Goal: Information Seeking & Learning: Learn about a topic

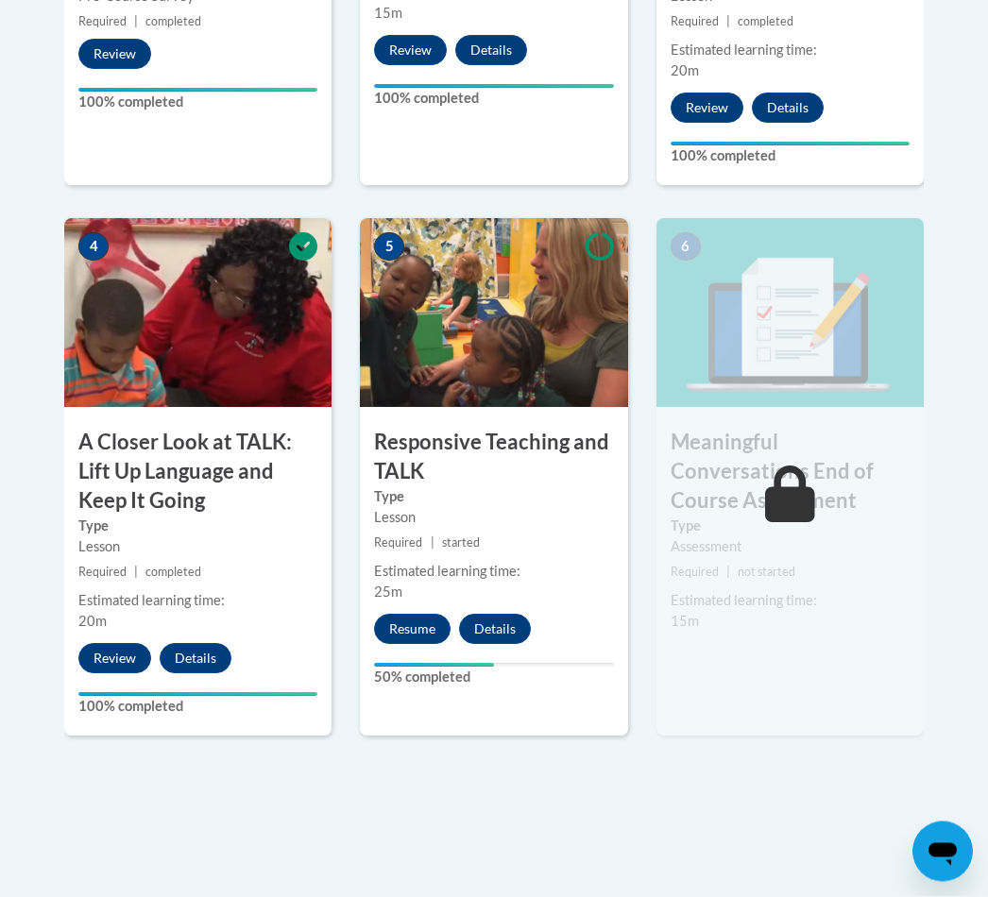
click at [399, 620] on button "Resume" at bounding box center [412, 630] width 76 height 30
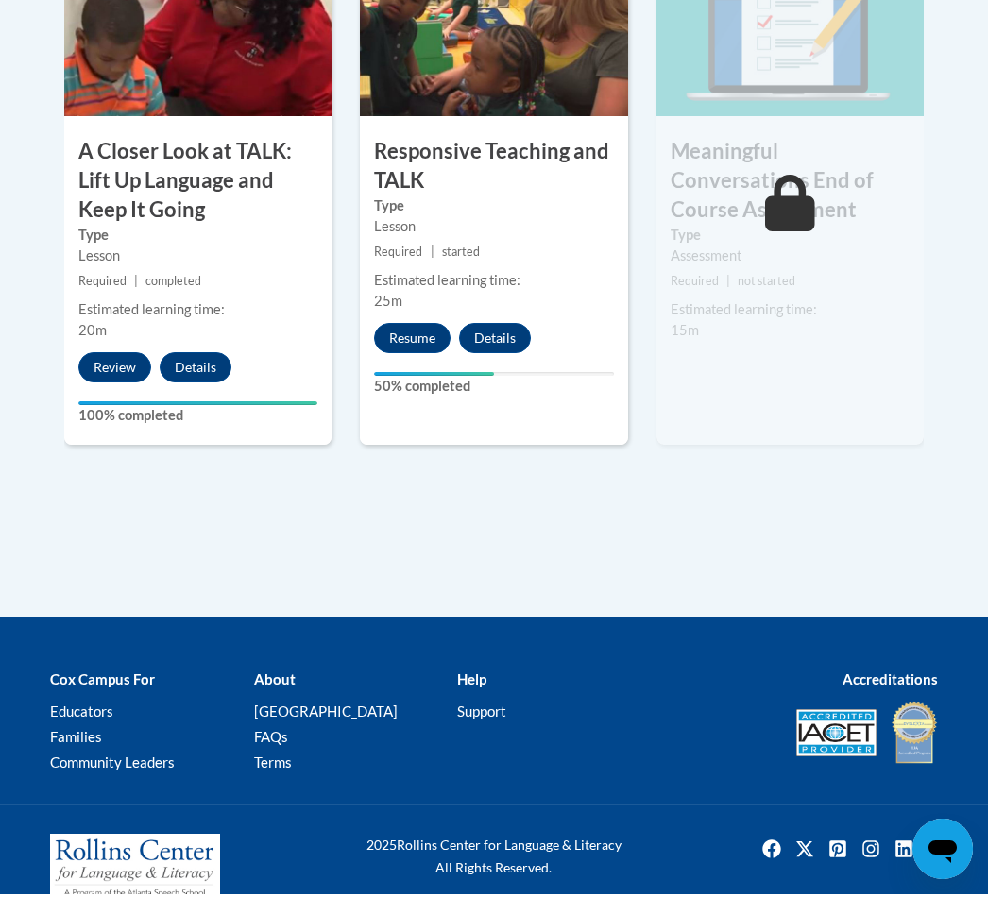
scroll to position [1280, 0]
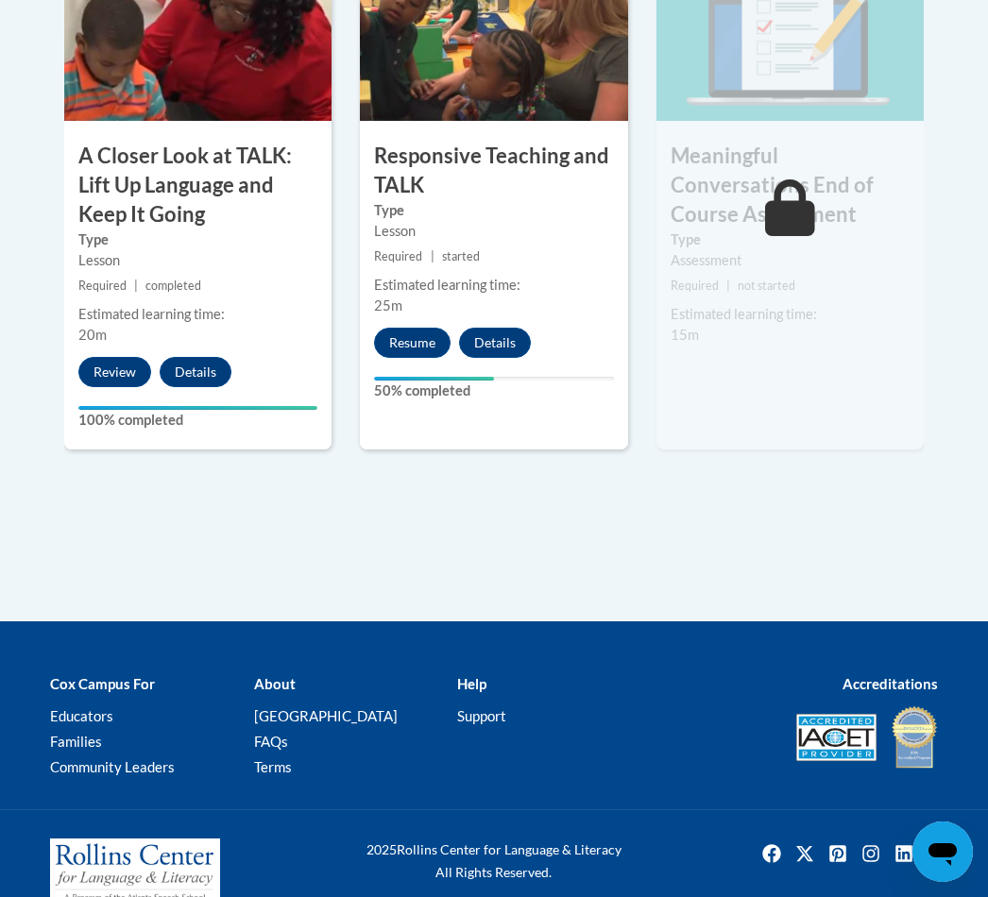
click at [429, 342] on button "Resume" at bounding box center [412, 343] width 76 height 30
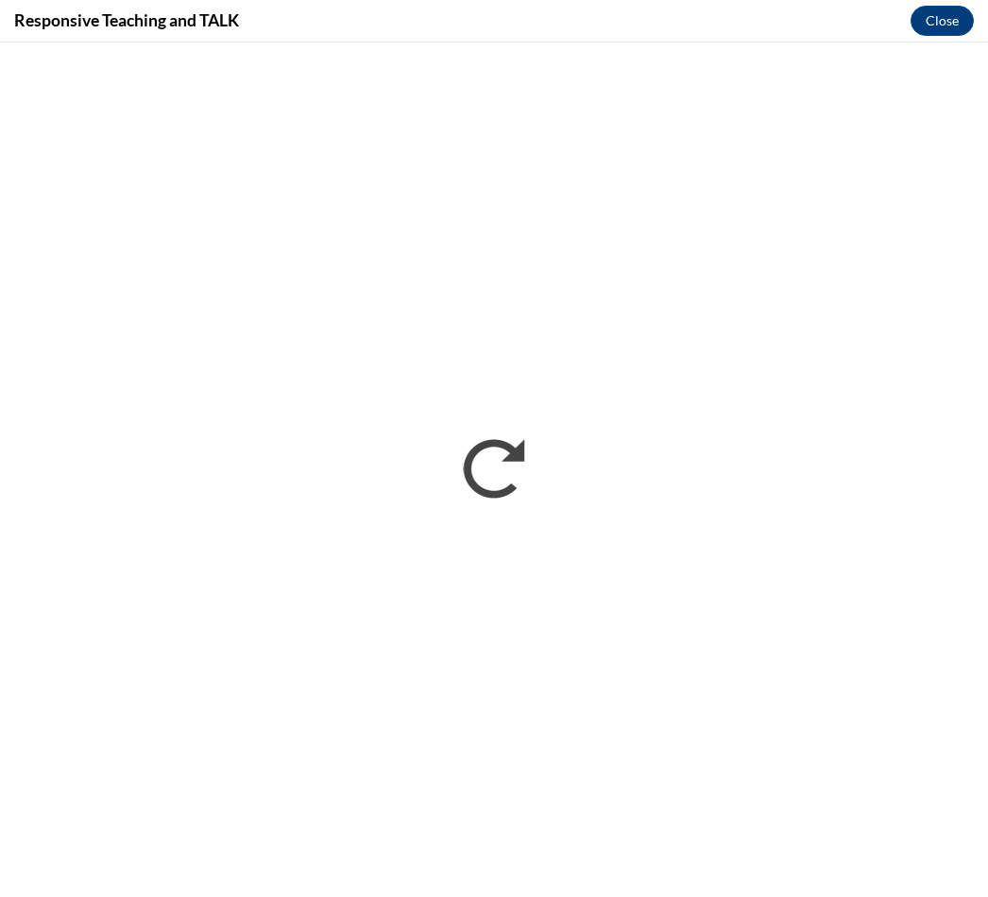
scroll to position [0, 0]
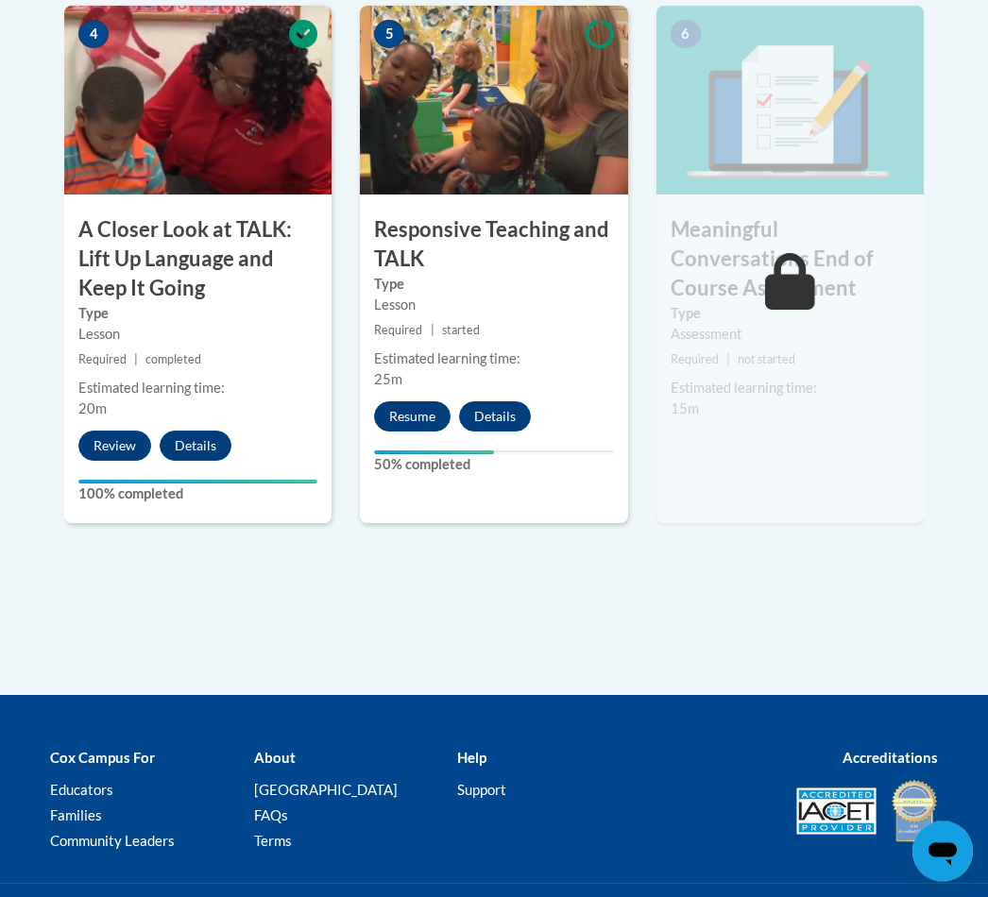
scroll to position [1282, 0]
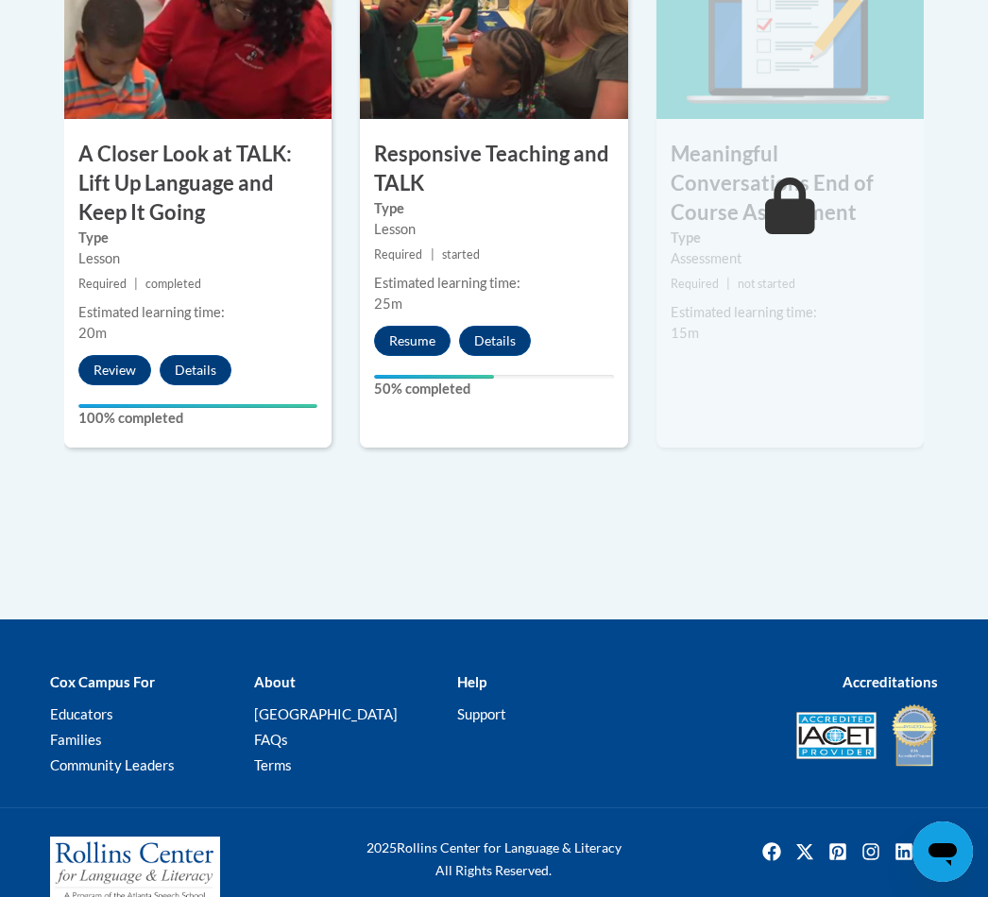
click at [409, 349] on button "Resume" at bounding box center [412, 341] width 76 height 30
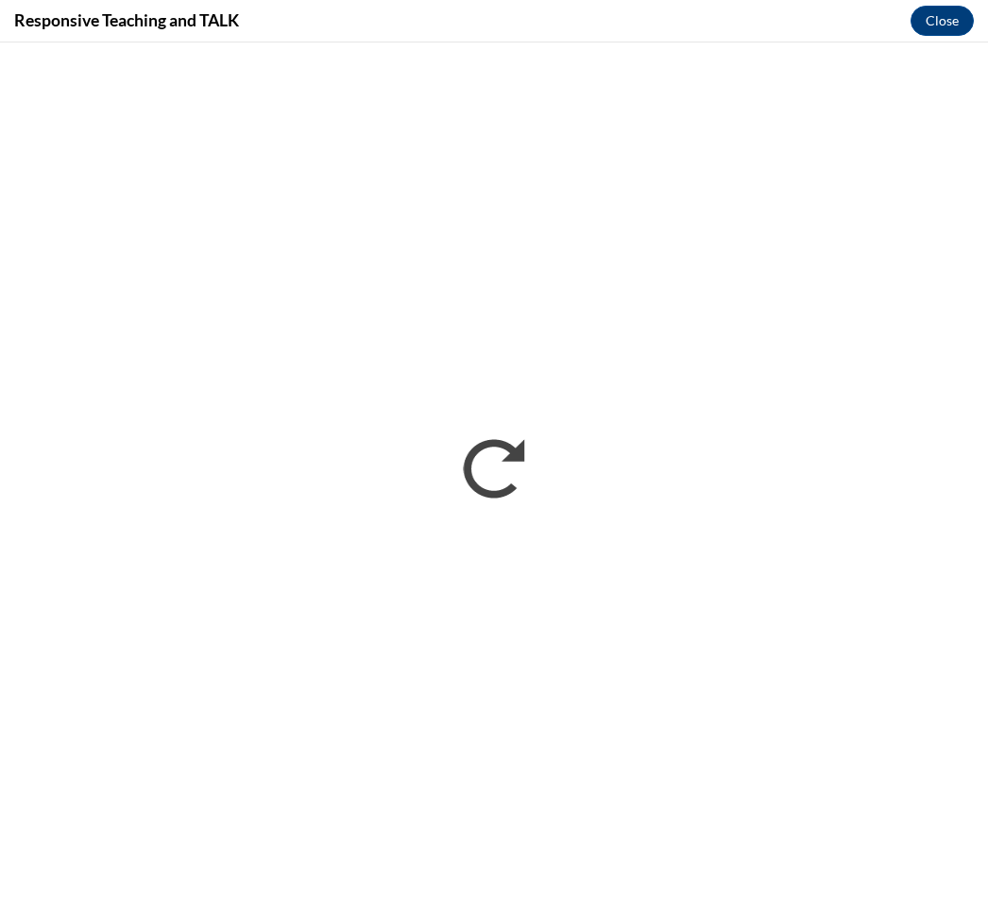
scroll to position [0, 0]
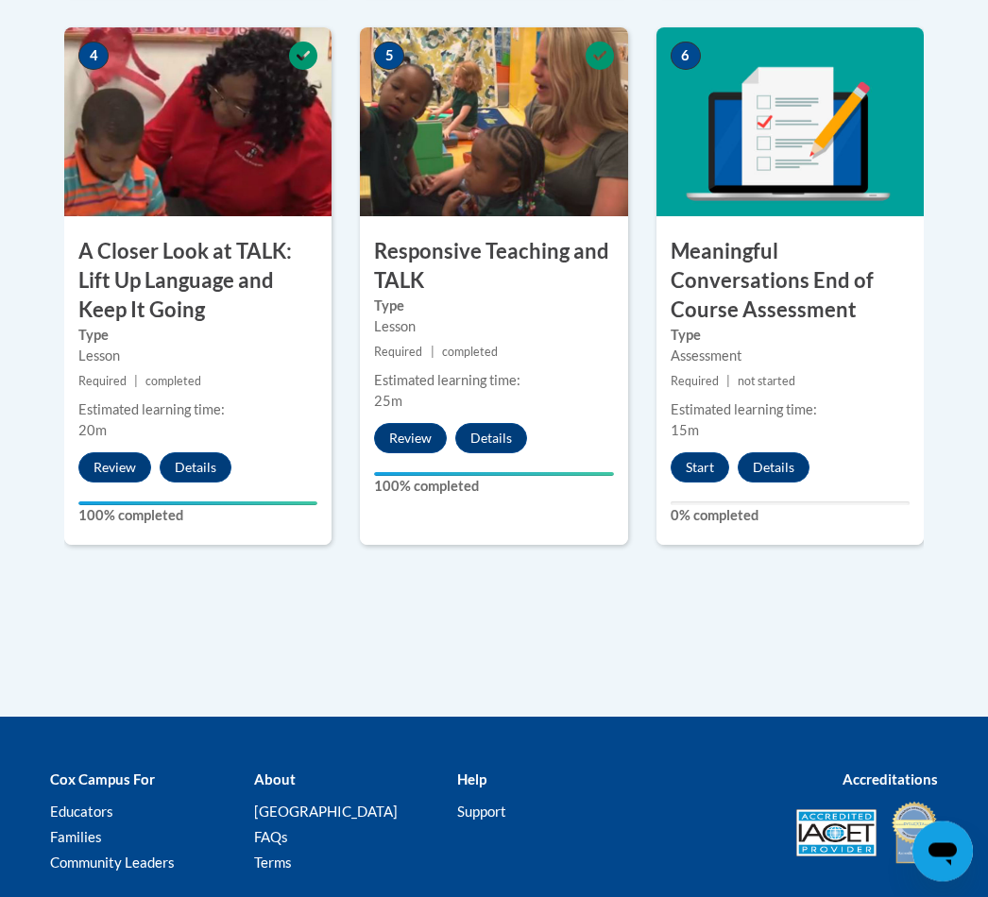
click at [699, 453] on button "Start" at bounding box center [699, 468] width 59 height 30
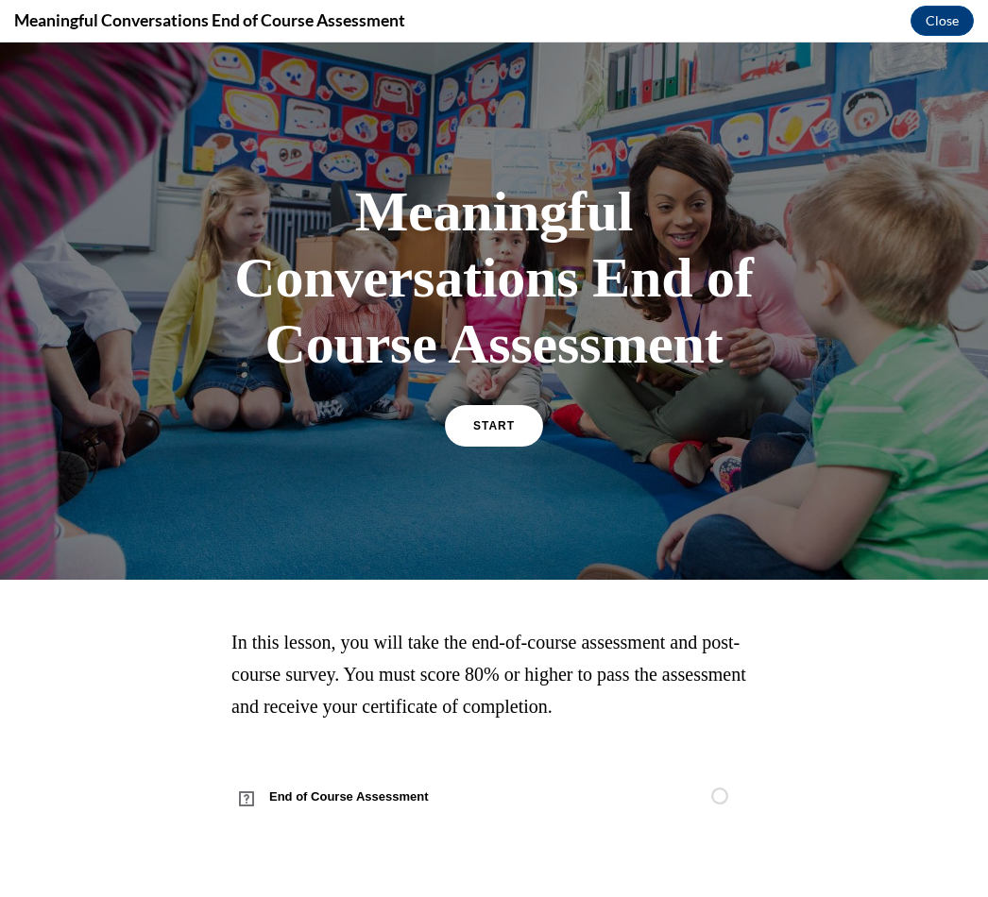
click at [499, 410] on link "START" at bounding box center [494, 426] width 98 height 42
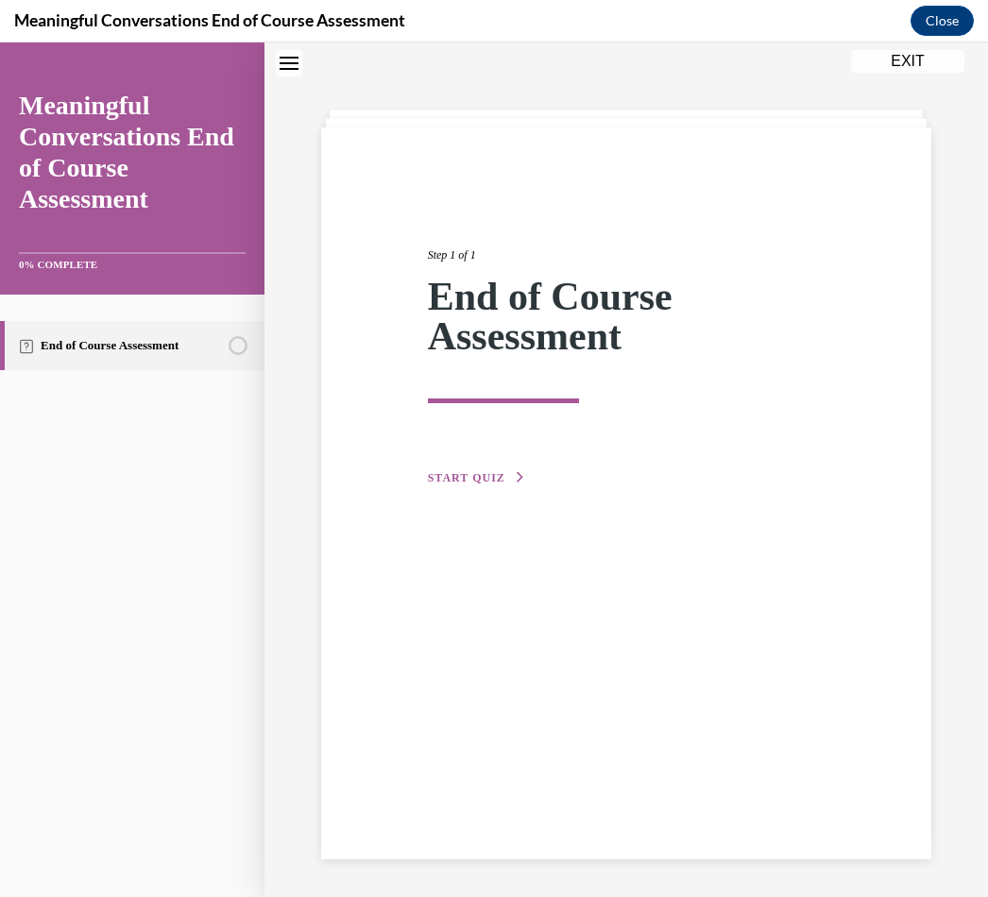
scroll to position [59, 0]
click at [453, 454] on div "Step 1 of 1 End of Course Assessment START QUIZ" at bounding box center [627, 345] width 426 height 285
click at [477, 469] on button "START QUIZ" at bounding box center [477, 477] width 98 height 17
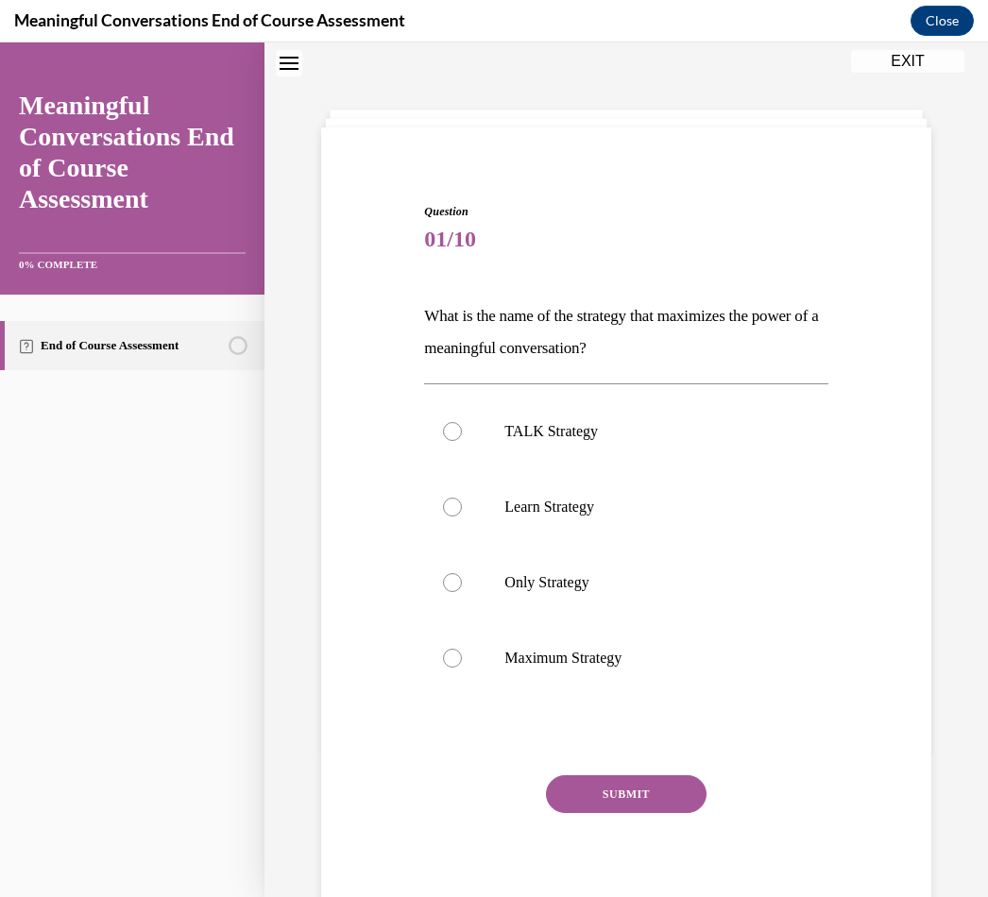
click at [594, 430] on p "TALK Strategy" at bounding box center [642, 431] width 276 height 19
click at [462, 430] on input "TALK Strategy" at bounding box center [452, 431] width 19 height 19
radio input "true"
click at [641, 788] on button "SUBMIT" at bounding box center [626, 794] width 160 height 38
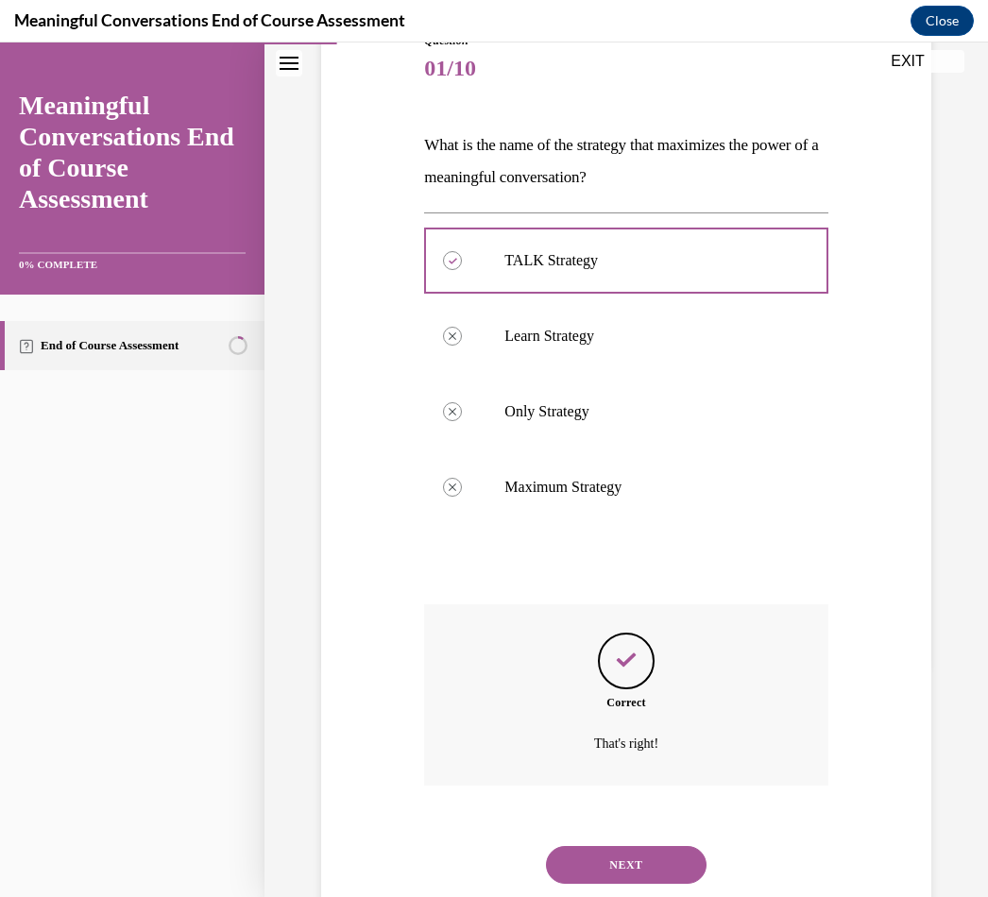
click at [622, 846] on button "NEXT" at bounding box center [626, 865] width 160 height 38
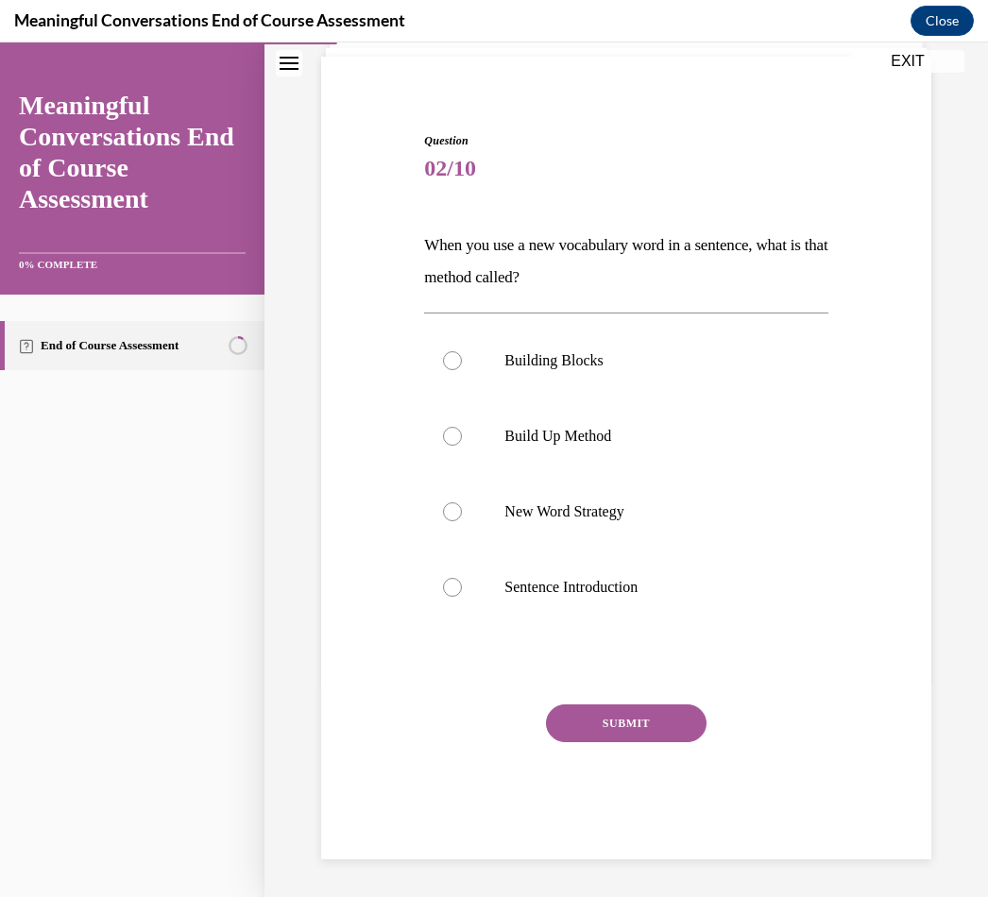
scroll to position [78, 0]
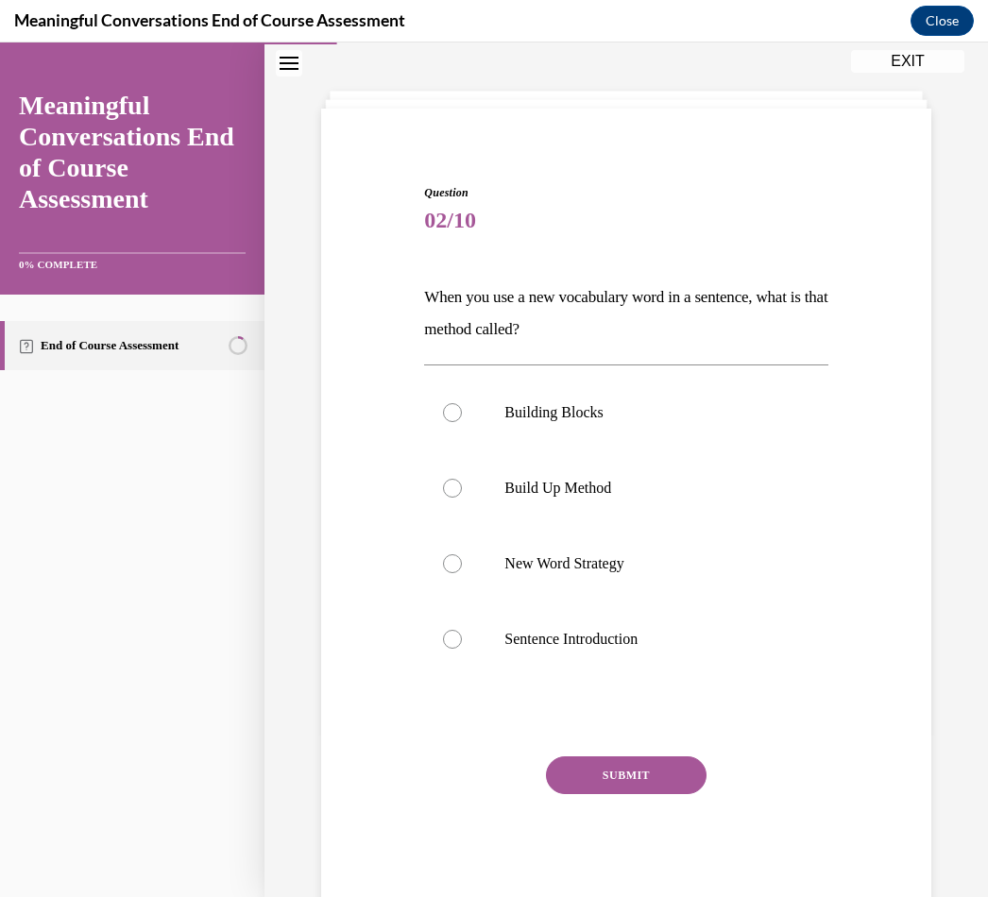
click at [612, 496] on p "Build Up Method" at bounding box center [642, 488] width 276 height 19
click at [462, 496] on input "Build Up Method" at bounding box center [452, 488] width 19 height 19
radio input "true"
click at [641, 766] on button "SUBMIT" at bounding box center [626, 775] width 160 height 38
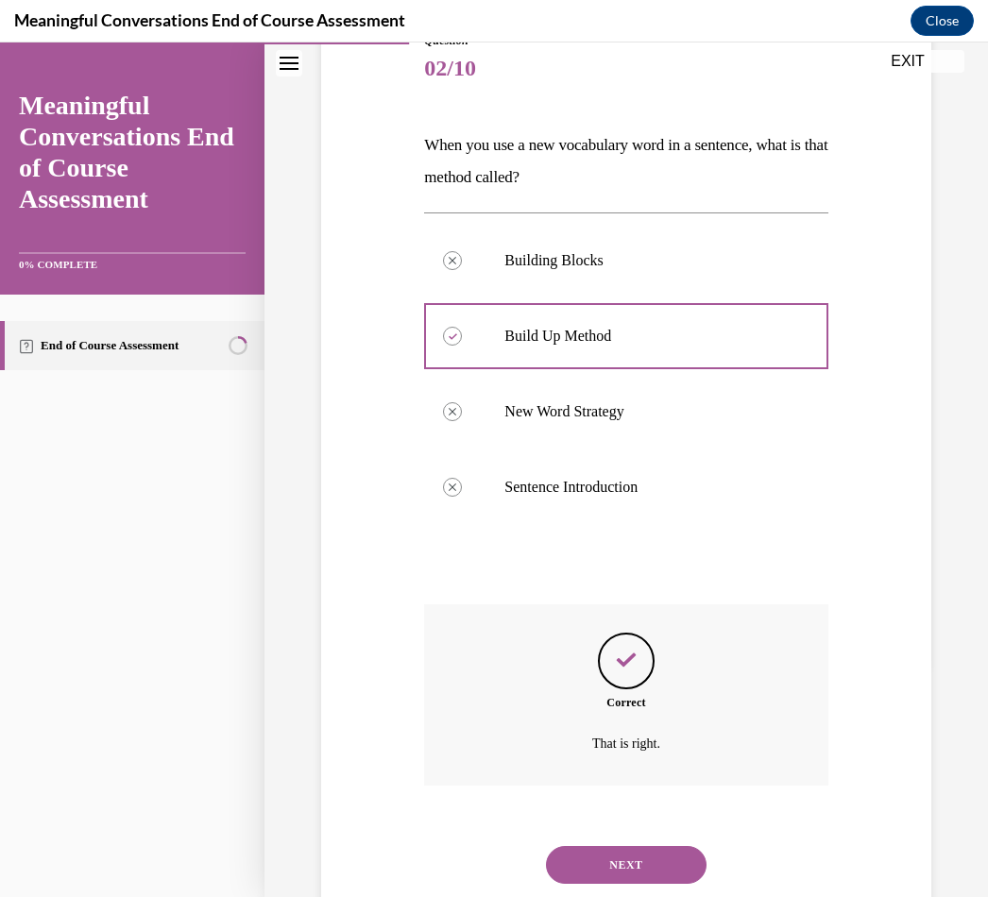
click at [628, 846] on button "NEXT" at bounding box center [626, 865] width 160 height 38
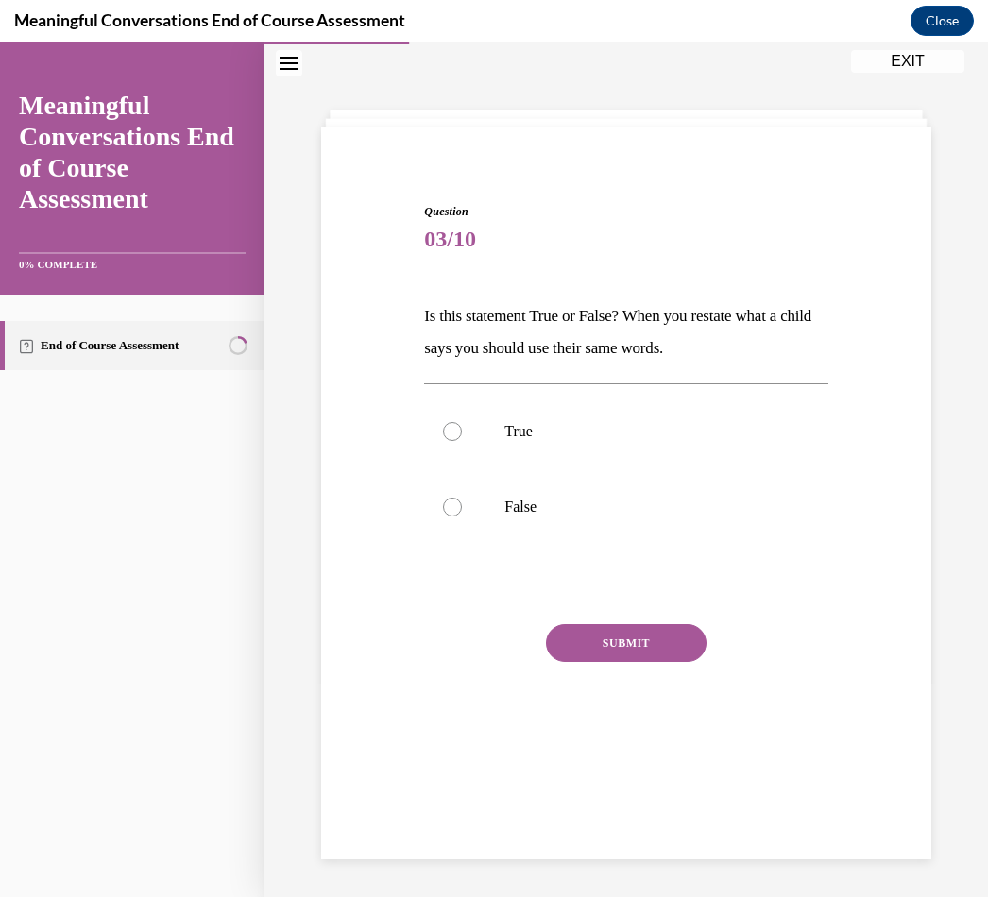
scroll to position [59, 0]
click at [526, 495] on label "False" at bounding box center [625, 507] width 403 height 76
click at [462, 498] on input "False" at bounding box center [452, 507] width 19 height 19
radio input "true"
click at [614, 646] on button "SUBMIT" at bounding box center [626, 643] width 160 height 38
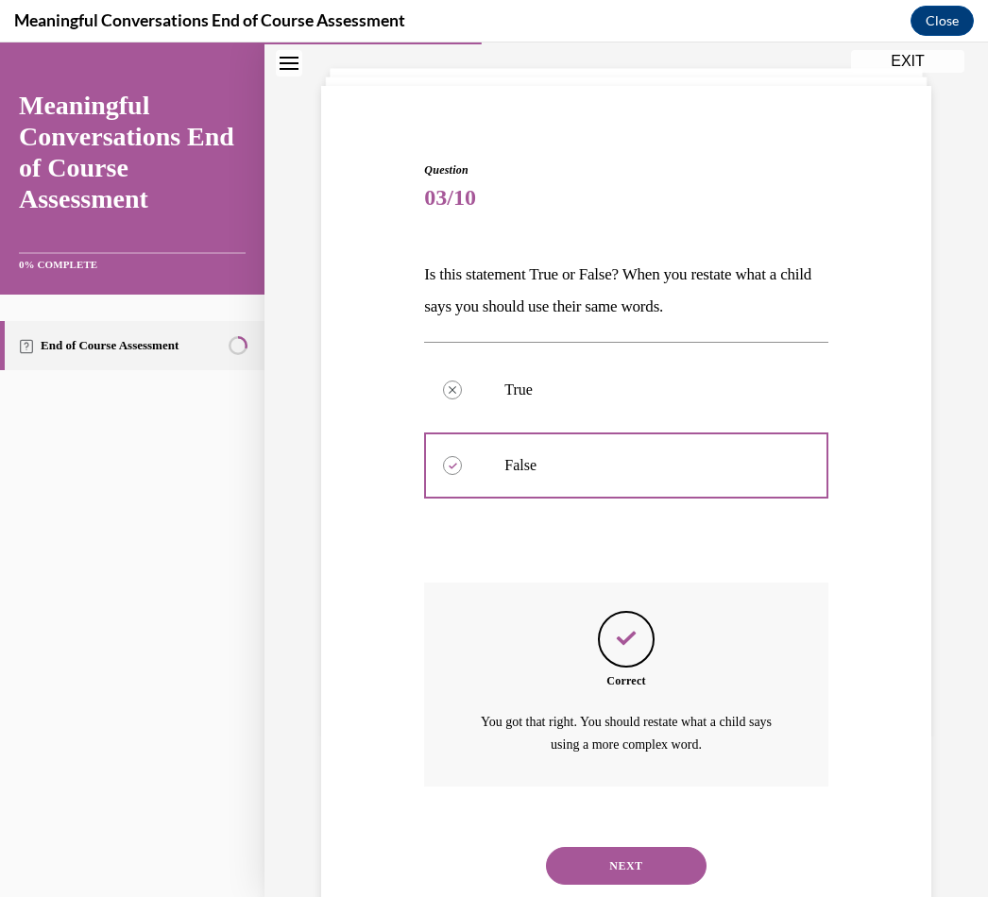
click at [639, 847] on button "NEXT" at bounding box center [626, 866] width 160 height 38
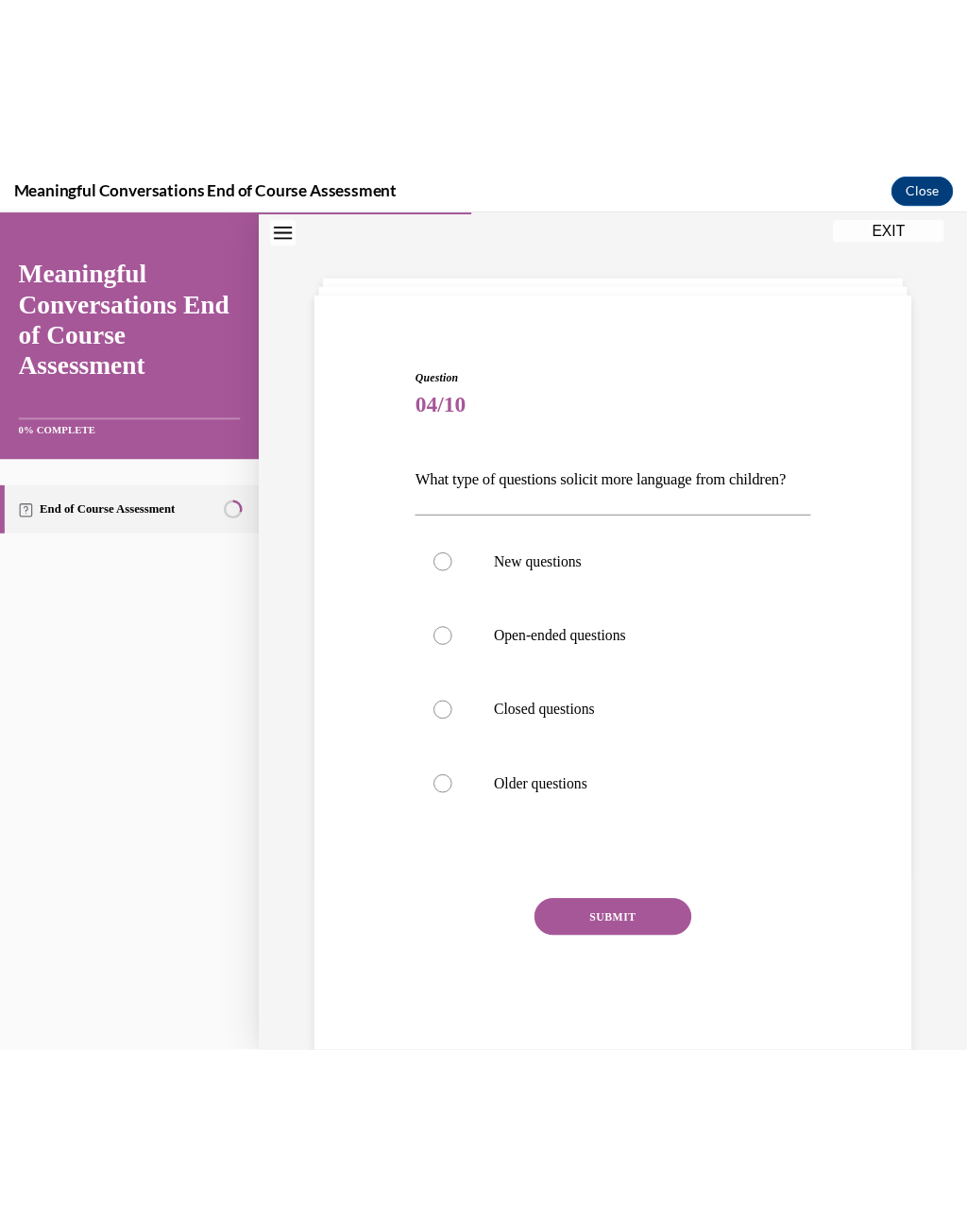
scroll to position [959, 0]
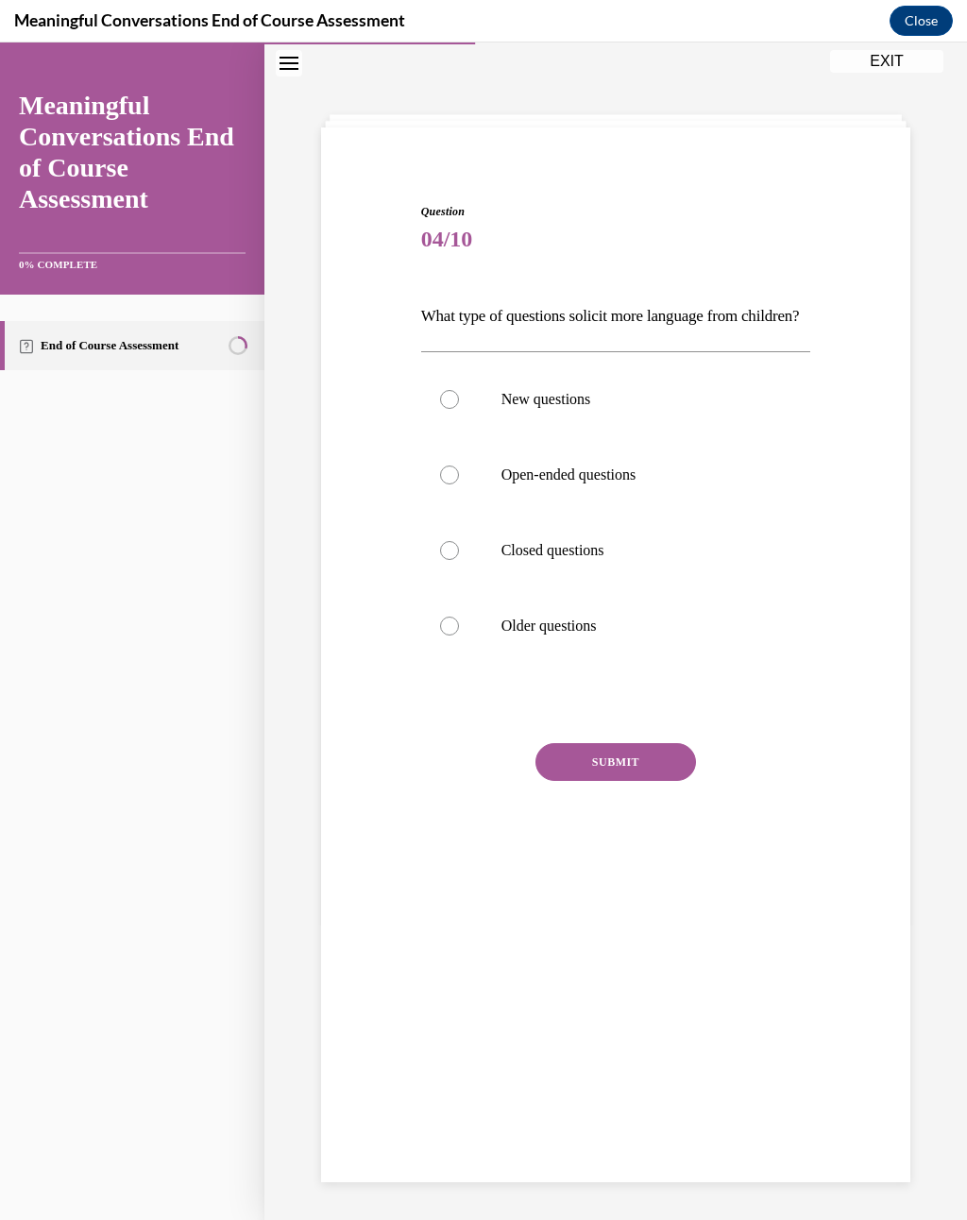
click at [595, 513] on label "Open-ended questions" at bounding box center [616, 475] width 390 height 76
click at [459, 484] on input "Open-ended questions" at bounding box center [449, 474] width 19 height 19
radio input "true"
click at [653, 777] on button "SUBMIT" at bounding box center [615, 762] width 160 height 38
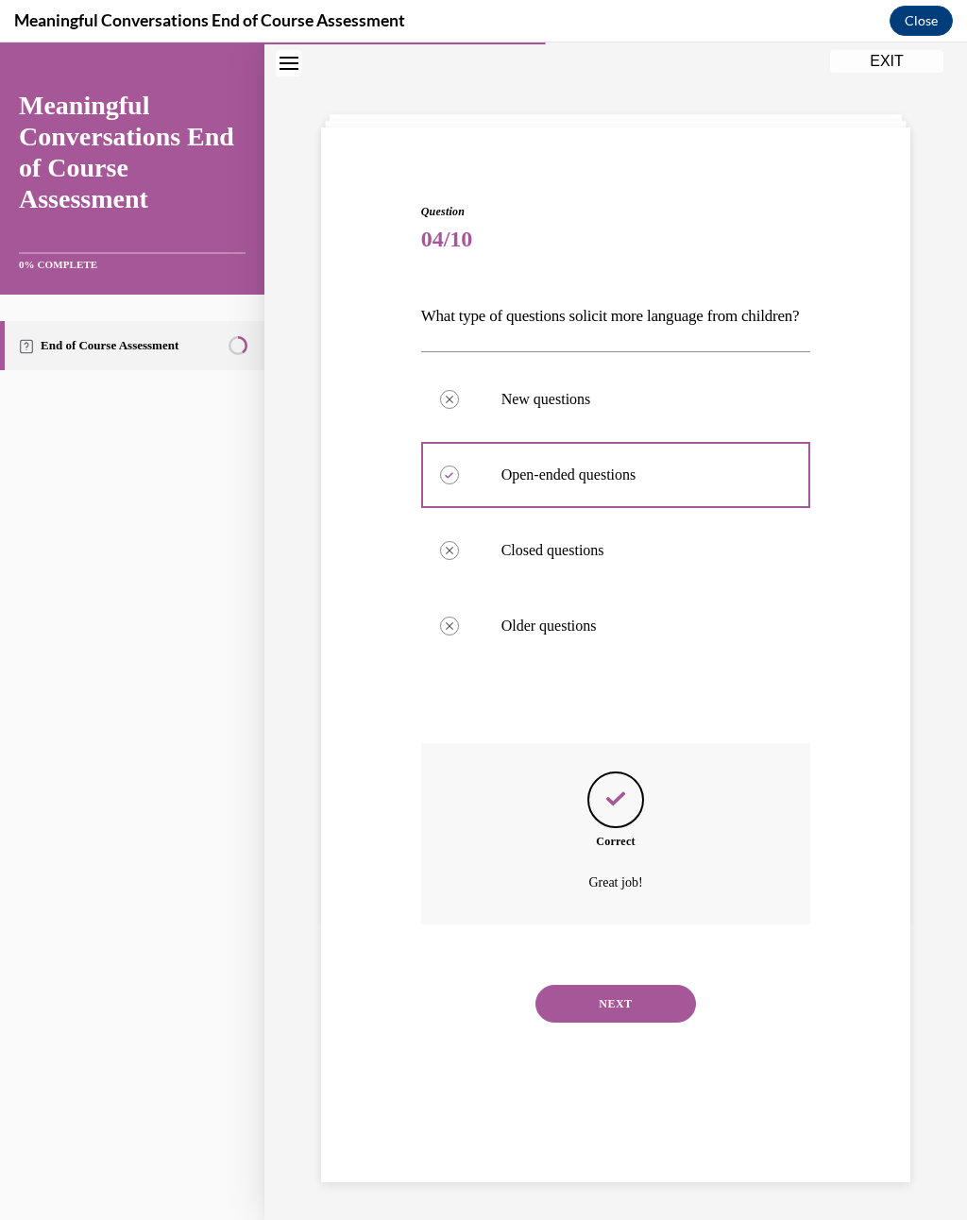
scroll to position [59, 0]
click at [620, 896] on button "NEXT" at bounding box center [615, 1004] width 160 height 38
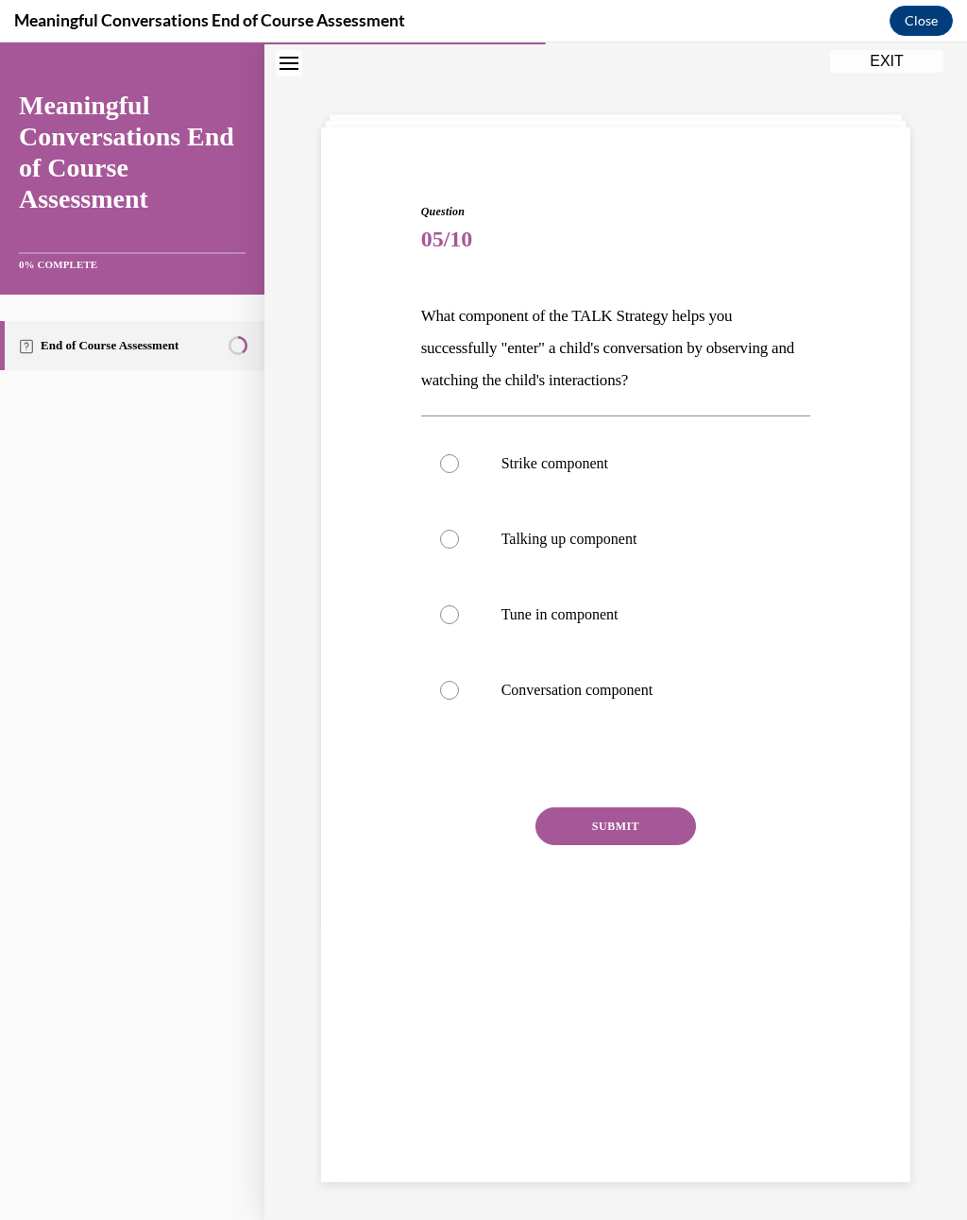
click at [602, 535] on p "Talking up component" at bounding box center [632, 539] width 262 height 19
click at [459, 535] on input "Talking up component" at bounding box center [449, 539] width 19 height 19
radio input "true"
click at [607, 815] on button "SUBMIT" at bounding box center [615, 826] width 160 height 38
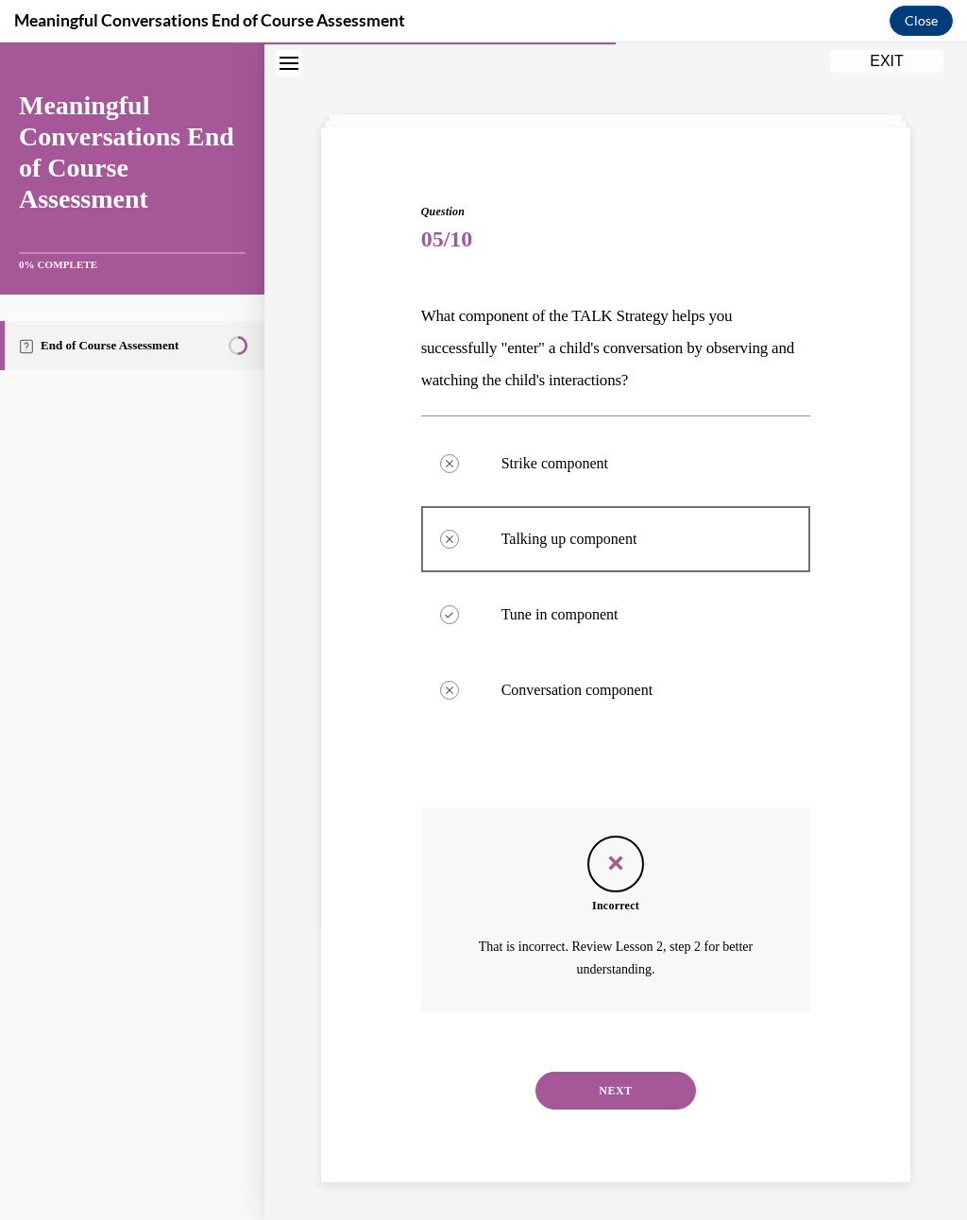
click at [665, 896] on button "NEXT" at bounding box center [615, 1091] width 160 height 38
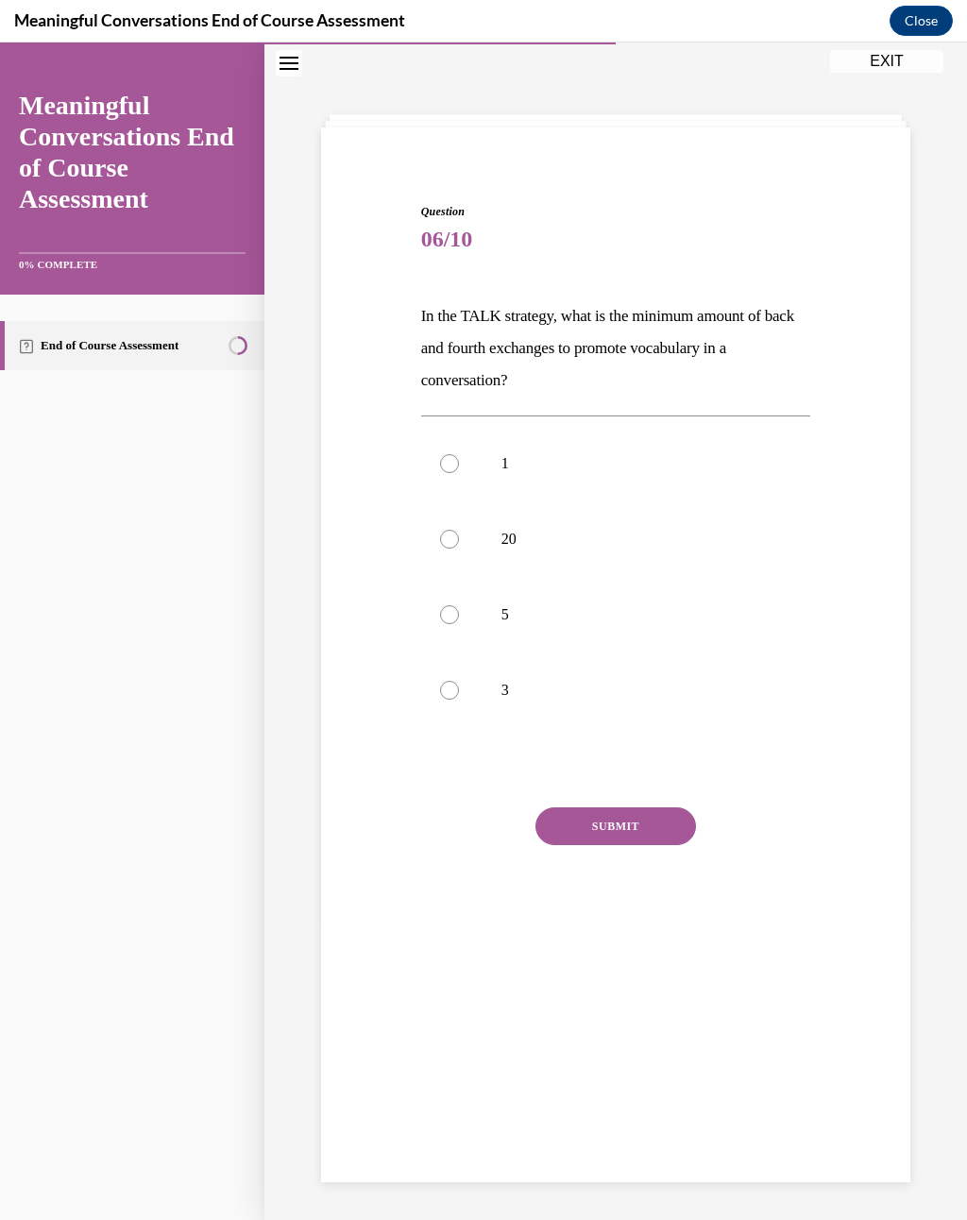
click at [511, 616] on p "5" at bounding box center [632, 614] width 262 height 19
click at [459, 616] on input "5" at bounding box center [449, 614] width 19 height 19
radio input "true"
click at [609, 817] on button "SUBMIT" at bounding box center [615, 826] width 160 height 38
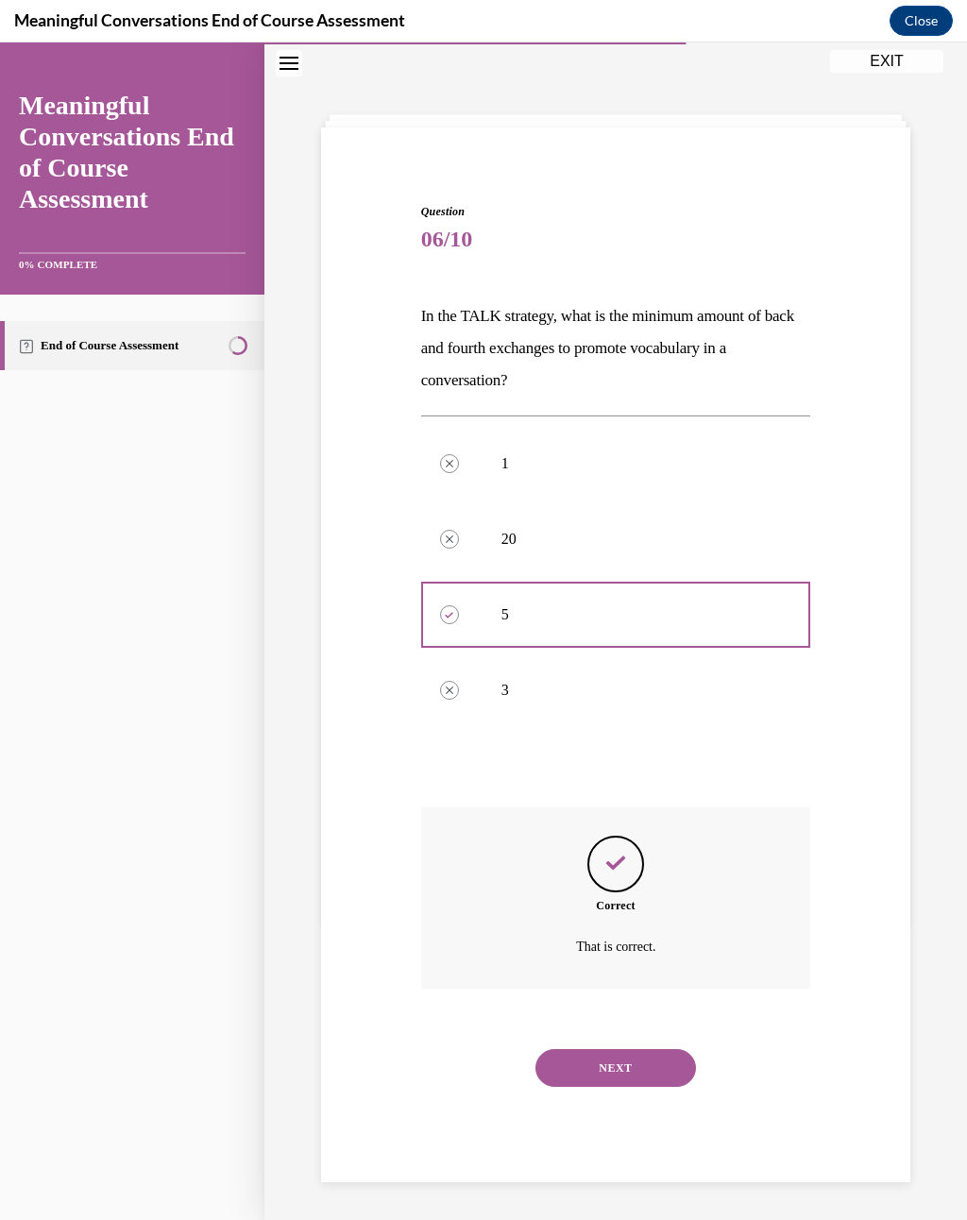
click at [633, 896] on button "NEXT" at bounding box center [615, 1068] width 160 height 38
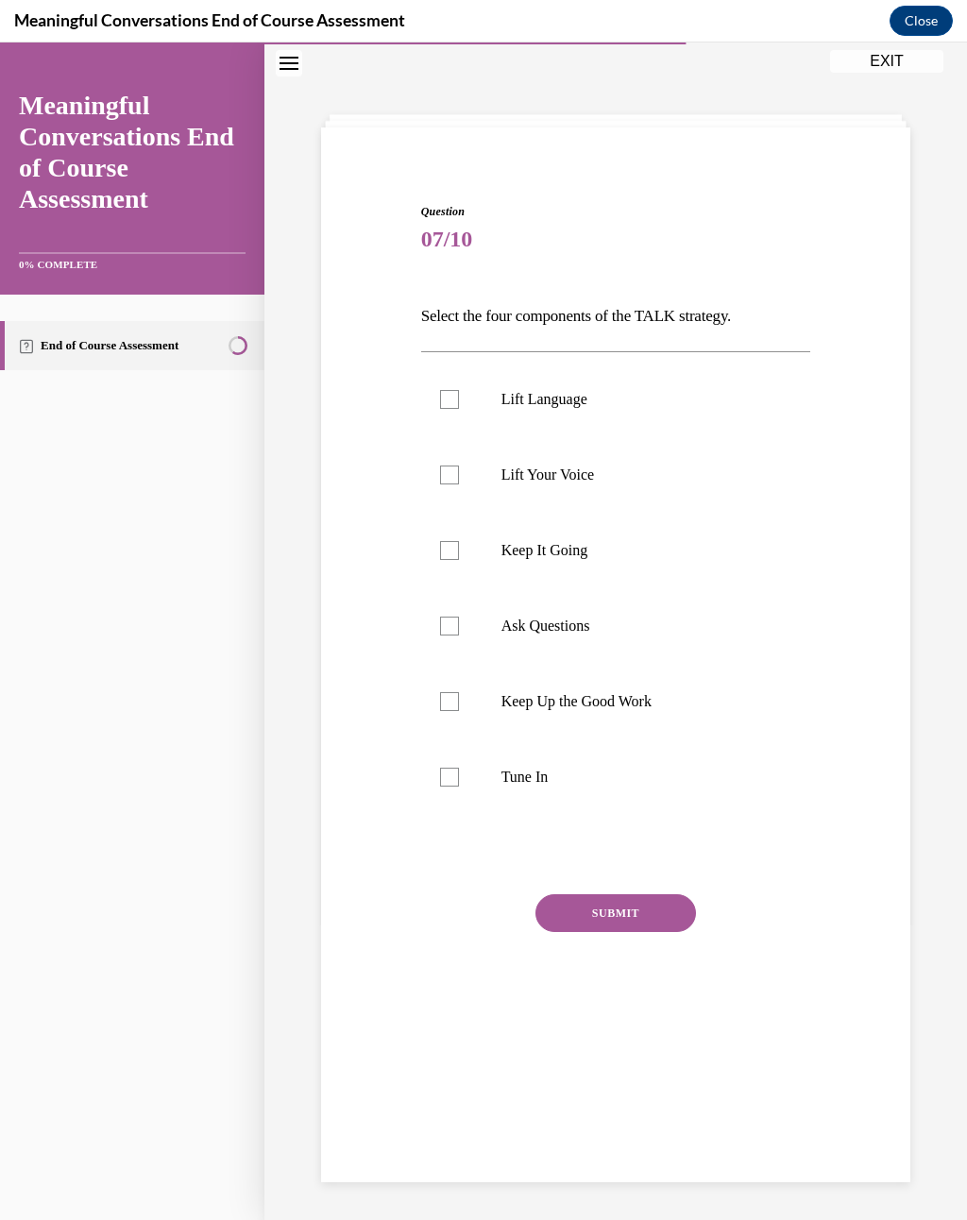
click at [630, 896] on div "Question 07/10 Select the four components of the TALK strategy. Lift Language L…" at bounding box center [615, 654] width 589 height 1055
click at [560, 771] on p "Tune In" at bounding box center [632, 777] width 262 height 19
click at [459, 771] on input "Tune In" at bounding box center [449, 777] width 19 height 19
checkbox input "true"
click at [629, 896] on button "SUBMIT" at bounding box center [615, 913] width 160 height 38
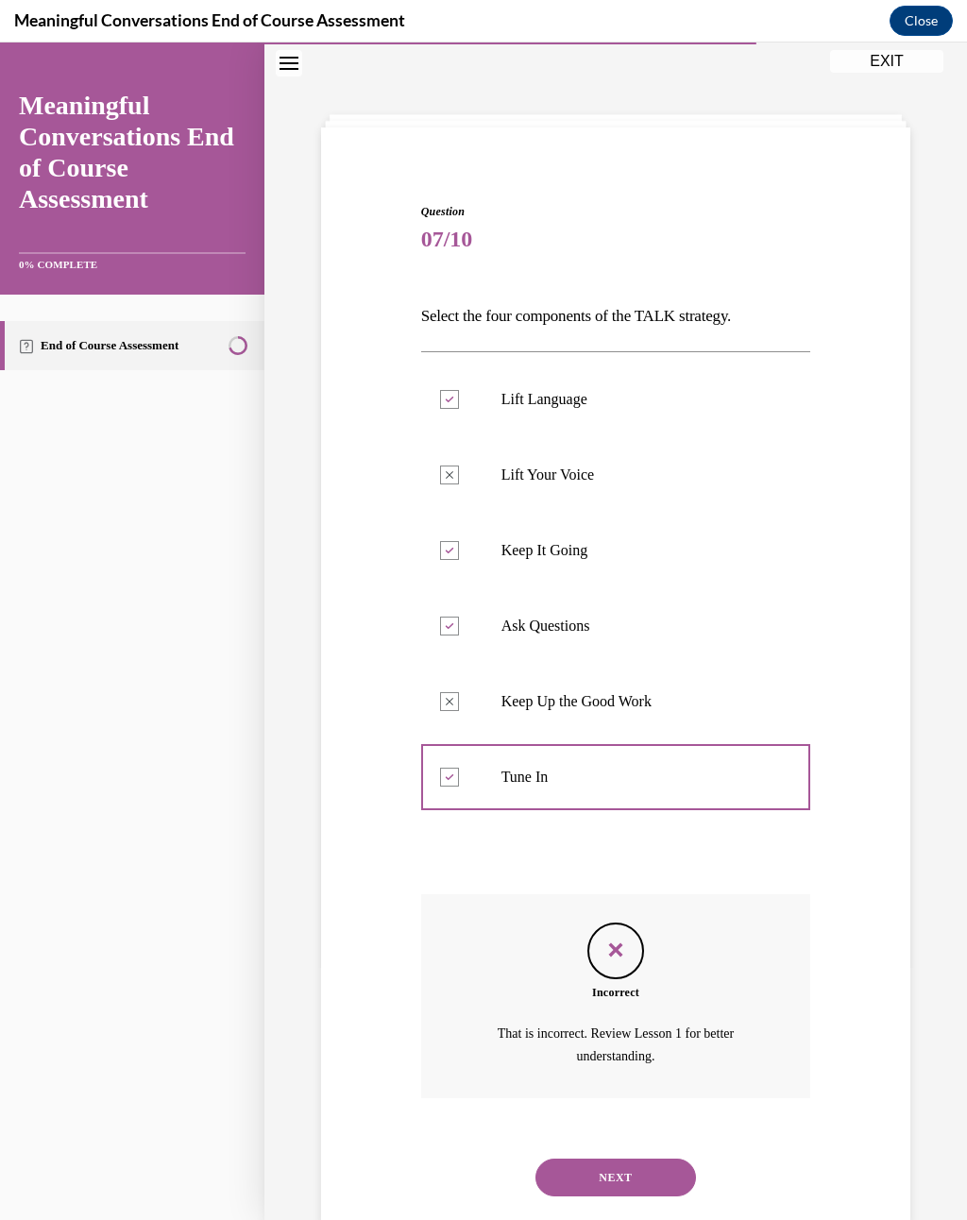
click at [626, 896] on button "NEXT" at bounding box center [615, 1177] width 160 height 38
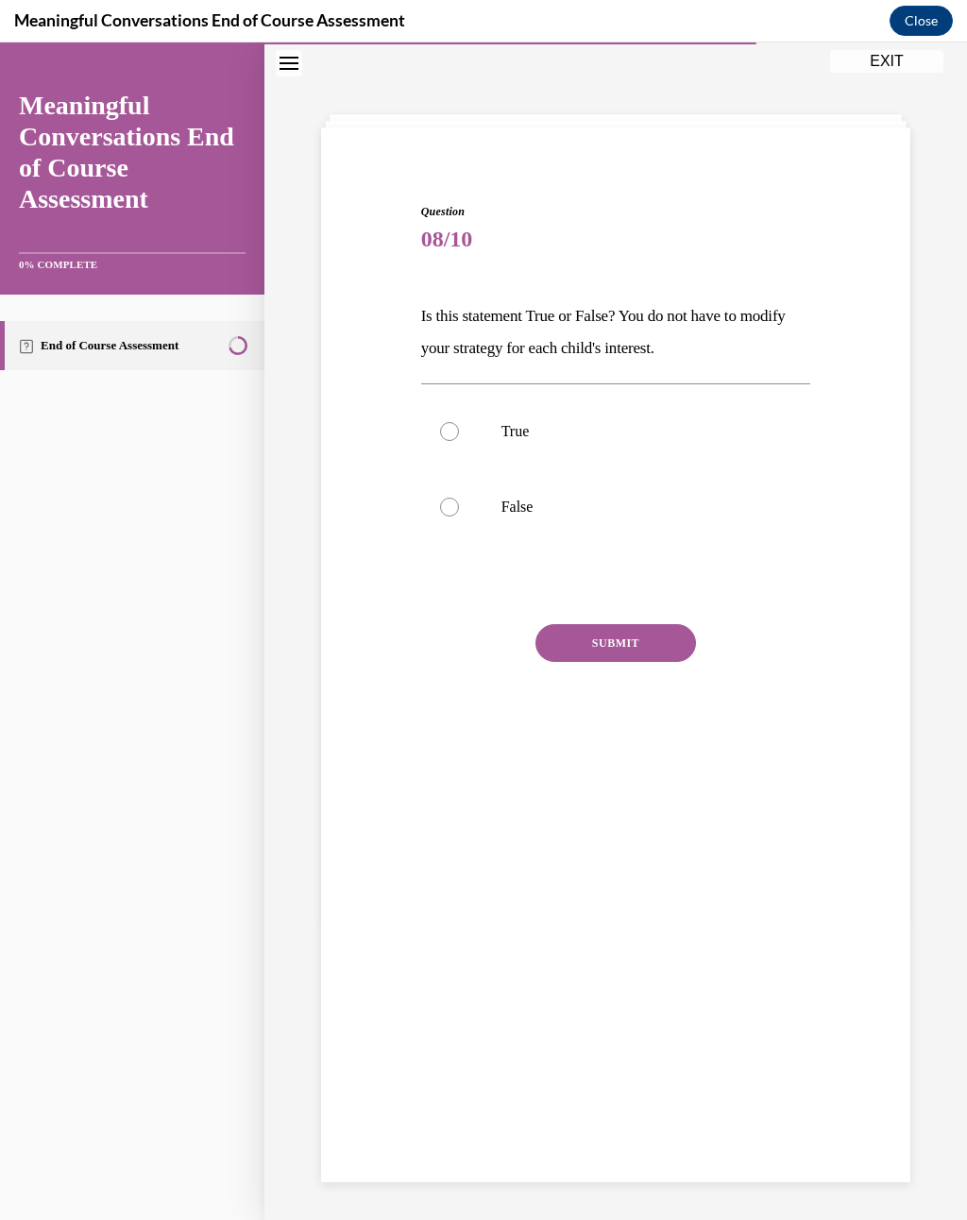
click at [517, 506] on p "False" at bounding box center [632, 507] width 262 height 19
click at [459, 506] on input "False" at bounding box center [449, 507] width 19 height 19
radio input "true"
click at [627, 635] on button "SUBMIT" at bounding box center [615, 643] width 160 height 38
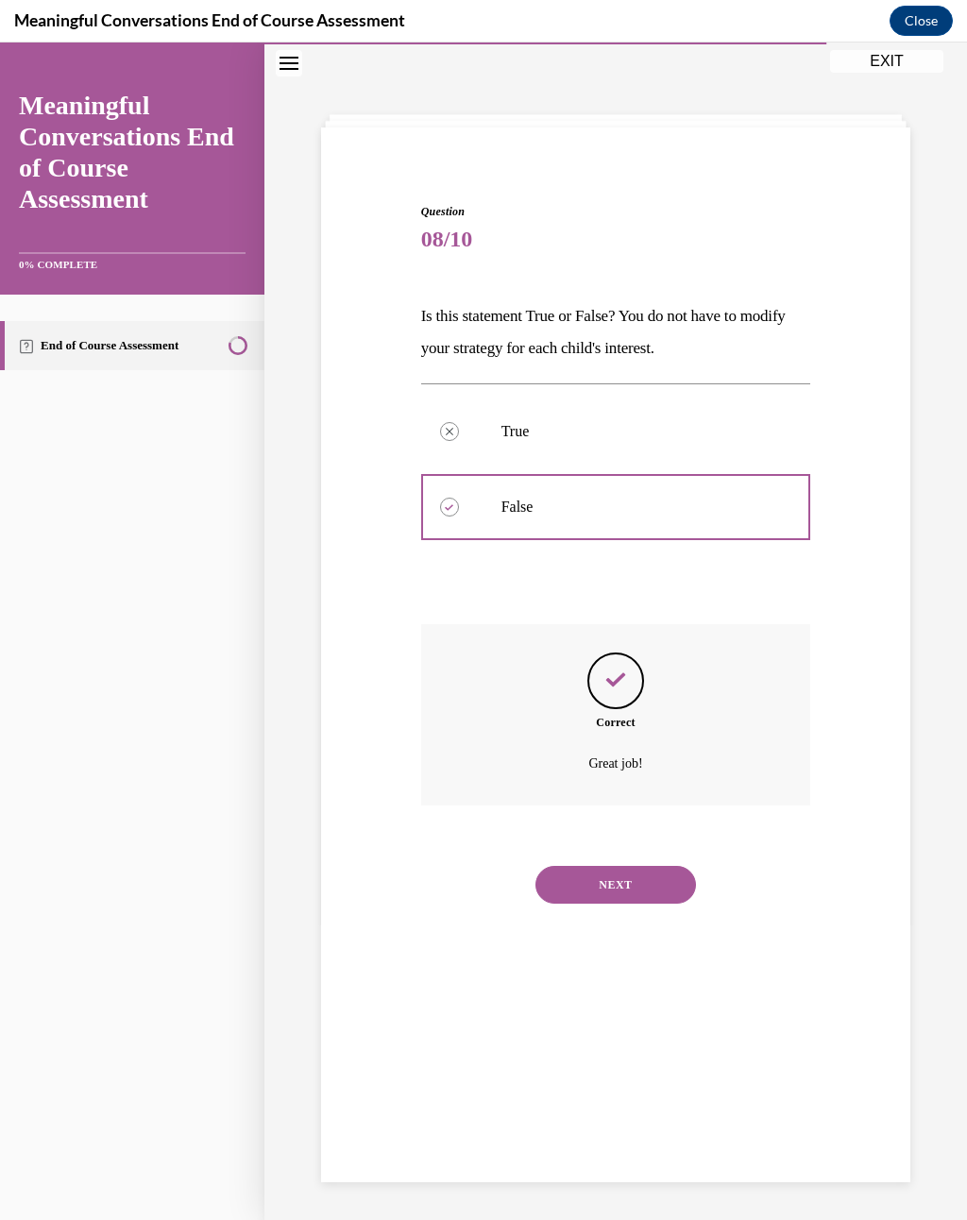
click at [636, 866] on button "NEXT" at bounding box center [615, 885] width 160 height 38
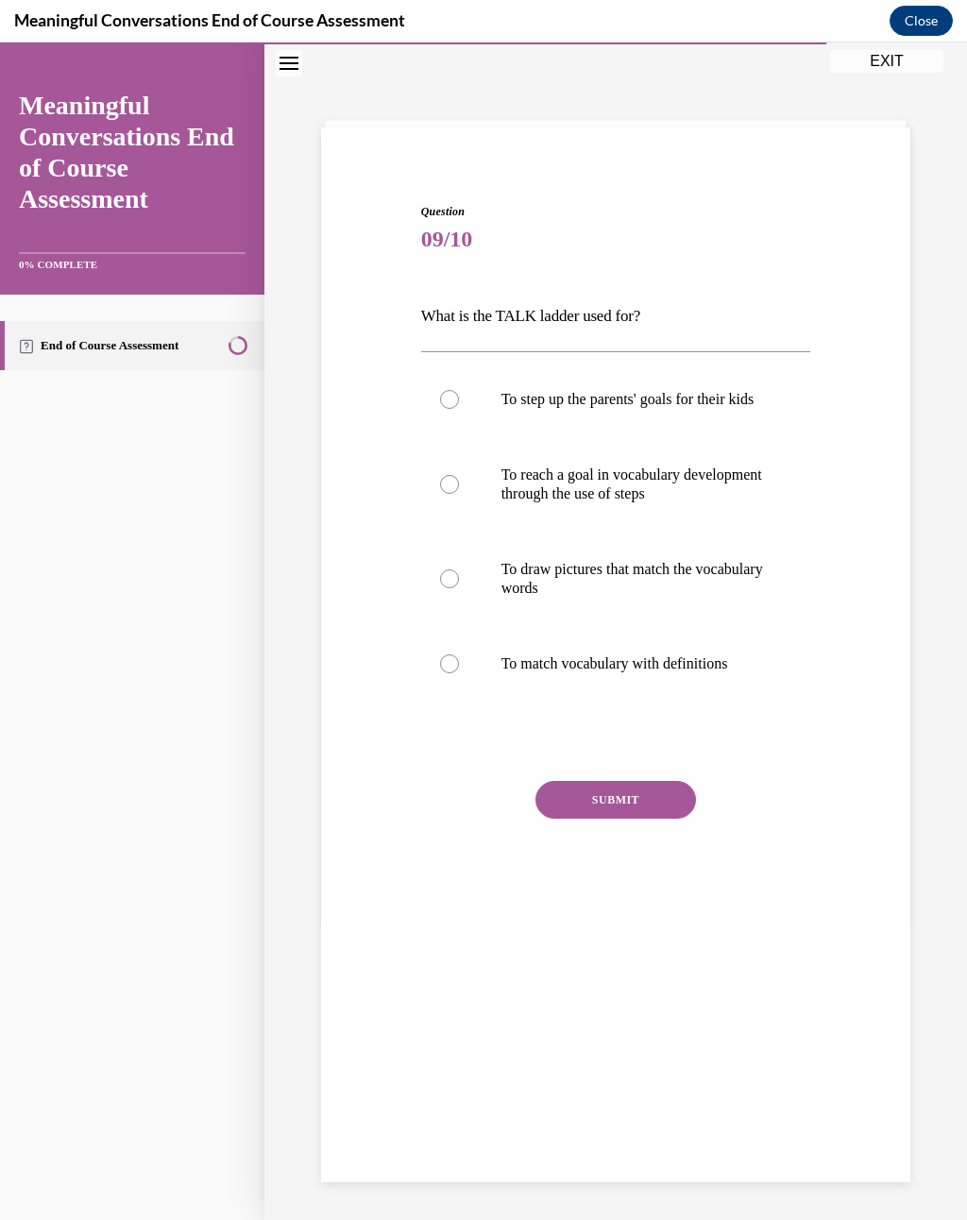
click at [705, 499] on p "To reach a goal in vocabulary development through the use of steps" at bounding box center [632, 484] width 262 height 38
click at [459, 494] on input "To reach a goal in vocabulary development through the use of steps" at bounding box center [449, 484] width 19 height 19
radio input "true"
click at [639, 793] on div "Question 09/10 What is the TALK ladder used for? To step up the parents' goals …" at bounding box center [616, 569] width 390 height 733
click at [654, 810] on button "SUBMIT" at bounding box center [615, 800] width 160 height 38
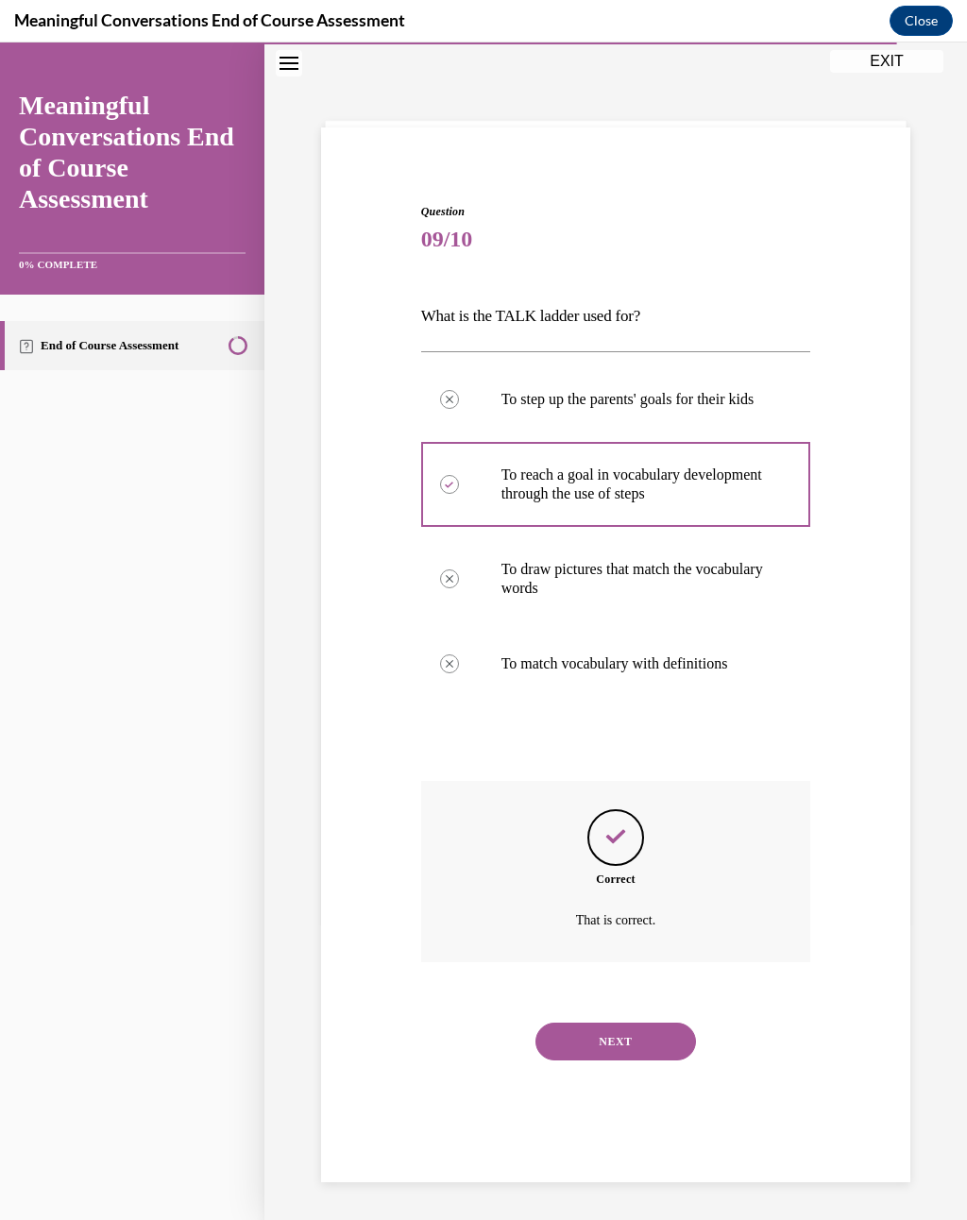
click at [625, 896] on button "NEXT" at bounding box center [615, 1041] width 160 height 38
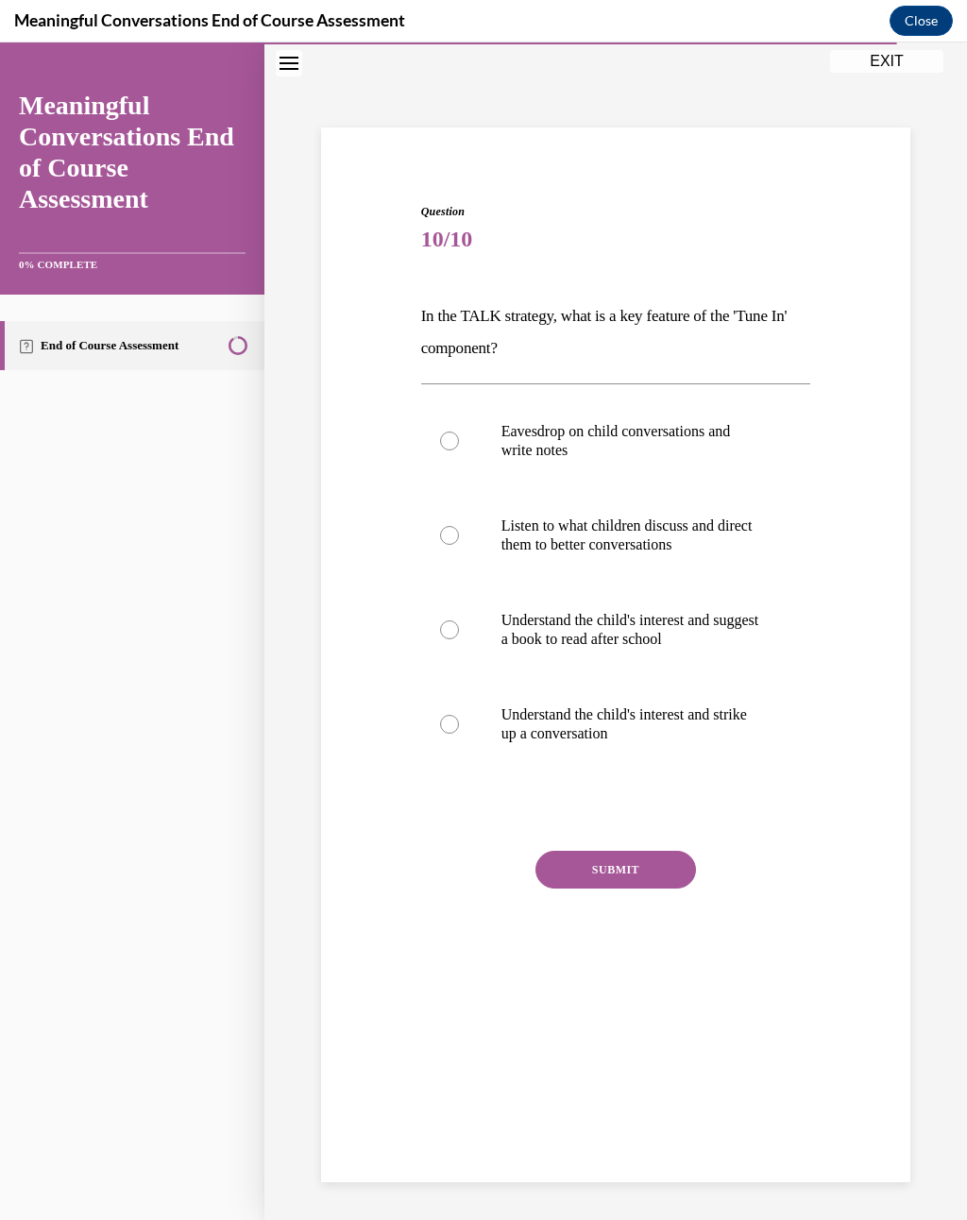
click at [672, 530] on p "Listen to what children discuss and direct them to better conversations" at bounding box center [632, 535] width 262 height 38
click at [459, 530] on input "Listen to what children discuss and direct them to better conversations" at bounding box center [449, 535] width 19 height 19
radio input "true"
click at [638, 861] on button "SUBMIT" at bounding box center [615, 870] width 160 height 38
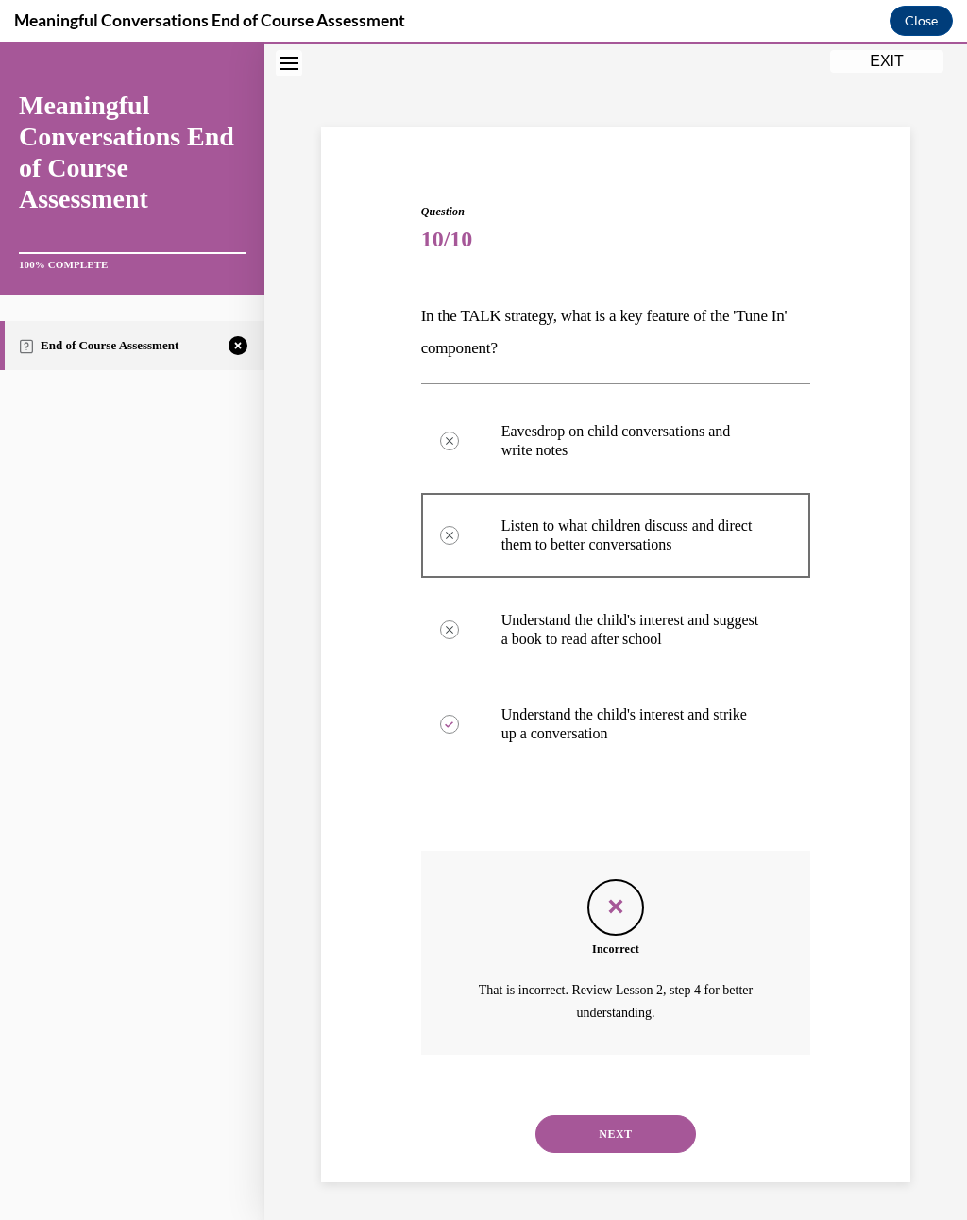
click at [635, 896] on button "NEXT" at bounding box center [615, 1134] width 160 height 38
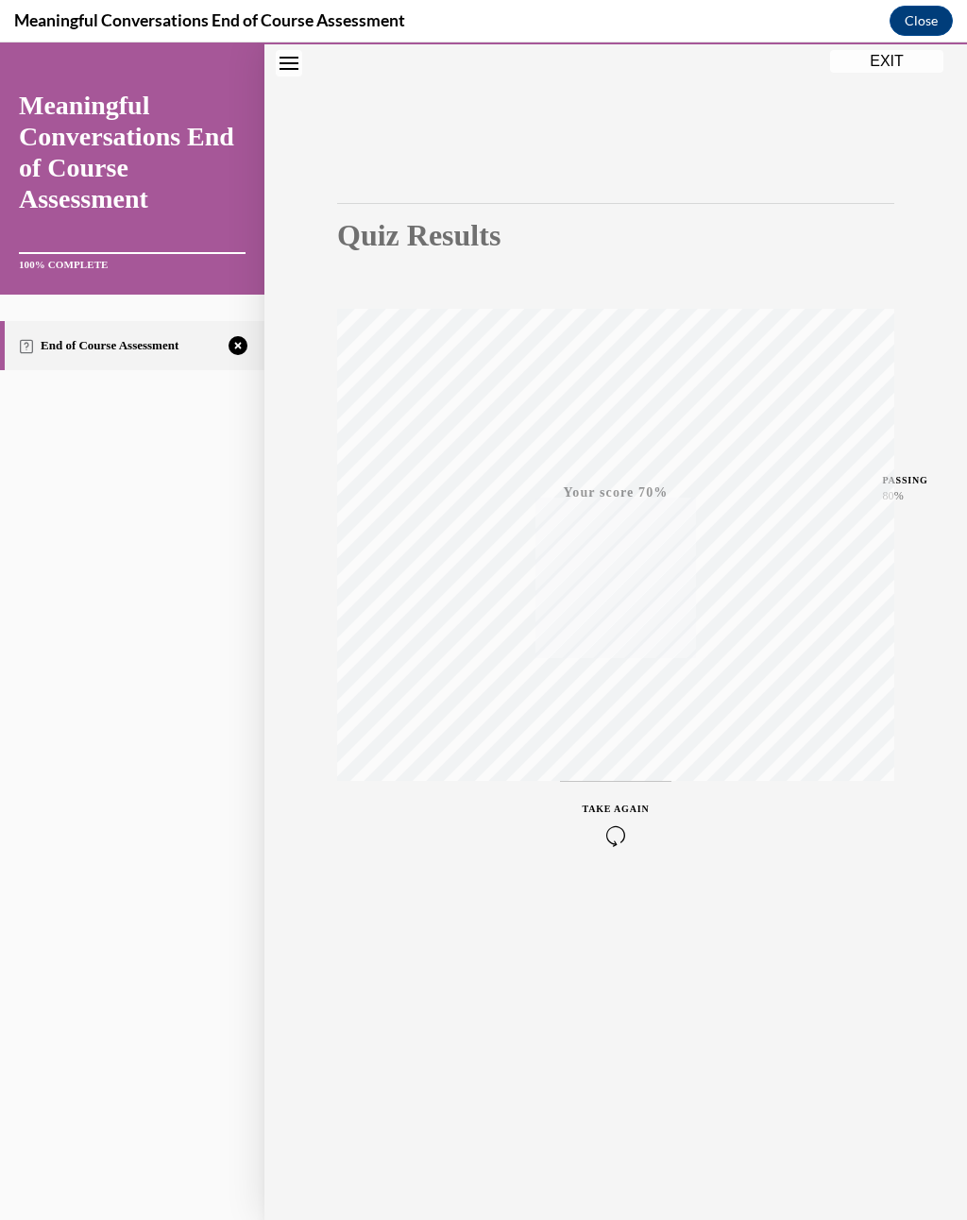
scroll to position [33, 0]
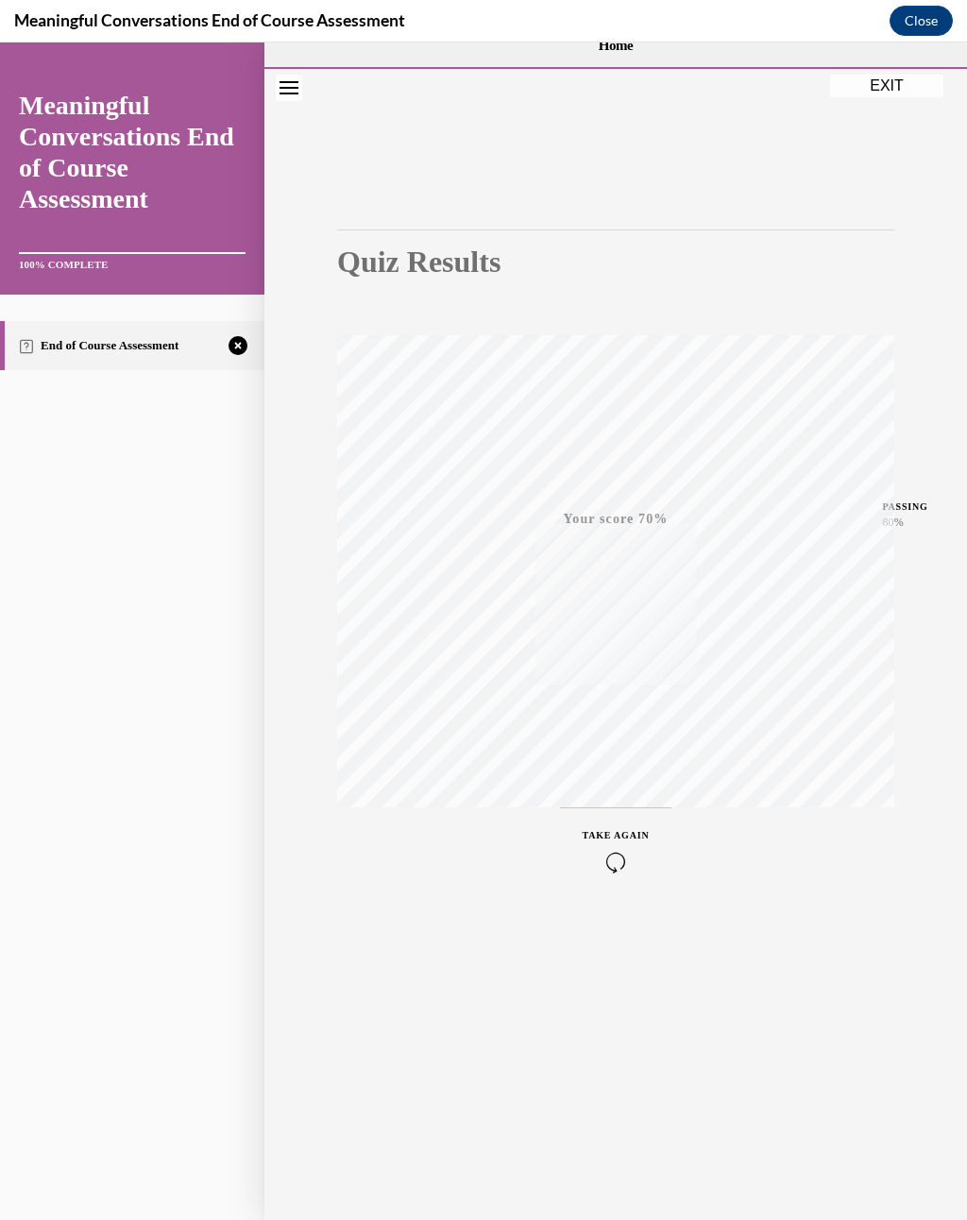
click at [604, 832] on span "TAKE AGAIN" at bounding box center [616, 835] width 67 height 10
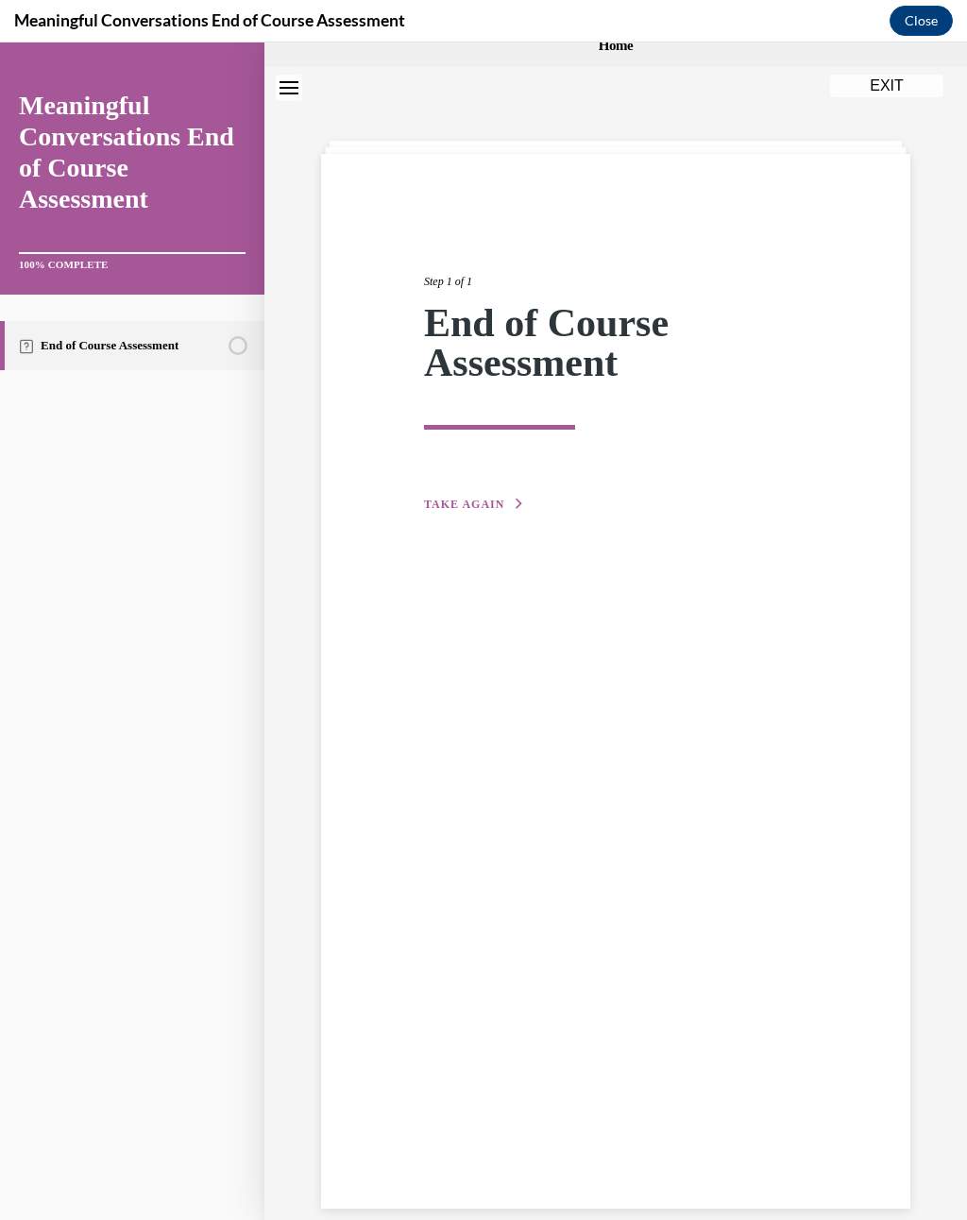
click at [451, 481] on div "Step 1 of 1 End of Course Assessment TAKE AGAIN" at bounding box center [616, 371] width 412 height 285
click at [478, 503] on span "TAKE AGAIN" at bounding box center [464, 504] width 80 height 13
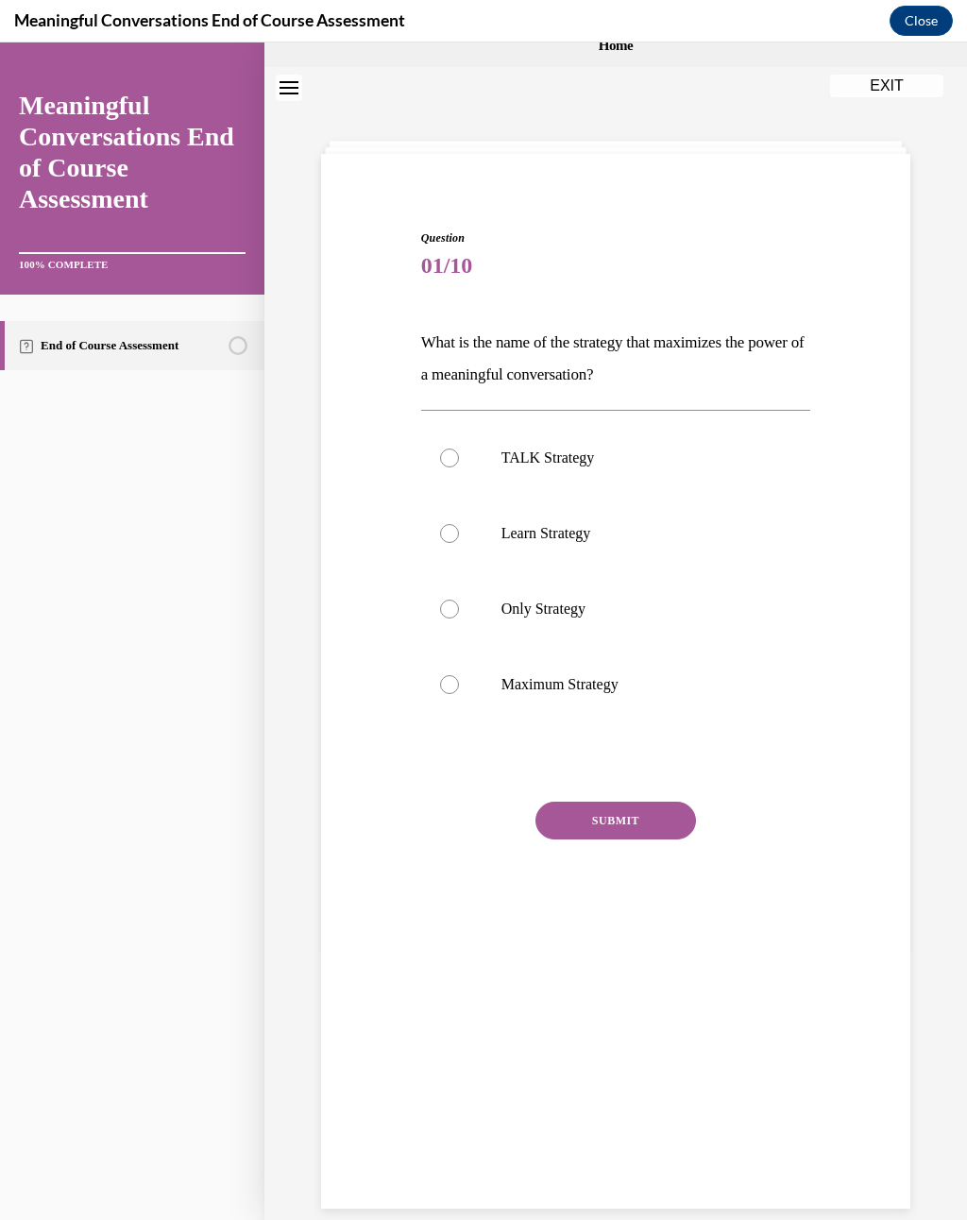
click at [554, 467] on label "TALK Strategy" at bounding box center [616, 458] width 390 height 76
click at [459, 467] on input "TALK Strategy" at bounding box center [449, 457] width 19 height 19
radio input "true"
click at [629, 821] on button "SUBMIT" at bounding box center [615, 821] width 160 height 38
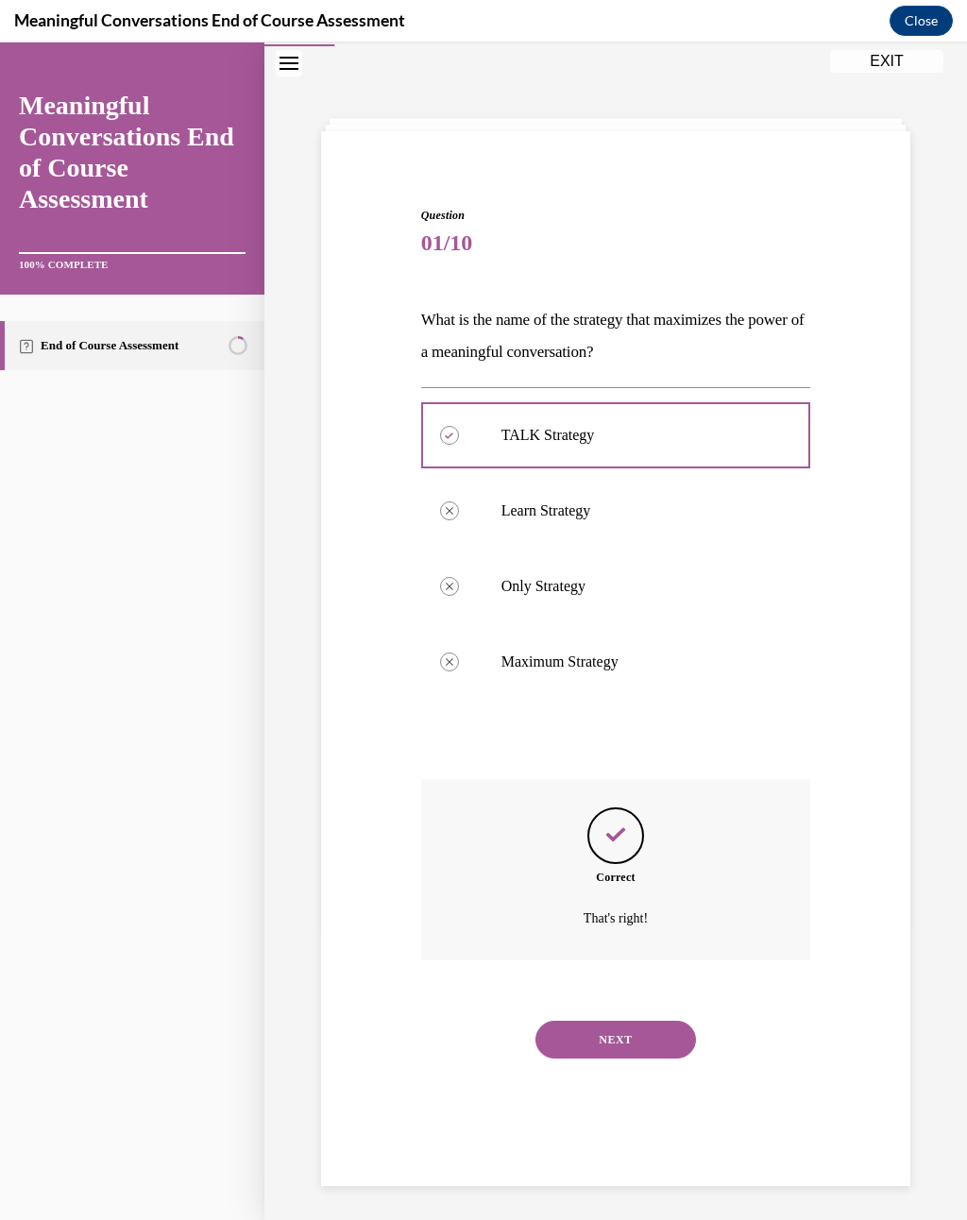
scroll to position [59, 0]
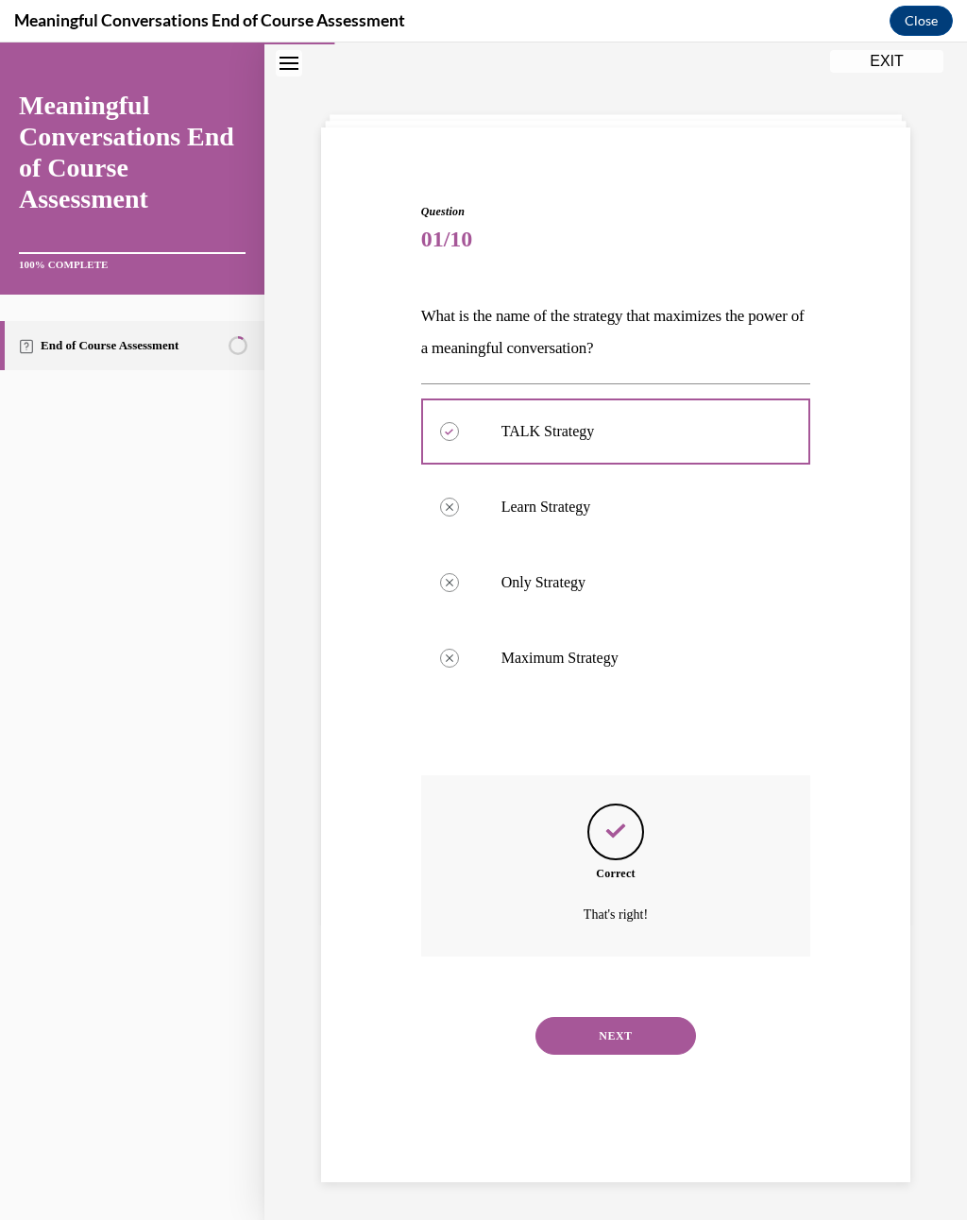
click at [637, 896] on button "NEXT" at bounding box center [615, 1036] width 160 height 38
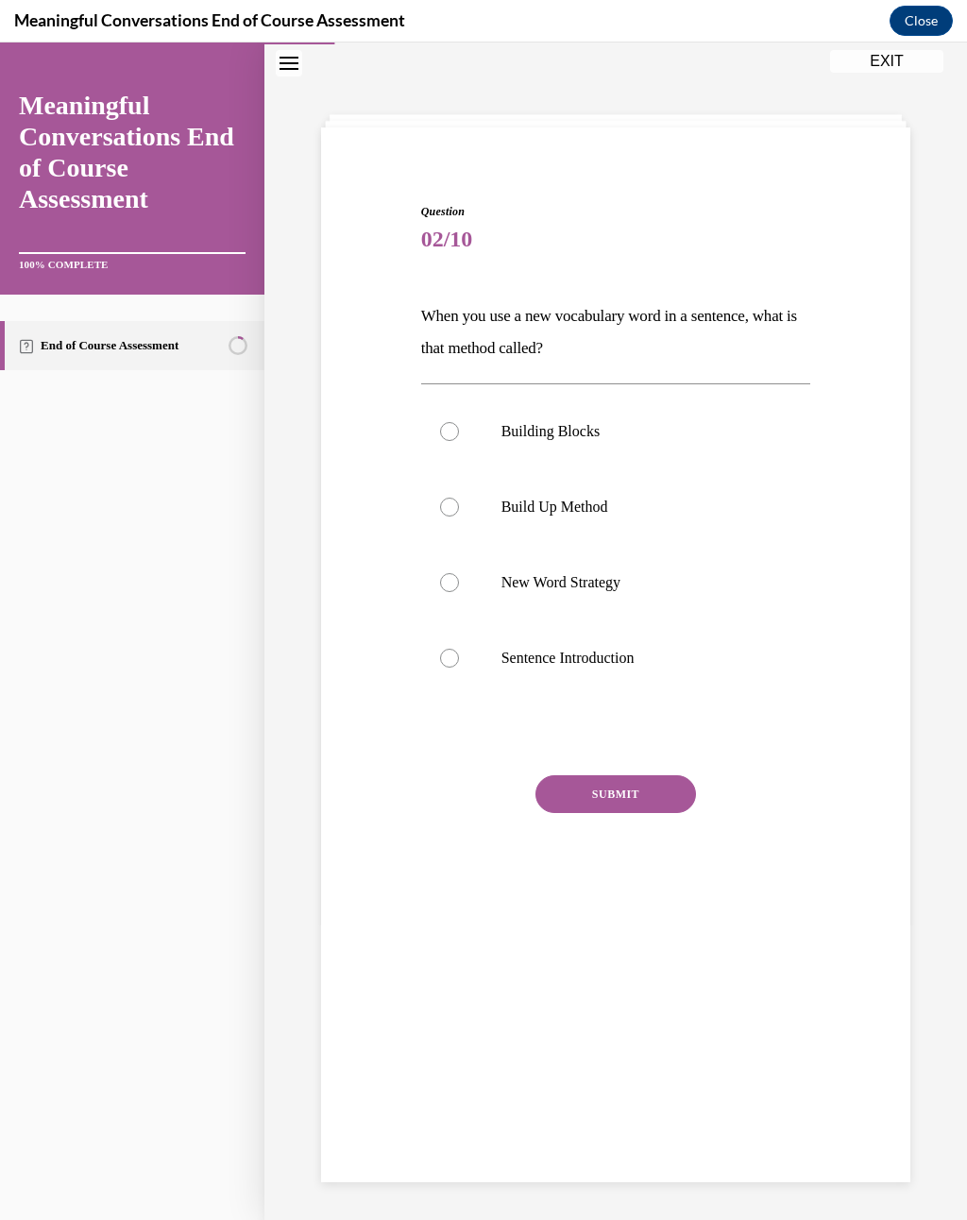
click at [579, 436] on p "Building Blocks" at bounding box center [632, 431] width 262 height 19
click at [459, 436] on input "Building Blocks" at bounding box center [449, 431] width 19 height 19
radio input "true"
click at [618, 788] on button "SUBMIT" at bounding box center [615, 794] width 160 height 38
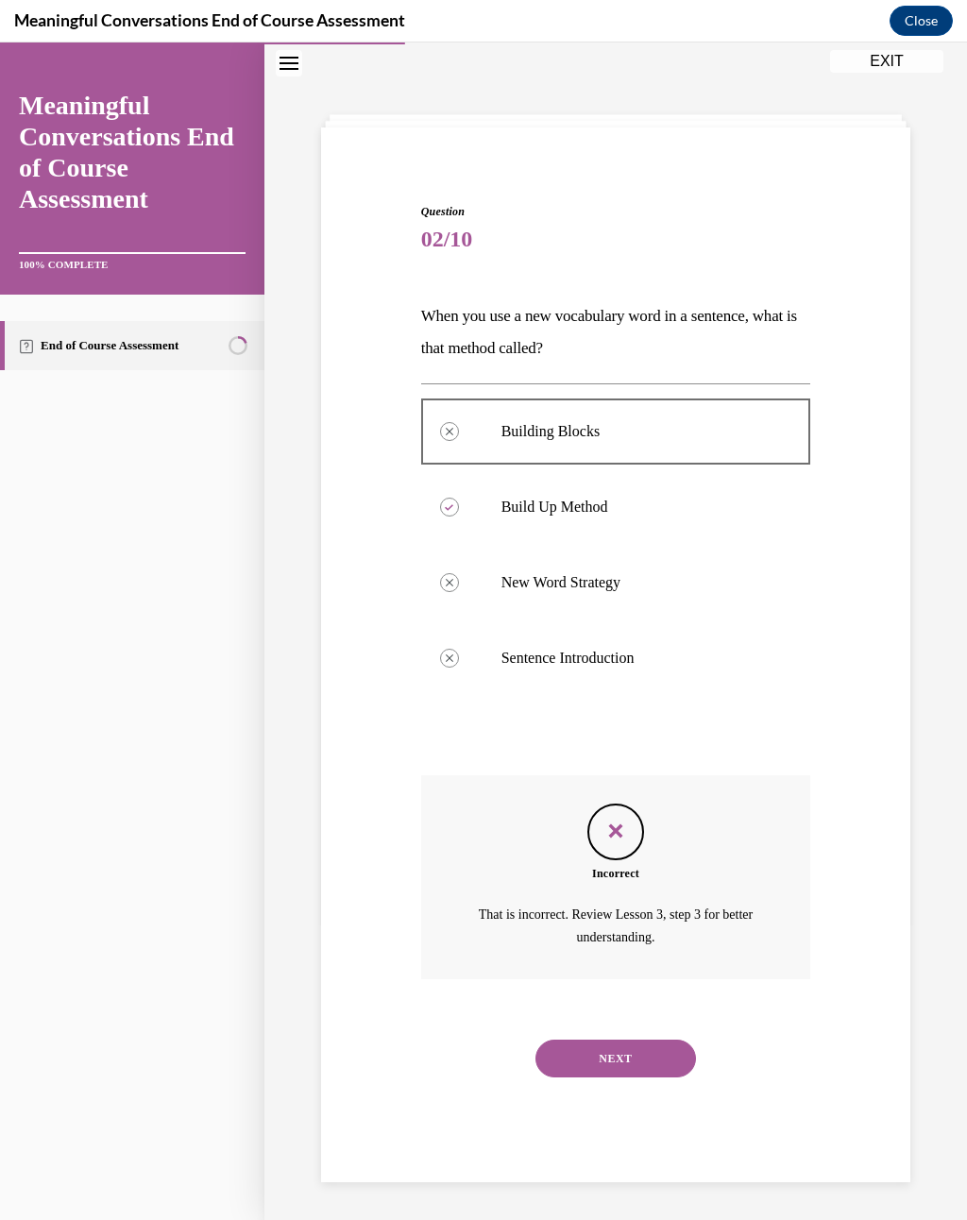
click at [612, 896] on button "NEXT" at bounding box center [615, 1058] width 160 height 38
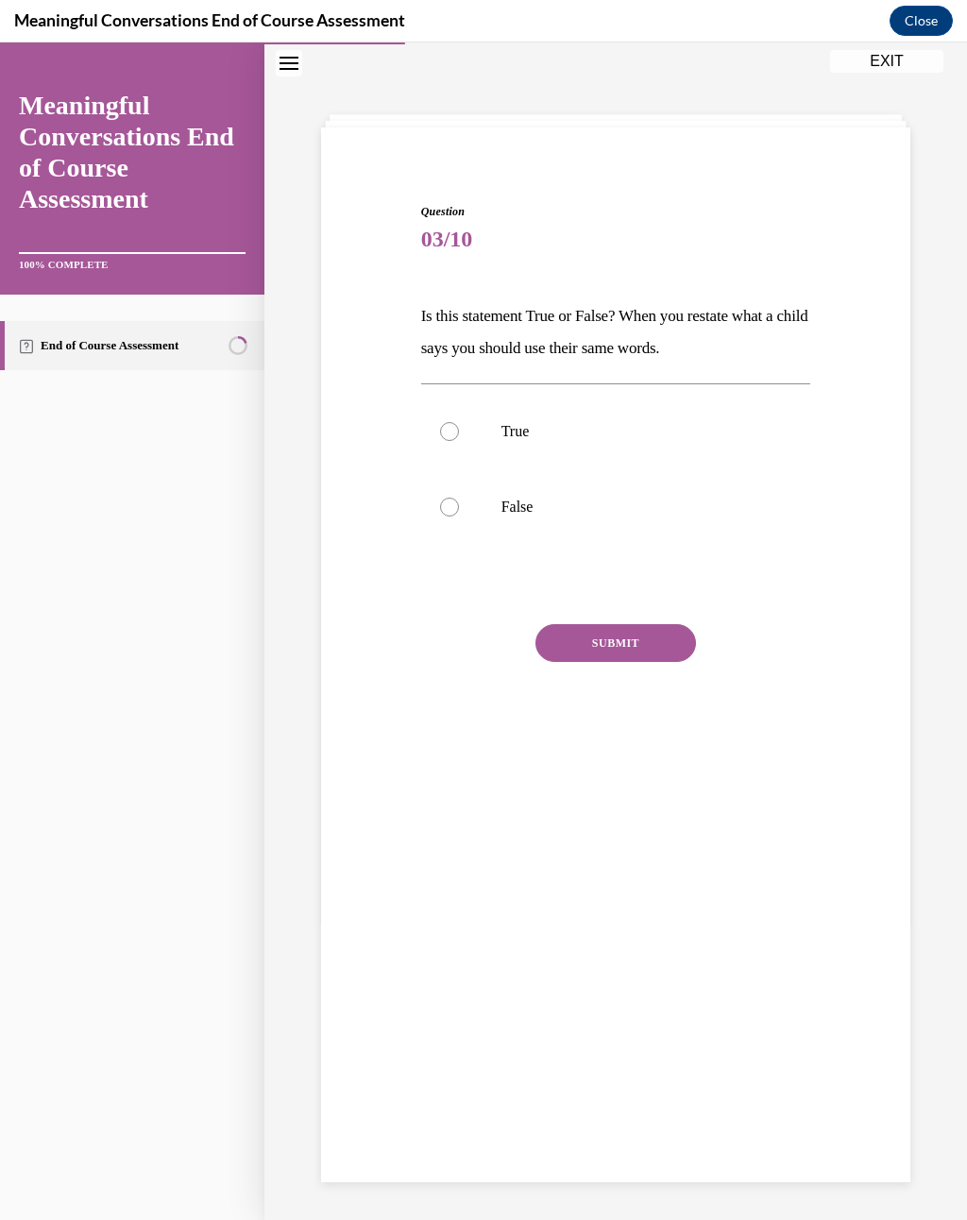
click at [566, 498] on p "False" at bounding box center [632, 507] width 262 height 19
click at [459, 498] on input "False" at bounding box center [449, 507] width 19 height 19
radio input "true"
click at [617, 636] on button "SUBMIT" at bounding box center [615, 643] width 160 height 38
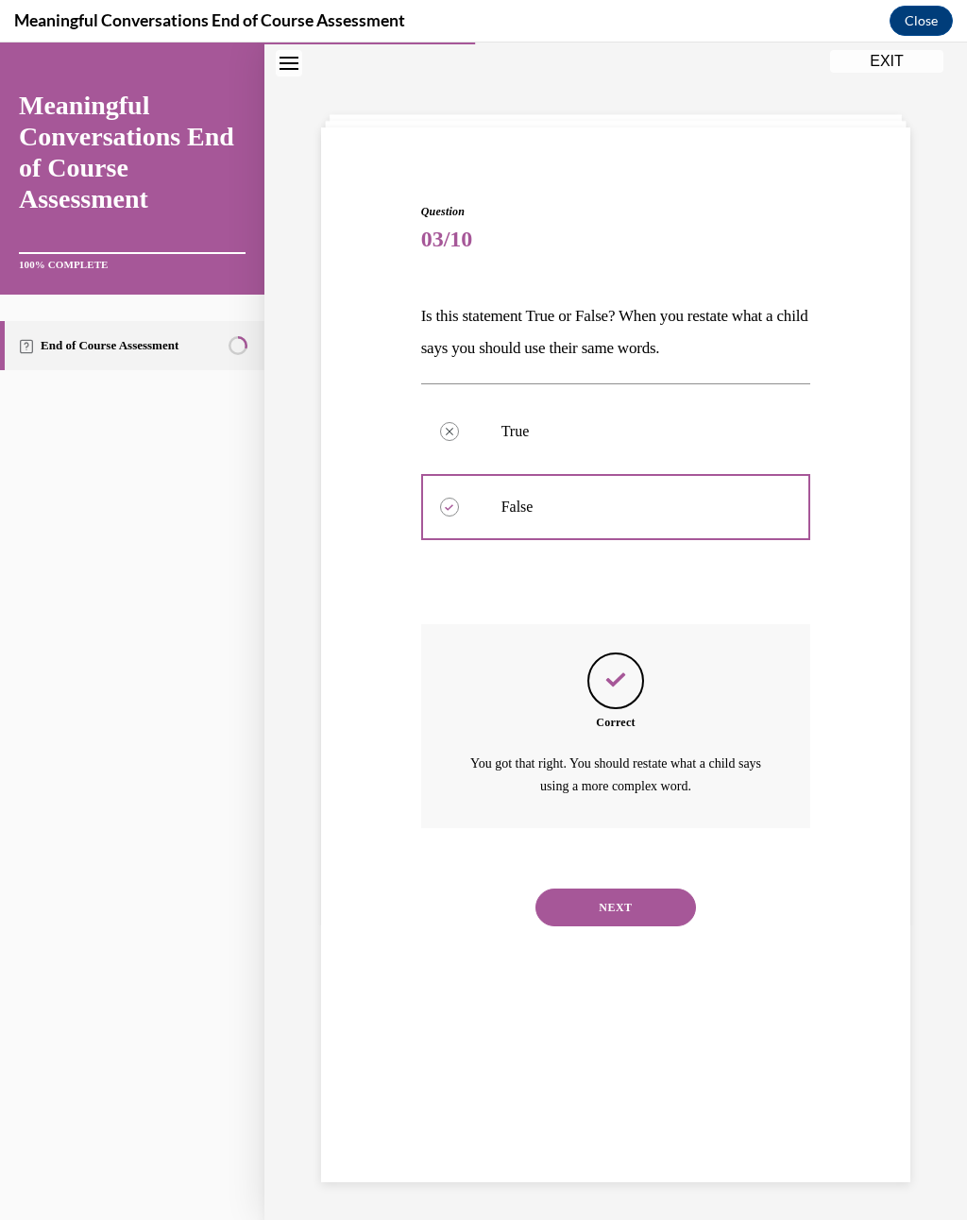
click at [640, 888] on button "NEXT" at bounding box center [615, 907] width 160 height 38
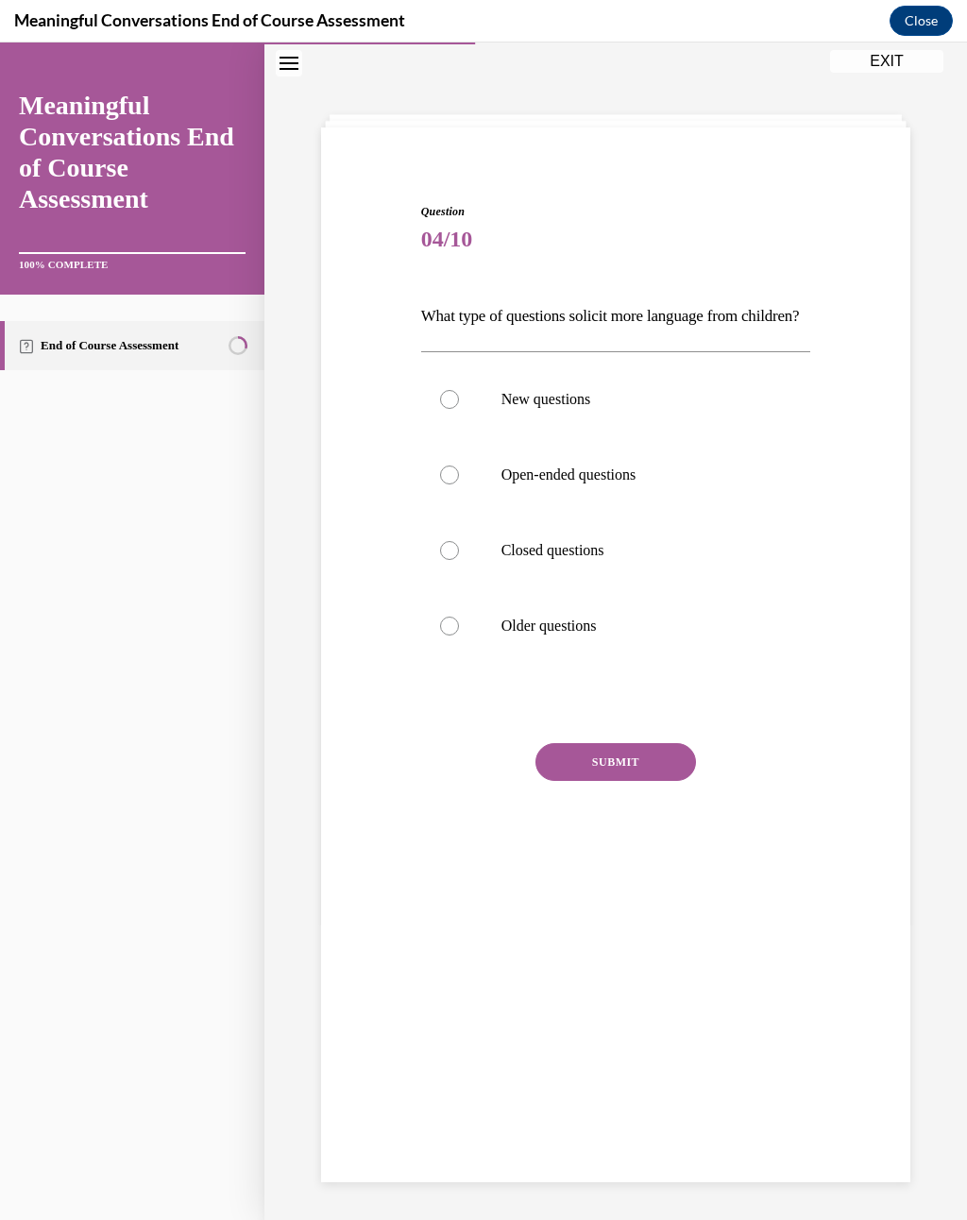
click at [598, 484] on p "Open-ended questions" at bounding box center [632, 474] width 262 height 19
click at [459, 484] on input "Open-ended questions" at bounding box center [449, 474] width 19 height 19
radio input "true"
click at [618, 781] on button "SUBMIT" at bounding box center [615, 762] width 160 height 38
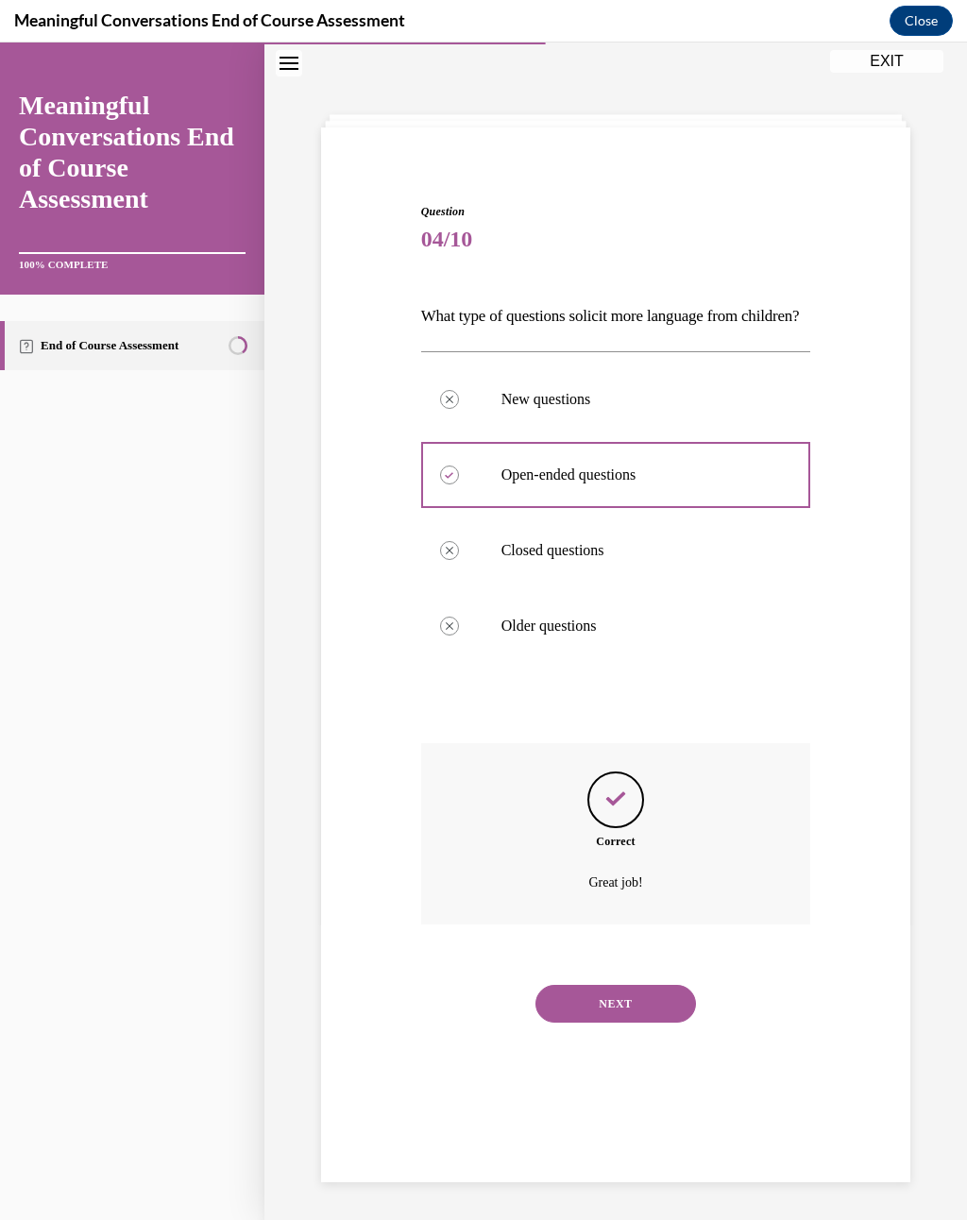
click at [617, 896] on button "NEXT" at bounding box center [615, 1004] width 160 height 38
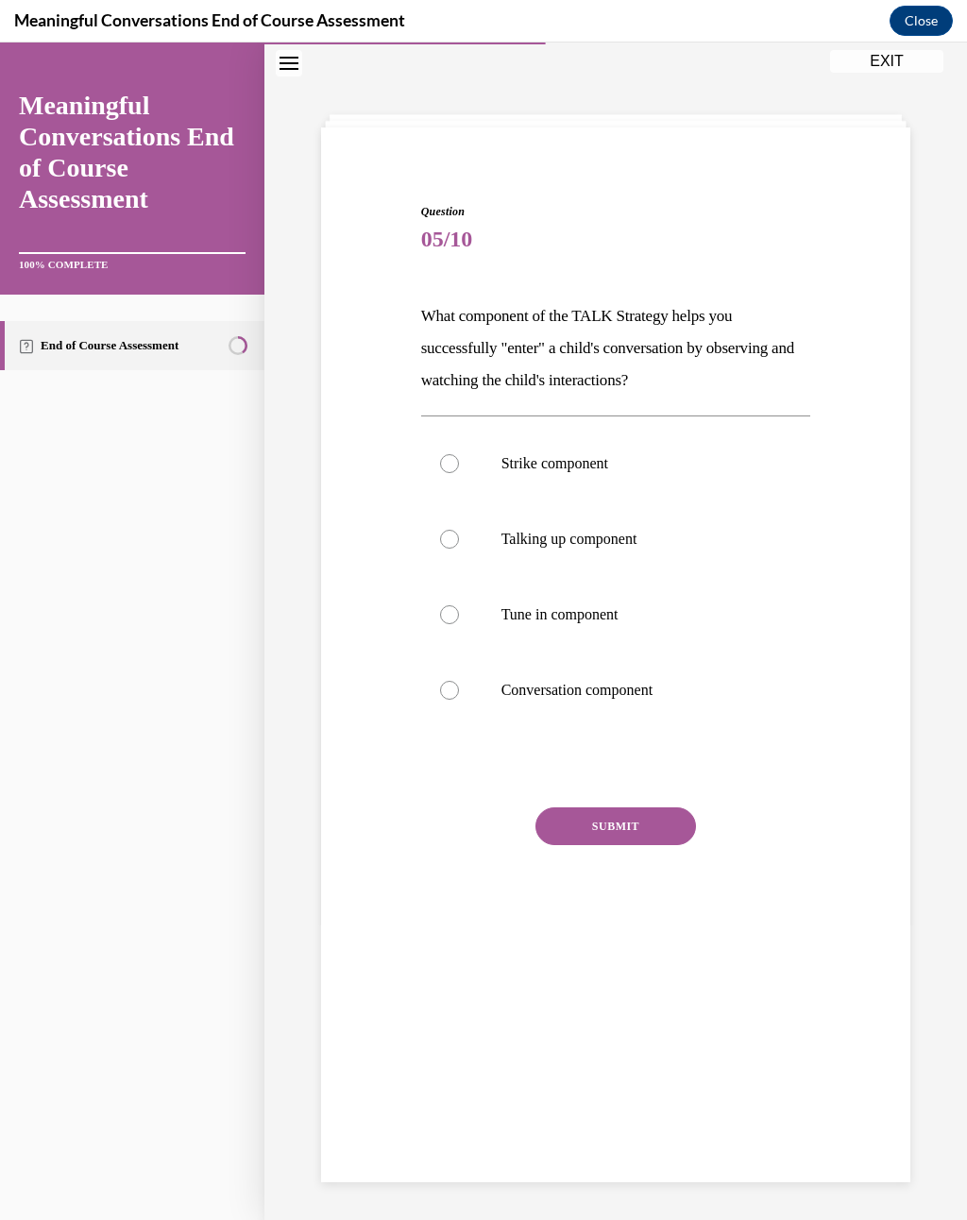
click at [612, 539] on p "Talking up component" at bounding box center [632, 539] width 262 height 19
click at [459, 539] on input "Talking up component" at bounding box center [449, 539] width 19 height 19
radio input "true"
click at [618, 826] on button "SUBMIT" at bounding box center [615, 826] width 160 height 38
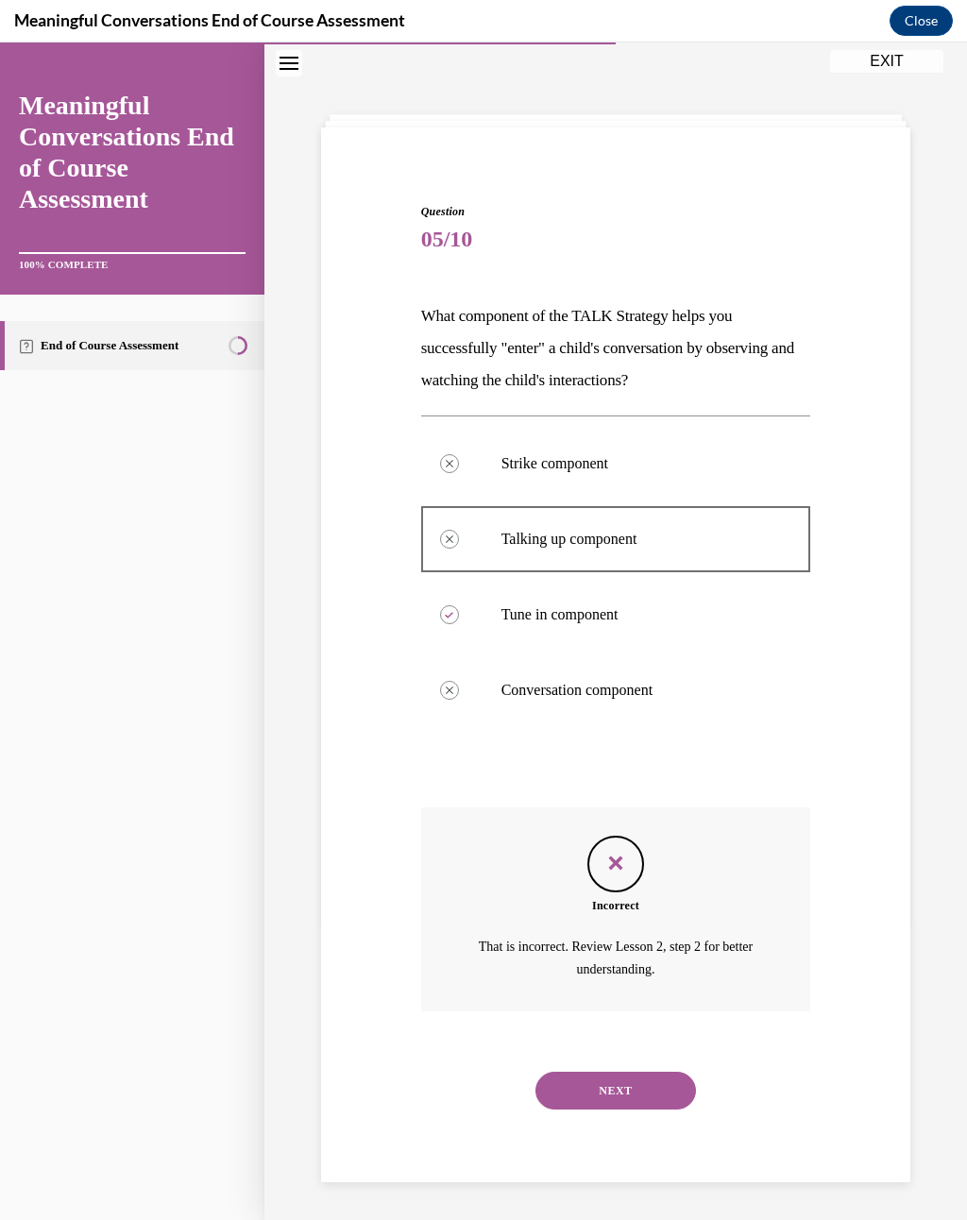
click at [622, 896] on button "NEXT" at bounding box center [615, 1091] width 160 height 38
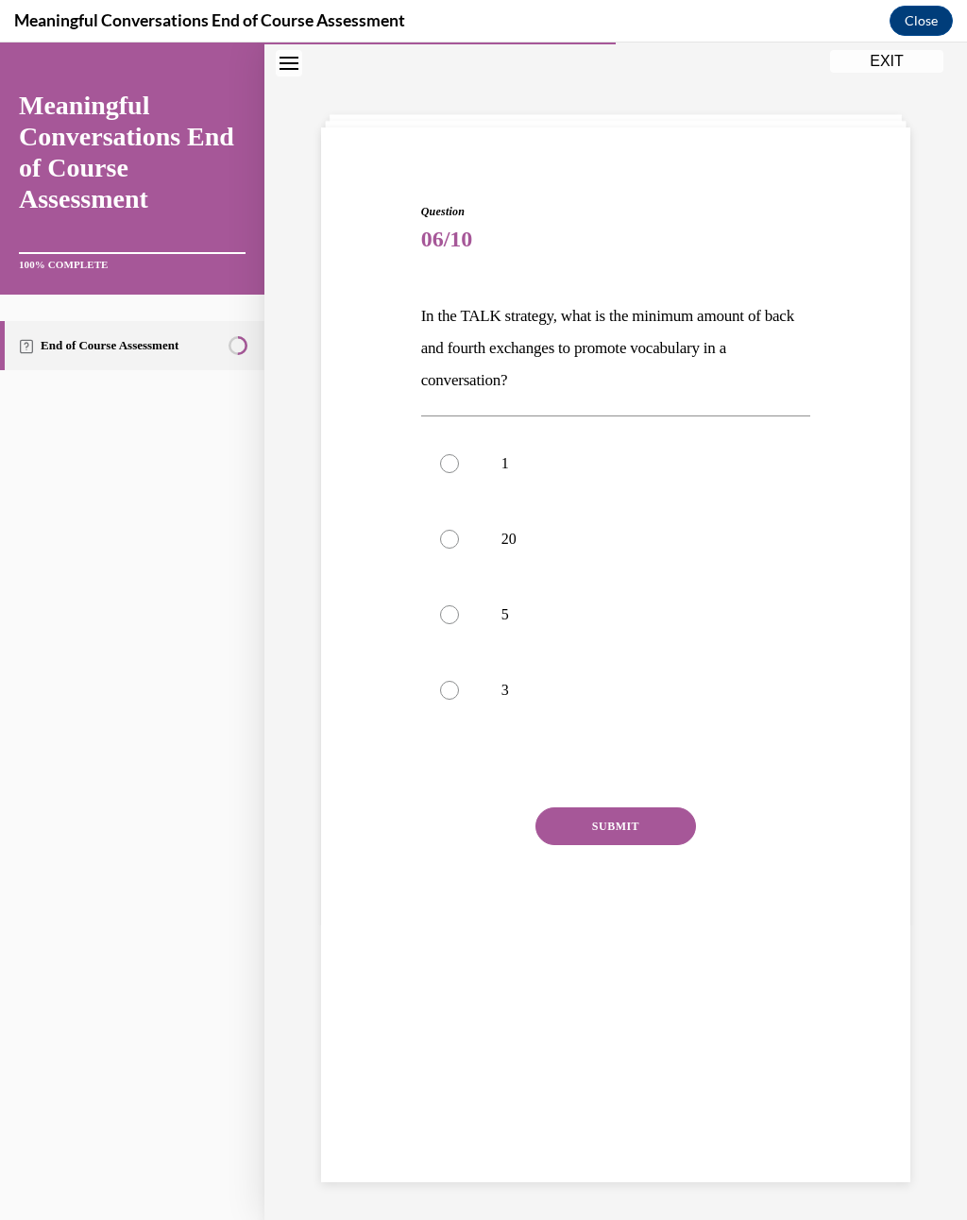
click at [517, 615] on p "5" at bounding box center [632, 614] width 262 height 19
click at [459, 615] on input "5" at bounding box center [449, 614] width 19 height 19
radio input "true"
click at [617, 808] on button "SUBMIT" at bounding box center [615, 826] width 160 height 38
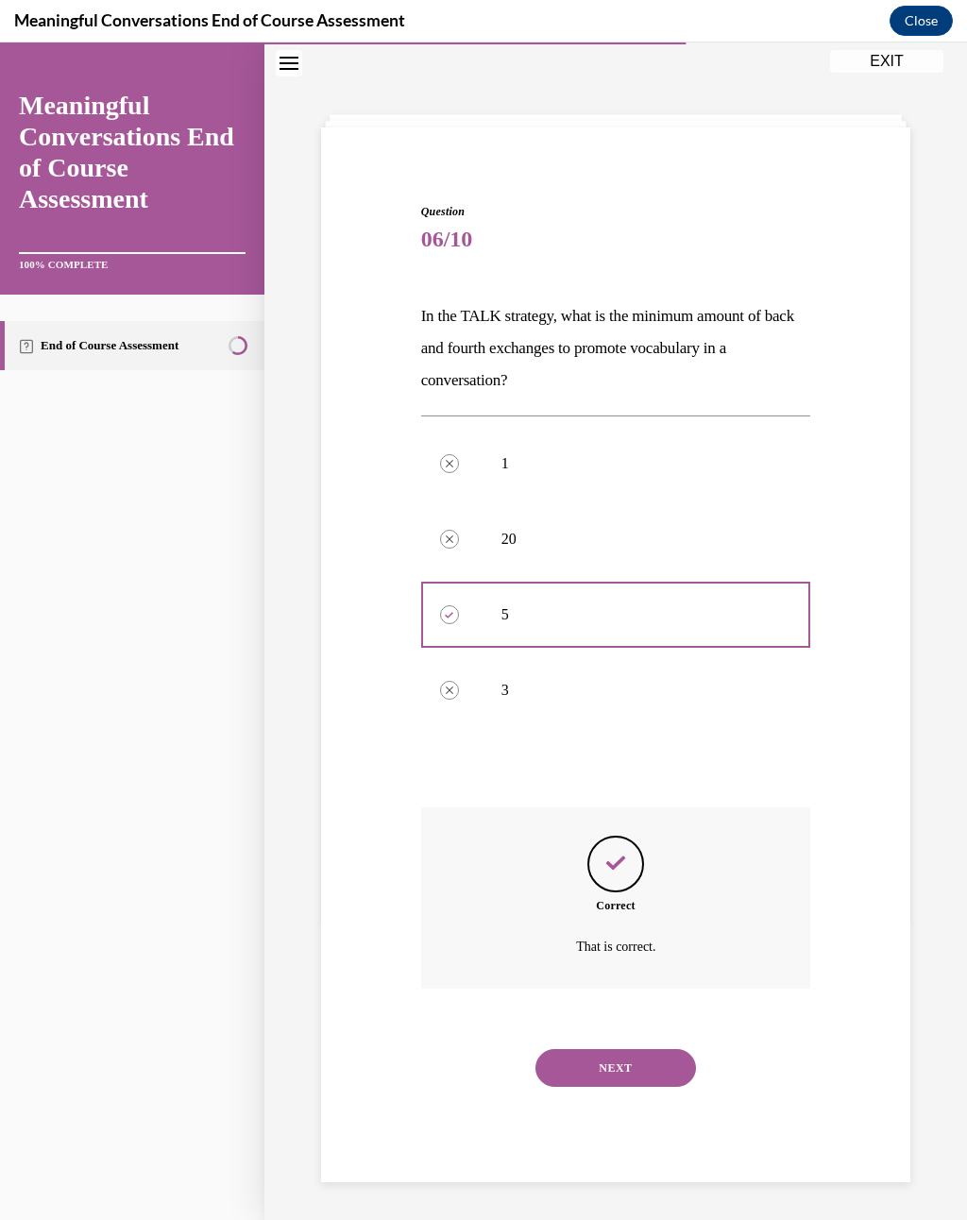
click at [643, 896] on div "Correct That is correct." at bounding box center [616, 897] width 390 height 181
click at [614, 896] on button "NEXT" at bounding box center [615, 1068] width 160 height 38
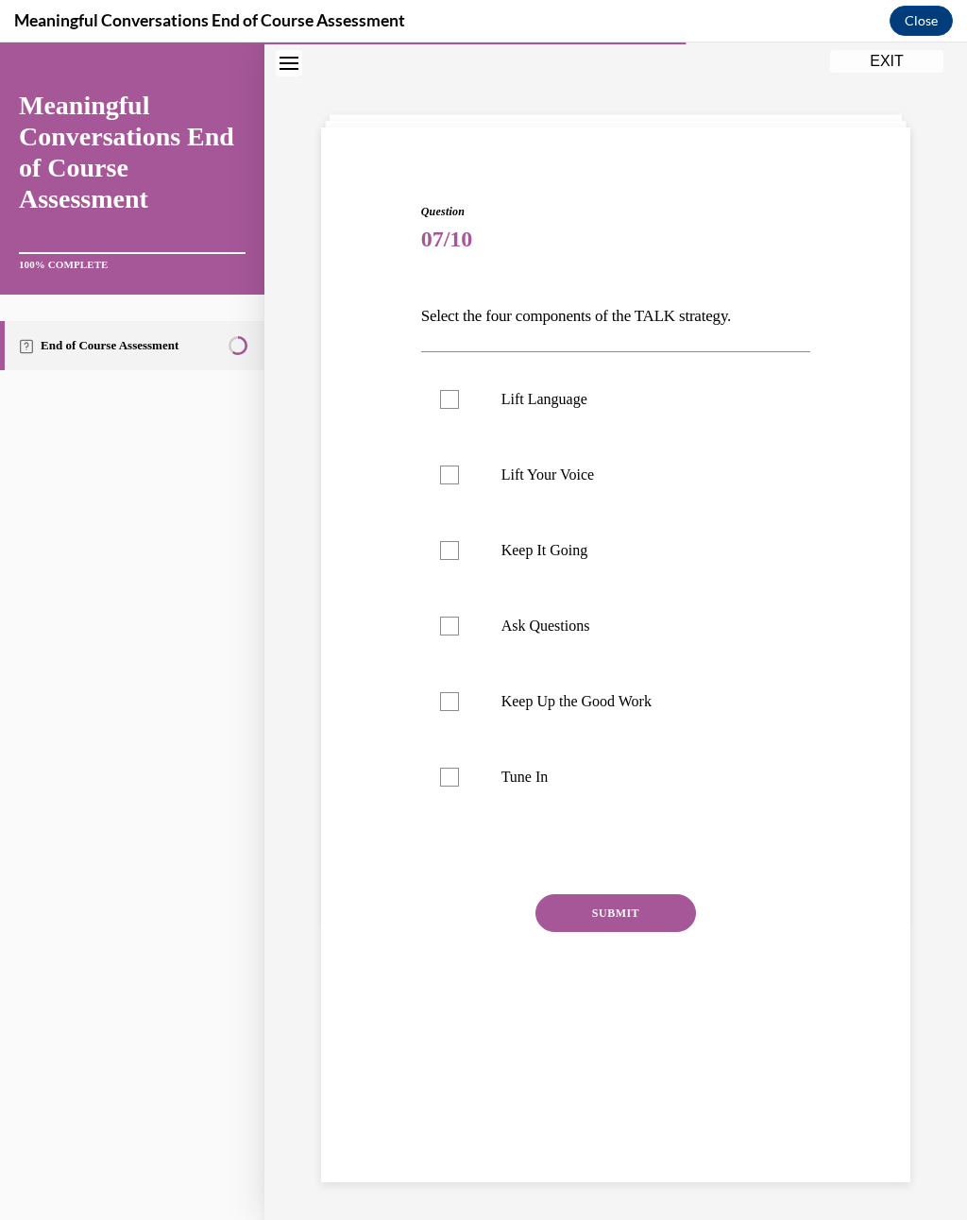
click at [588, 536] on label "Keep It Going" at bounding box center [616, 551] width 390 height 76
click at [459, 541] on input "Keep It Going" at bounding box center [449, 550] width 19 height 19
checkbox input "true"
click at [621, 896] on button "SUBMIT" at bounding box center [615, 913] width 160 height 38
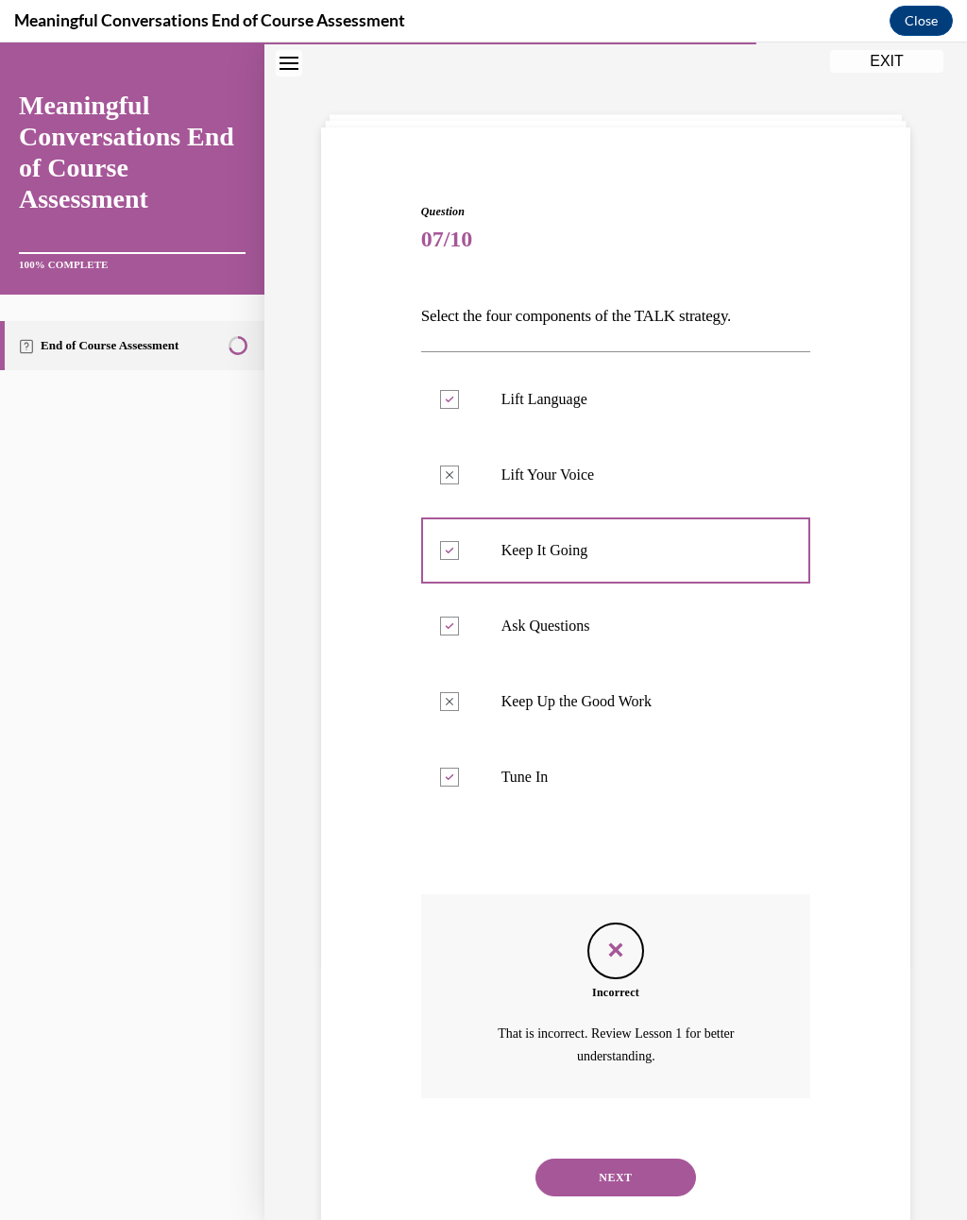
click at [633, 896] on button "NEXT" at bounding box center [615, 1177] width 160 height 38
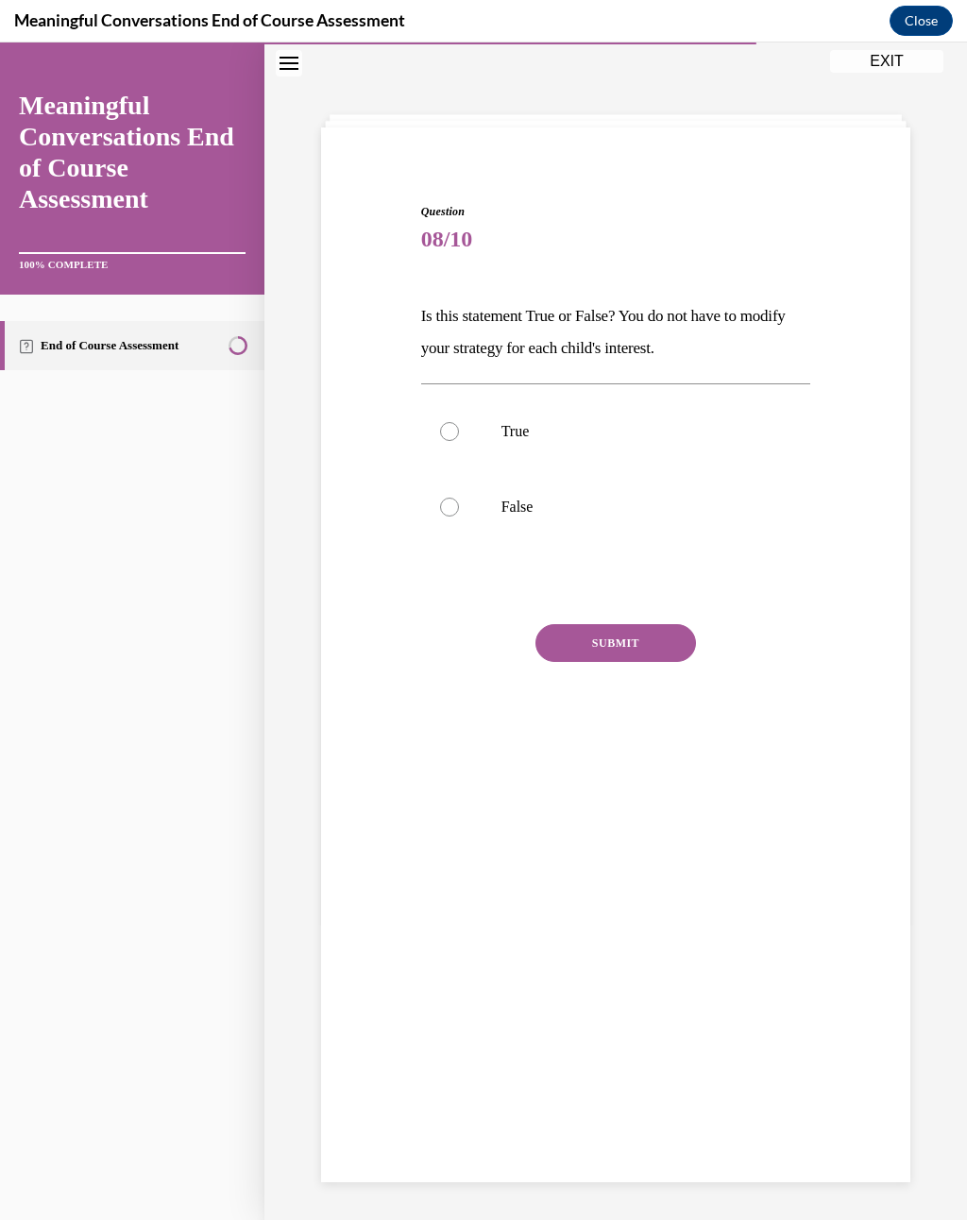
click at [553, 511] on p "False" at bounding box center [632, 507] width 262 height 19
click at [459, 511] on input "False" at bounding box center [449, 507] width 19 height 19
radio input "true"
click at [631, 650] on button "SUBMIT" at bounding box center [615, 643] width 160 height 38
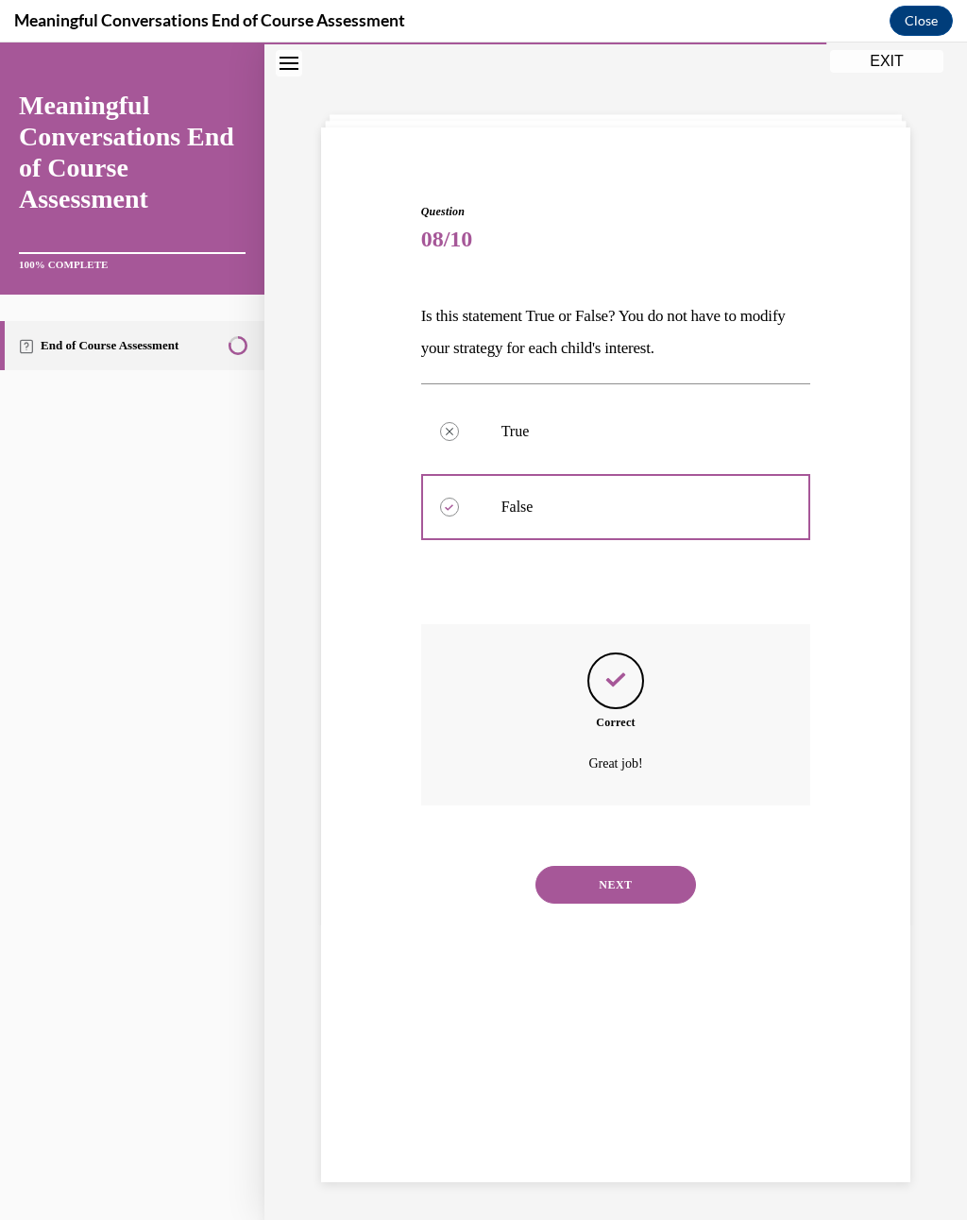
click at [646, 872] on button "NEXT" at bounding box center [615, 885] width 160 height 38
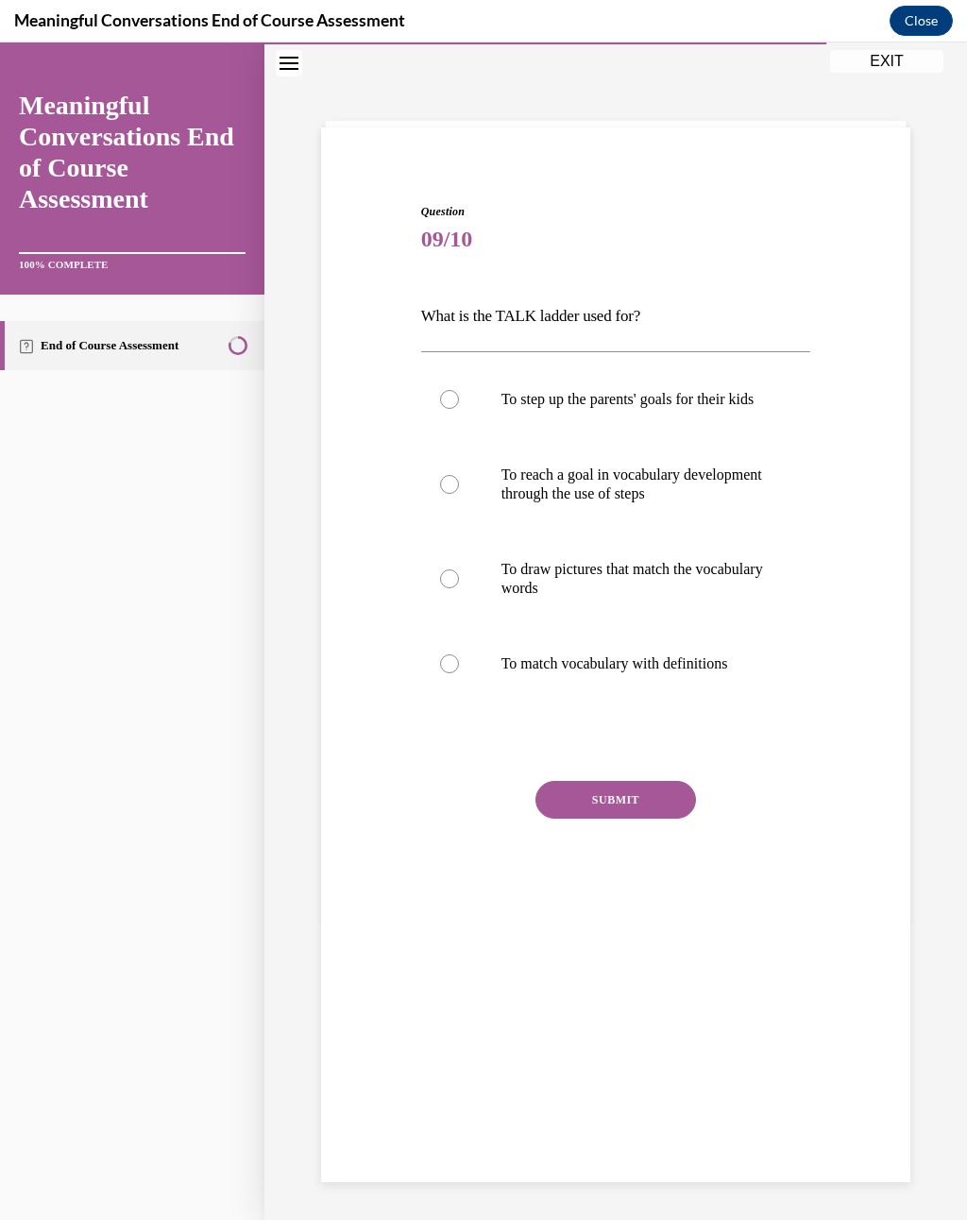
click at [591, 594] on p "To draw pictures that match the vocabulary words" at bounding box center [632, 579] width 262 height 38
click at [459, 588] on input "To draw pictures that match the vocabulary words" at bounding box center [449, 578] width 19 height 19
radio input "true"
click at [630, 819] on button "SUBMIT" at bounding box center [615, 800] width 160 height 38
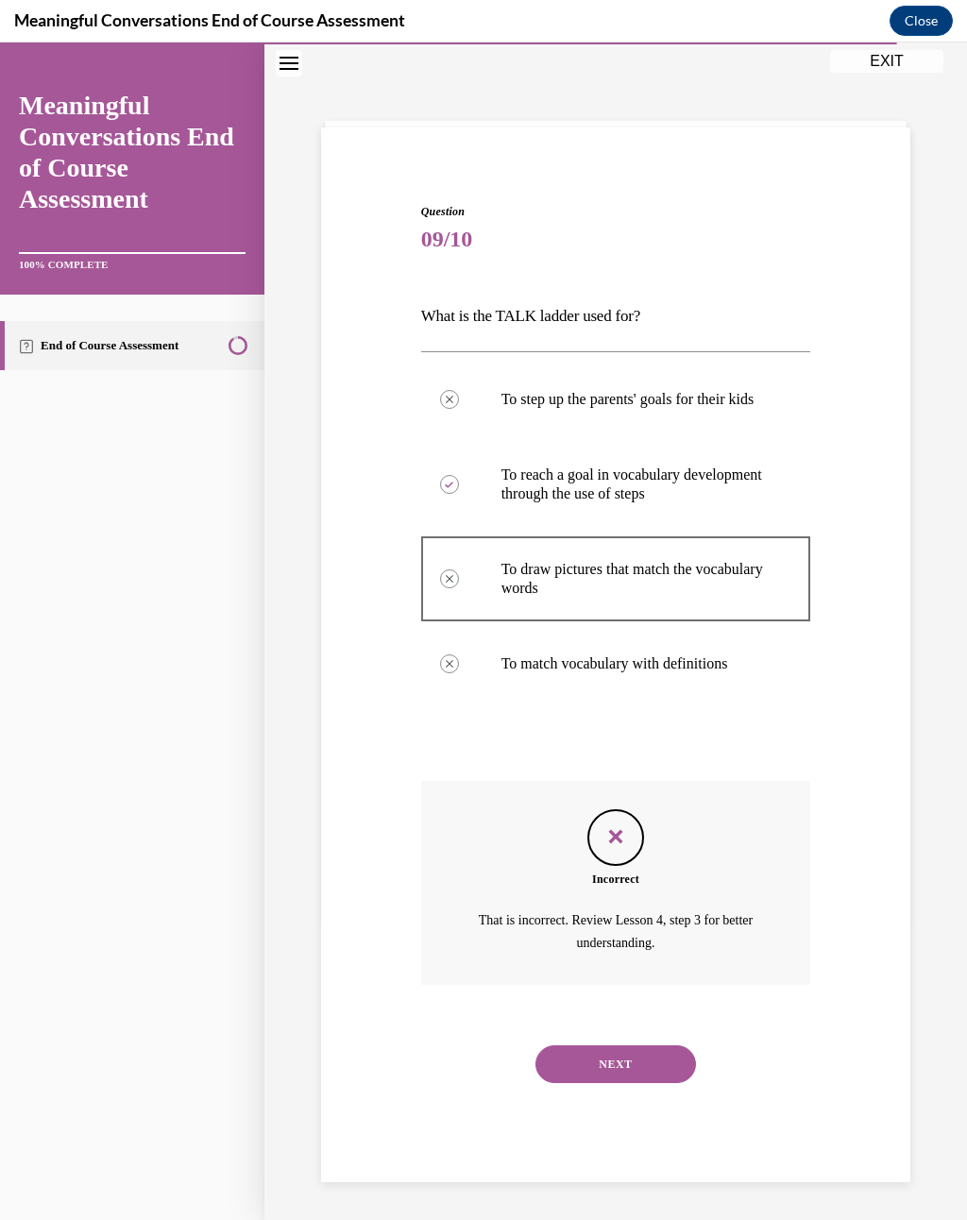
click at [621, 896] on button "NEXT" at bounding box center [615, 1064] width 160 height 38
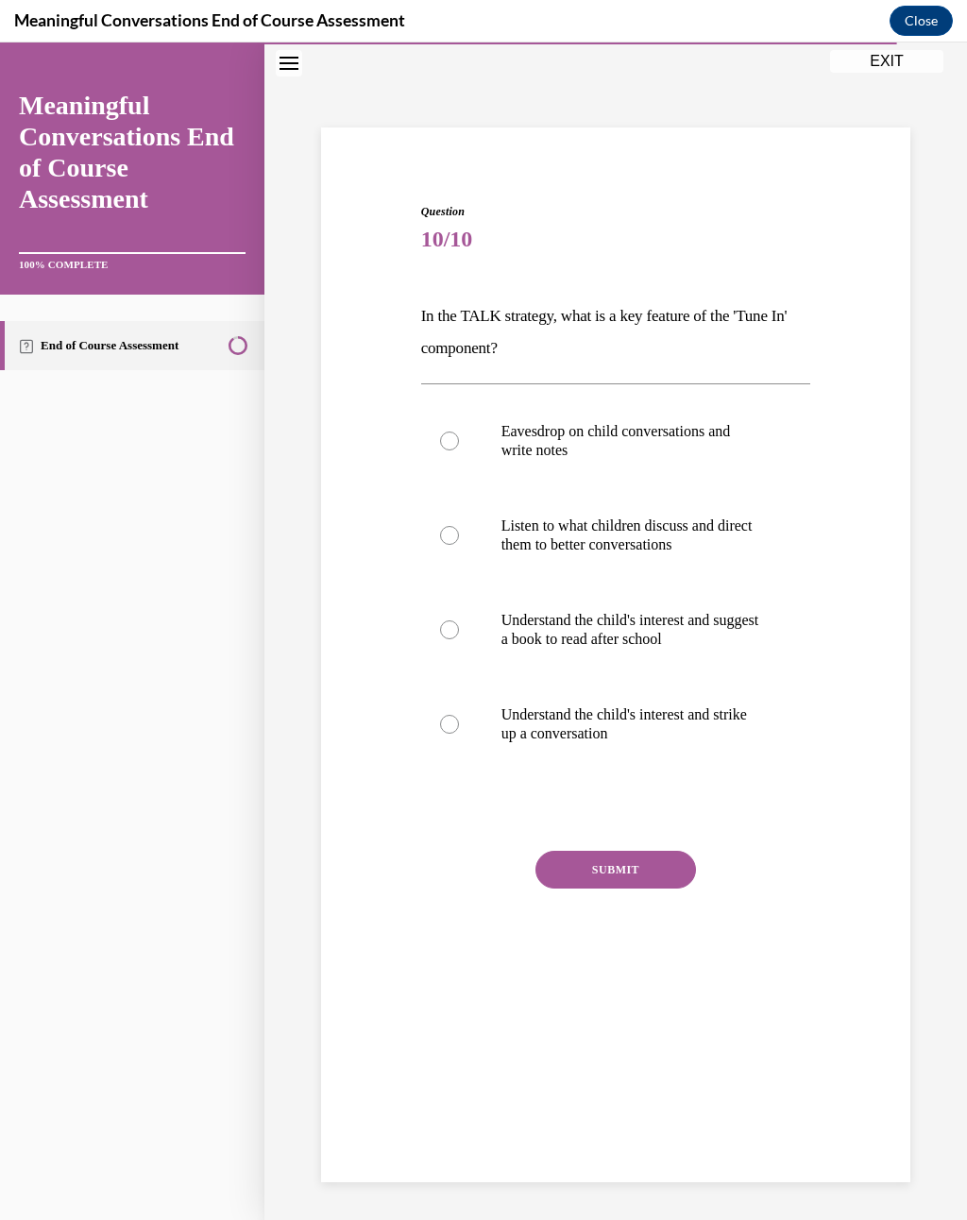
click at [637, 639] on p "Understand the child's interest and suggest a book to read after school" at bounding box center [632, 630] width 262 height 38
click at [459, 639] on input "Understand the child's interest and suggest a book to read after school" at bounding box center [449, 629] width 19 height 19
radio input "true"
click at [633, 886] on button "SUBMIT" at bounding box center [615, 870] width 160 height 38
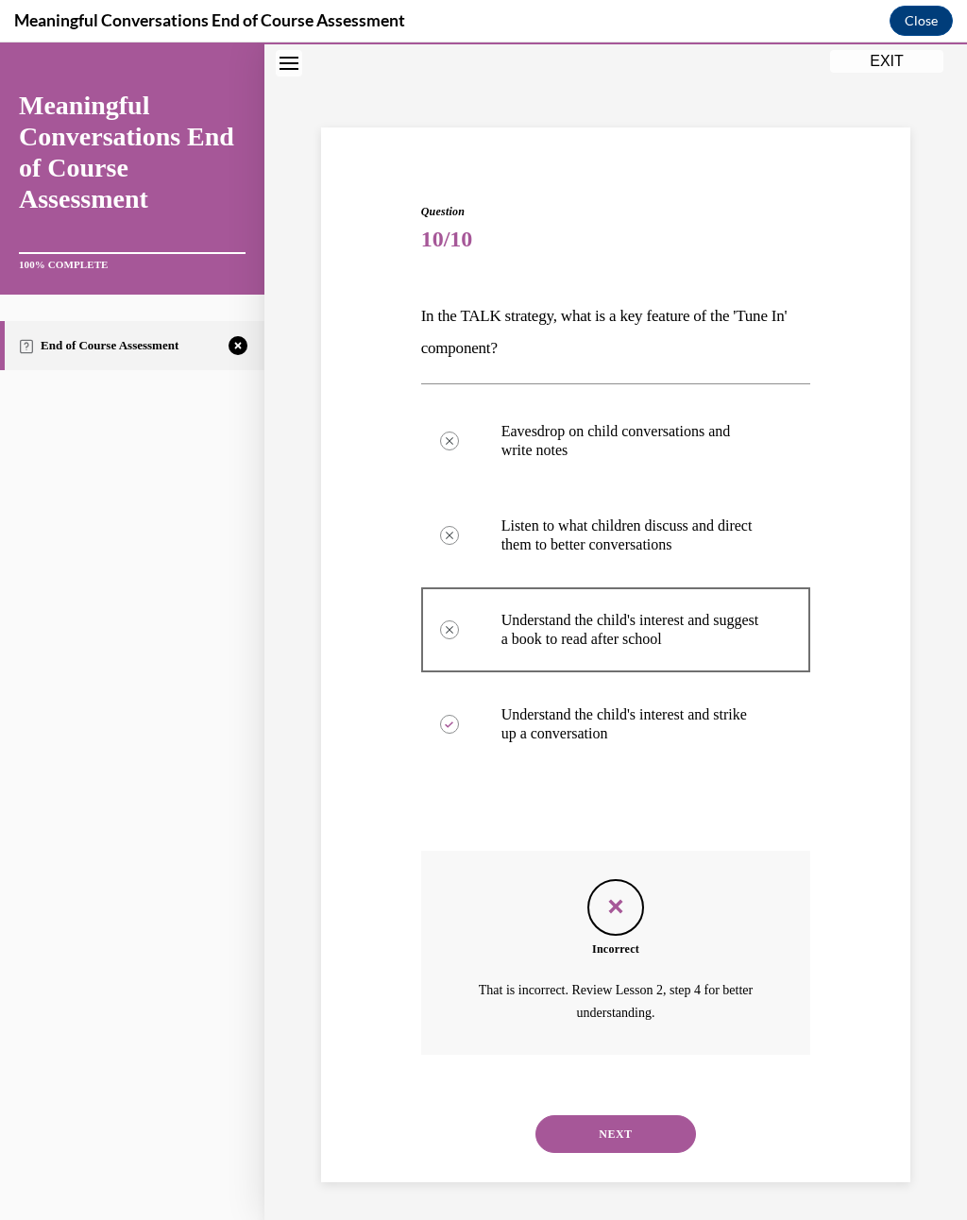
click at [601, 896] on button "NEXT" at bounding box center [615, 1134] width 160 height 38
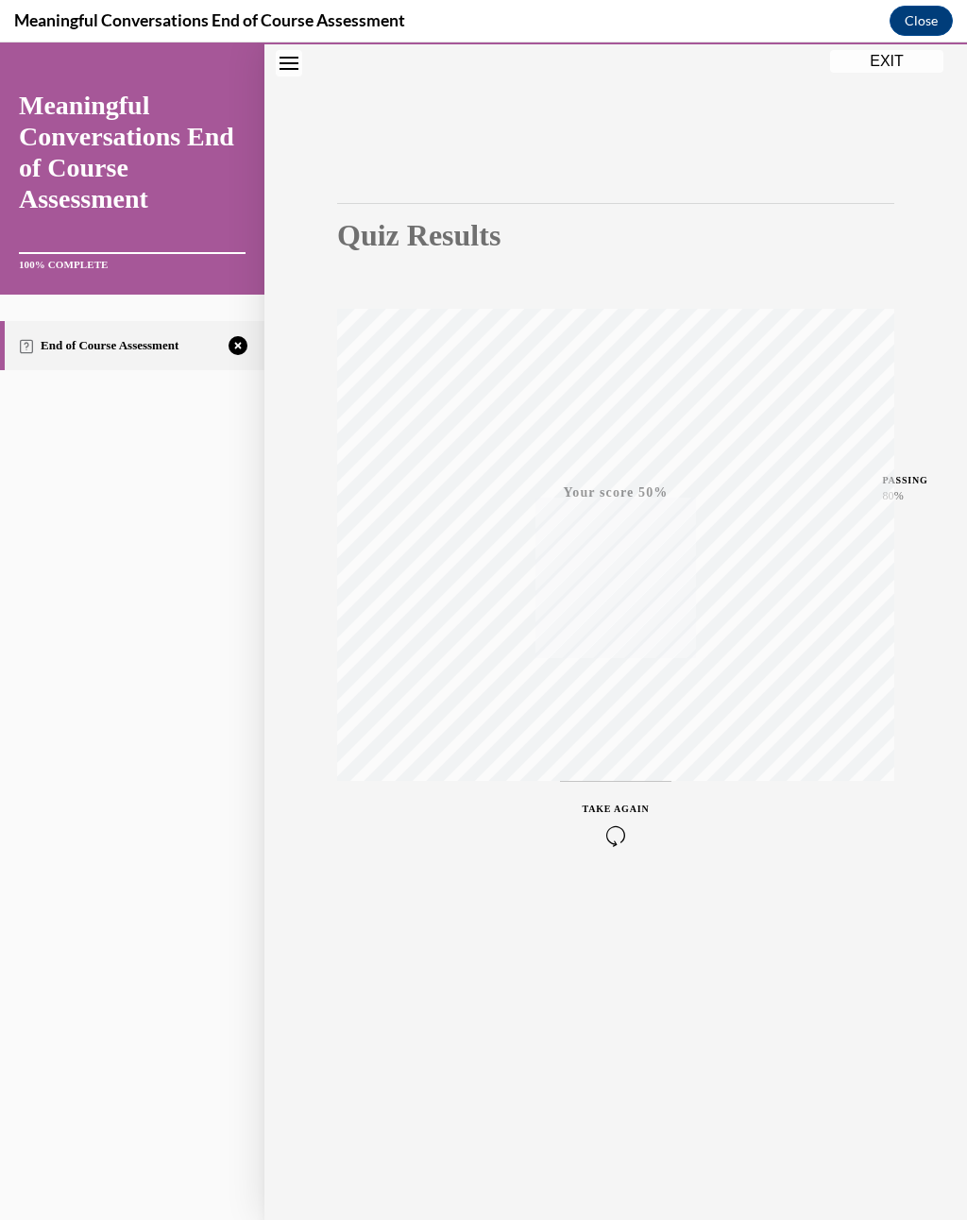
click at [629, 815] on div "TAKE AGAIN" at bounding box center [616, 824] width 67 height 44
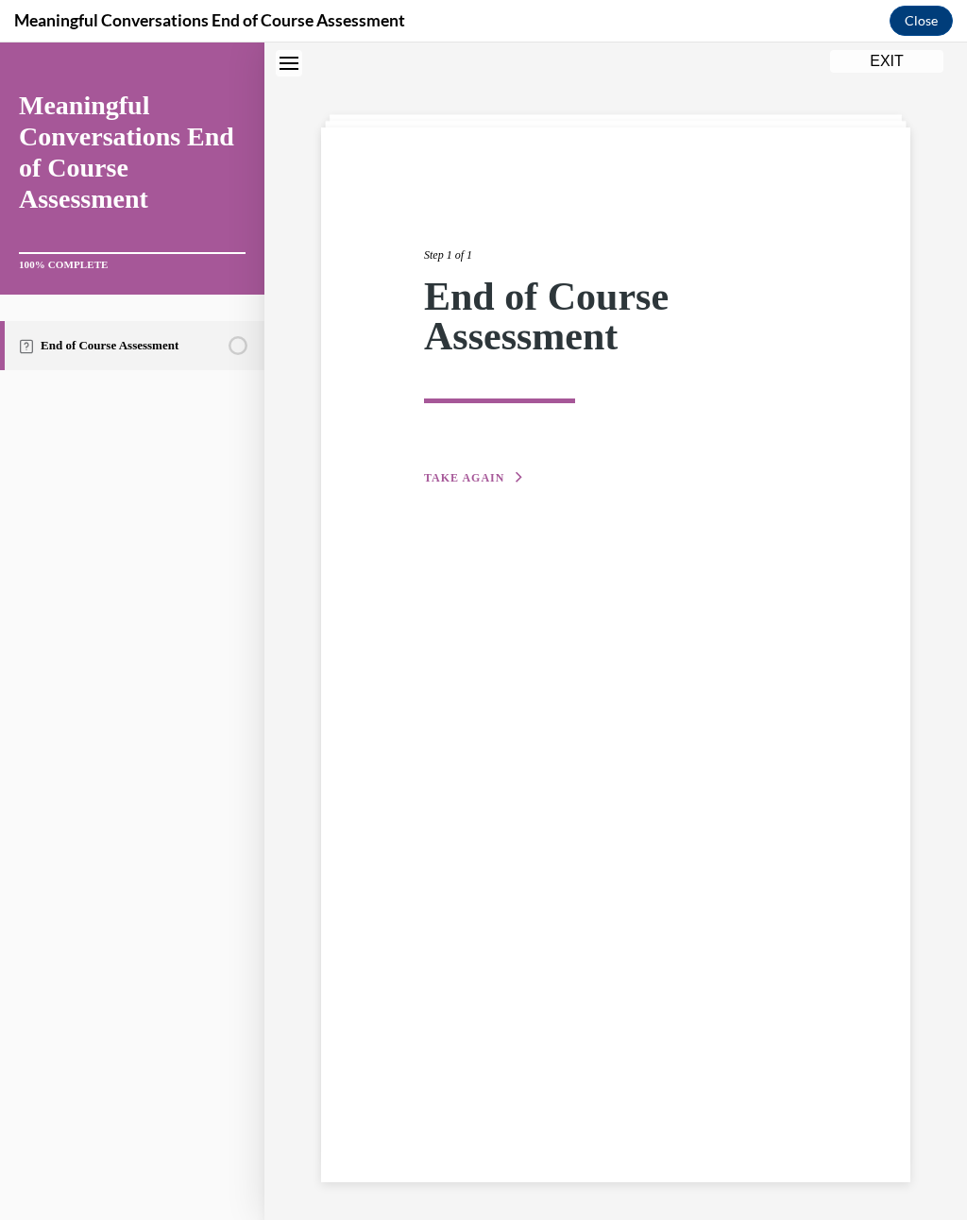
click at [460, 482] on span "TAKE AGAIN" at bounding box center [464, 477] width 80 height 13
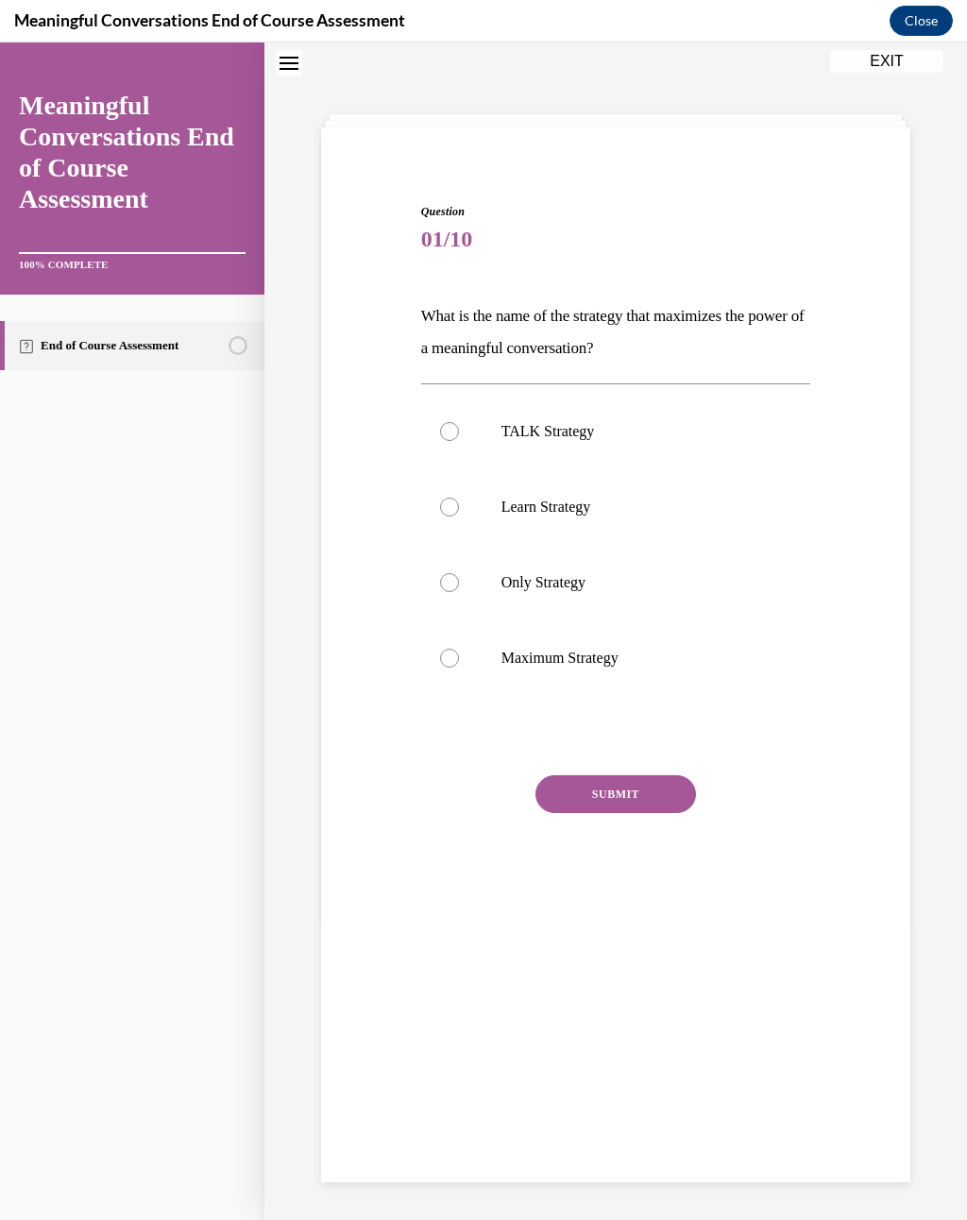
click at [552, 431] on p "TALK Strategy" at bounding box center [632, 431] width 262 height 19
click at [459, 431] on input "TALK Strategy" at bounding box center [449, 431] width 19 height 19
radio input "true"
click at [611, 787] on button "SUBMIT" at bounding box center [615, 794] width 160 height 38
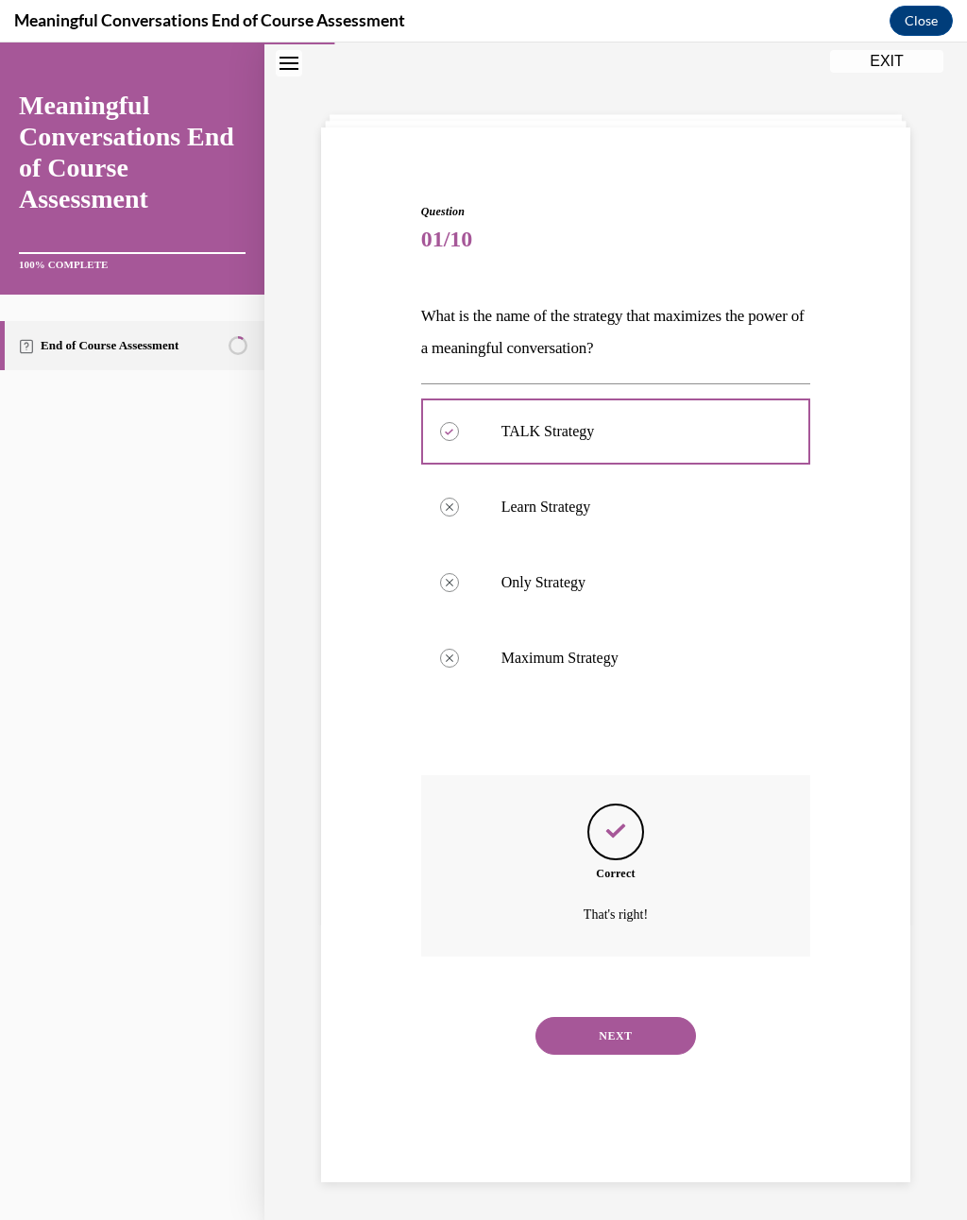
click at [622, 896] on button "NEXT" at bounding box center [615, 1036] width 160 height 38
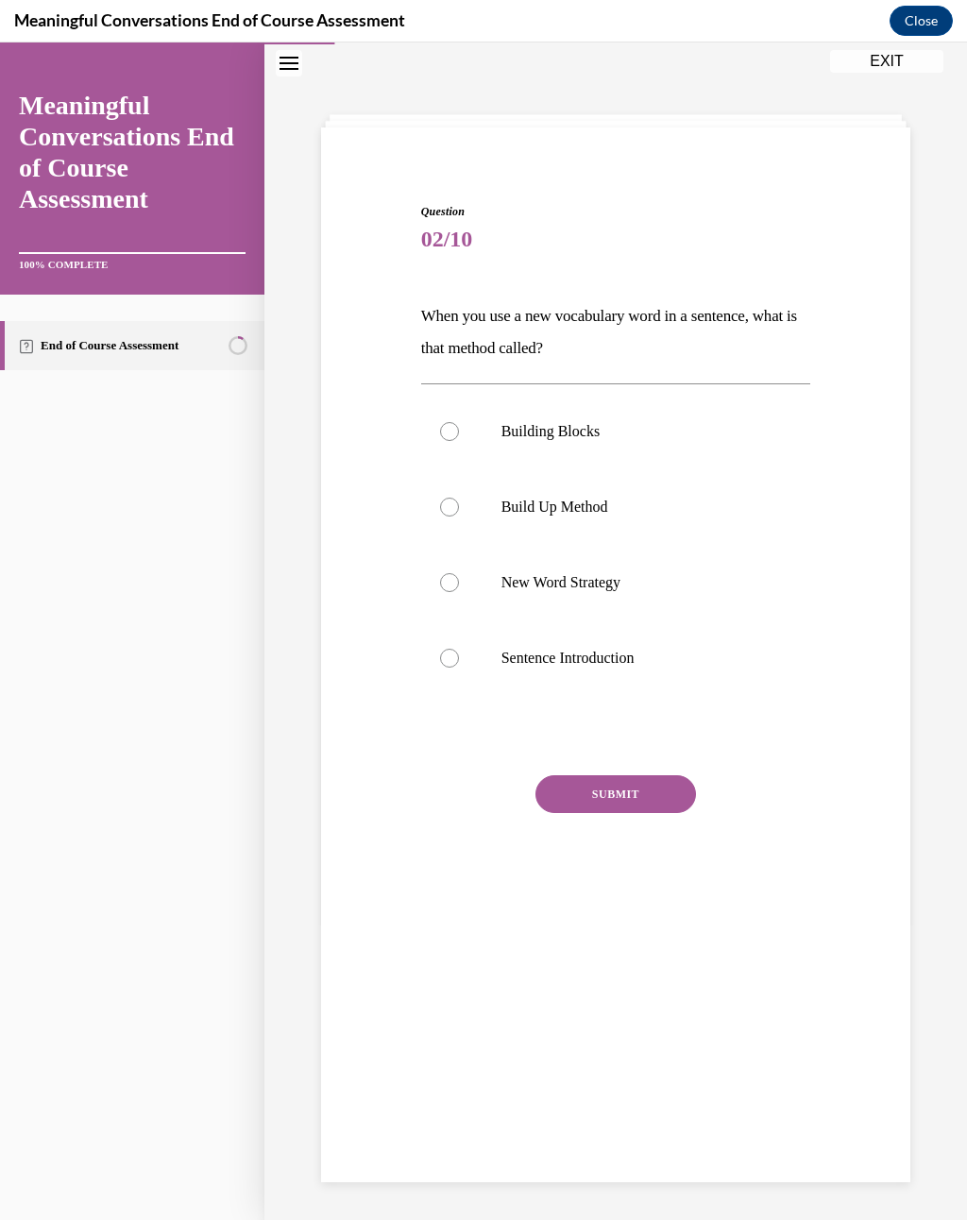
click at [584, 490] on label "Build Up Method" at bounding box center [616, 507] width 390 height 76
click at [459, 498] on input "Build Up Method" at bounding box center [449, 507] width 19 height 19
radio input "true"
click at [618, 812] on button "SUBMIT" at bounding box center [615, 794] width 160 height 38
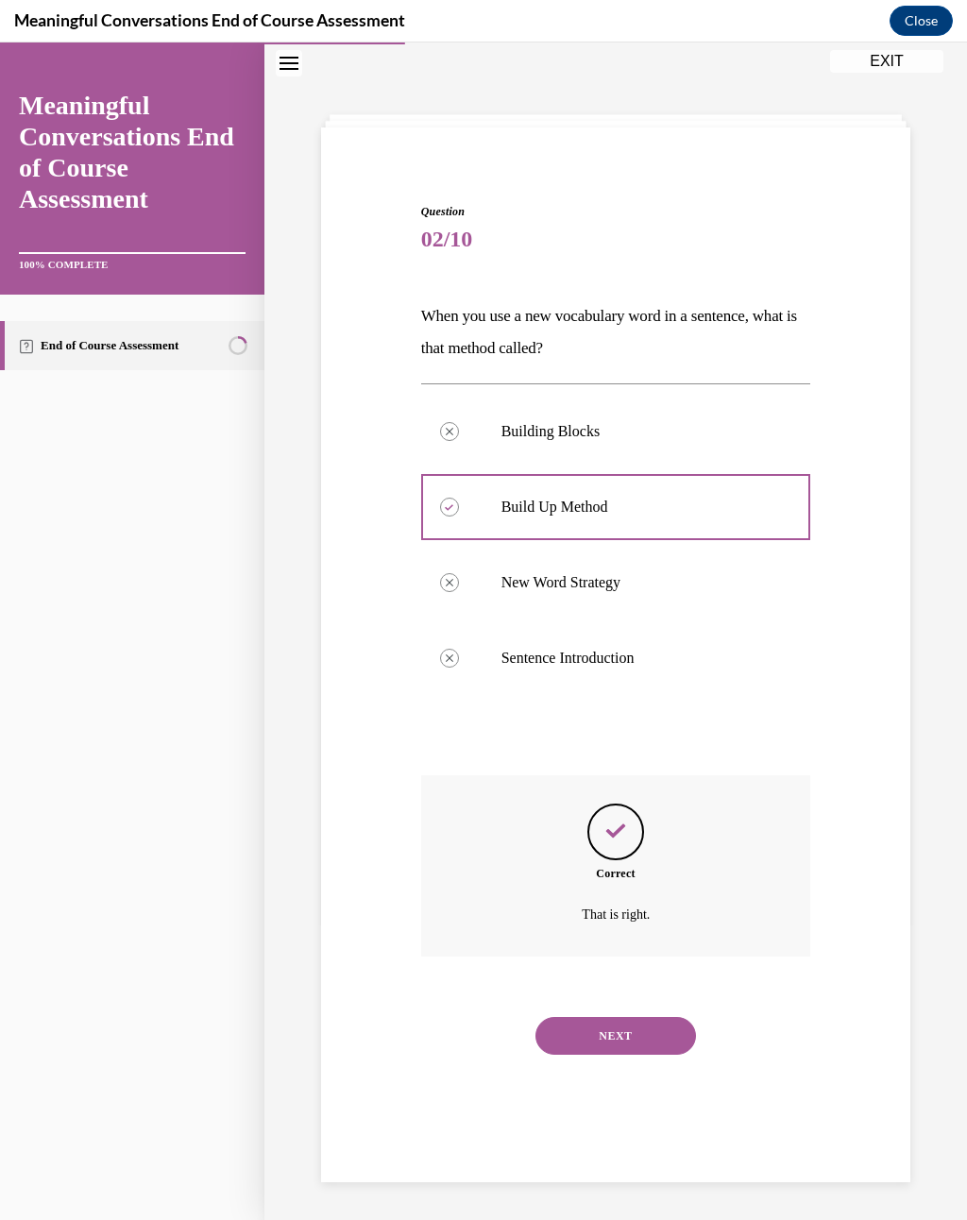
click at [631, 896] on button "NEXT" at bounding box center [615, 1036] width 160 height 38
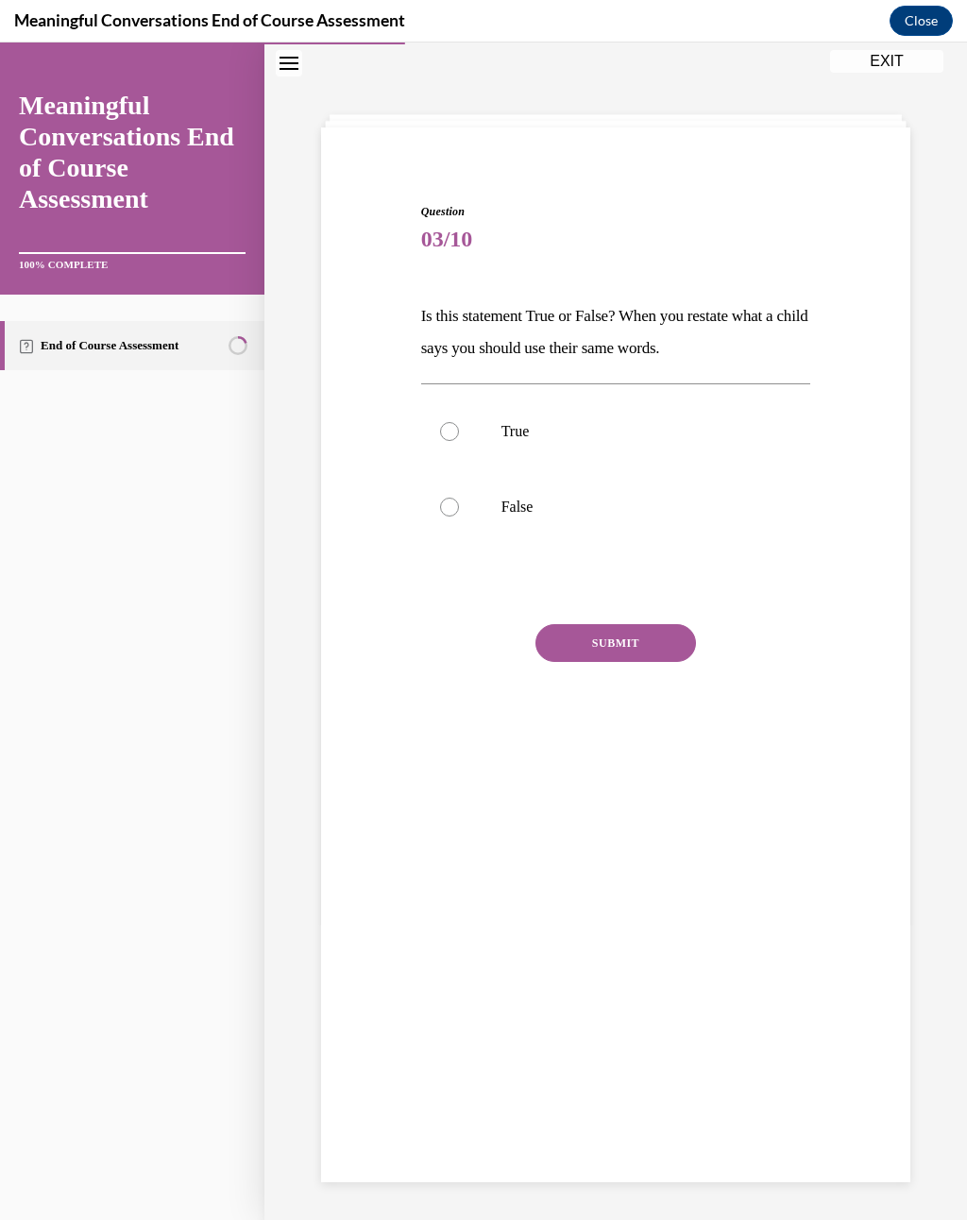
click at [618, 631] on button "SUBMIT" at bounding box center [615, 643] width 160 height 38
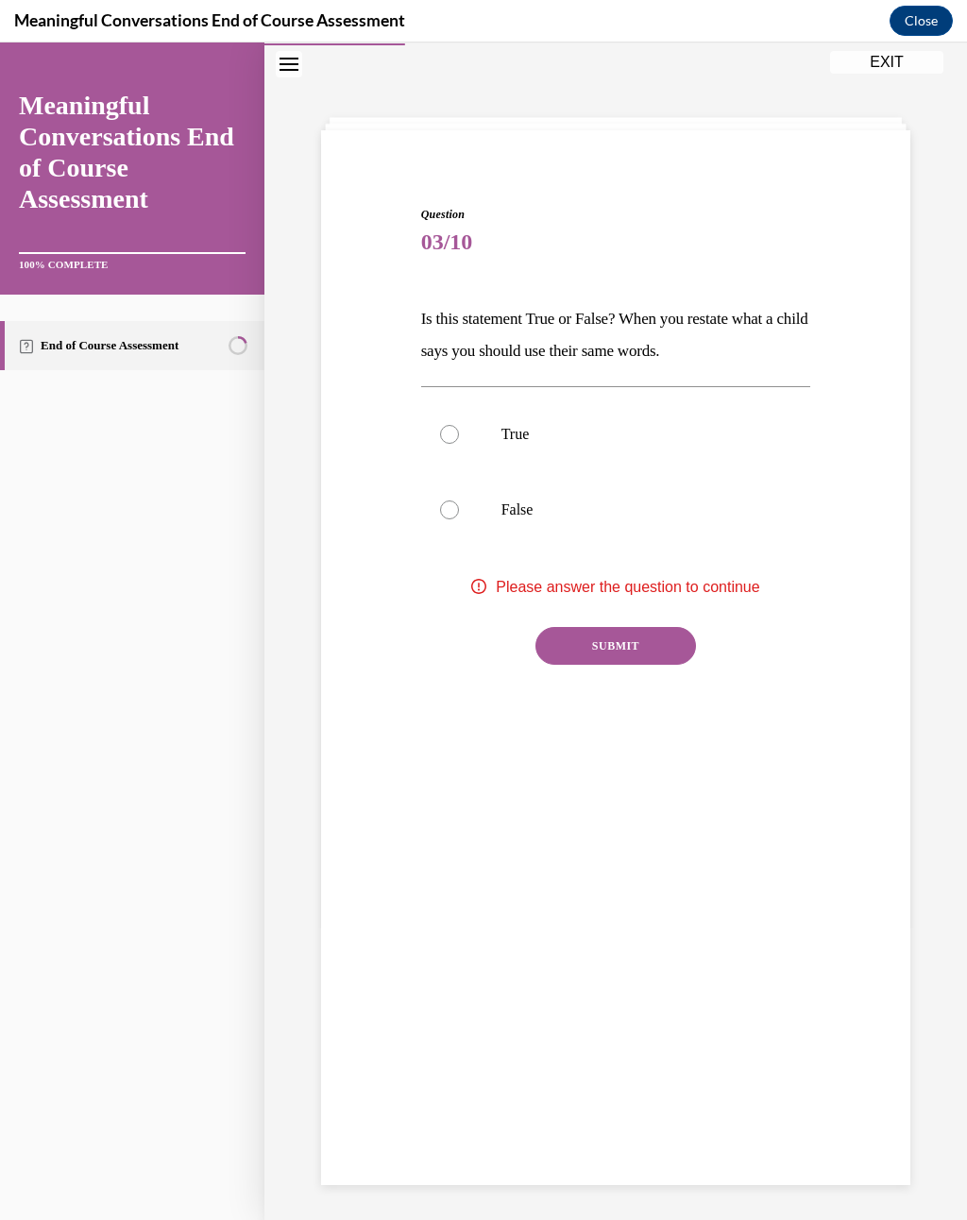
click at [486, 447] on label "True" at bounding box center [616, 435] width 390 height 76
click at [459, 444] on input "True" at bounding box center [449, 434] width 19 height 19
radio input "true"
click at [611, 663] on button "SUBMIT" at bounding box center [615, 646] width 160 height 38
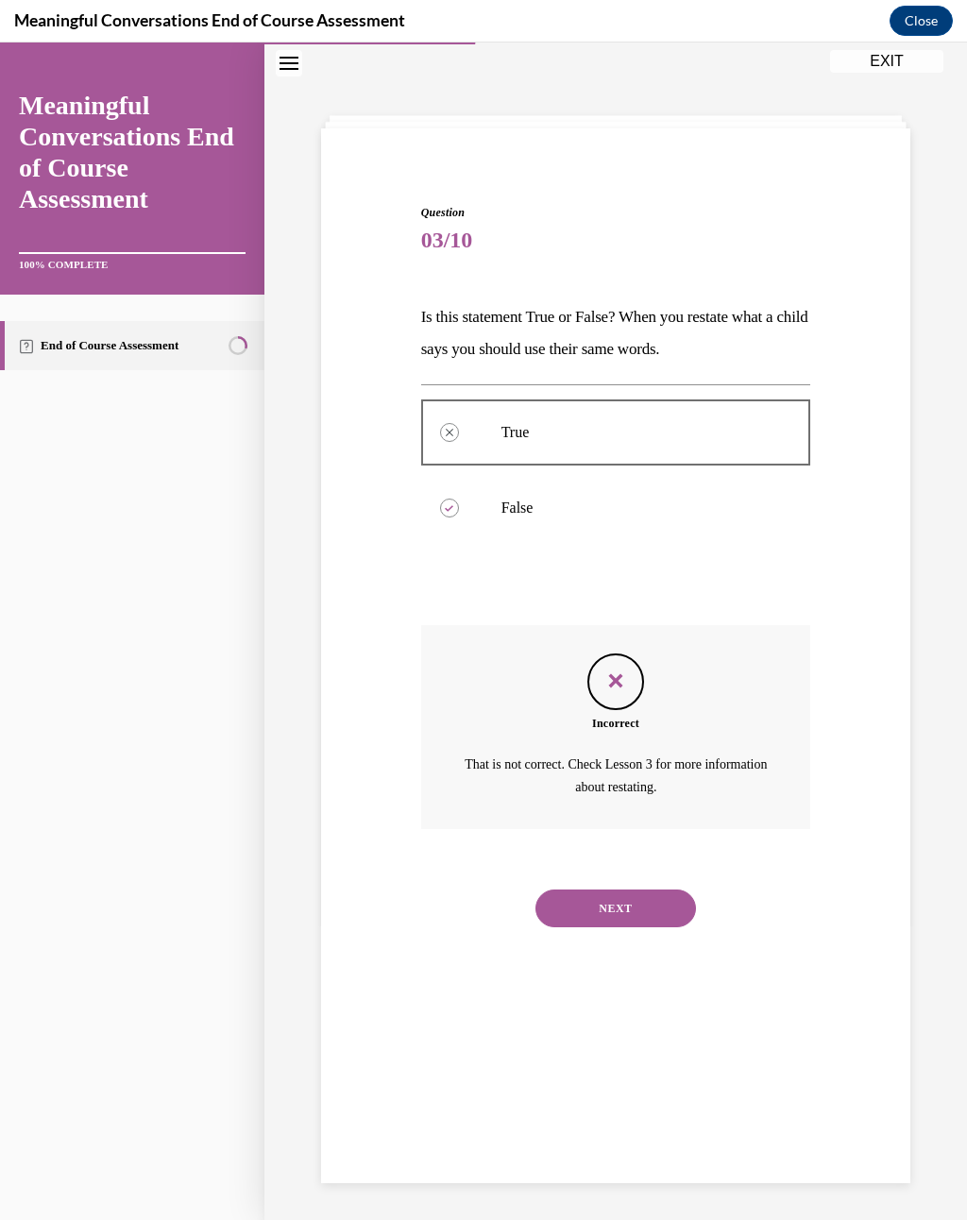
scroll to position [59, 0]
click at [614, 888] on button "NEXT" at bounding box center [615, 907] width 160 height 38
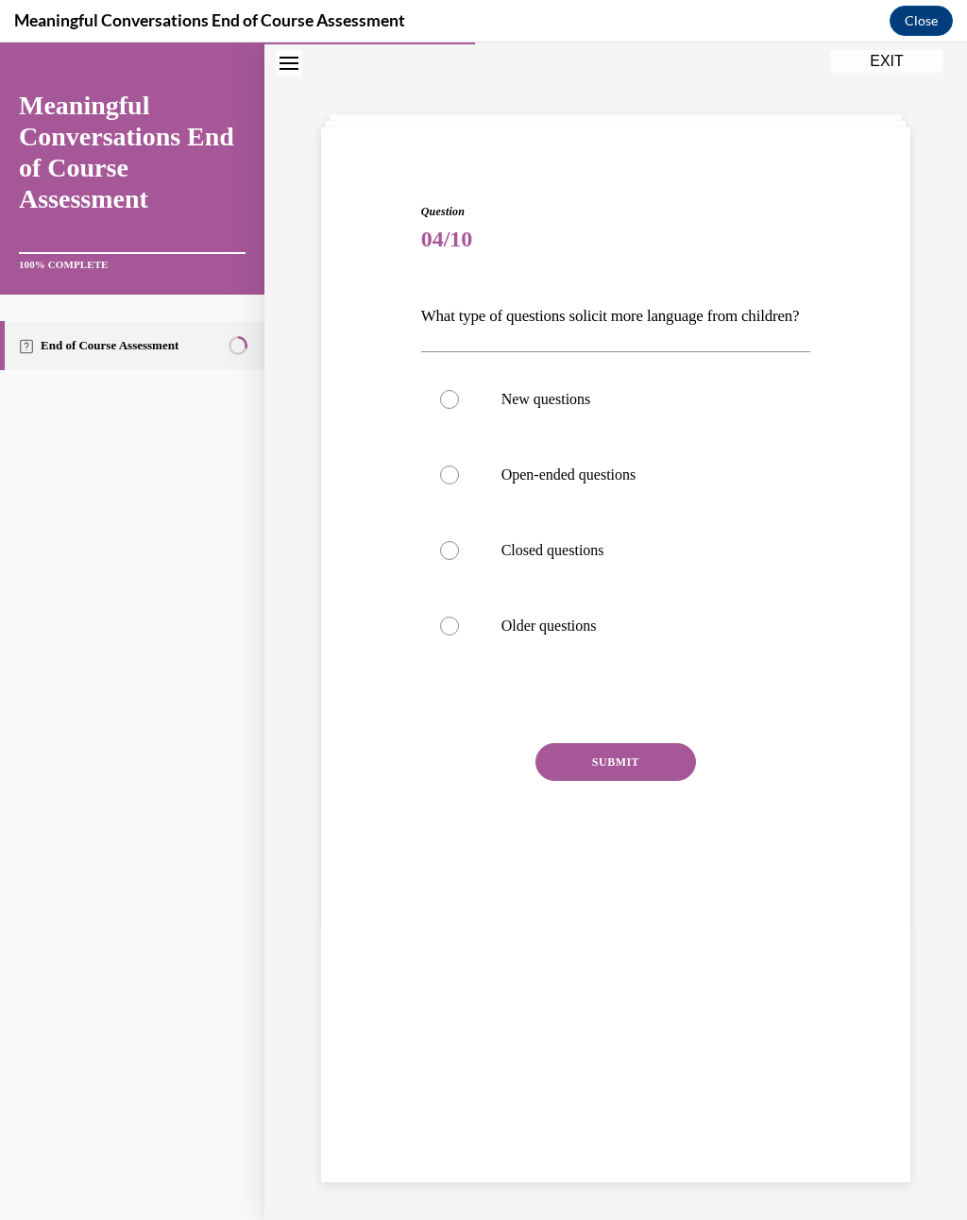
click at [589, 484] on p "Open-ended questions" at bounding box center [632, 474] width 262 height 19
click at [459, 484] on input "Open-ended questions" at bounding box center [449, 474] width 19 height 19
radio input "true"
click at [631, 775] on button "SUBMIT" at bounding box center [615, 762] width 160 height 38
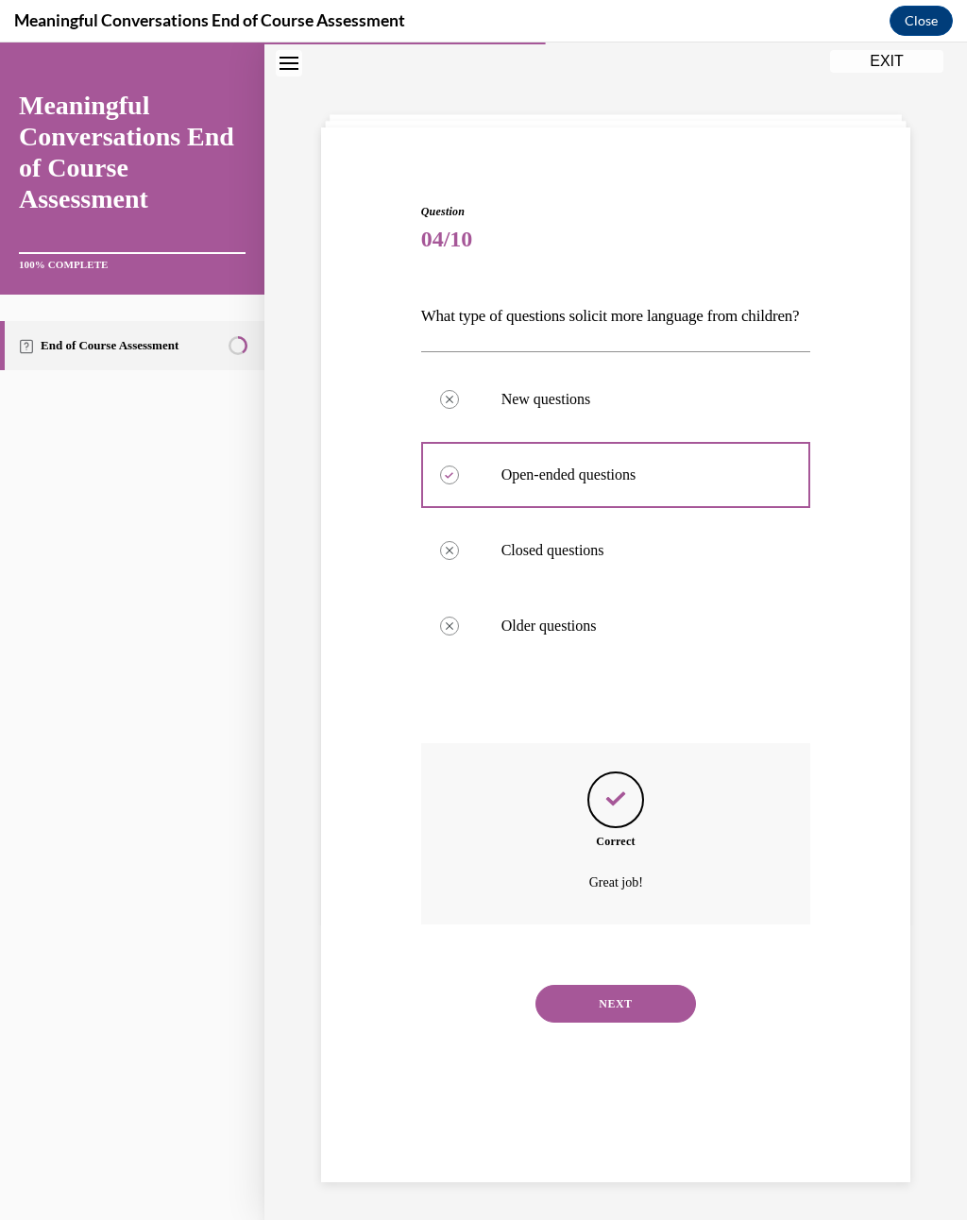
click at [623, 896] on button "NEXT" at bounding box center [615, 1004] width 160 height 38
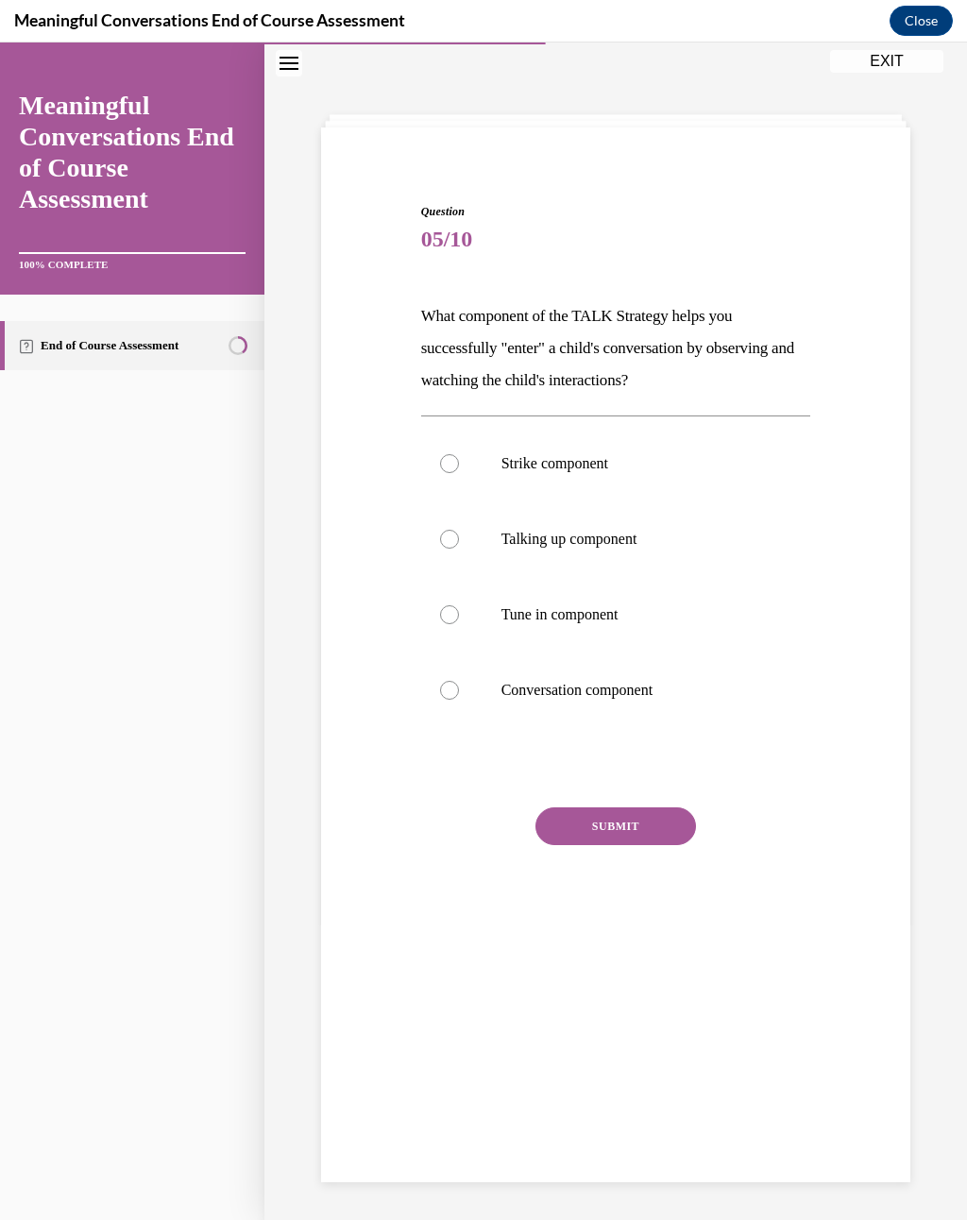
click at [574, 614] on p "Tune in component" at bounding box center [632, 614] width 262 height 19
click at [459, 614] on input "Tune in component" at bounding box center [449, 614] width 19 height 19
radio input "true"
click at [621, 820] on button "SUBMIT" at bounding box center [615, 826] width 160 height 38
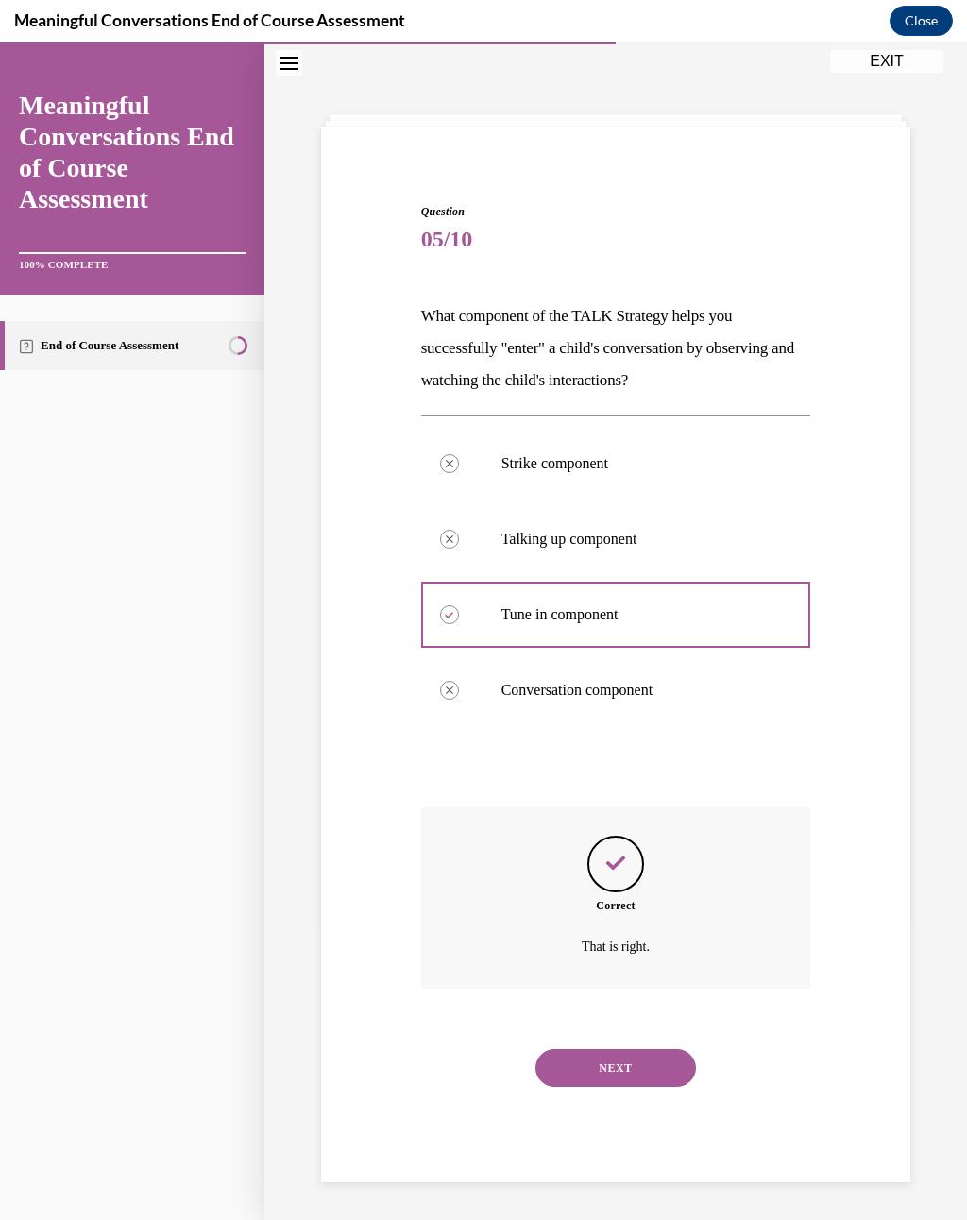
click at [614, 896] on button "NEXT" at bounding box center [615, 1068] width 160 height 38
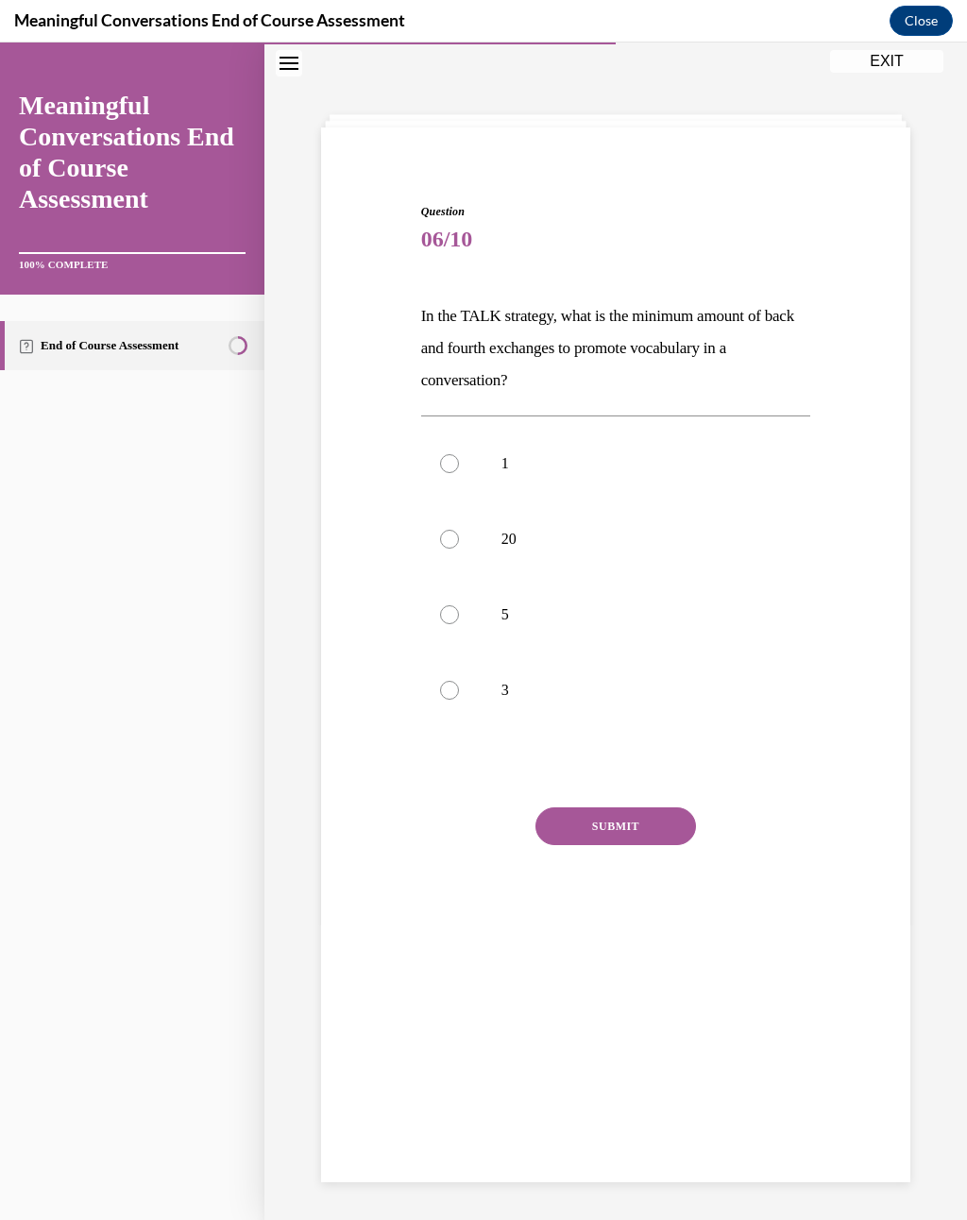
click at [503, 605] on p "5" at bounding box center [632, 614] width 262 height 19
click at [459, 605] on input "5" at bounding box center [449, 614] width 19 height 19
radio input "true"
click at [611, 838] on button "SUBMIT" at bounding box center [615, 826] width 160 height 38
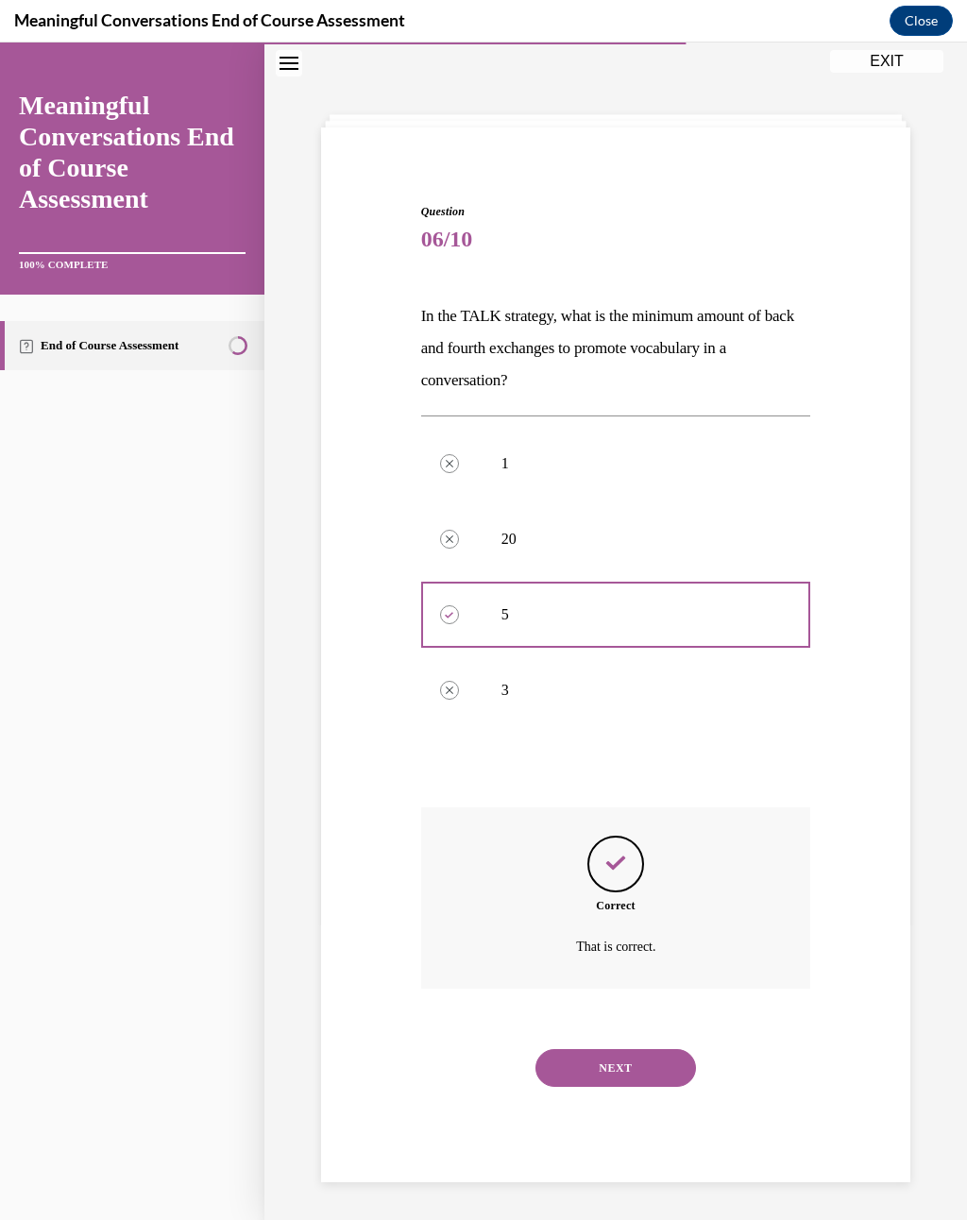
click at [612, 896] on button "NEXT" at bounding box center [615, 1068] width 160 height 38
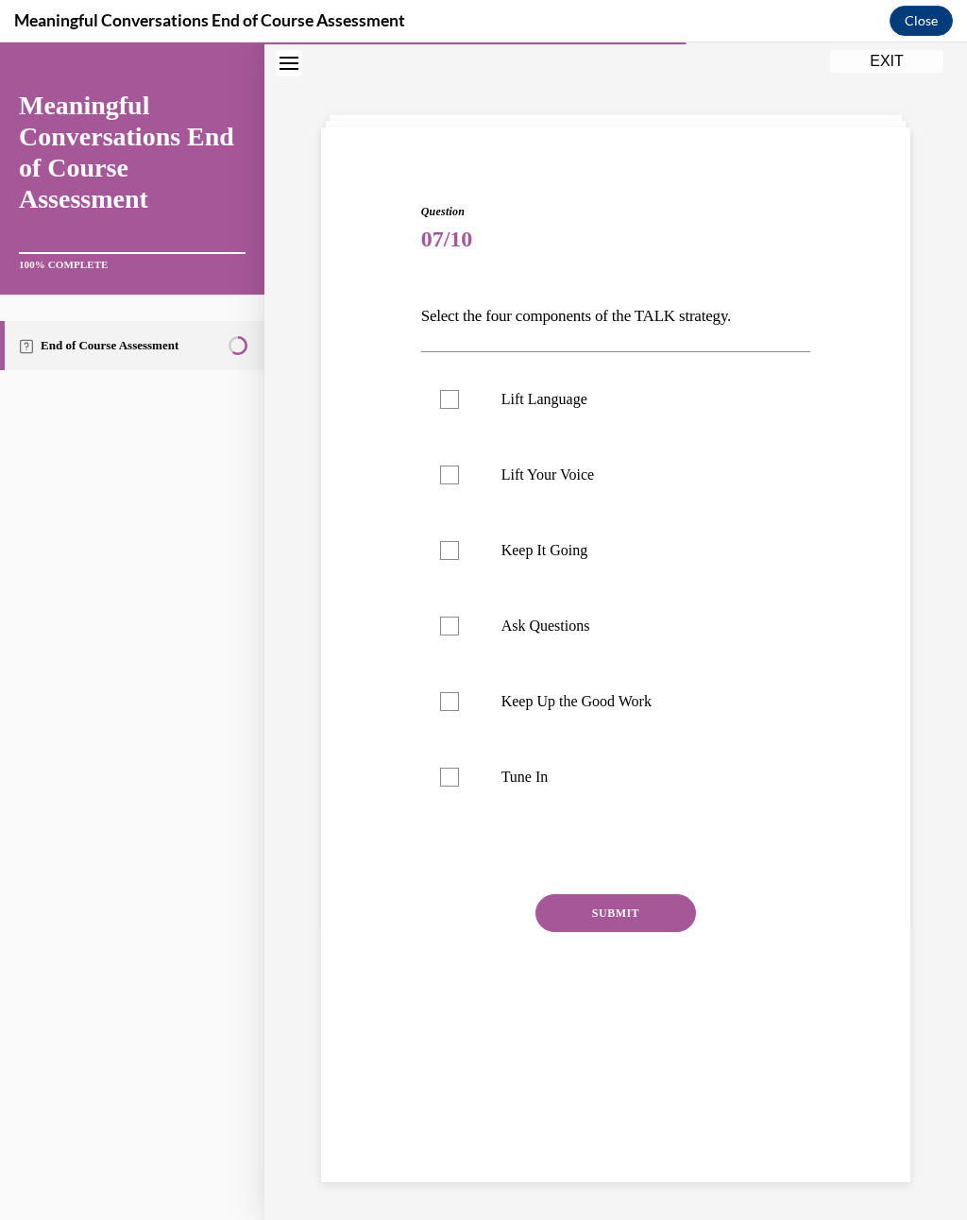
click at [536, 482] on p "Lift Your Voice" at bounding box center [632, 474] width 262 height 19
click at [459, 482] on input "Lift Your Voice" at bounding box center [449, 474] width 19 height 19
checkbox input "true"
click at [515, 395] on p "Lift Language" at bounding box center [632, 399] width 262 height 19
click at [459, 395] on input "Lift Language" at bounding box center [449, 399] width 19 height 19
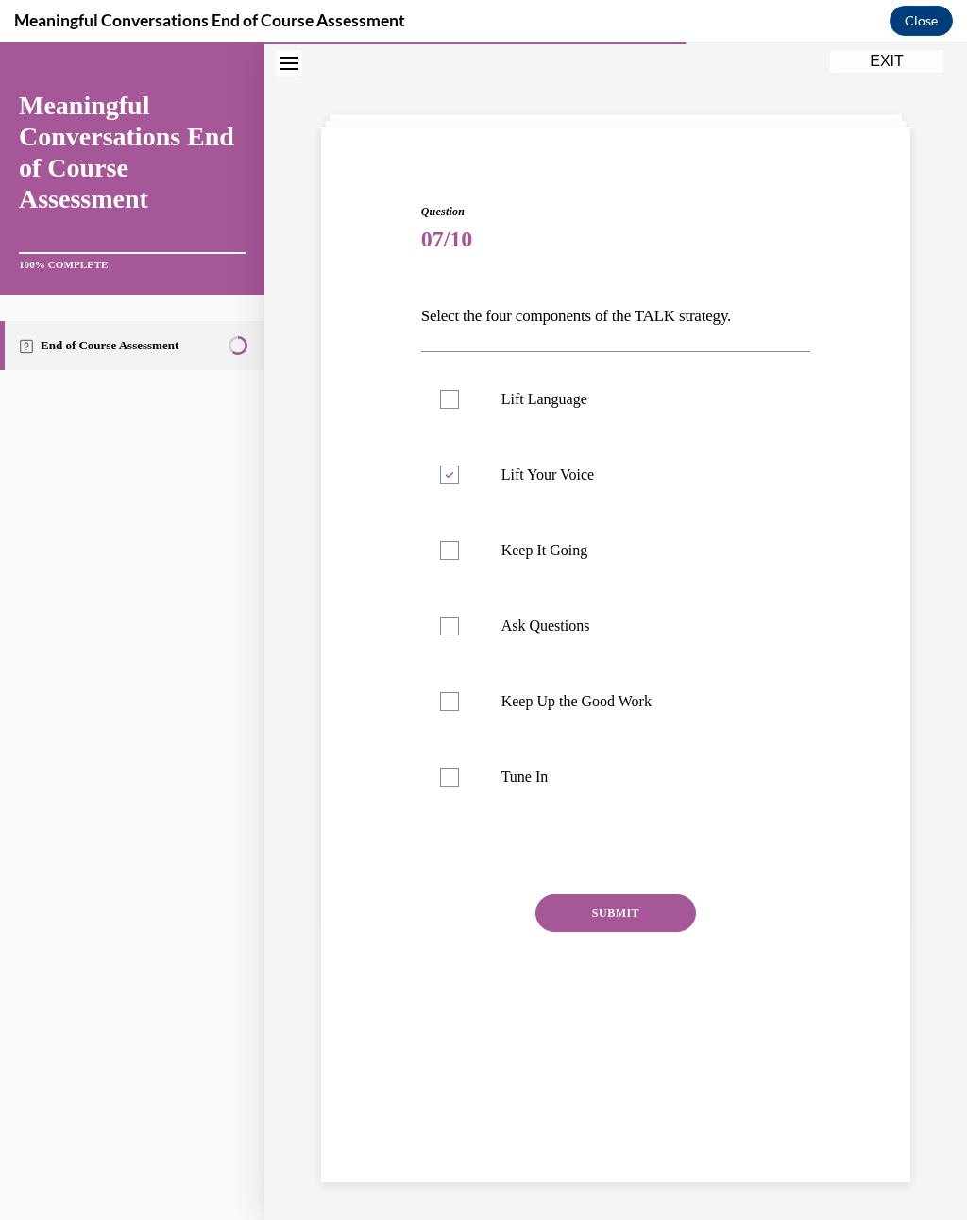
checkbox input "true"
click at [529, 548] on p "Keep It Going" at bounding box center [632, 550] width 262 height 19
click at [459, 548] on input "Keep It Going" at bounding box center [449, 550] width 19 height 19
checkbox input "true"
click at [556, 619] on p "Ask Questions" at bounding box center [632, 626] width 262 height 19
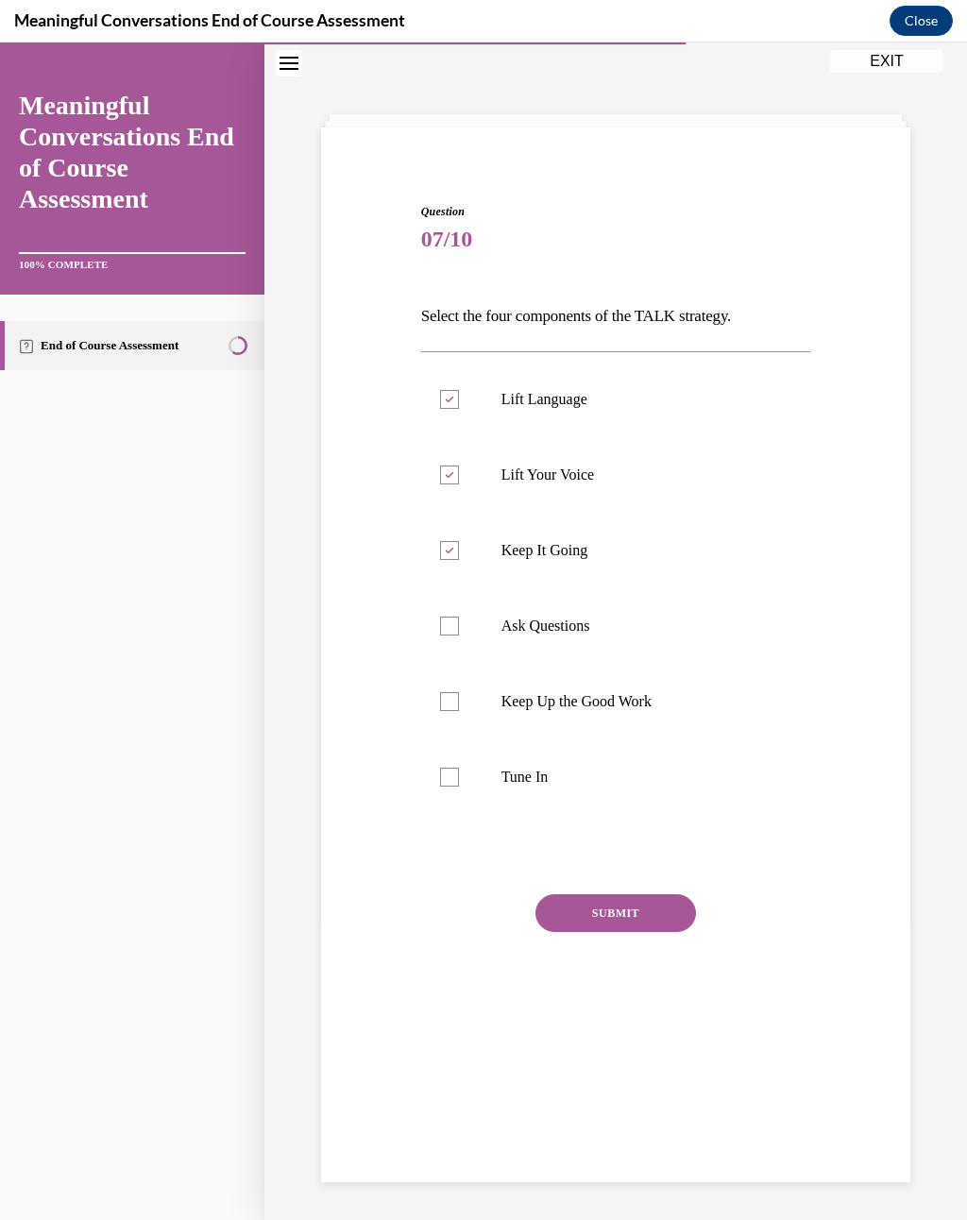
click at [459, 619] on input "Ask Questions" at bounding box center [449, 626] width 19 height 19
checkbox input "true"
click at [605, 896] on button "SUBMIT" at bounding box center [615, 913] width 160 height 38
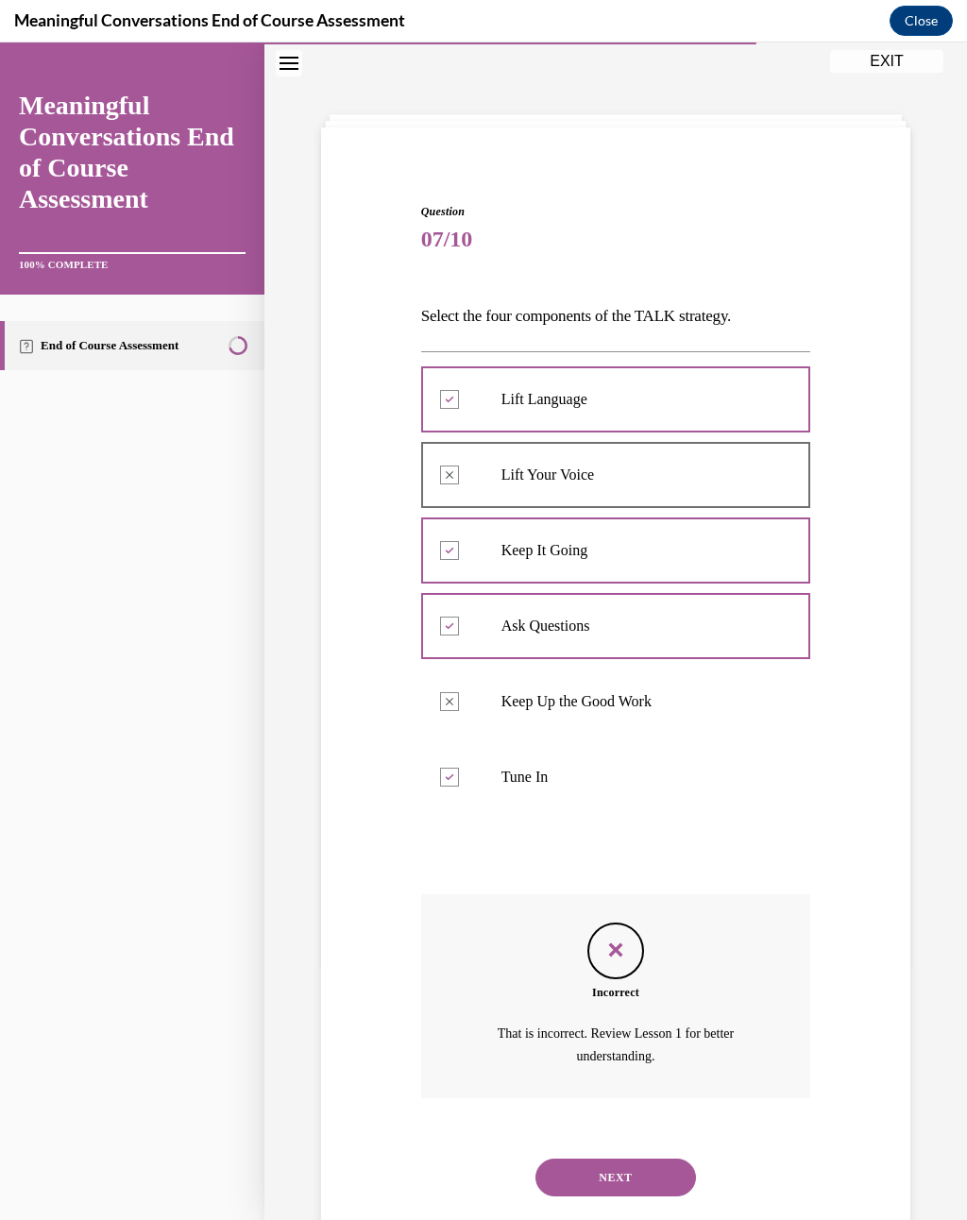
click at [633, 896] on button "NEXT" at bounding box center [615, 1177] width 160 height 38
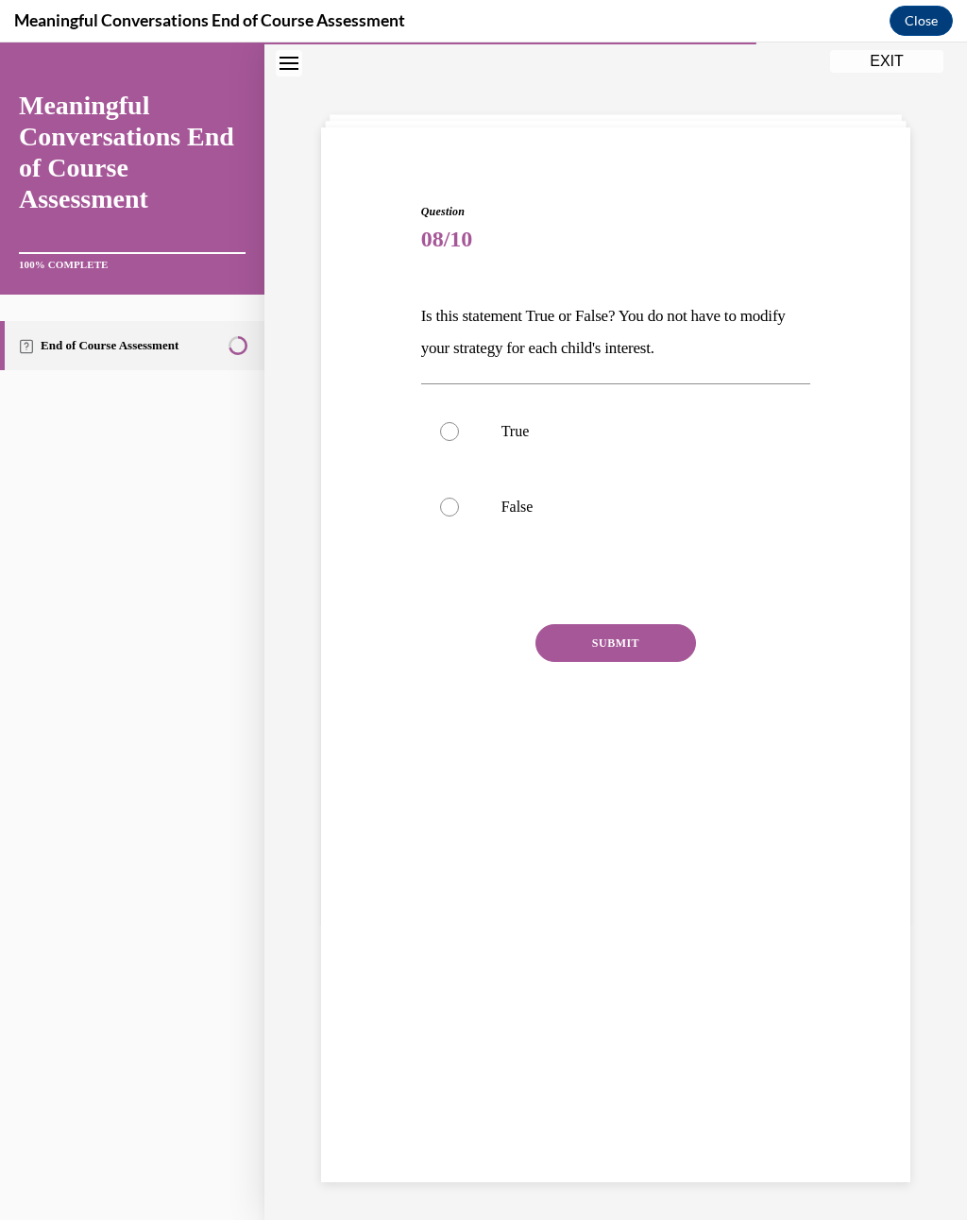
click at [507, 511] on p "False" at bounding box center [632, 507] width 262 height 19
click at [459, 511] on input "False" at bounding box center [449, 507] width 19 height 19
radio input "true"
click at [614, 628] on button "SUBMIT" at bounding box center [615, 643] width 160 height 38
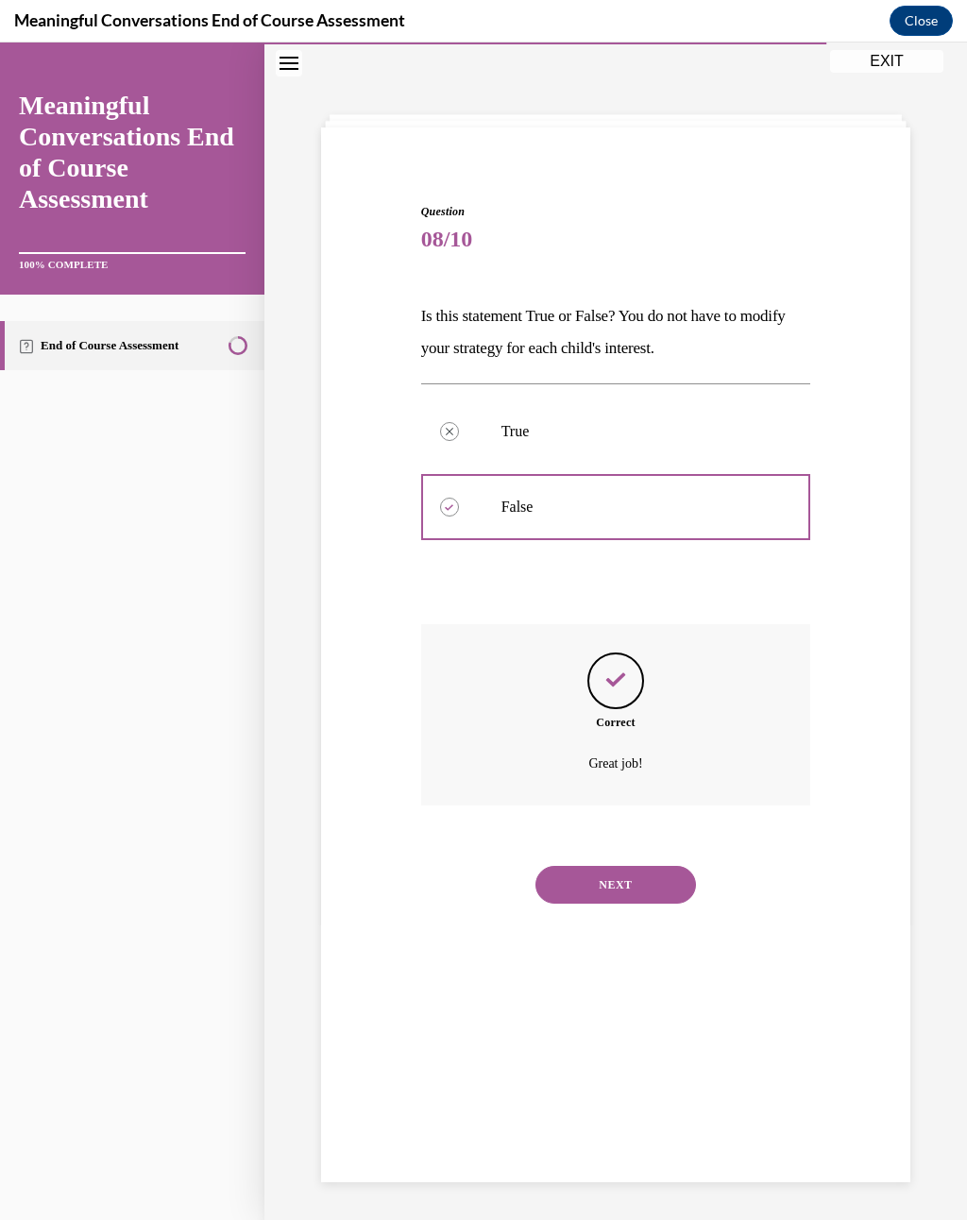
click at [612, 866] on button "NEXT" at bounding box center [615, 885] width 160 height 38
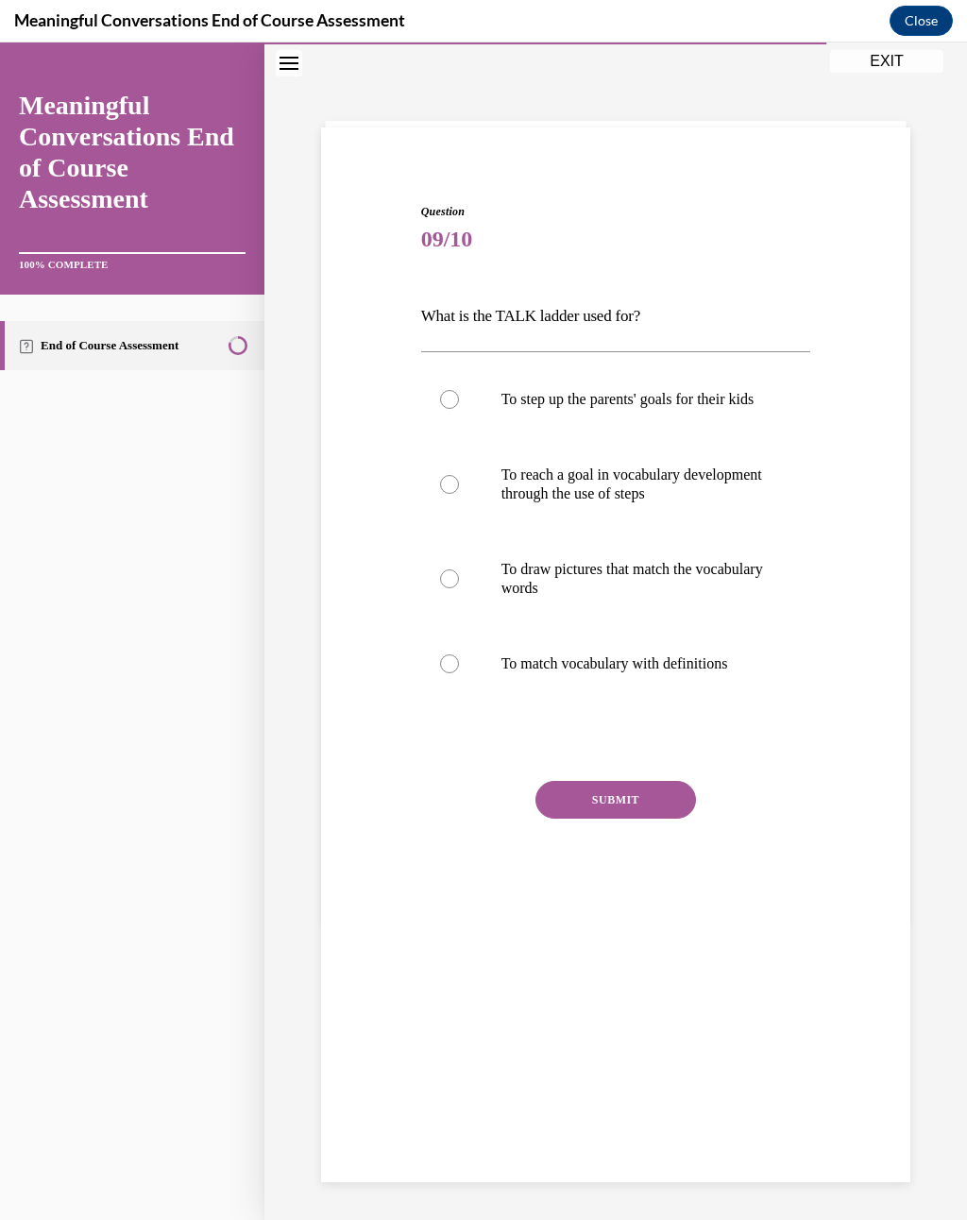
click at [609, 598] on p "To draw pictures that match the vocabulary words" at bounding box center [632, 579] width 262 height 38
click at [459, 588] on input "To draw pictures that match the vocabulary words" at bounding box center [449, 578] width 19 height 19
radio input "true"
click at [619, 817] on button "SUBMIT" at bounding box center [615, 800] width 160 height 38
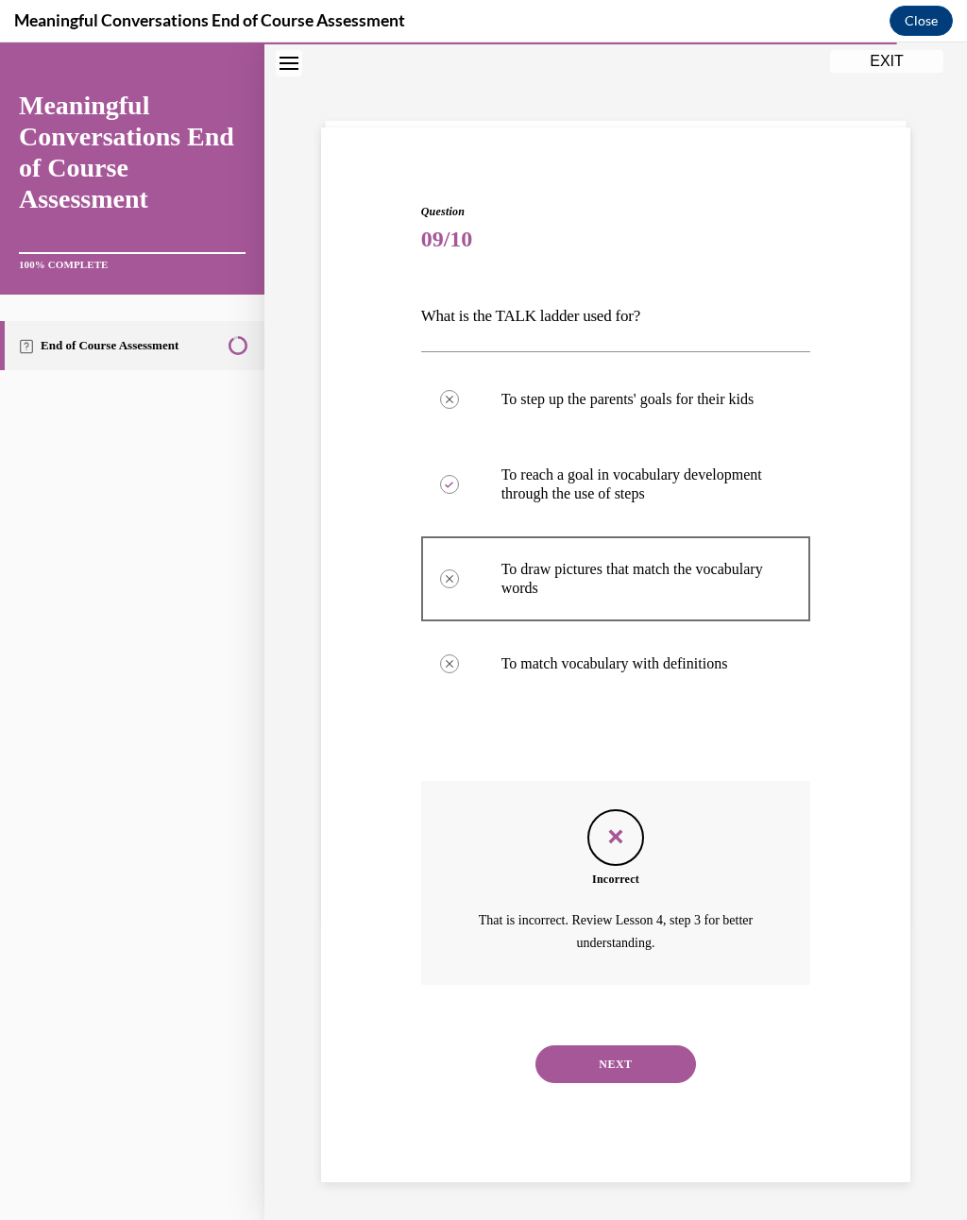
click at [610, 896] on button "NEXT" at bounding box center [615, 1064] width 160 height 38
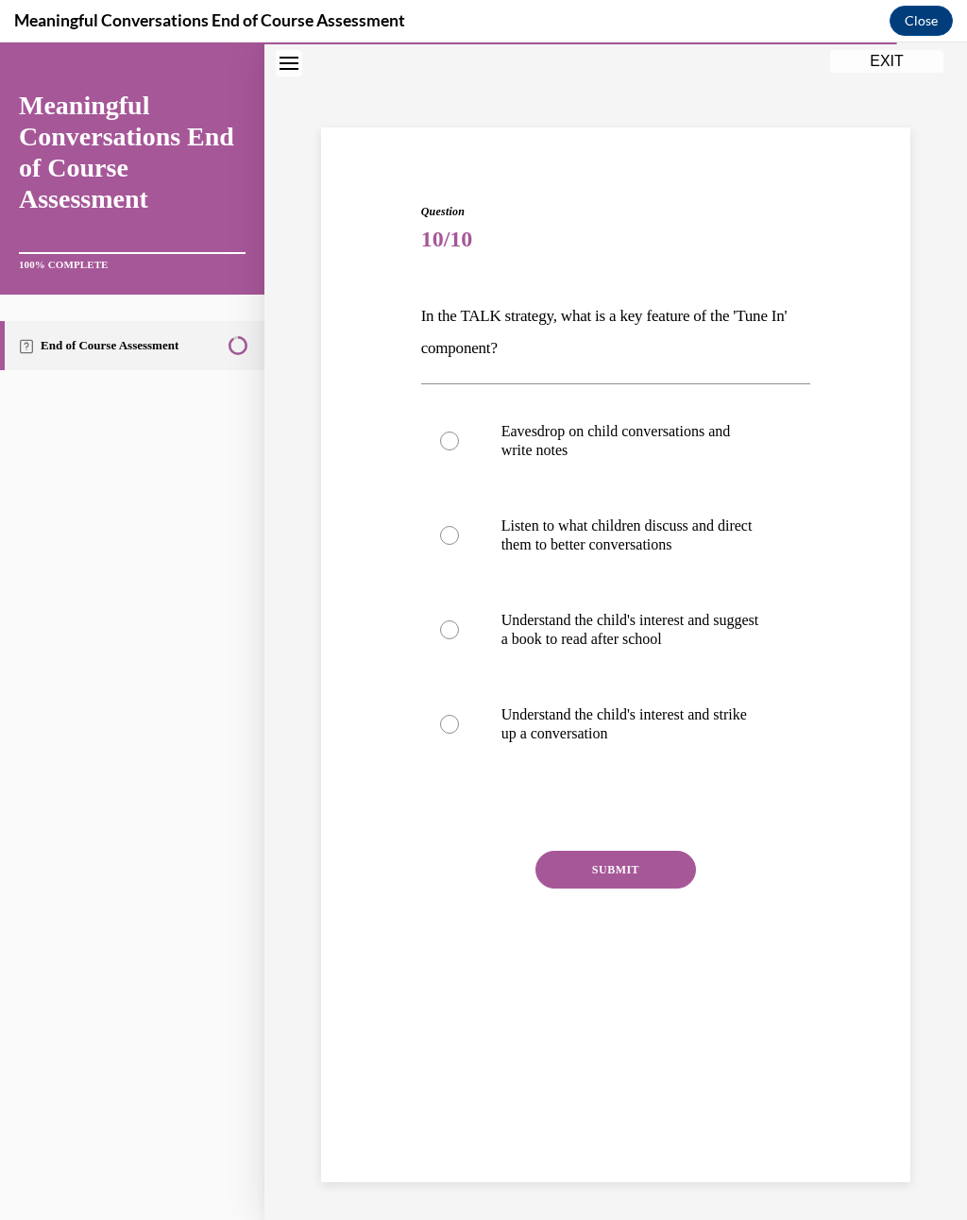
click at [692, 535] on p "Listen to what children discuss and direct them to better conversations" at bounding box center [632, 535] width 262 height 38
click at [459, 535] on input "Listen to what children discuss and direct them to better conversations" at bounding box center [449, 535] width 19 height 19
radio input "true"
click at [627, 864] on button "SUBMIT" at bounding box center [615, 870] width 160 height 38
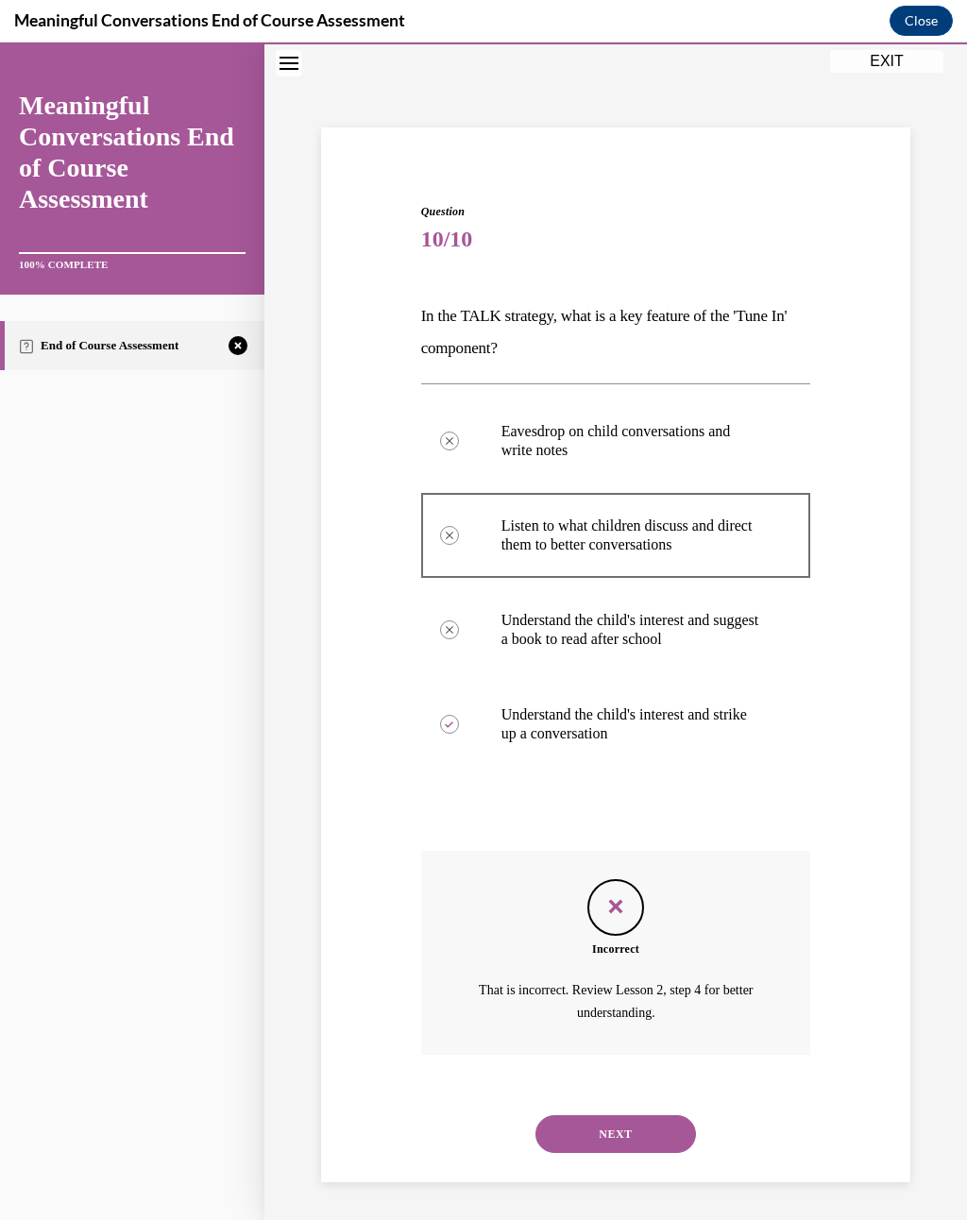
click at [633, 896] on button "NEXT" at bounding box center [615, 1134] width 160 height 38
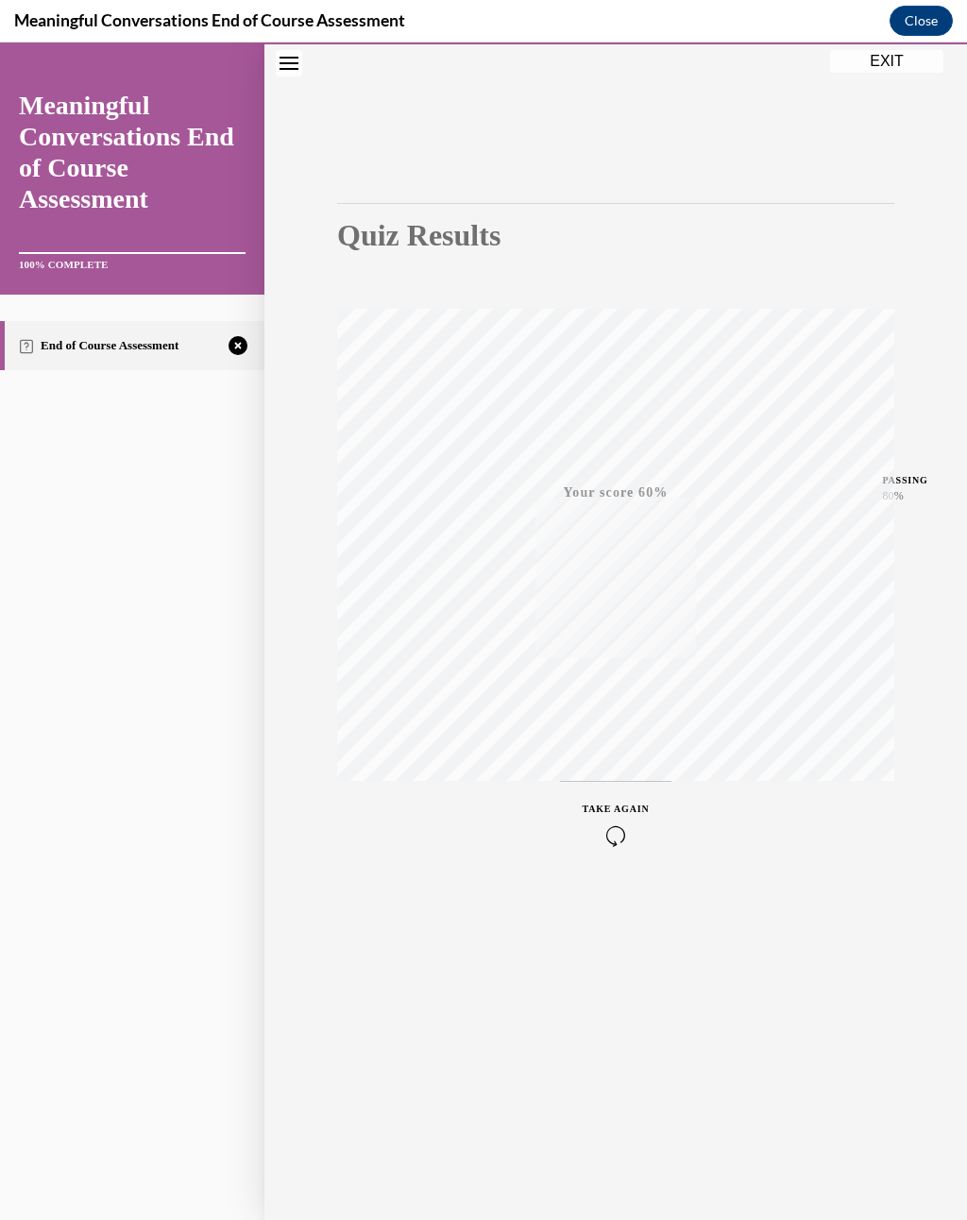
click at [620, 829] on icon "button" at bounding box center [616, 835] width 67 height 21
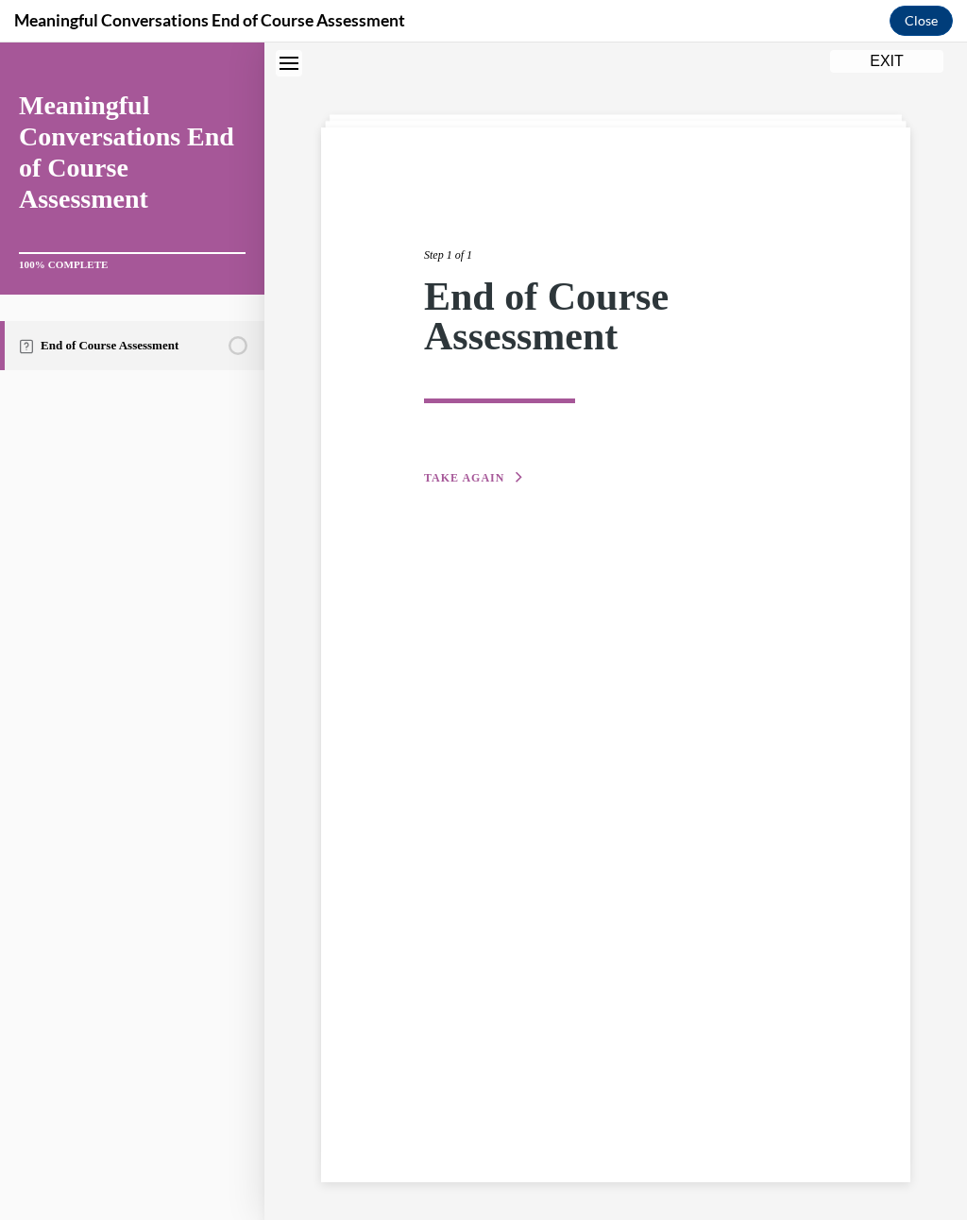
click at [482, 475] on span "TAKE AGAIN" at bounding box center [464, 477] width 80 height 13
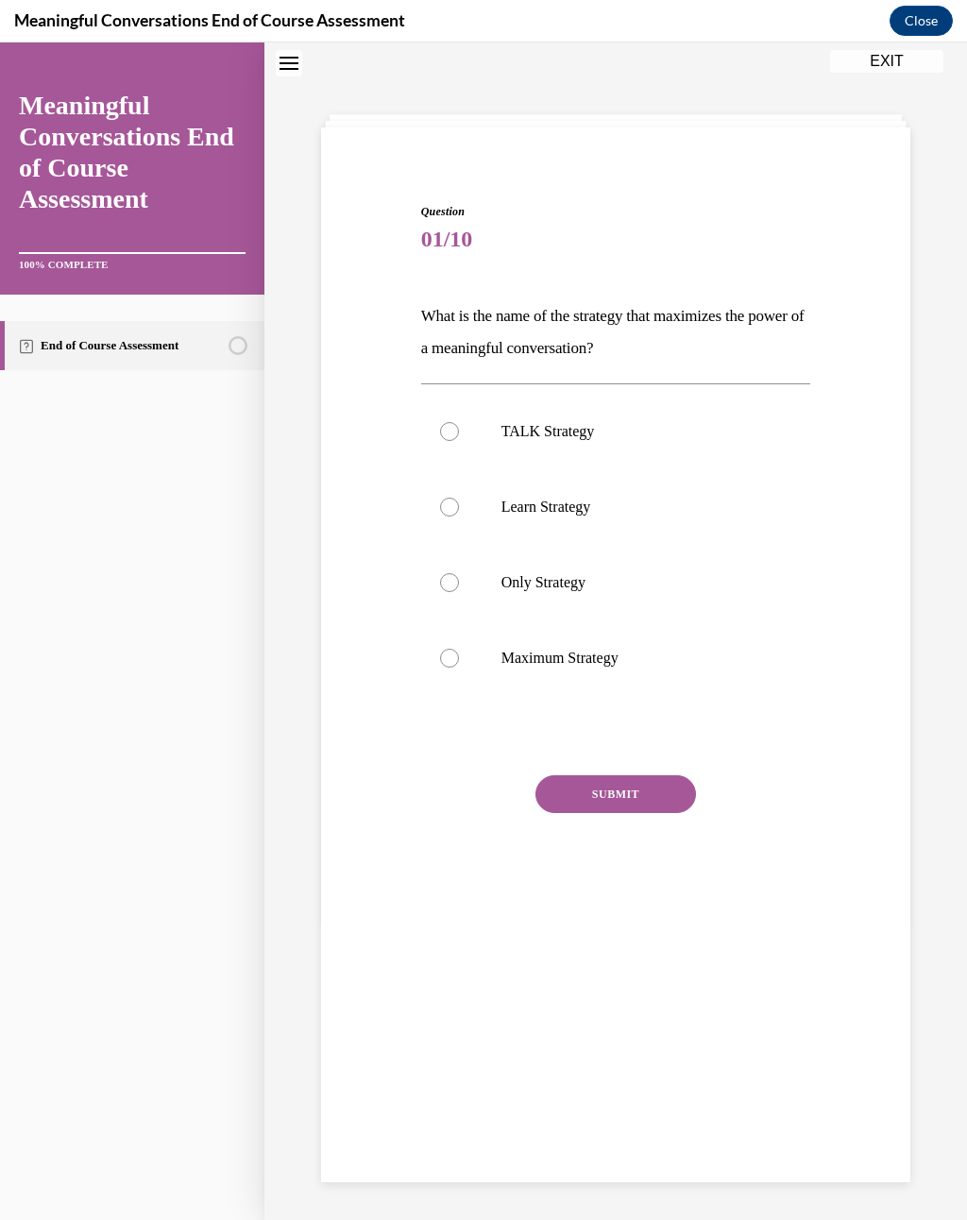
click at [554, 406] on label "TALK Strategy" at bounding box center [616, 432] width 390 height 76
click at [459, 422] on input "TALK Strategy" at bounding box center [449, 431] width 19 height 19
radio input "true"
click at [627, 795] on button "SUBMIT" at bounding box center [615, 794] width 160 height 38
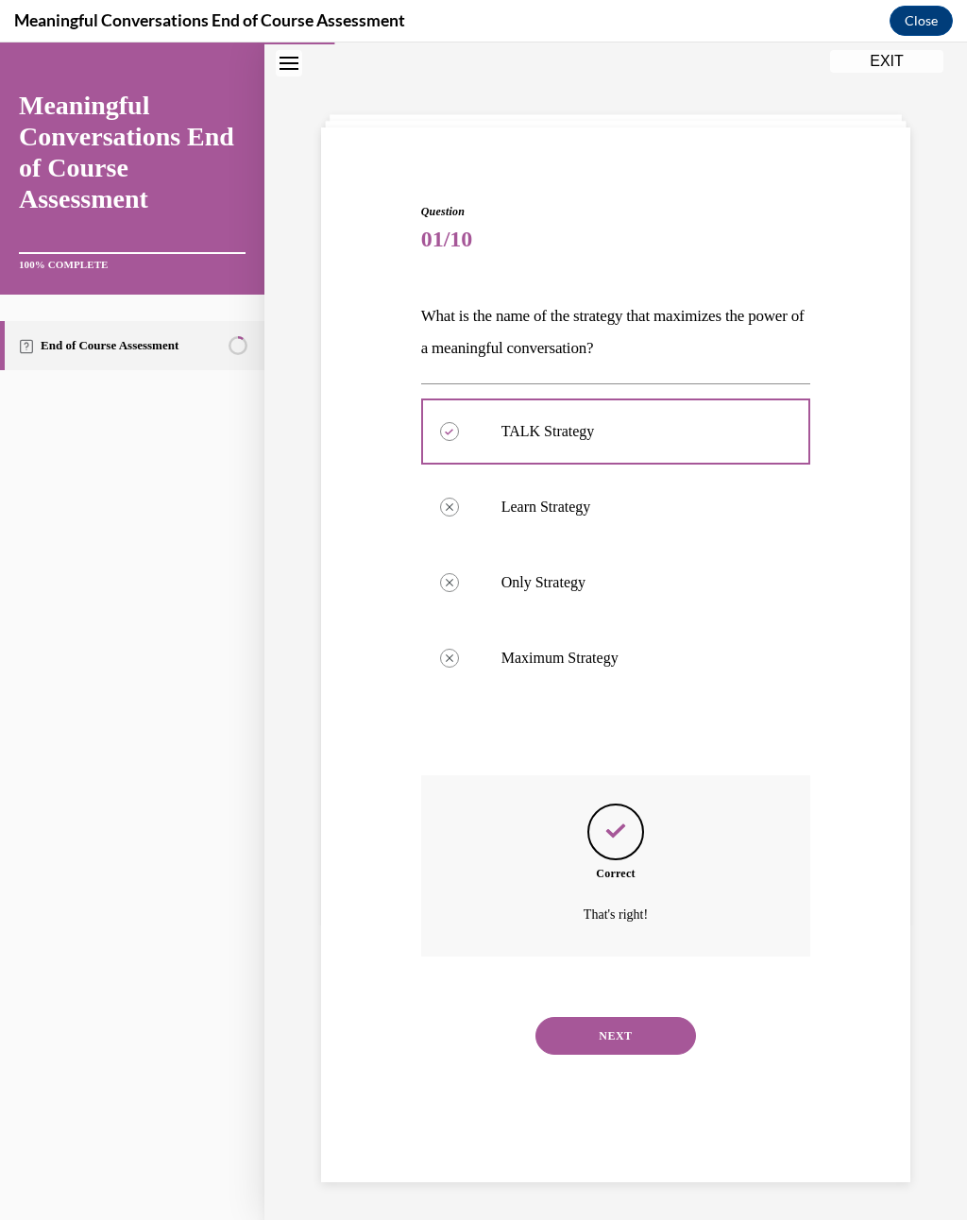
click at [626, 896] on div "NEXT" at bounding box center [616, 1036] width 390 height 76
click at [638, 896] on button "NEXT" at bounding box center [615, 1036] width 160 height 38
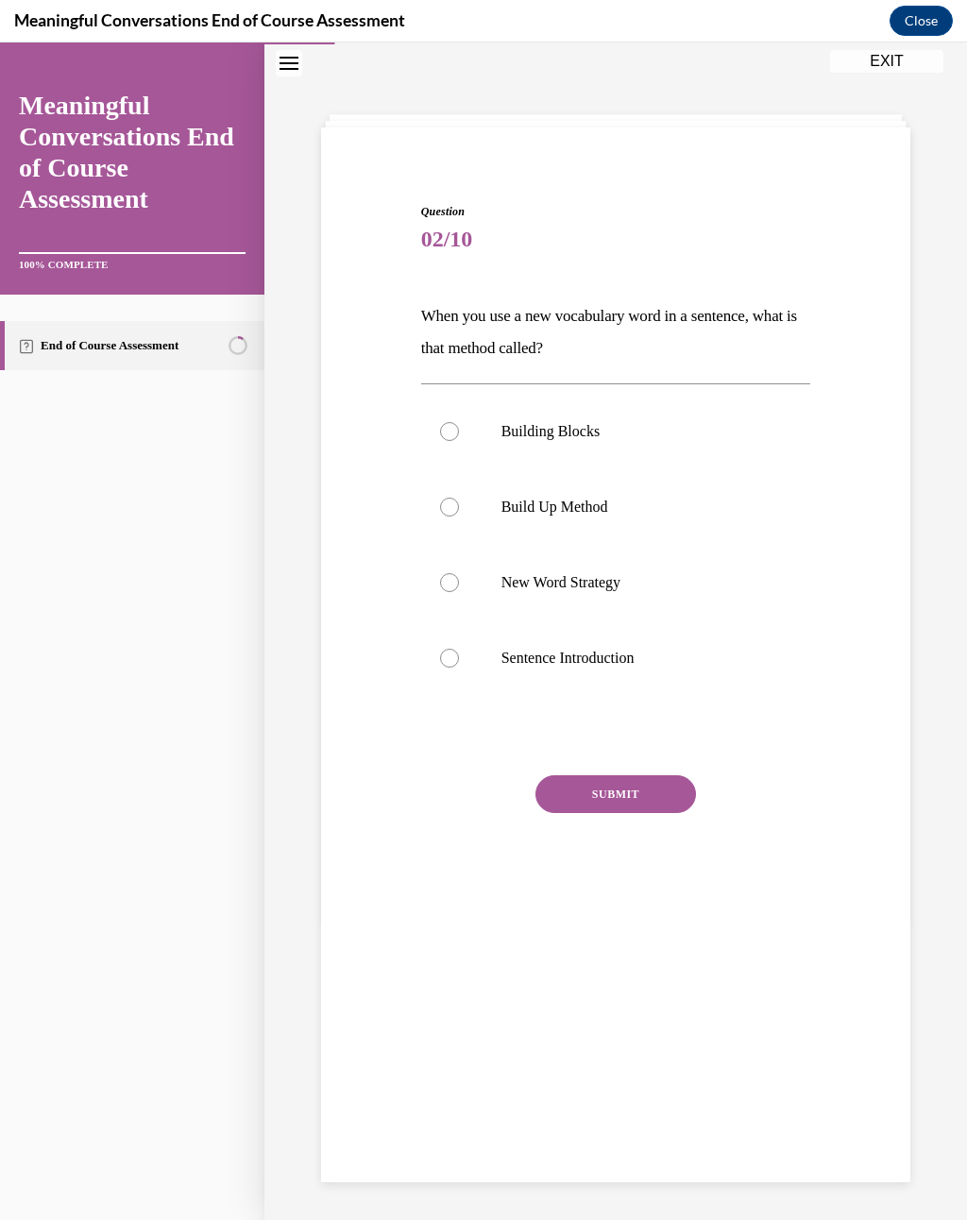
click at [597, 512] on p "Build Up Method" at bounding box center [632, 507] width 262 height 19
click at [459, 512] on input "Build Up Method" at bounding box center [449, 507] width 19 height 19
radio input "true"
click at [615, 785] on button "SUBMIT" at bounding box center [615, 794] width 160 height 38
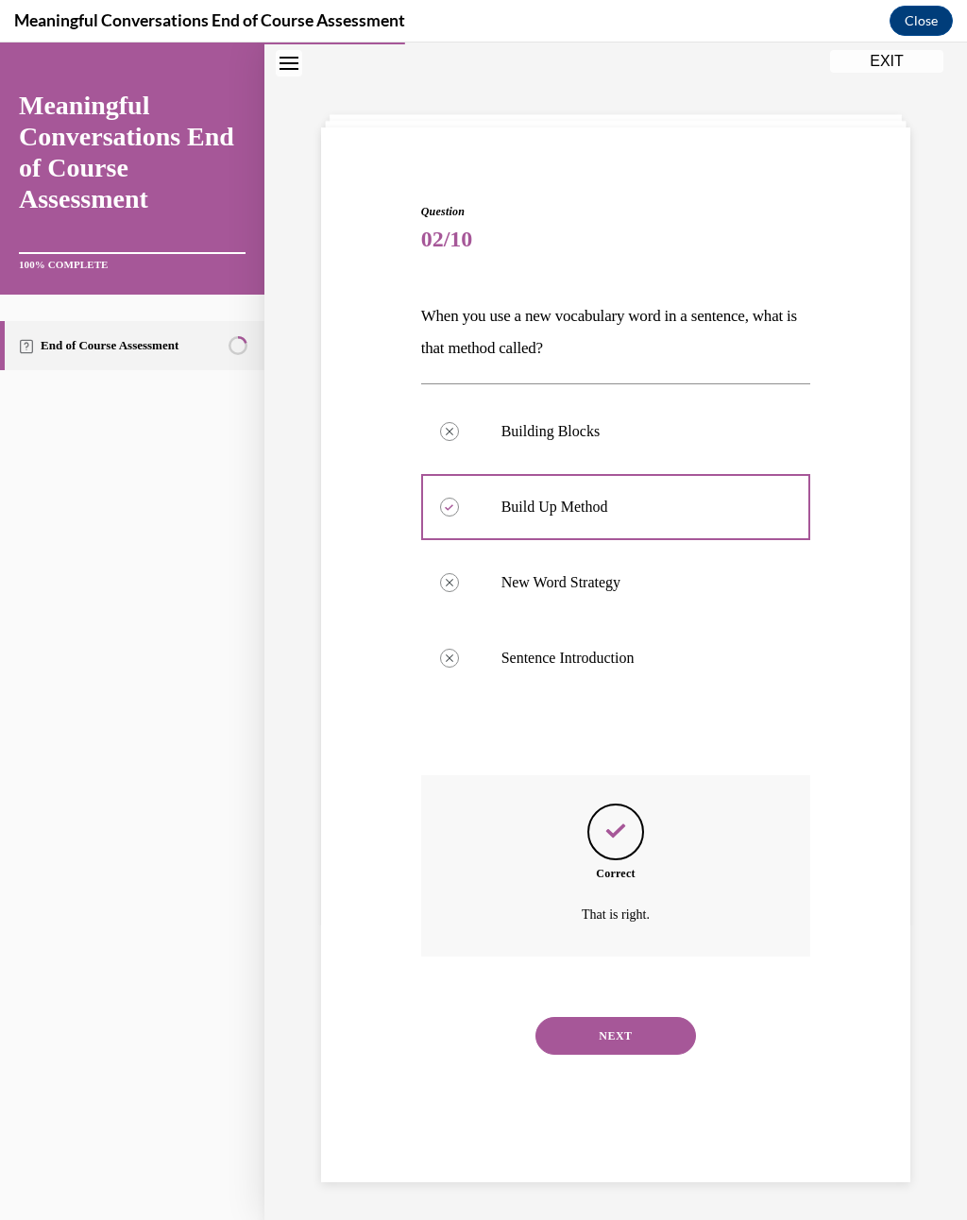
click at [640, 896] on button "NEXT" at bounding box center [615, 1036] width 160 height 38
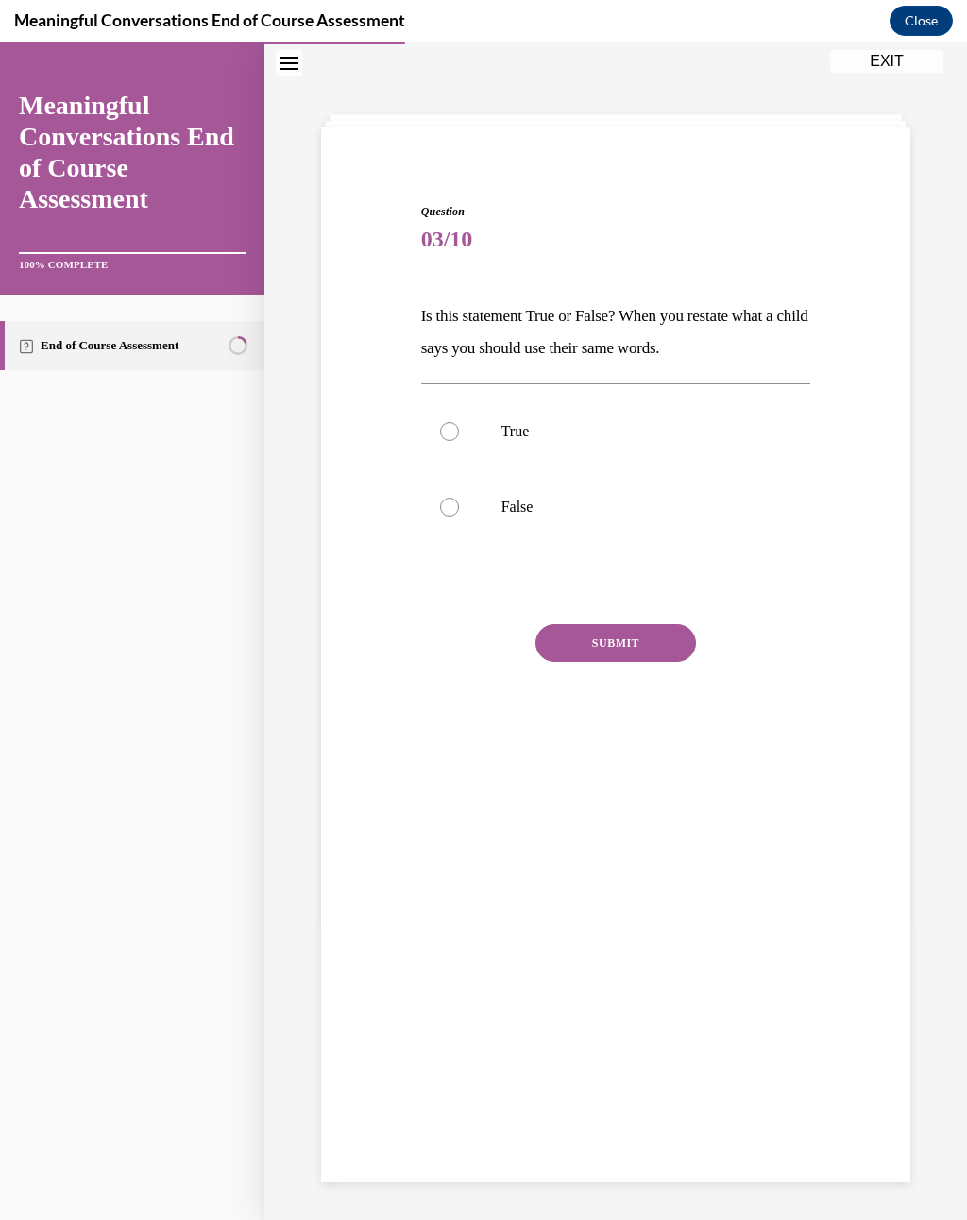
click at [597, 630] on button "SUBMIT" at bounding box center [615, 643] width 160 height 38
click at [511, 448] on label "True" at bounding box center [616, 432] width 390 height 76
click at [459, 441] on input "True" at bounding box center [449, 431] width 19 height 19
radio input "true"
click at [604, 633] on button "SUBMIT" at bounding box center [615, 643] width 160 height 38
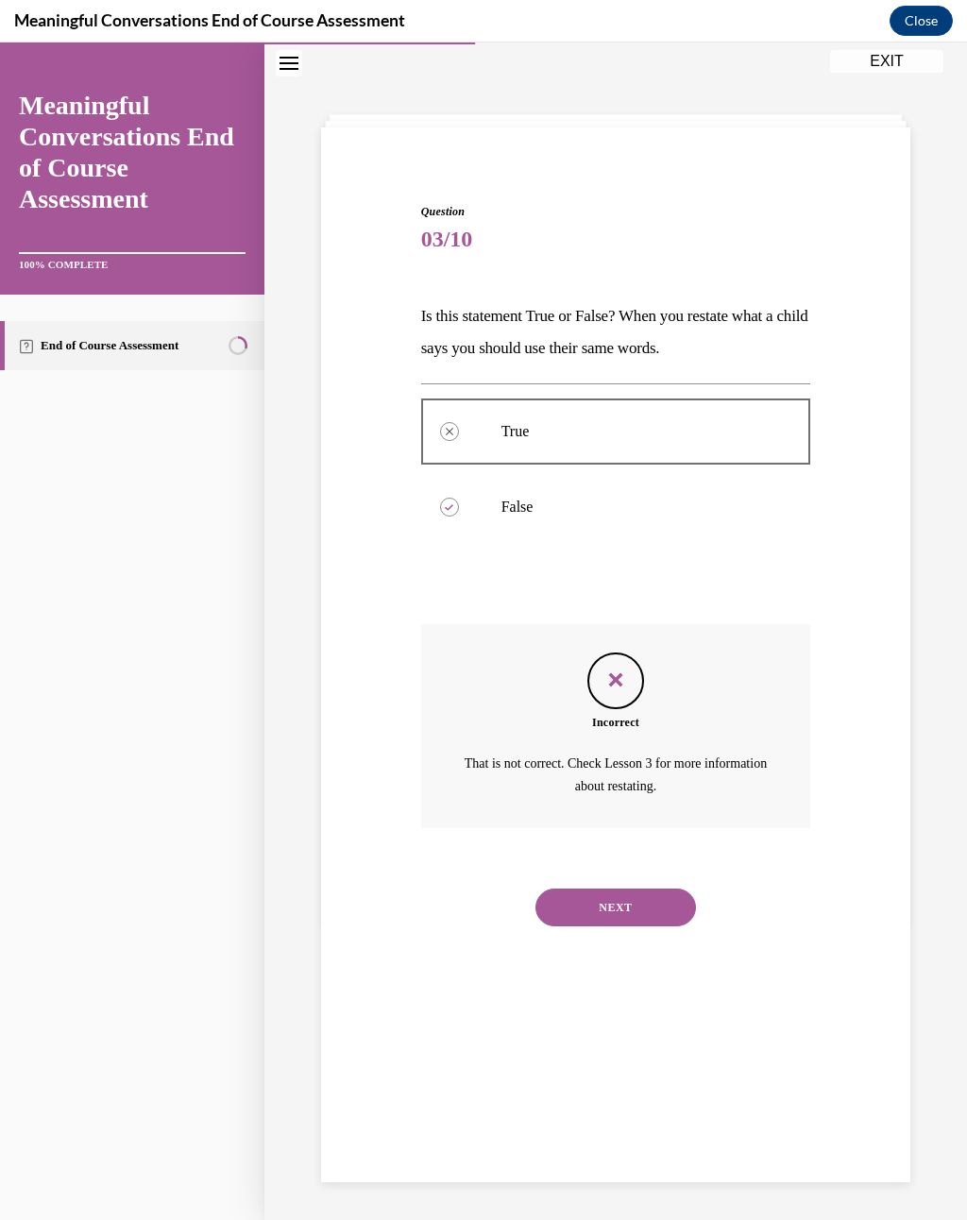
click at [650, 870] on div "NEXT" at bounding box center [616, 908] width 390 height 76
click at [632, 888] on button "NEXT" at bounding box center [615, 907] width 160 height 38
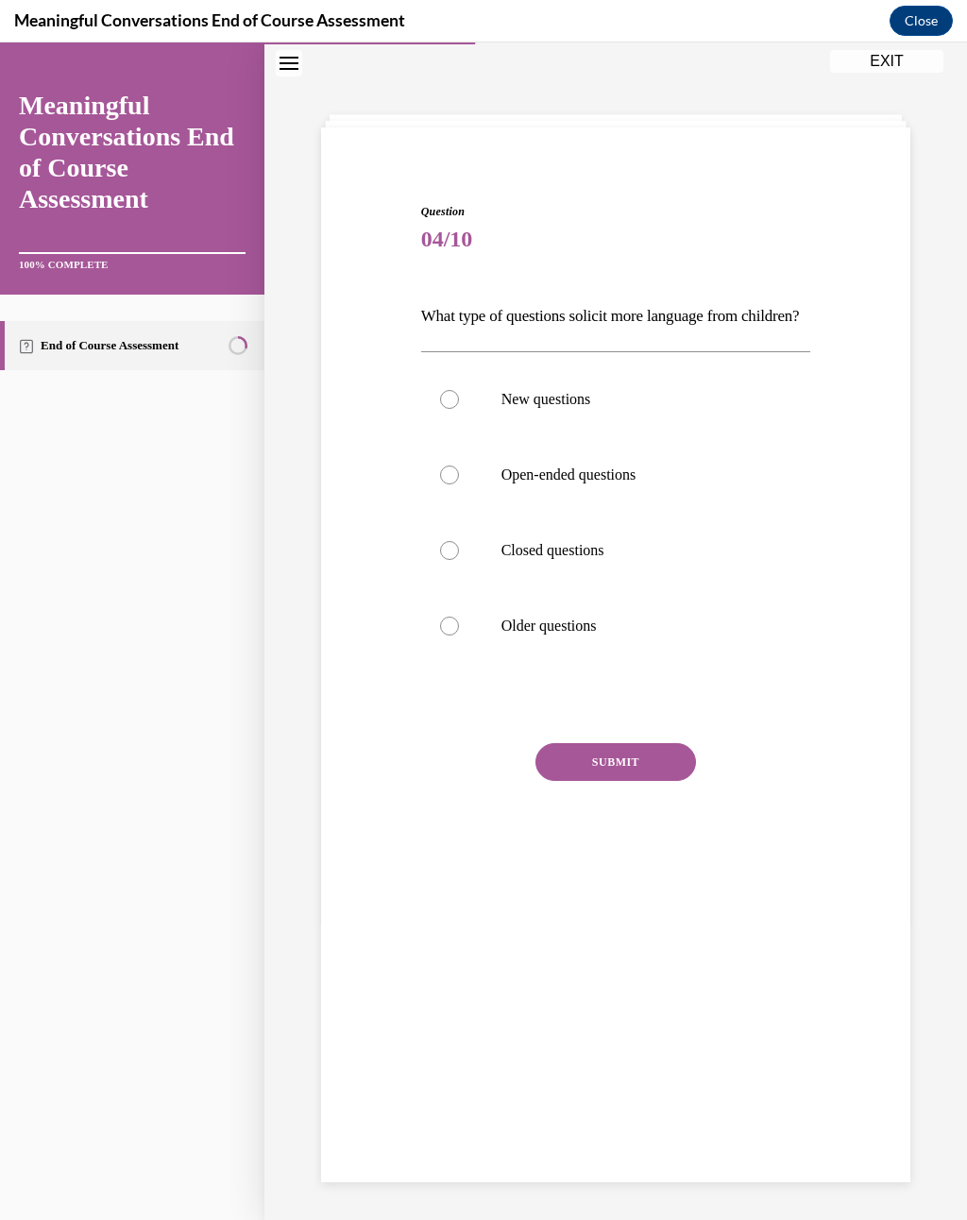
click at [613, 484] on p "Open-ended questions" at bounding box center [632, 474] width 262 height 19
click at [459, 484] on input "Open-ended questions" at bounding box center [449, 474] width 19 height 19
radio input "true"
click at [609, 781] on button "SUBMIT" at bounding box center [615, 762] width 160 height 38
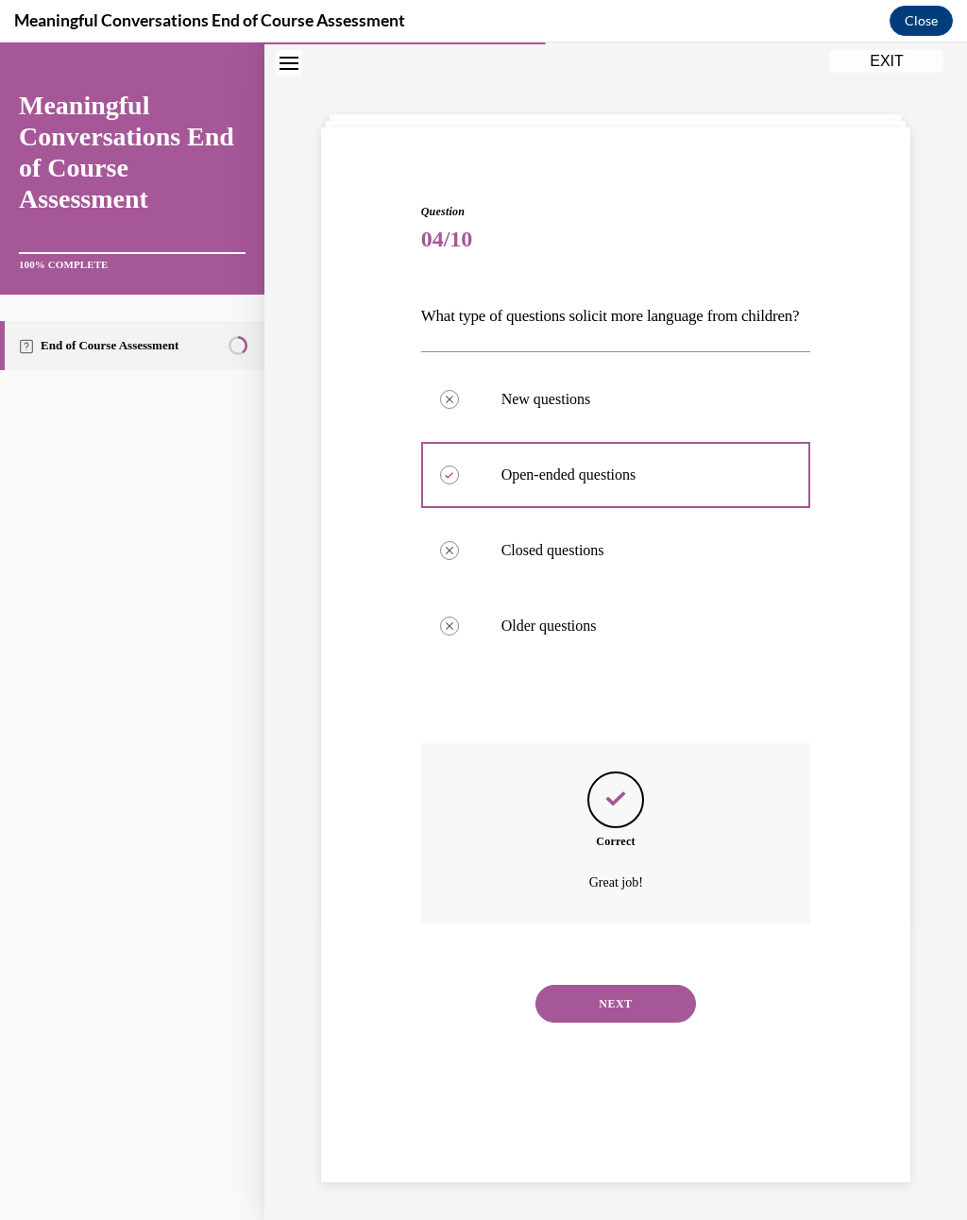
click at [623, 896] on button "NEXT" at bounding box center [615, 1004] width 160 height 38
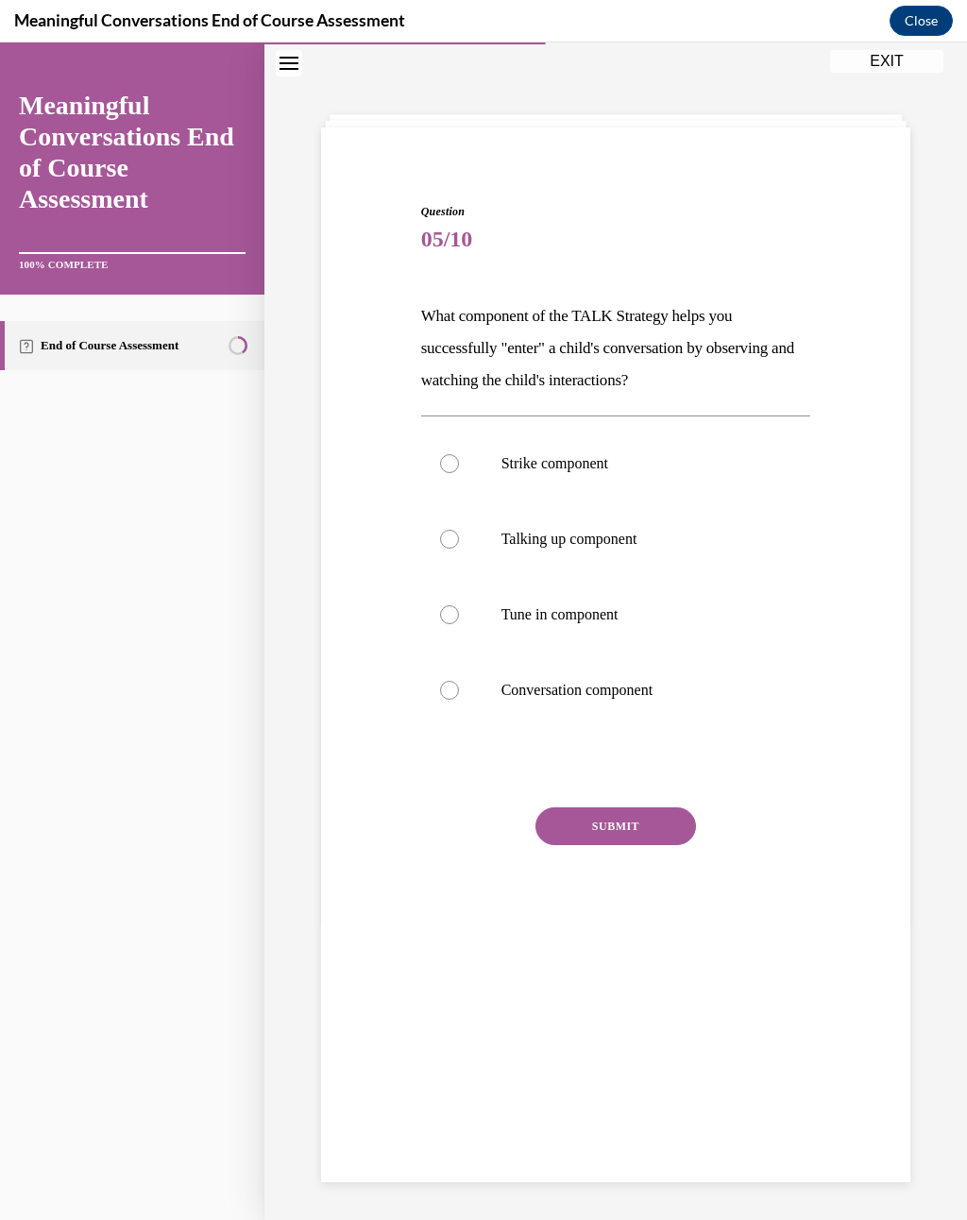
click at [621, 535] on p "Talking up component" at bounding box center [632, 539] width 262 height 19
click at [459, 535] on input "Talking up component" at bounding box center [449, 539] width 19 height 19
radio input "true"
click at [621, 813] on button "SUBMIT" at bounding box center [615, 826] width 160 height 38
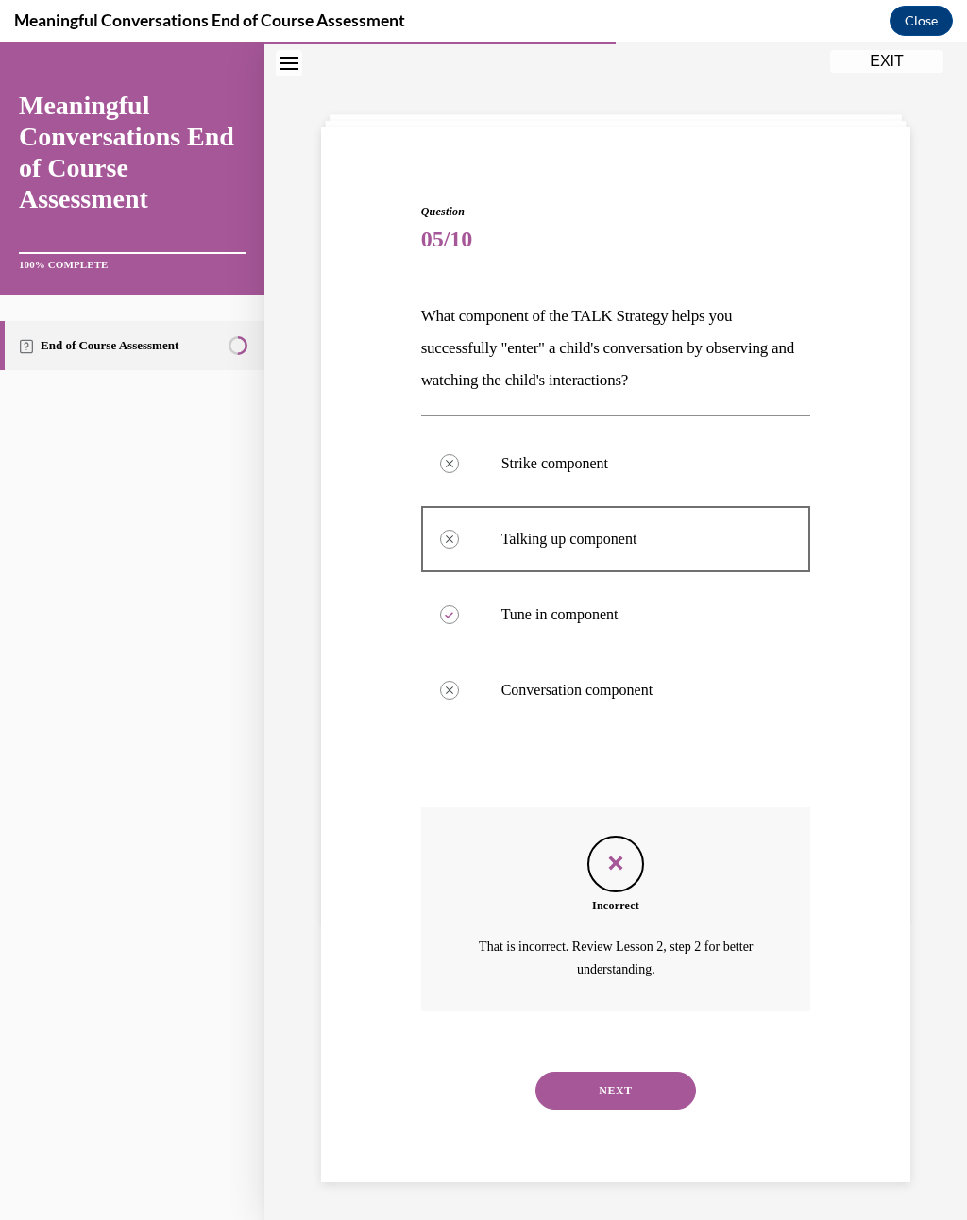
click at [637, 896] on button "NEXT" at bounding box center [615, 1091] width 160 height 38
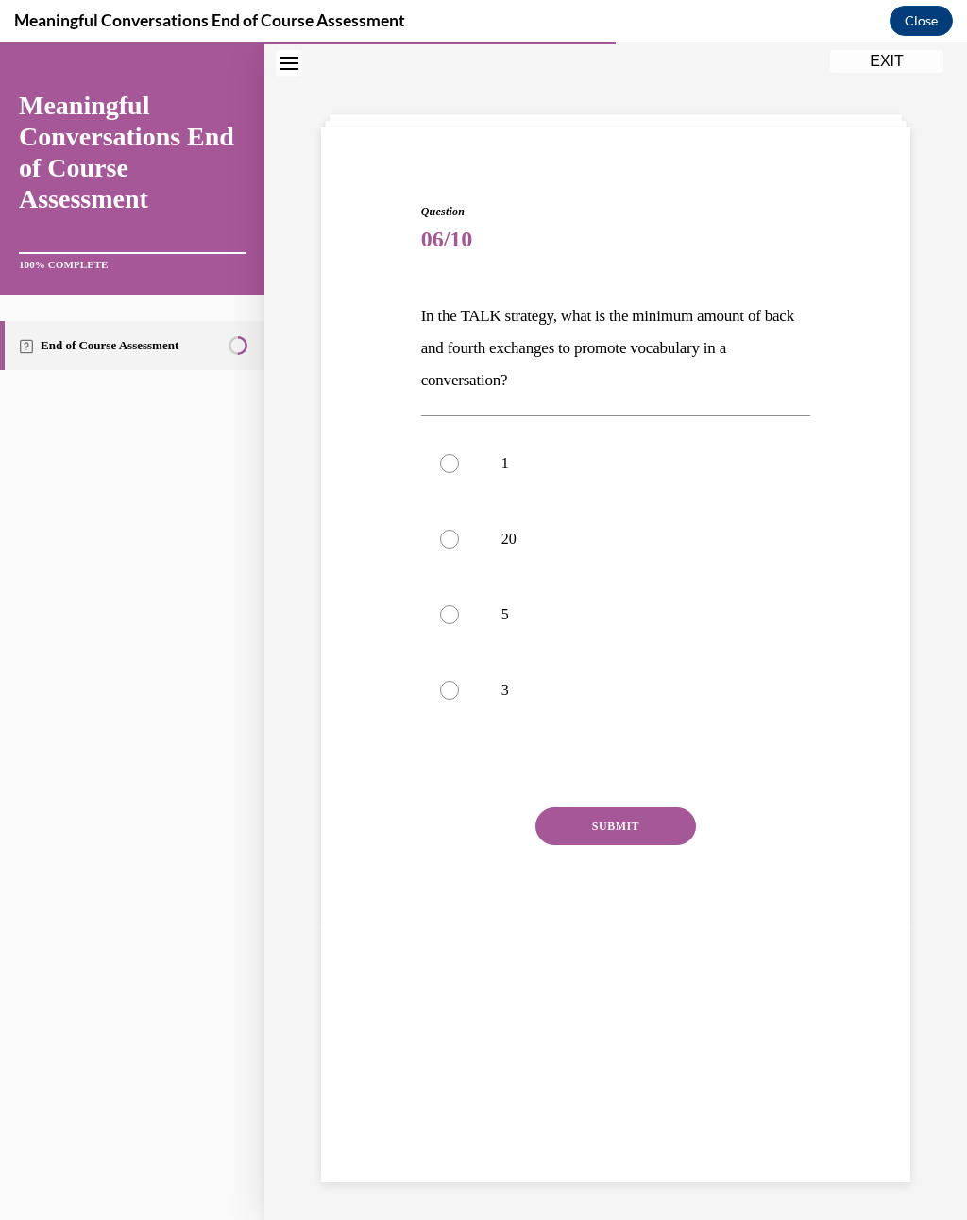
click at [525, 638] on label "5" at bounding box center [616, 615] width 390 height 76
click at [459, 624] on input "5" at bounding box center [449, 614] width 19 height 19
radio input "true"
click at [625, 809] on button "SUBMIT" at bounding box center [615, 826] width 160 height 38
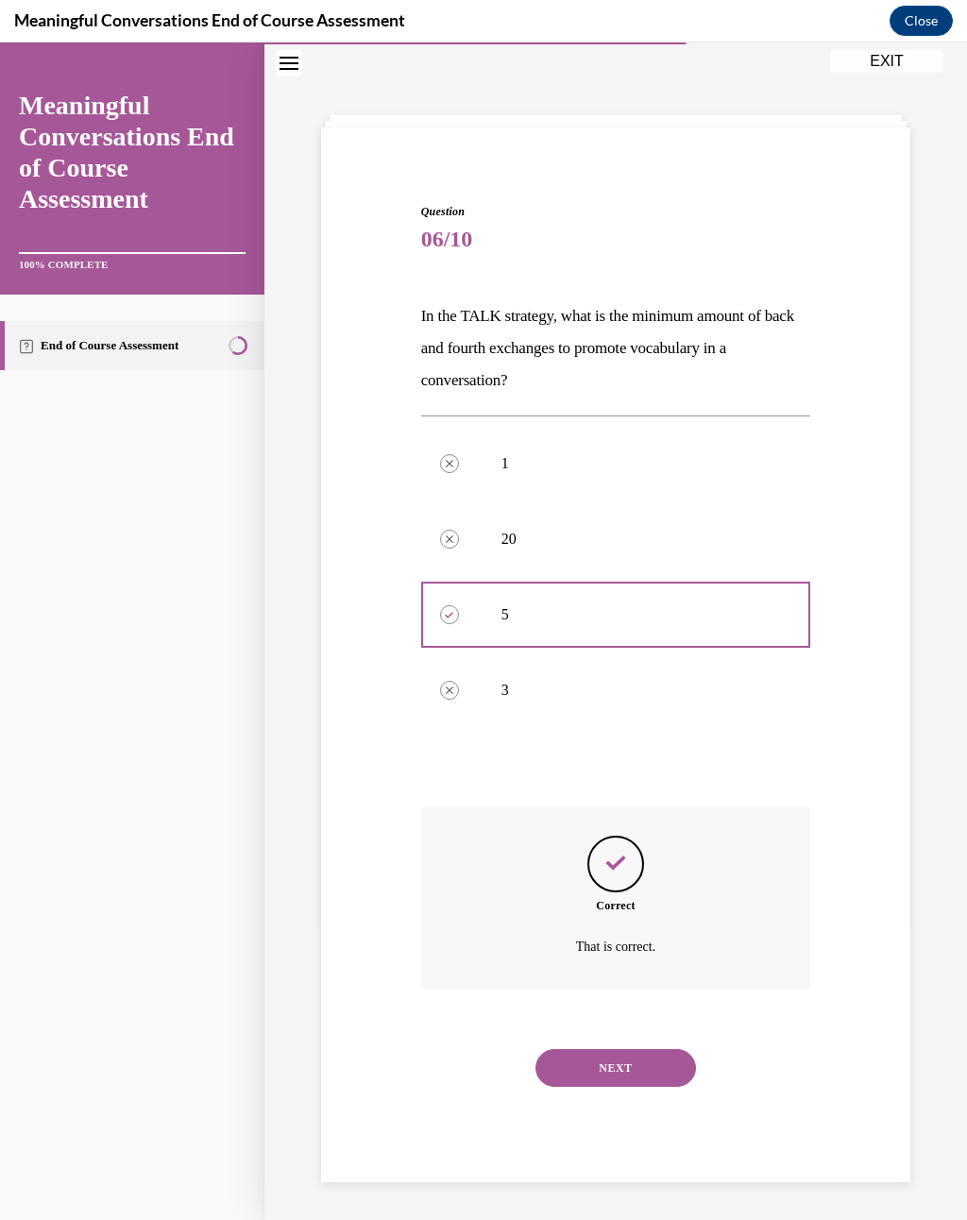
click at [622, 896] on button "NEXT" at bounding box center [615, 1068] width 160 height 38
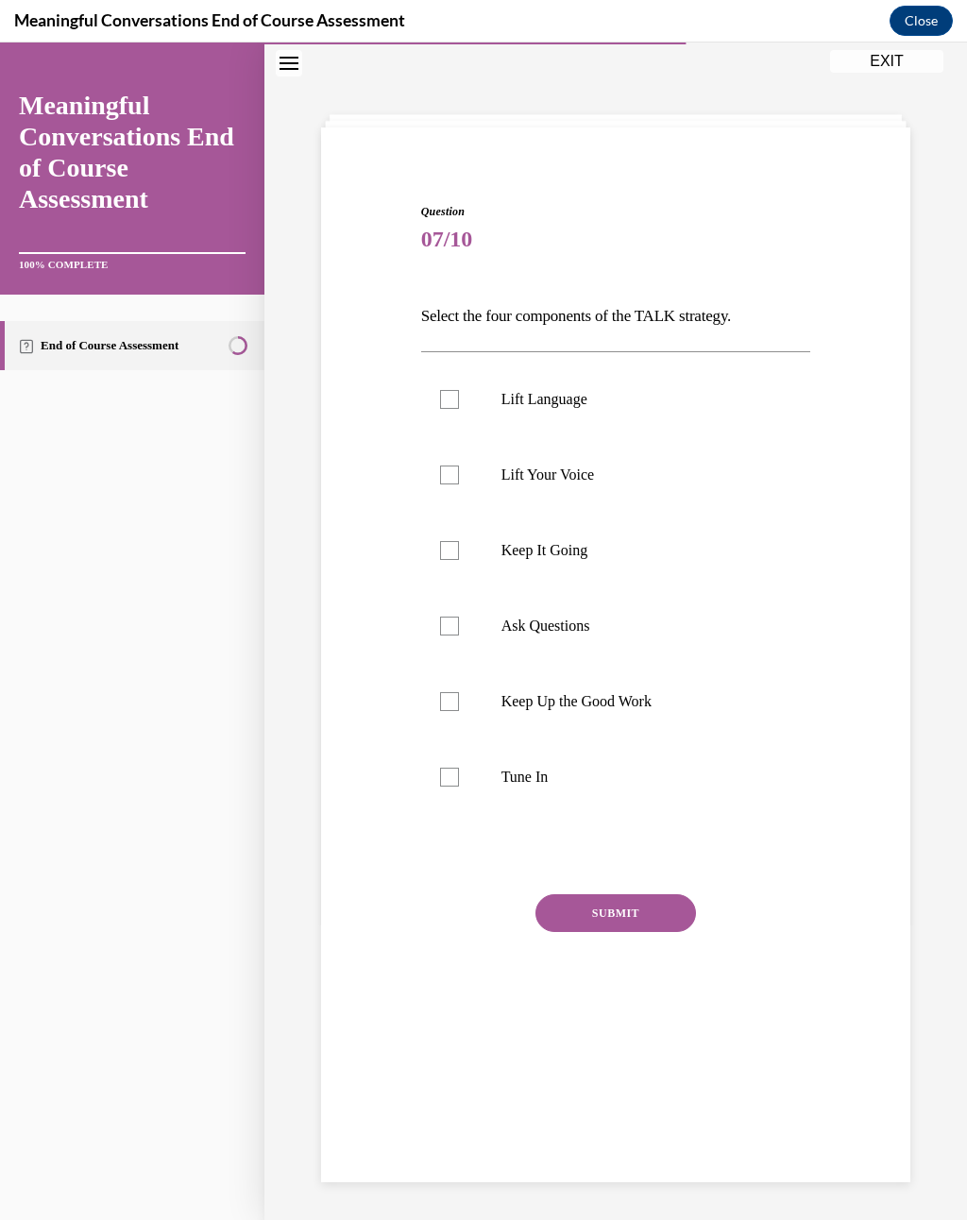
click at [618, 478] on p "Lift Your Voice" at bounding box center [632, 474] width 262 height 19
click at [459, 478] on input "Lift Your Voice" at bounding box center [449, 474] width 19 height 19
checkbox input "true"
click at [588, 553] on p "Keep It Going" at bounding box center [632, 550] width 262 height 19
click at [459, 553] on input "Keep It Going" at bounding box center [449, 550] width 19 height 19
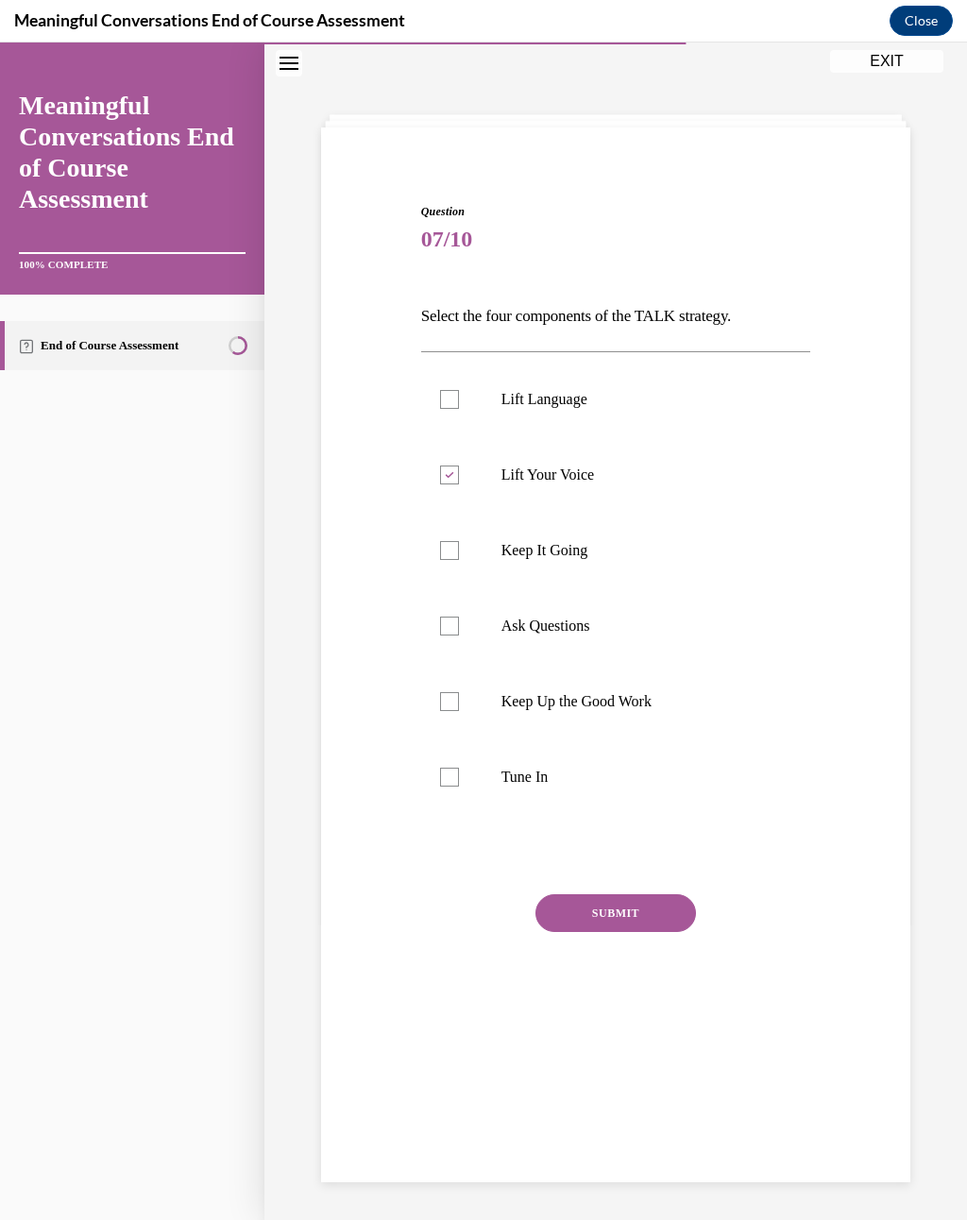
checkbox input "true"
click at [600, 410] on label "Lift Language" at bounding box center [616, 400] width 390 height 76
click at [459, 409] on input "Lift Language" at bounding box center [449, 399] width 19 height 19
checkbox input "true"
click at [554, 479] on p "Lift Your Voice" at bounding box center [632, 474] width 262 height 19
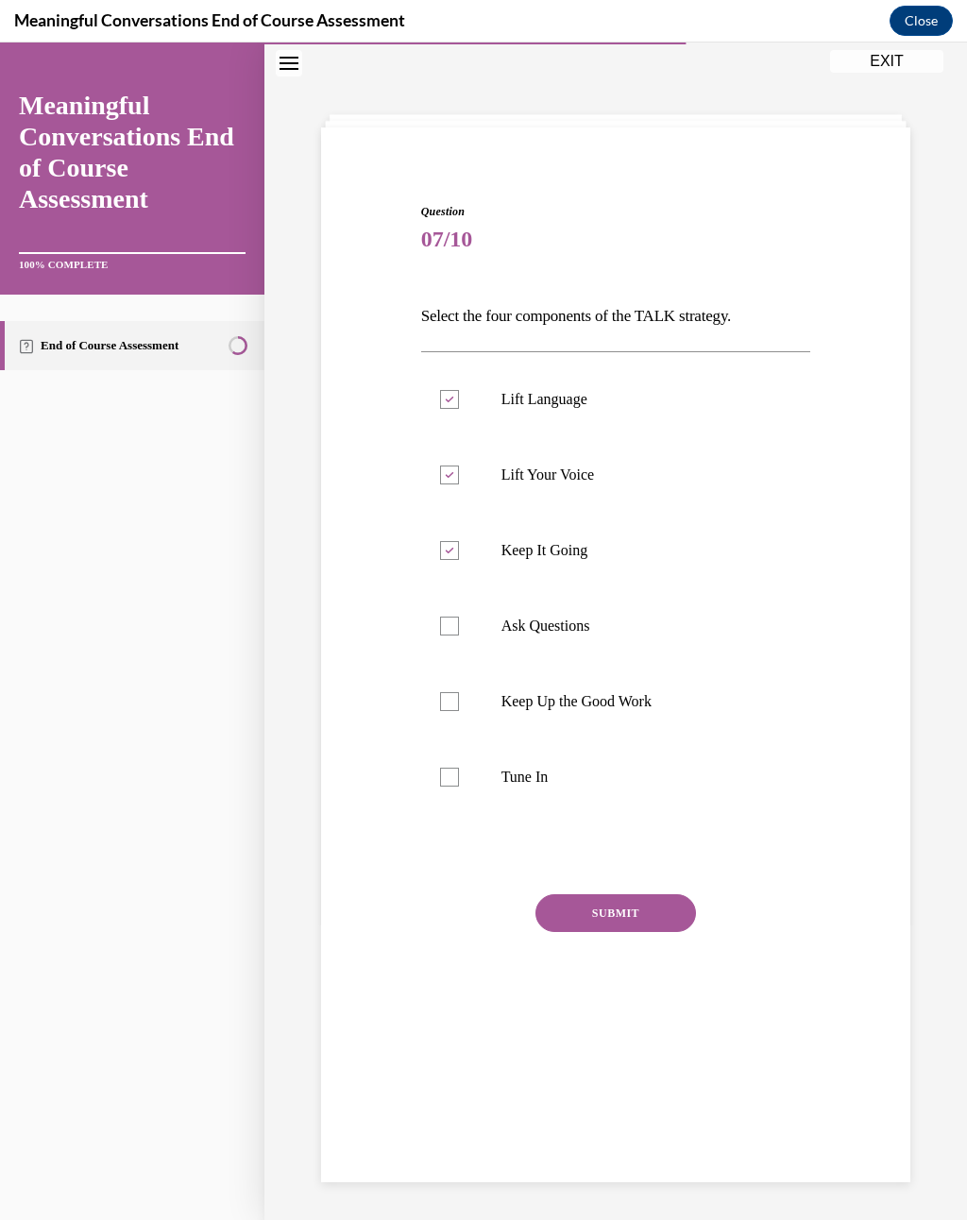
click at [459, 479] on input "Lift Your Voice" at bounding box center [449, 474] width 19 height 19
checkbox input "false"
click at [590, 623] on p "Ask Questions" at bounding box center [632, 626] width 262 height 19
click at [459, 623] on input "Ask Questions" at bounding box center [449, 626] width 19 height 19
checkbox input "true"
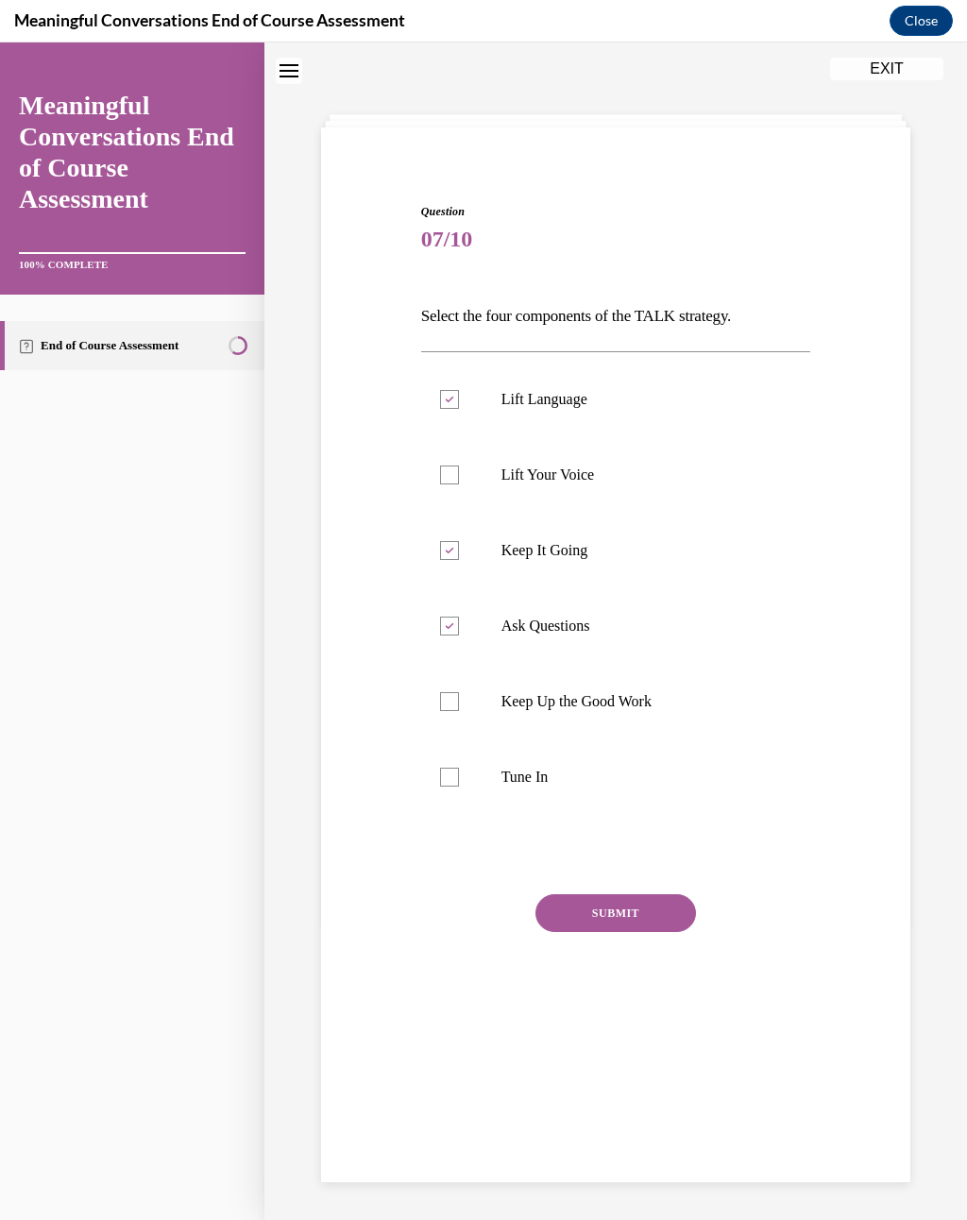
scroll to position [50, 0]
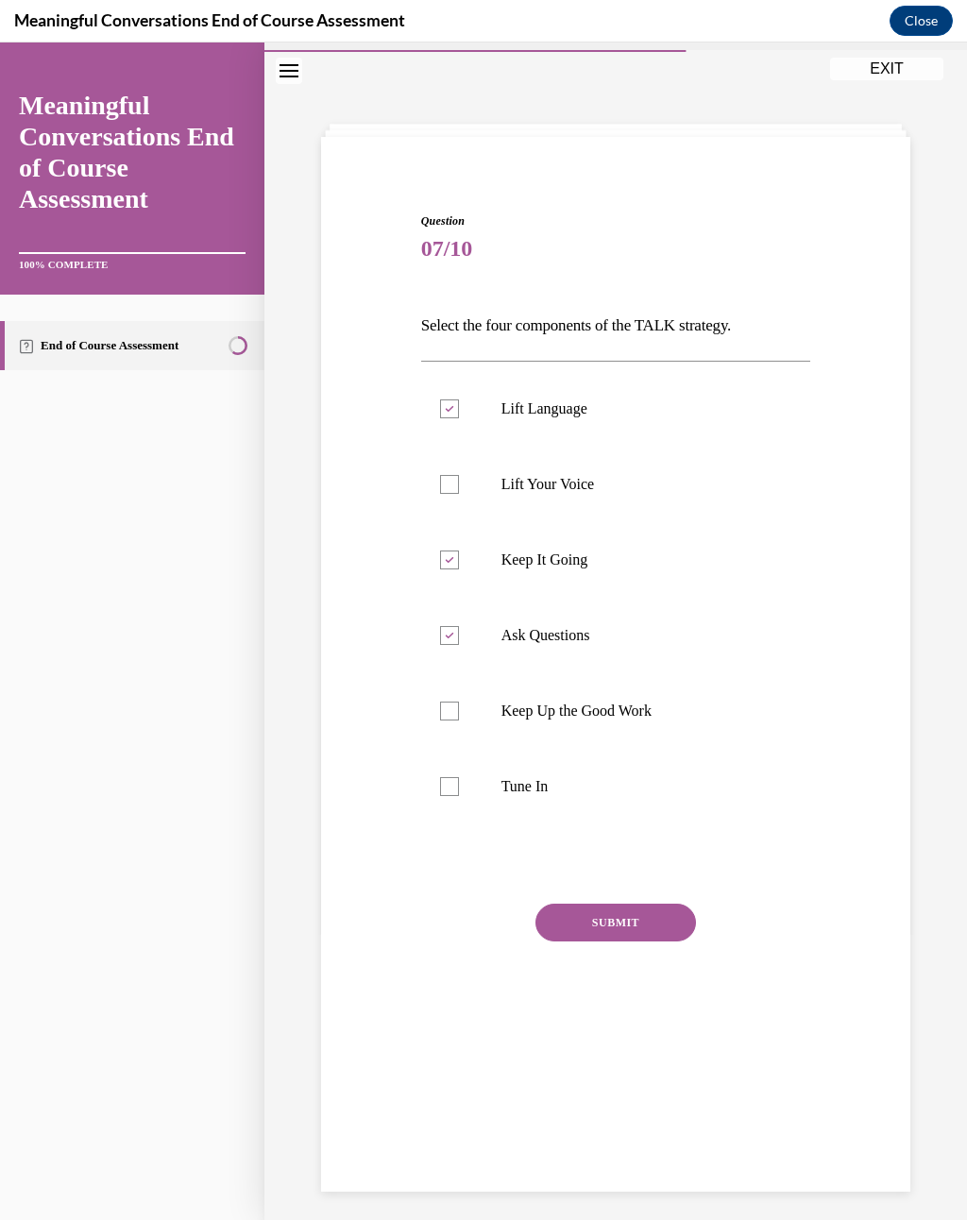
click at [657, 896] on button "SUBMIT" at bounding box center [615, 923] width 160 height 38
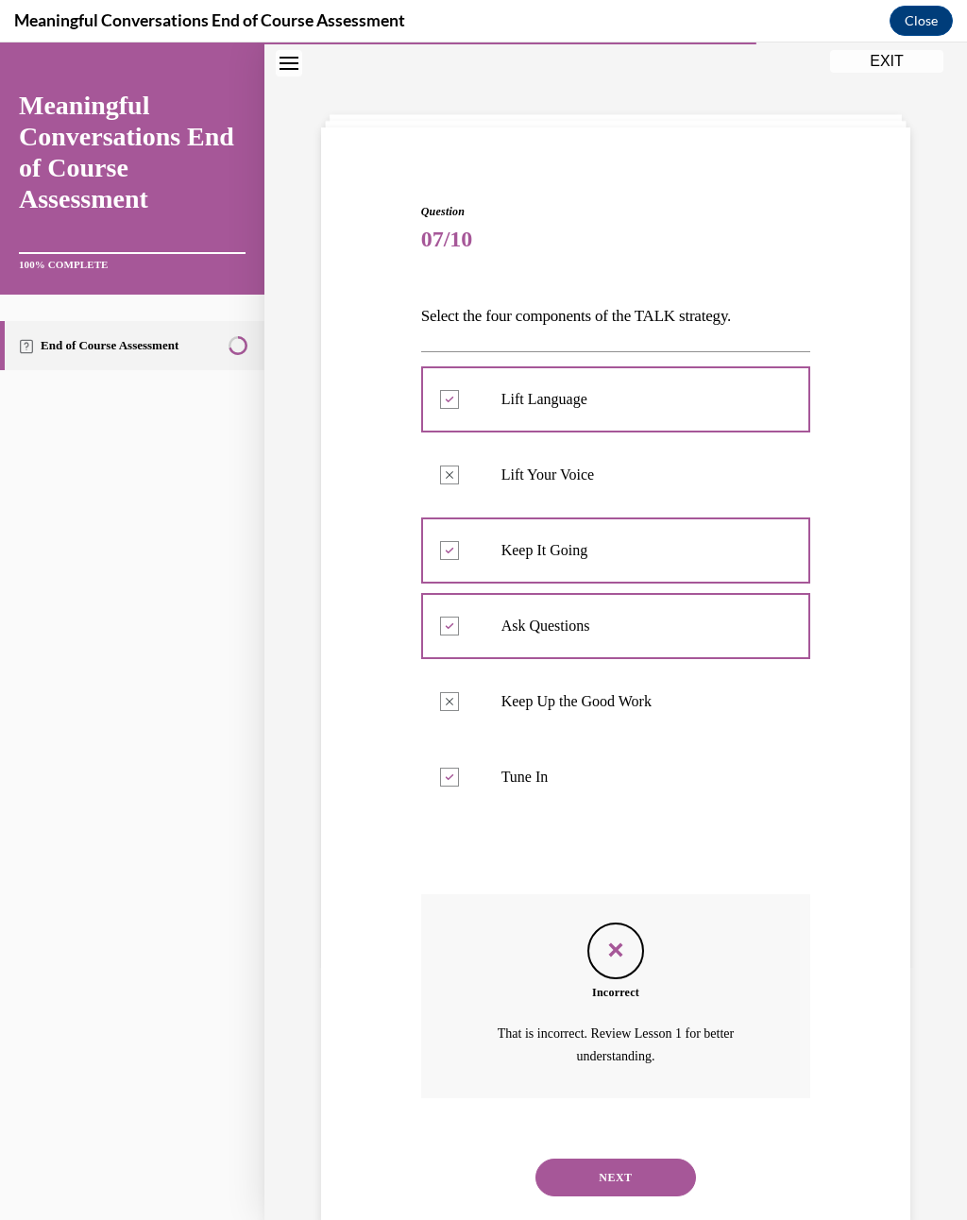
scroll to position [59, 0]
click at [629, 896] on button "NEXT" at bounding box center [615, 1177] width 160 height 38
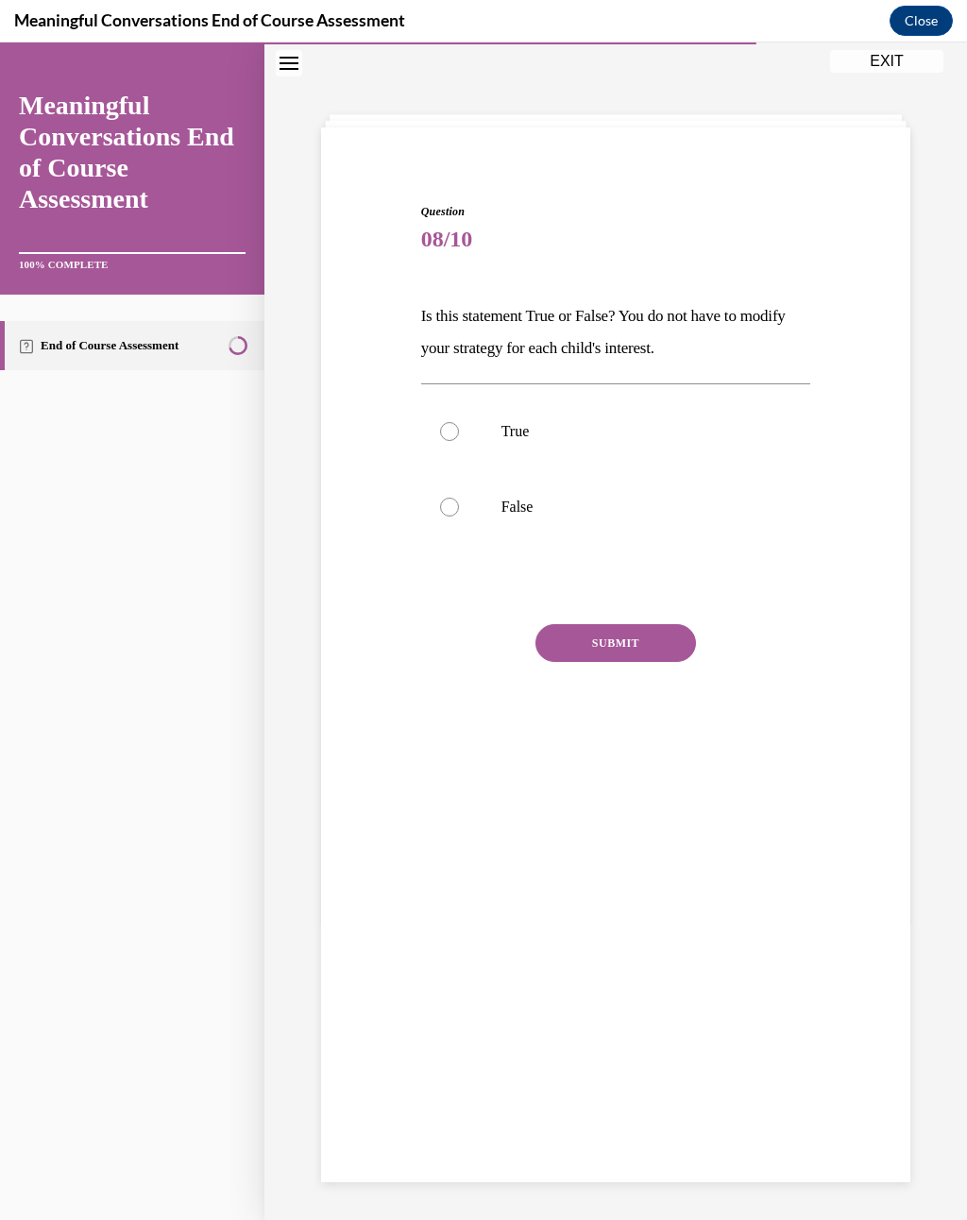
click at [508, 431] on p "True" at bounding box center [632, 431] width 262 height 19
click at [459, 431] on input "True" at bounding box center [449, 431] width 19 height 19
radio input "true"
click at [597, 604] on div "Question 08/10 Is this statement True or False? You do not have to modify your …" at bounding box center [616, 491] width 390 height 576
click at [624, 638] on button "SUBMIT" at bounding box center [615, 643] width 160 height 38
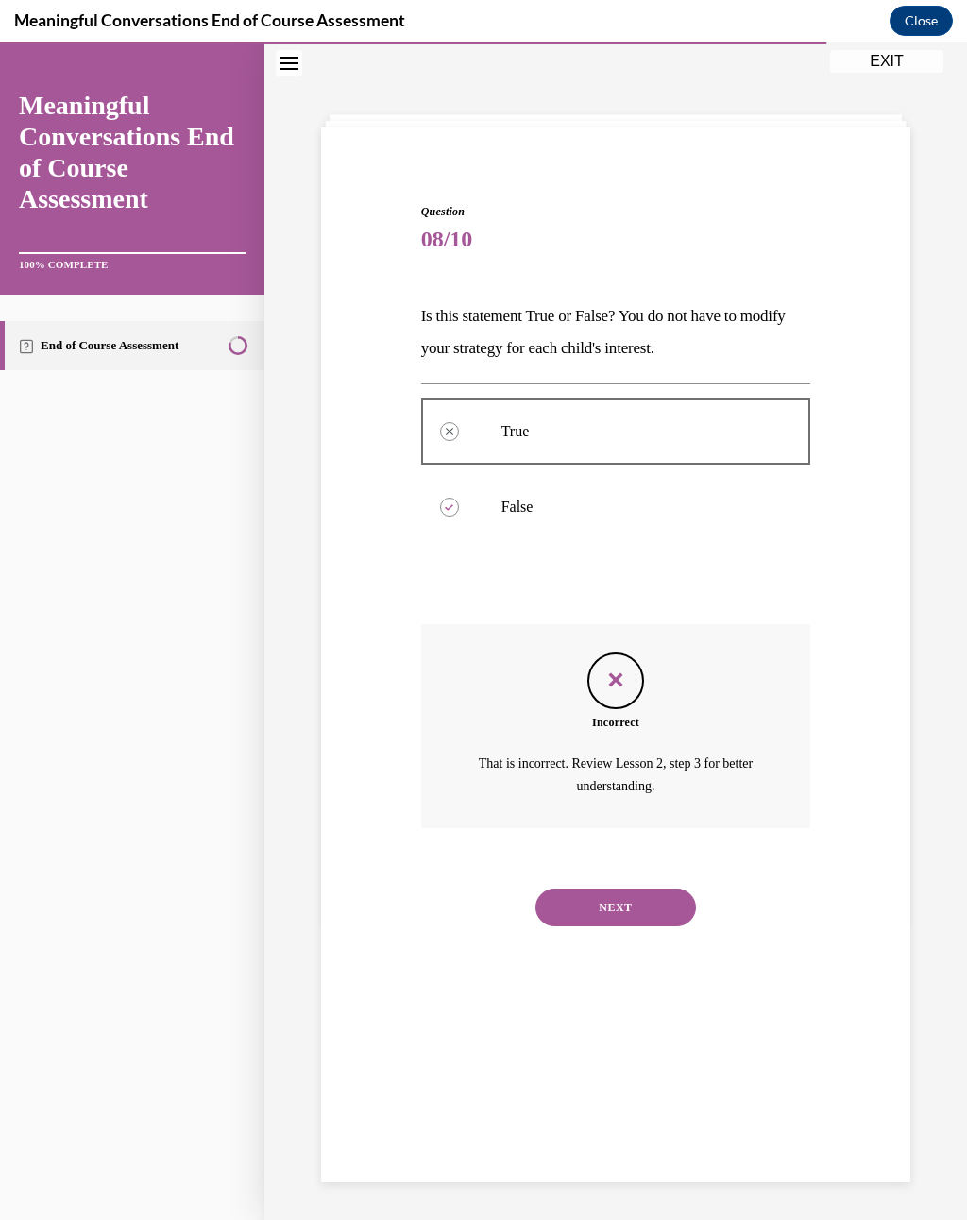
click at [600, 892] on button "NEXT" at bounding box center [615, 907] width 160 height 38
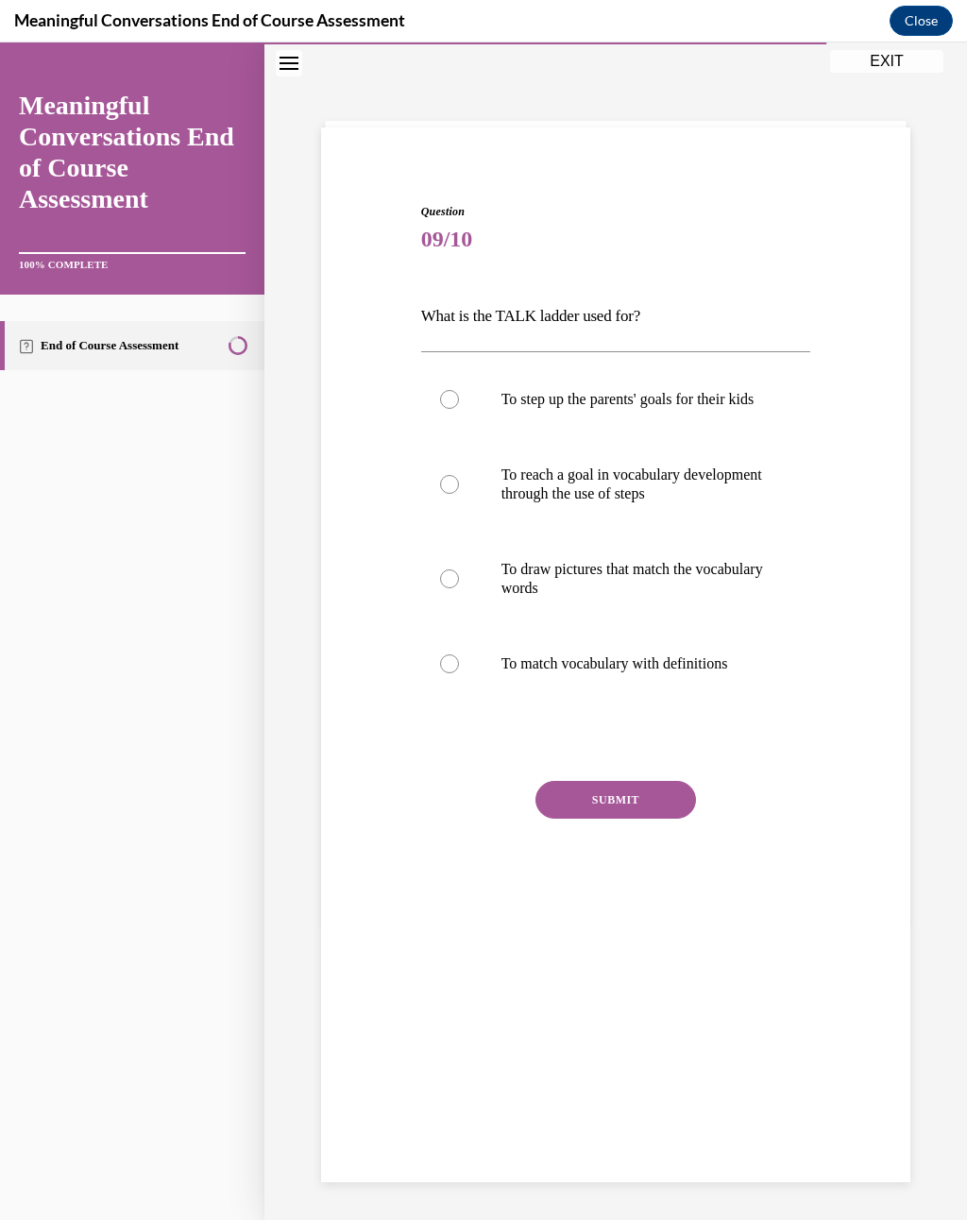
click at [675, 598] on p "To draw pictures that match the vocabulary words" at bounding box center [632, 579] width 262 height 38
click at [459, 588] on input "To draw pictures that match the vocabulary words" at bounding box center [449, 578] width 19 height 19
radio input "true"
click at [630, 796] on div "Question 09/10 What is the TALK ladder used for? To step up the parents' goals …" at bounding box center [616, 569] width 390 height 733
click at [618, 814] on button "SUBMIT" at bounding box center [615, 800] width 160 height 38
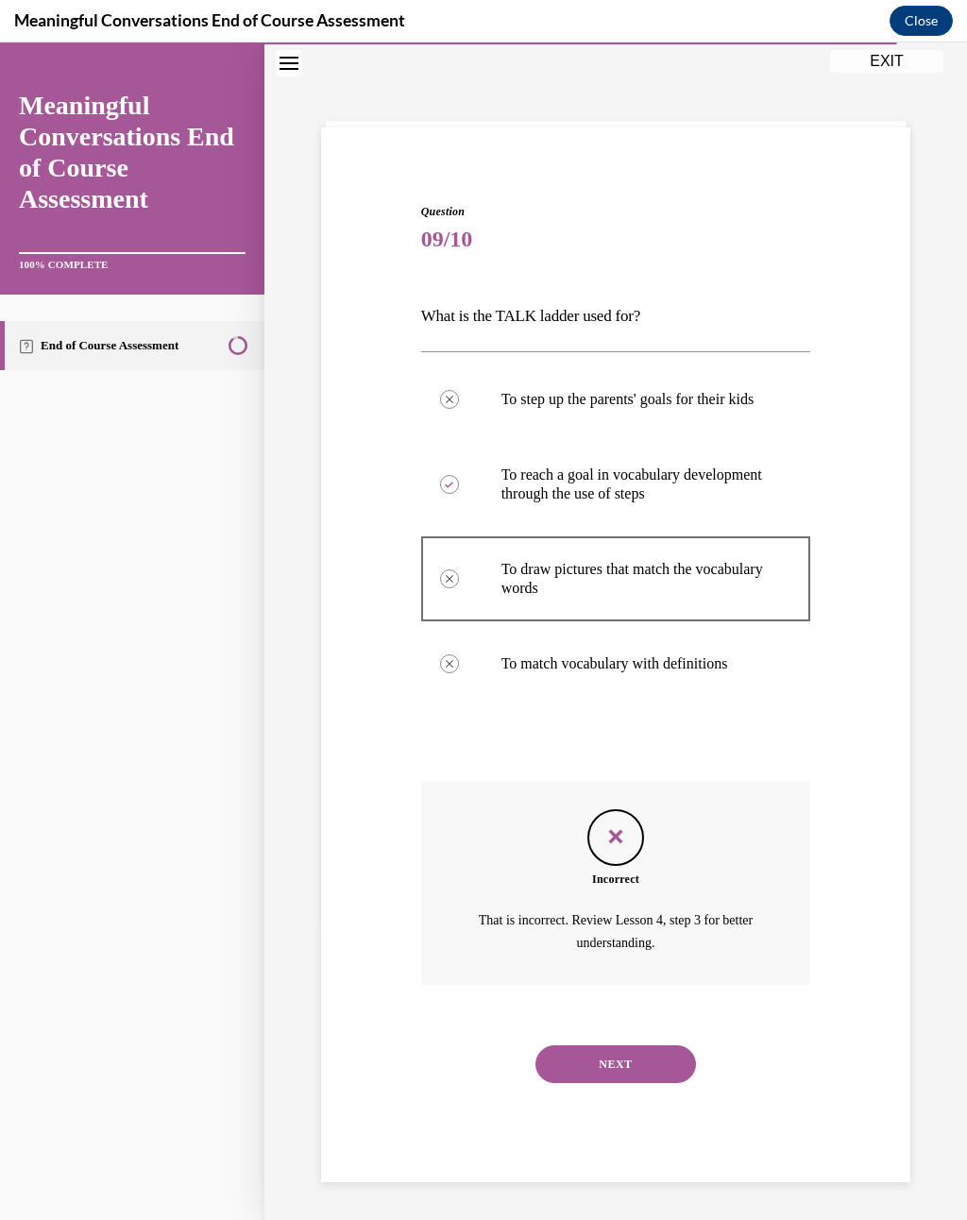
click at [626, 896] on button "NEXT" at bounding box center [615, 1064] width 160 height 38
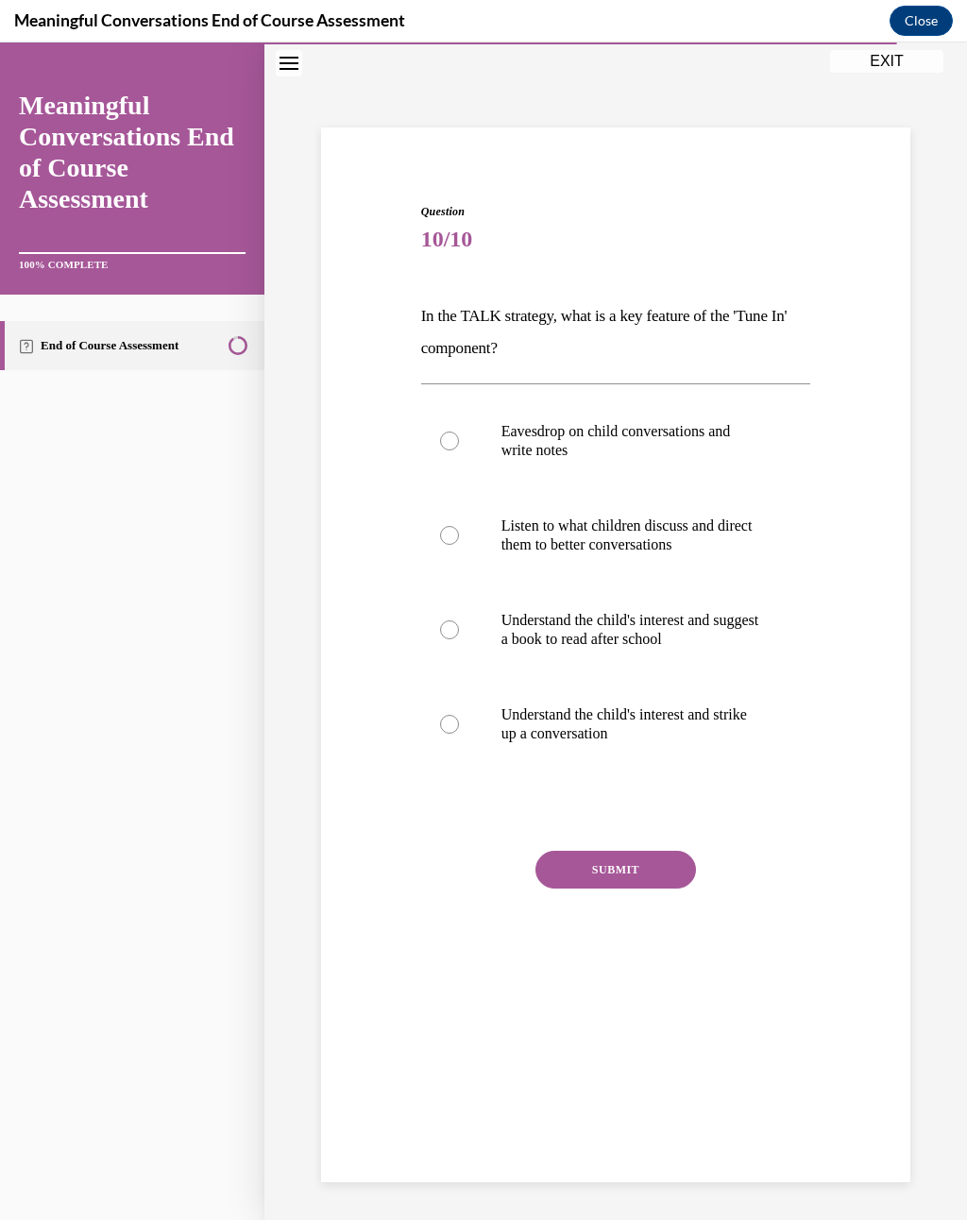
click at [623, 621] on p "Understand the child's interest and suggest a book to read after school" at bounding box center [632, 630] width 262 height 38
click at [459, 621] on input "Understand the child's interest and suggest a book to read after school" at bounding box center [449, 629] width 19 height 19
radio input "true"
click at [590, 737] on p "Understand the child's interest and strike up a conversation" at bounding box center [632, 724] width 262 height 38
click at [459, 734] on input "Understand the child's interest and strike up a conversation" at bounding box center [449, 724] width 19 height 19
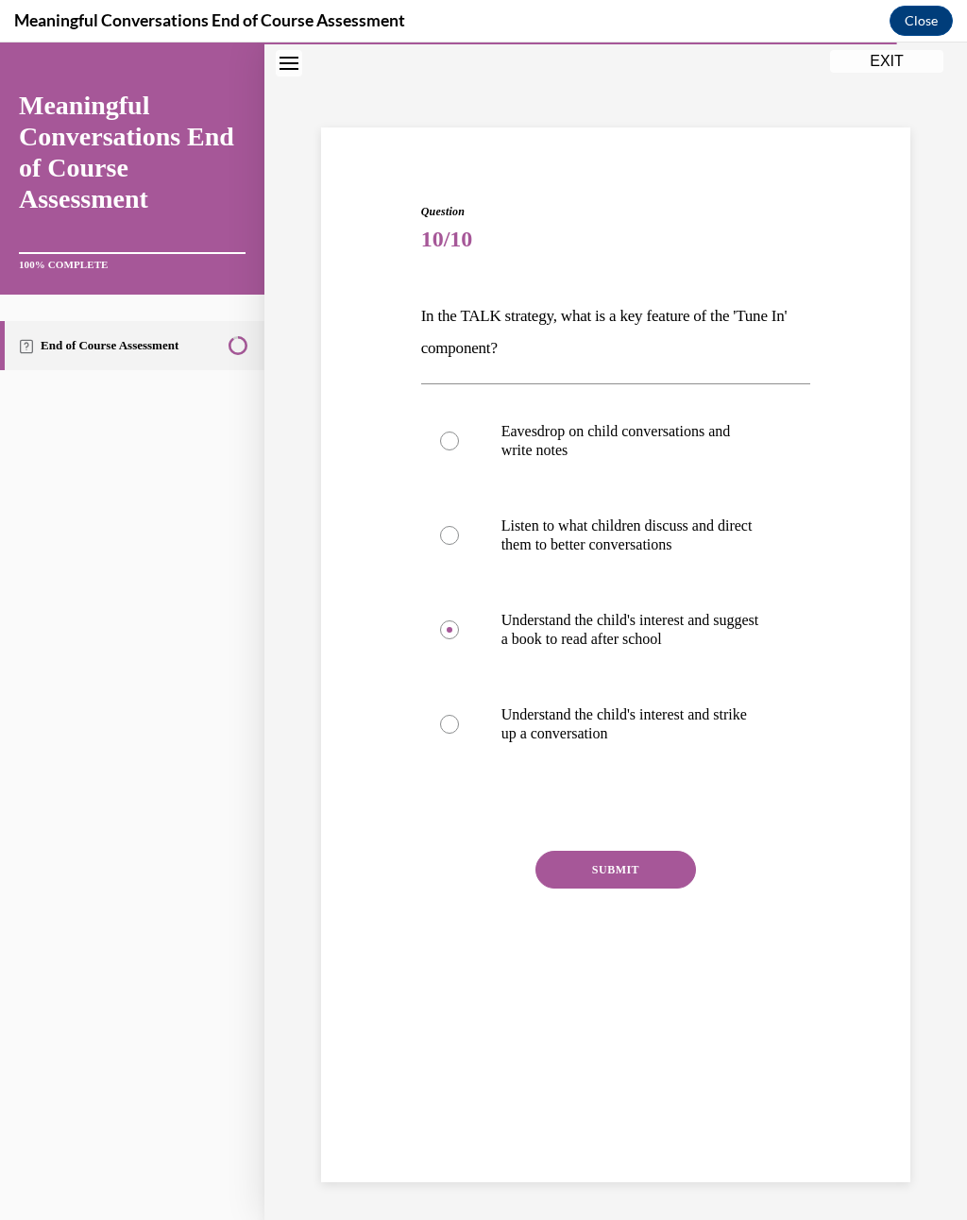
radio input "true"
click at [602, 828] on div "Question 10/10 In the TALK strategy, what is a key feature of the 'Tune In' com…" at bounding box center [616, 604] width 390 height 802
click at [603, 867] on button "SUBMIT" at bounding box center [615, 870] width 160 height 38
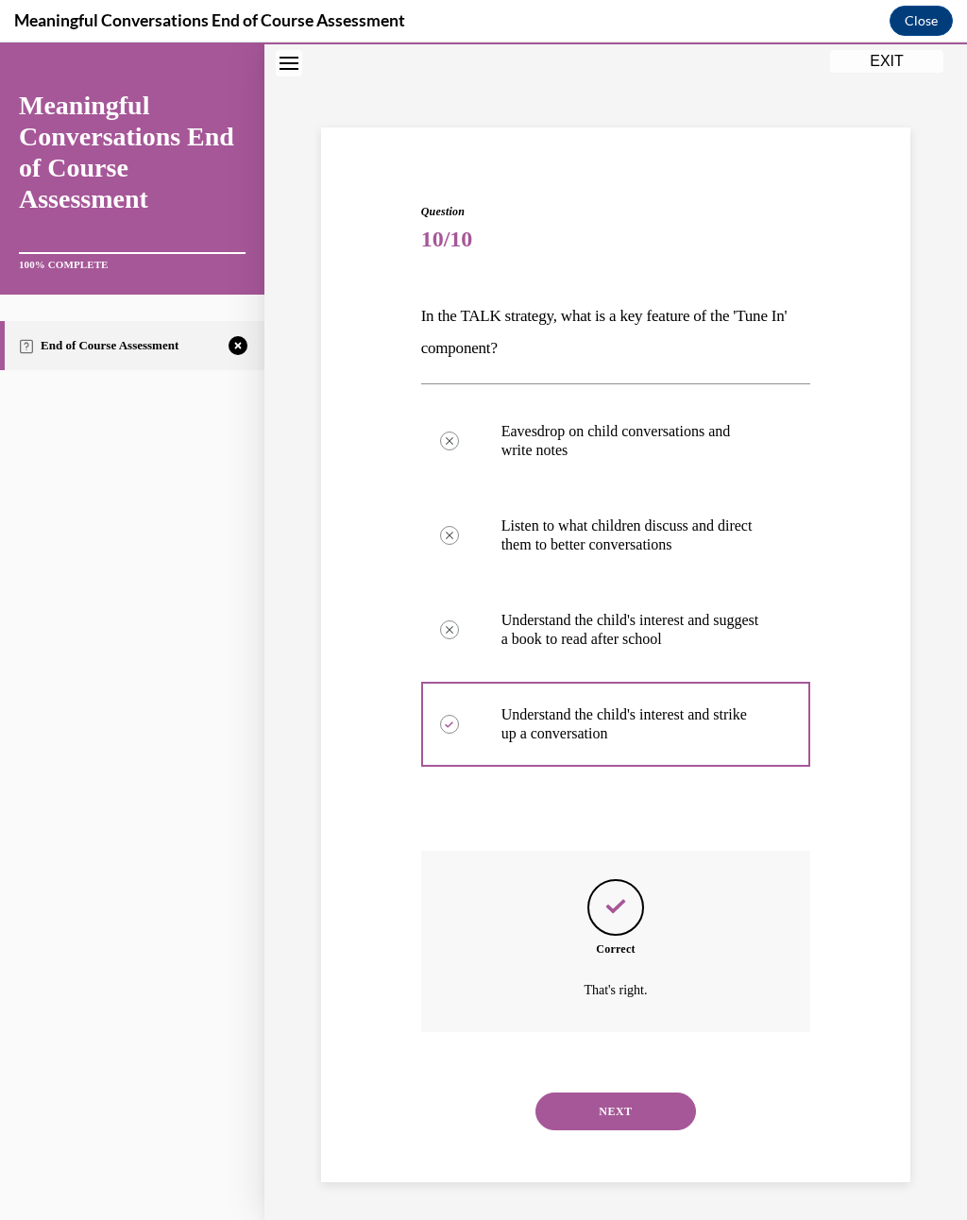
click at [677, 896] on button "NEXT" at bounding box center [615, 1111] width 160 height 38
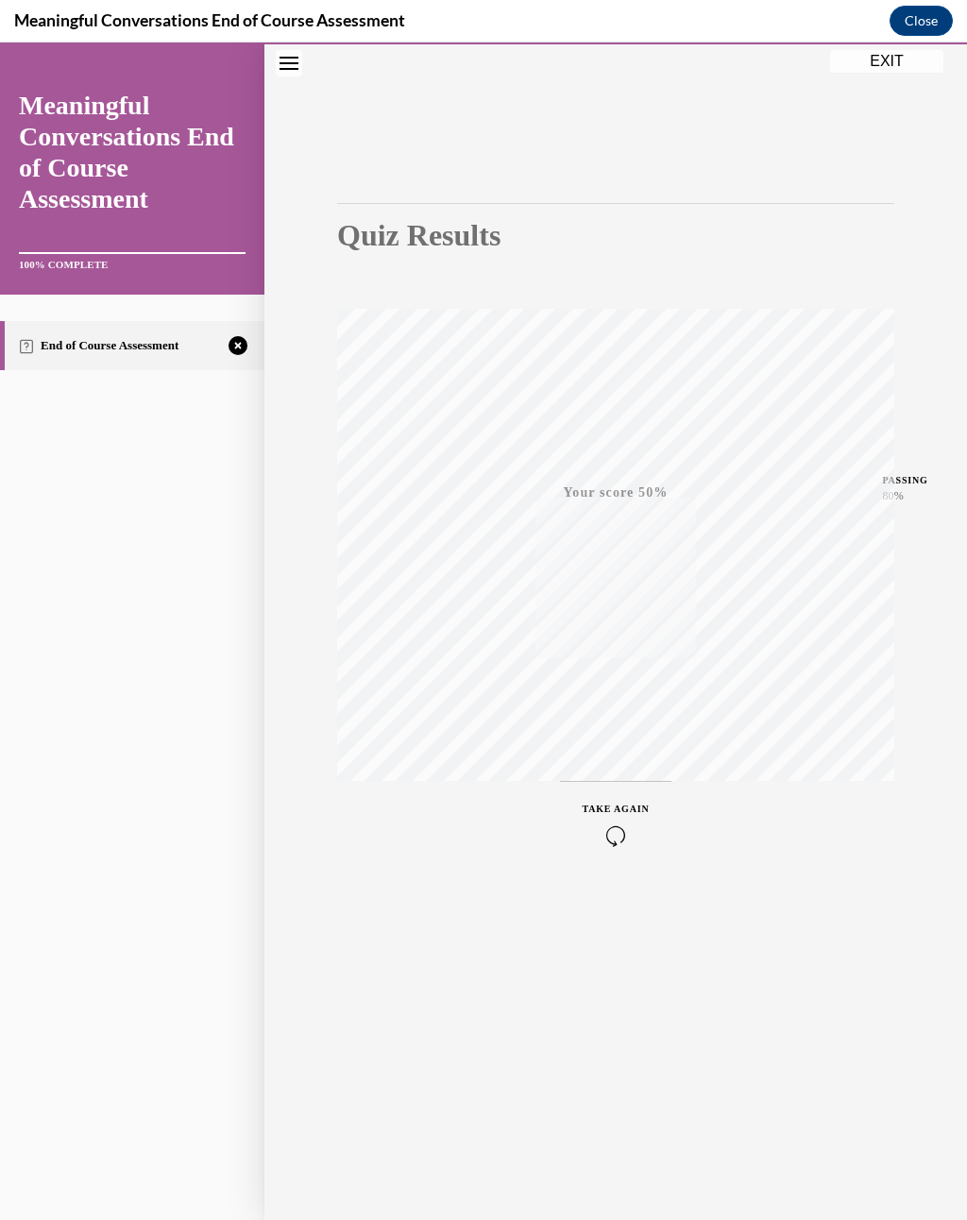
click at [653, 799] on button "TAKE AGAIN" at bounding box center [616, 823] width 112 height 85
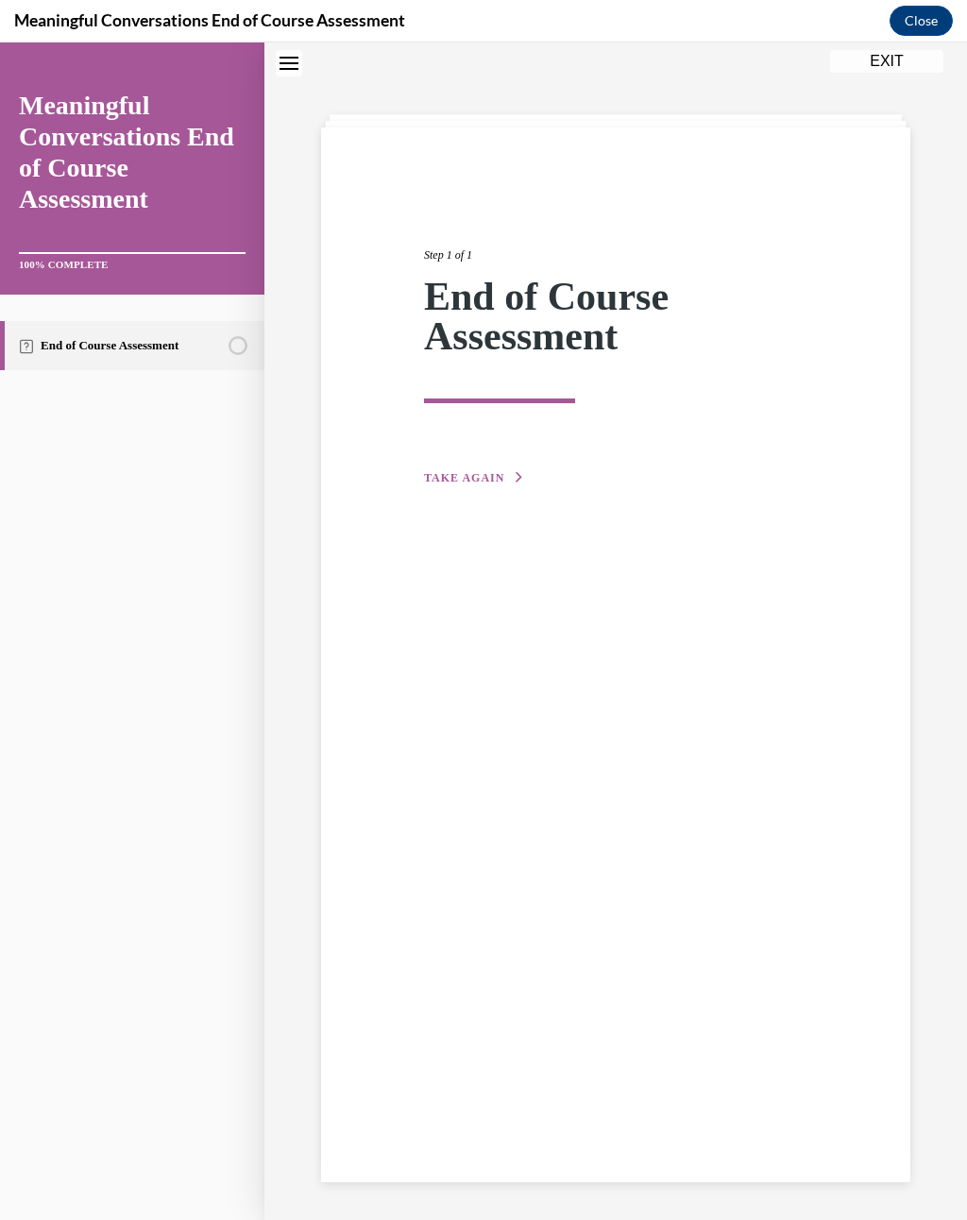
click at [456, 481] on span "TAKE AGAIN" at bounding box center [464, 477] width 80 height 13
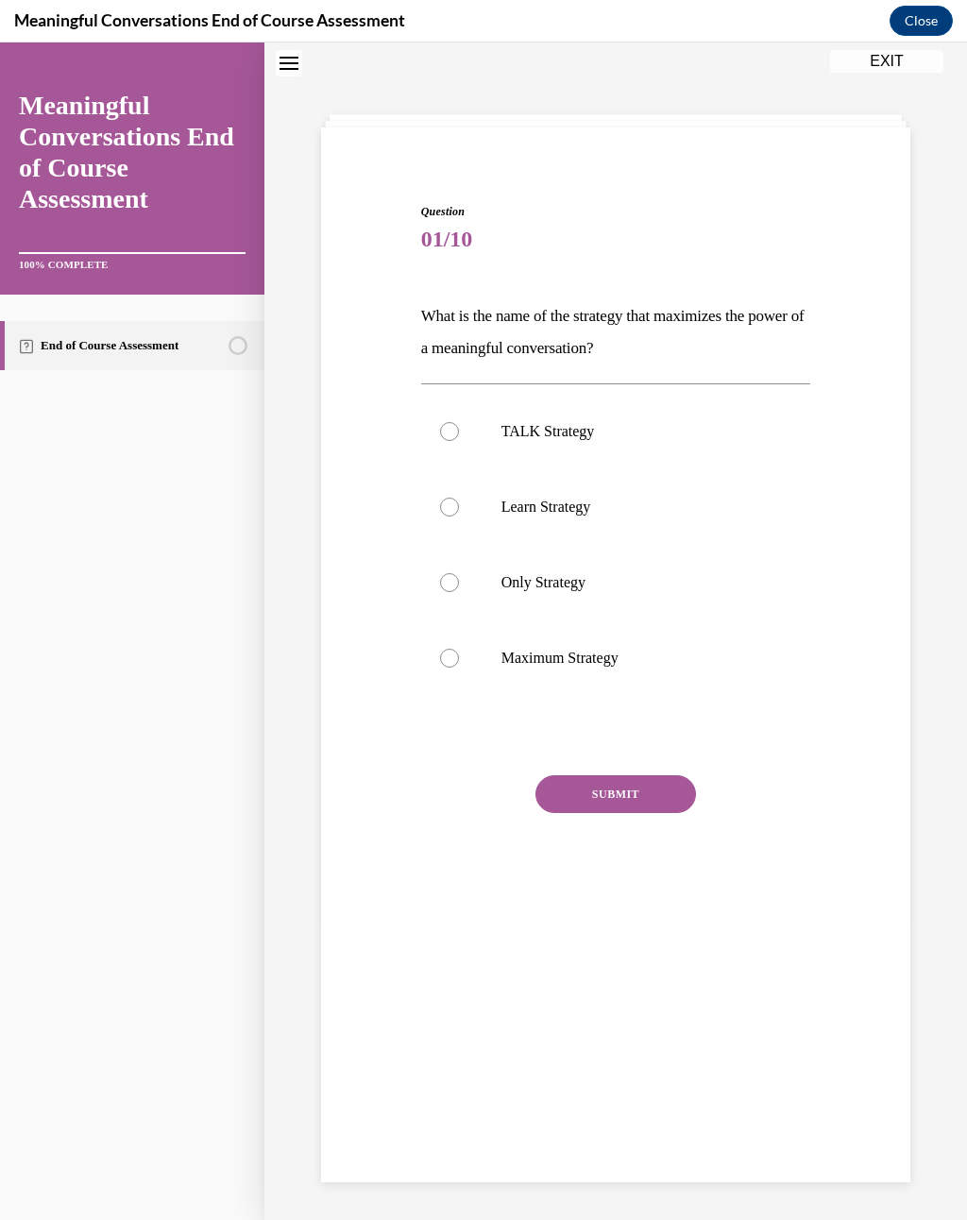
click at [568, 442] on label "TALK Strategy" at bounding box center [616, 432] width 390 height 76
click at [459, 441] on input "TALK Strategy" at bounding box center [449, 431] width 19 height 19
radio input "true"
click at [618, 788] on button "SUBMIT" at bounding box center [615, 794] width 160 height 38
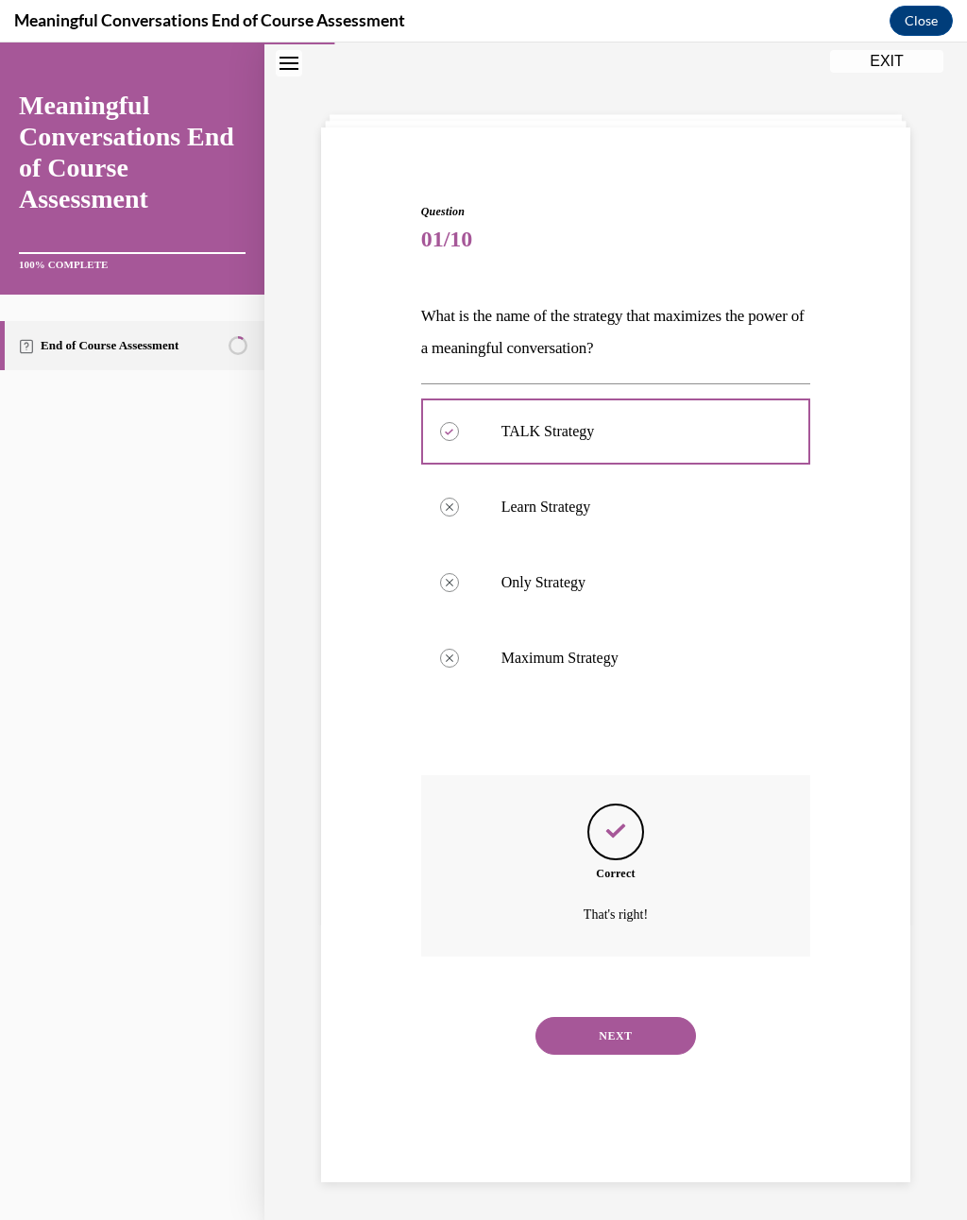
click at [651, 896] on button "NEXT" at bounding box center [615, 1036] width 160 height 38
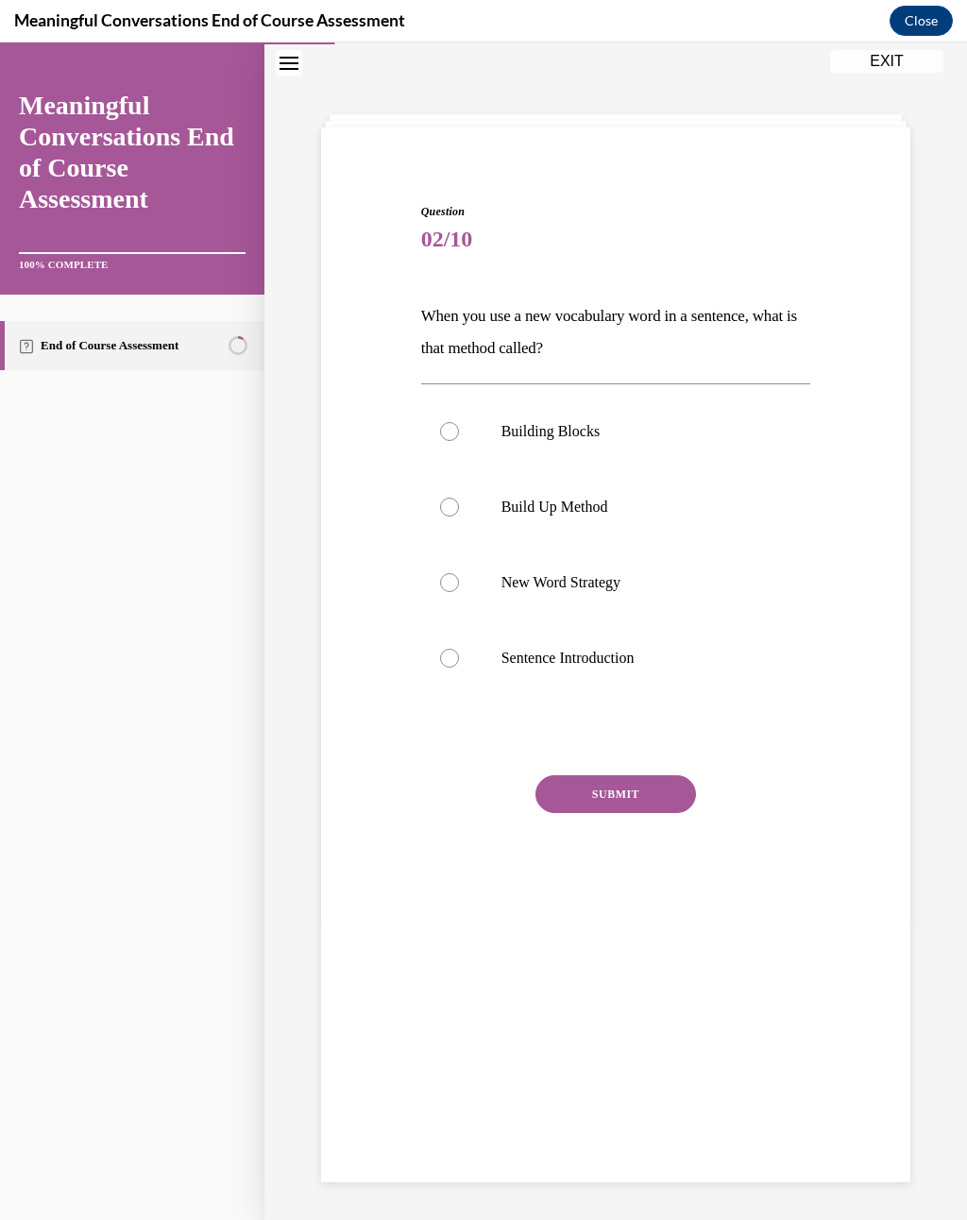
click at [618, 799] on button "SUBMIT" at bounding box center [615, 794] width 160 height 38
click at [595, 492] on label "Build Up Method" at bounding box center [616, 507] width 390 height 76
click at [459, 498] on input "Build Up Method" at bounding box center [449, 507] width 19 height 19
radio input "true"
click at [603, 790] on button "SUBMIT" at bounding box center [615, 794] width 160 height 38
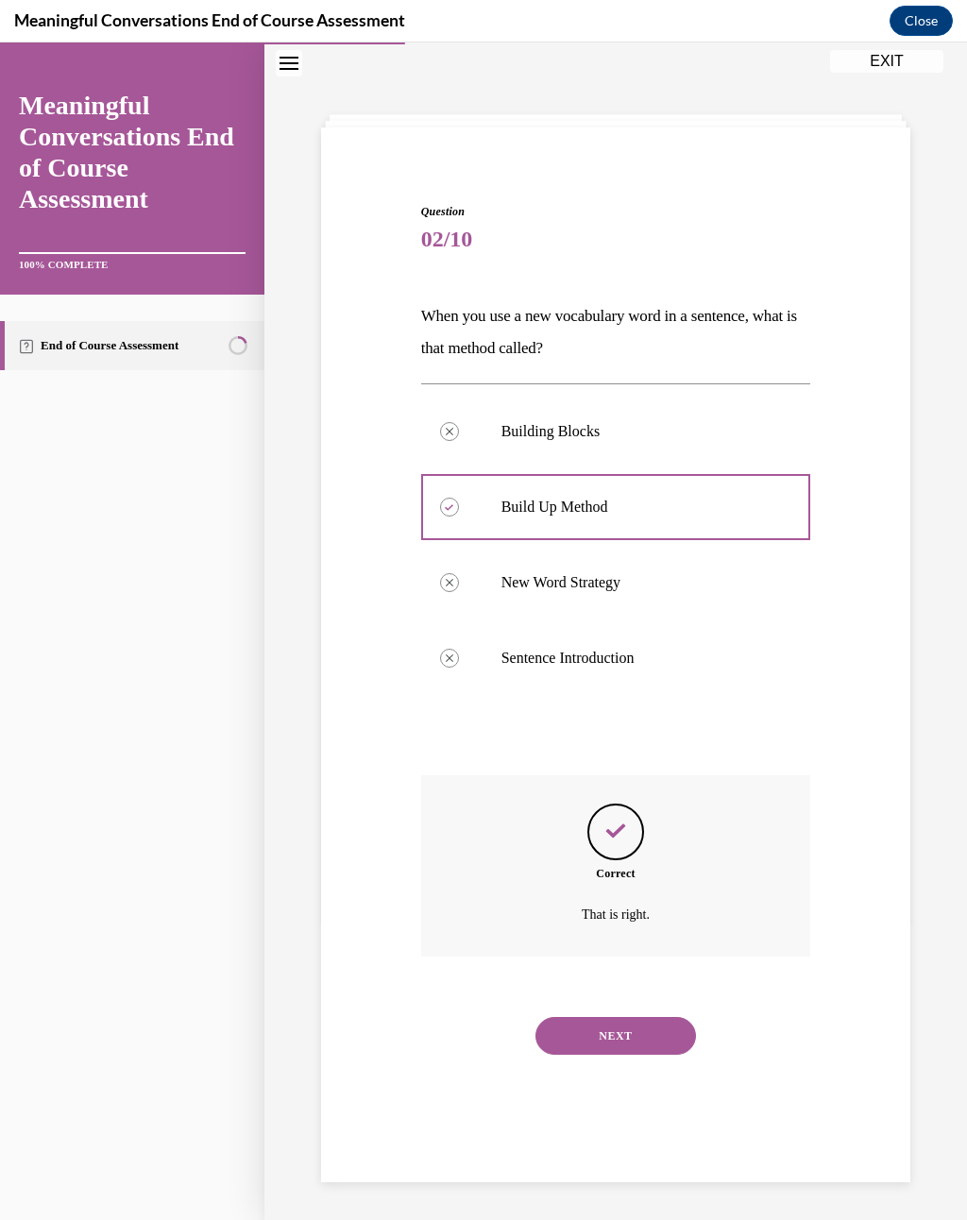
click at [652, 896] on button "NEXT" at bounding box center [615, 1036] width 160 height 38
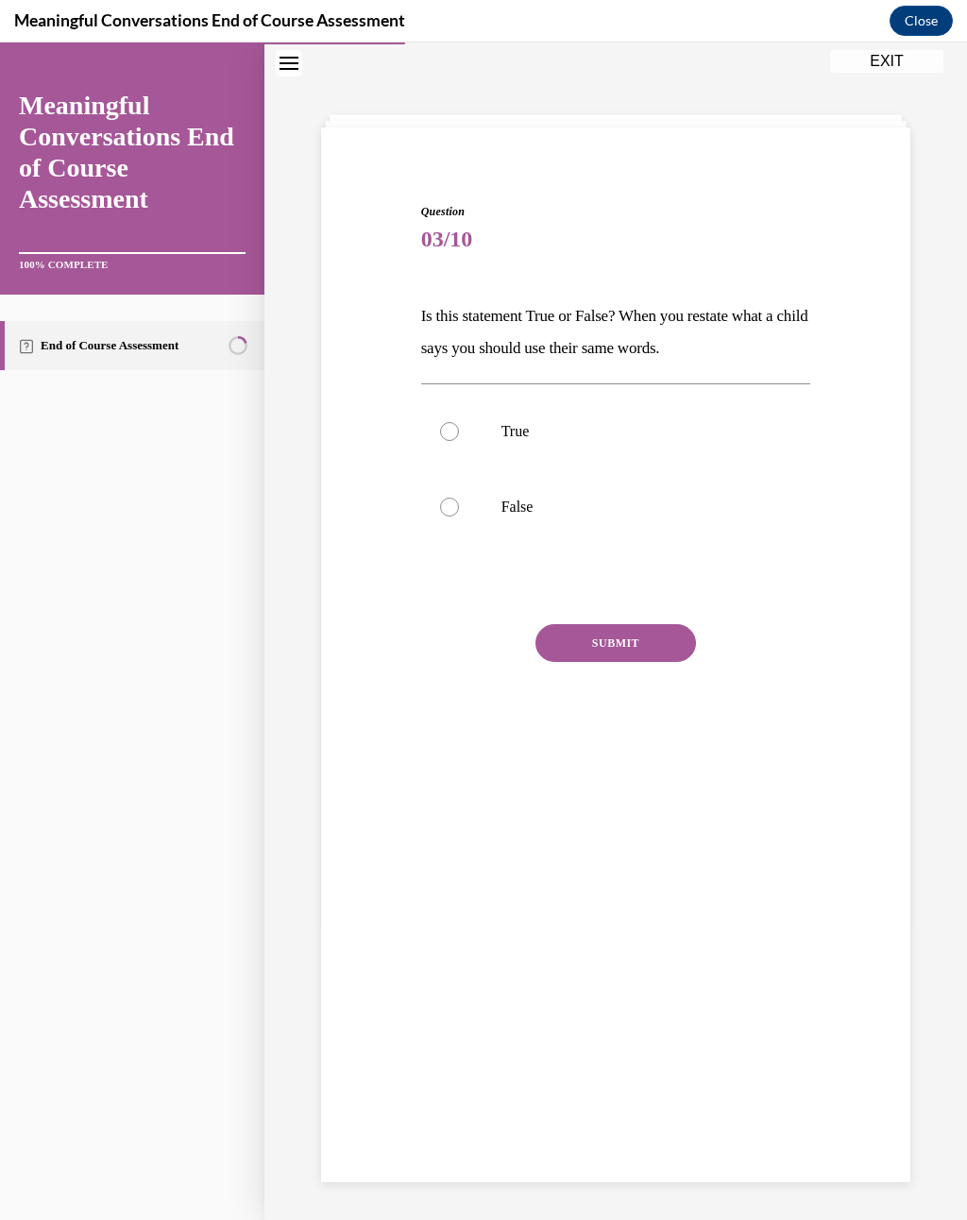
click at [521, 503] on p "False" at bounding box center [632, 507] width 262 height 19
click at [459, 503] on input "False" at bounding box center [449, 507] width 19 height 19
radio input "true"
click at [628, 644] on button "SUBMIT" at bounding box center [615, 643] width 160 height 38
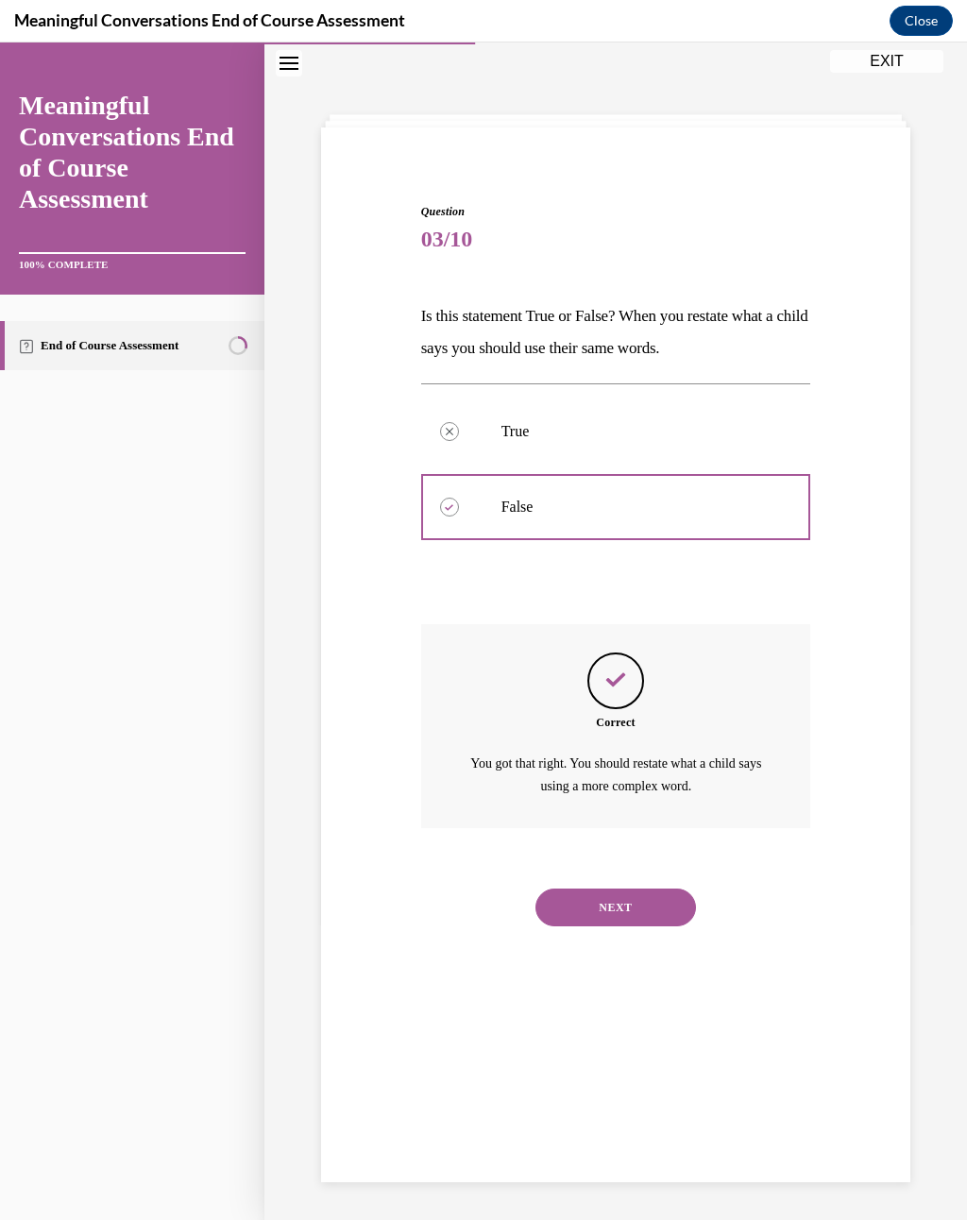
click at [660, 894] on button "NEXT" at bounding box center [615, 907] width 160 height 38
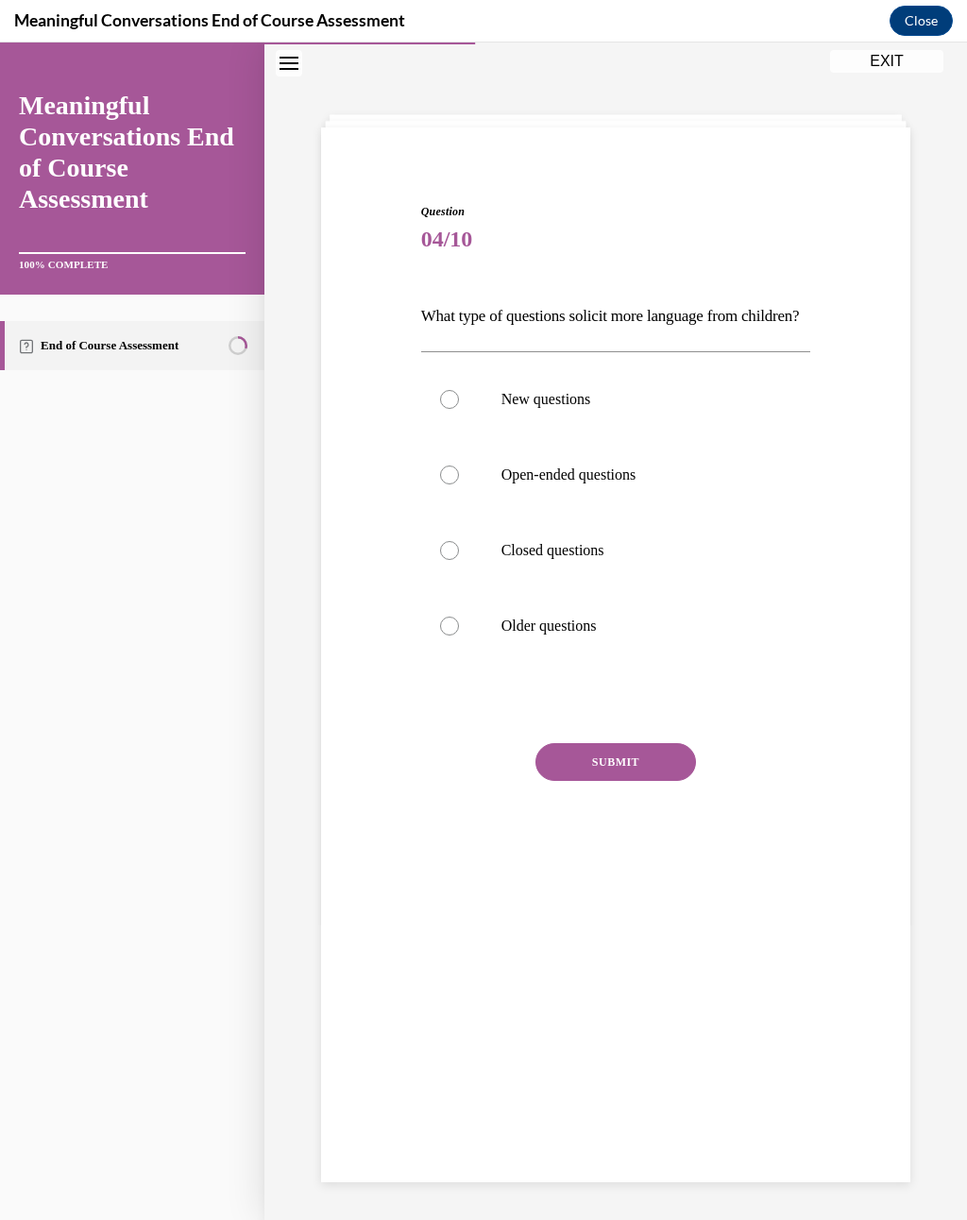
click at [660, 893] on div "NEXT" at bounding box center [616, 898] width 390 height 38
click at [667, 513] on label "Open-ended questions" at bounding box center [616, 475] width 390 height 76
click at [459, 484] on input "Open-ended questions" at bounding box center [449, 474] width 19 height 19
radio input "true"
click at [642, 781] on button "SUBMIT" at bounding box center [615, 762] width 160 height 38
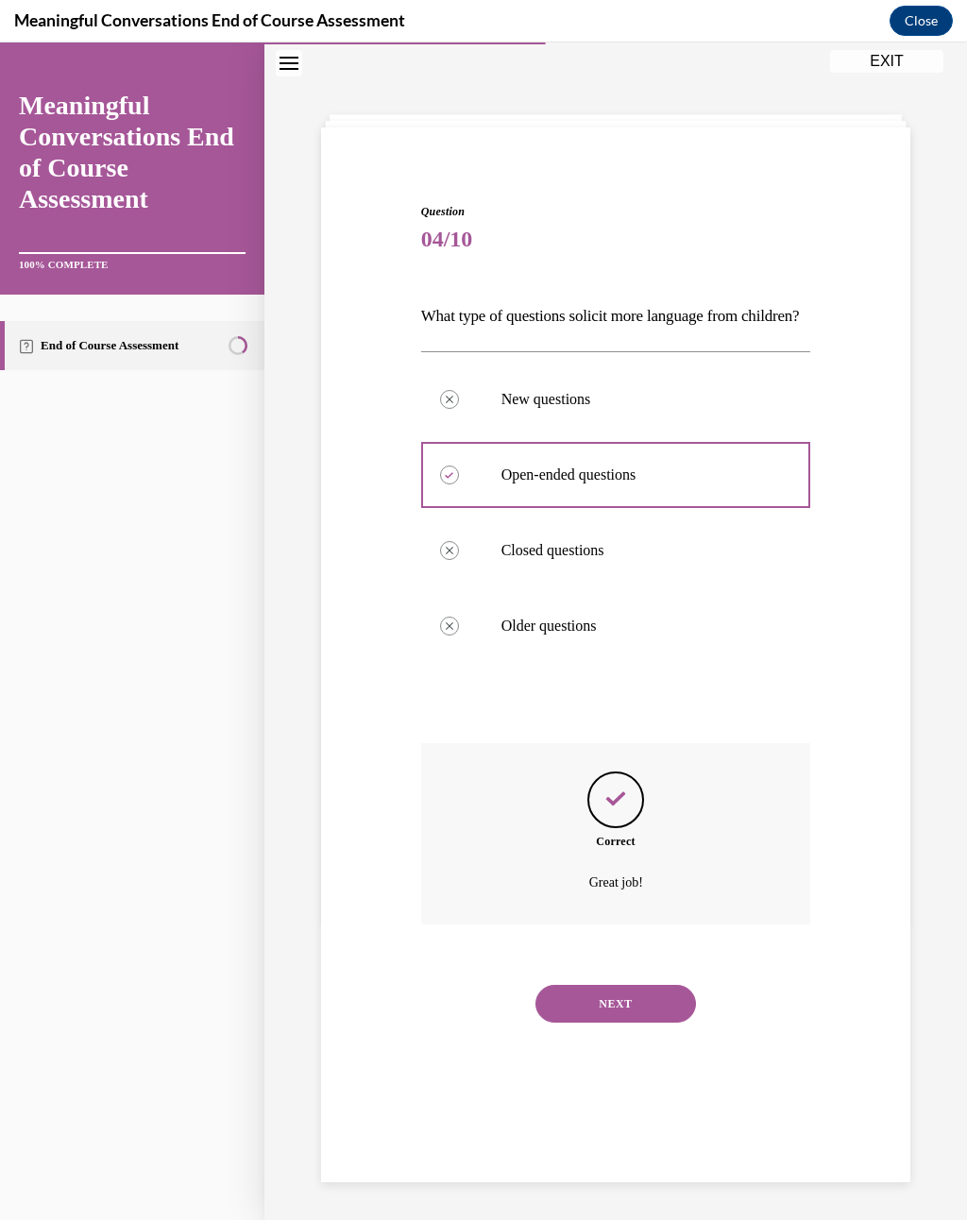
click at [657, 896] on div "NEXT" at bounding box center [616, 1004] width 390 height 76
click at [642, 896] on button "NEXT" at bounding box center [615, 1004] width 160 height 38
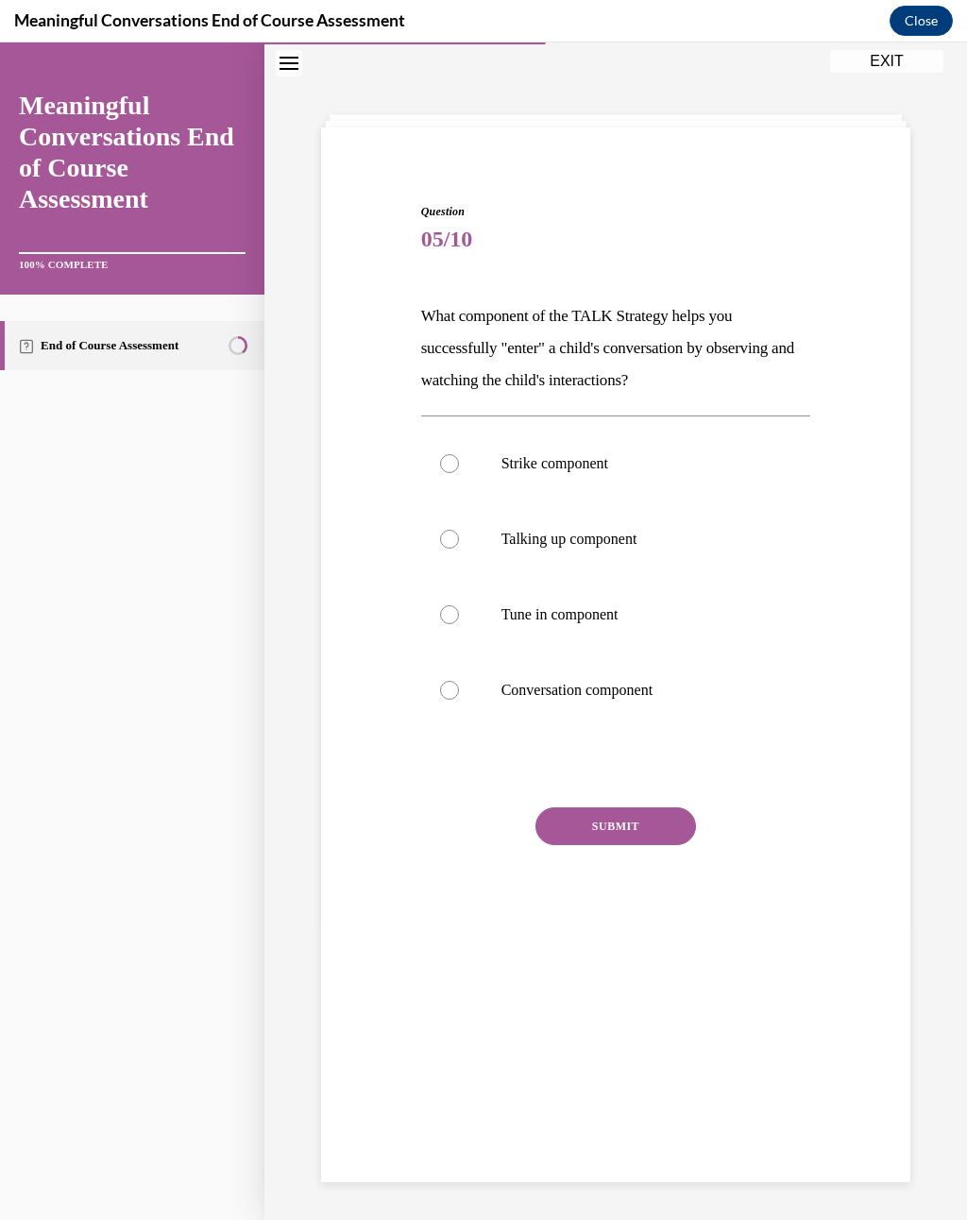
click at [665, 533] on p "Talking up component" at bounding box center [632, 539] width 262 height 19
click at [459, 533] on input "Talking up component" at bounding box center [449, 539] width 19 height 19
radio input "true"
click at [653, 635] on label "Tune in component" at bounding box center [616, 615] width 390 height 76
click at [459, 624] on input "Tune in component" at bounding box center [449, 614] width 19 height 19
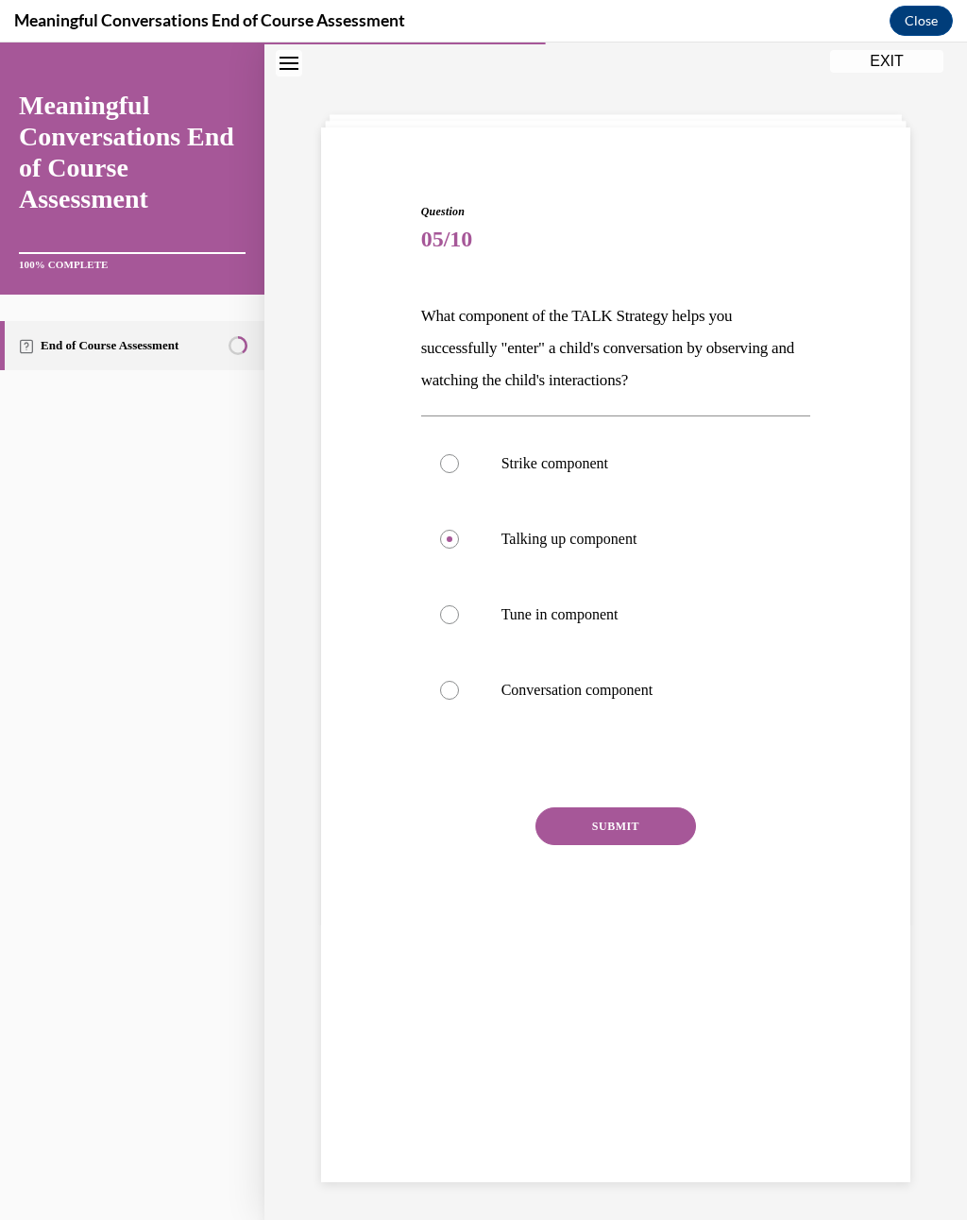
radio input "true"
click at [617, 817] on button "SUBMIT" at bounding box center [615, 826] width 160 height 38
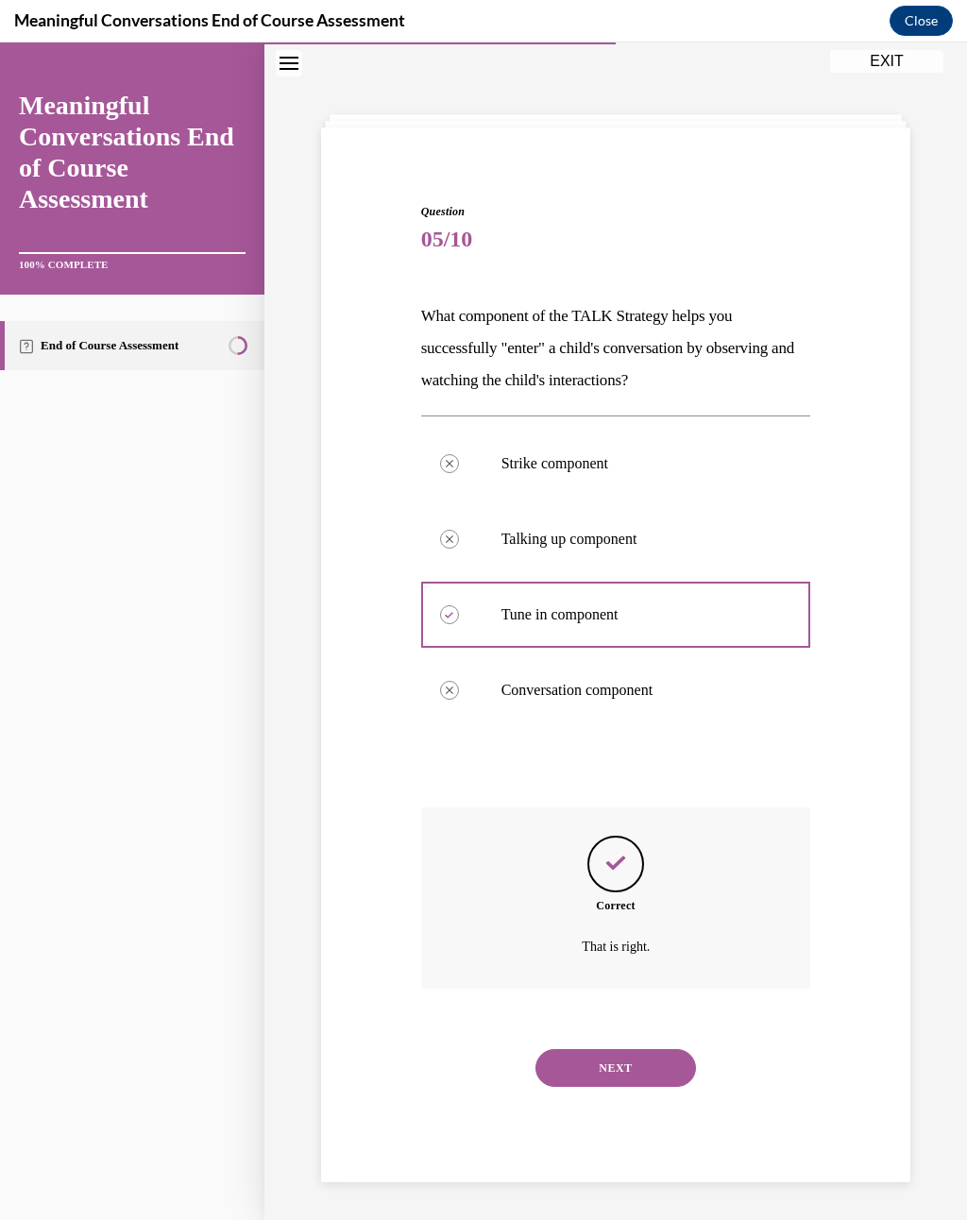
click at [650, 896] on div "NEXT" at bounding box center [616, 1068] width 390 height 76
click at [656, 896] on button "NEXT" at bounding box center [615, 1068] width 160 height 38
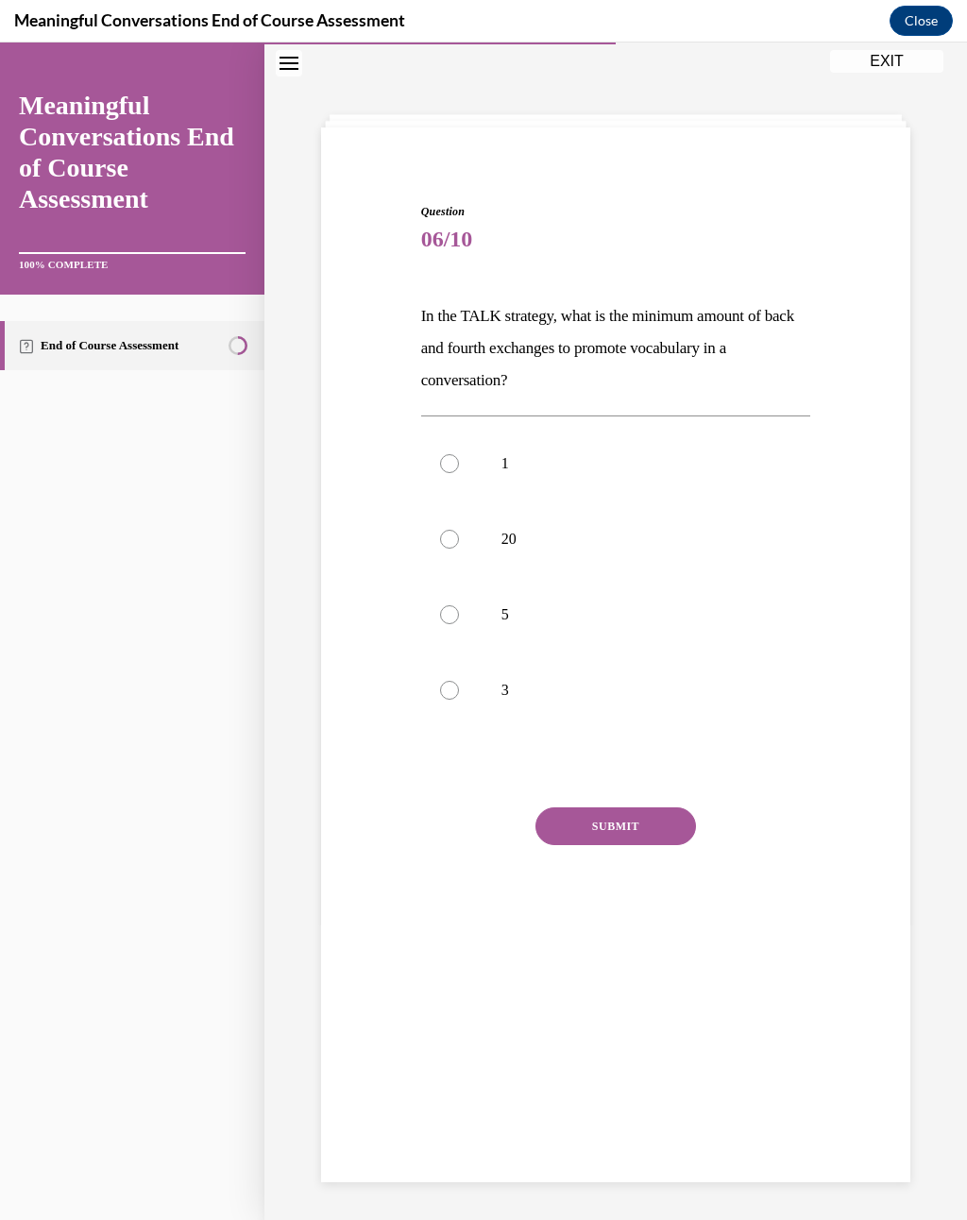
click at [578, 607] on p "5" at bounding box center [632, 614] width 262 height 19
click at [459, 607] on input "5" at bounding box center [449, 614] width 19 height 19
radio input "true"
click at [612, 801] on div "Question 06/10 In the TALK strategy, what is the minimum amount of back and fou…" at bounding box center [616, 582] width 390 height 759
click at [638, 820] on button "SUBMIT" at bounding box center [615, 826] width 160 height 38
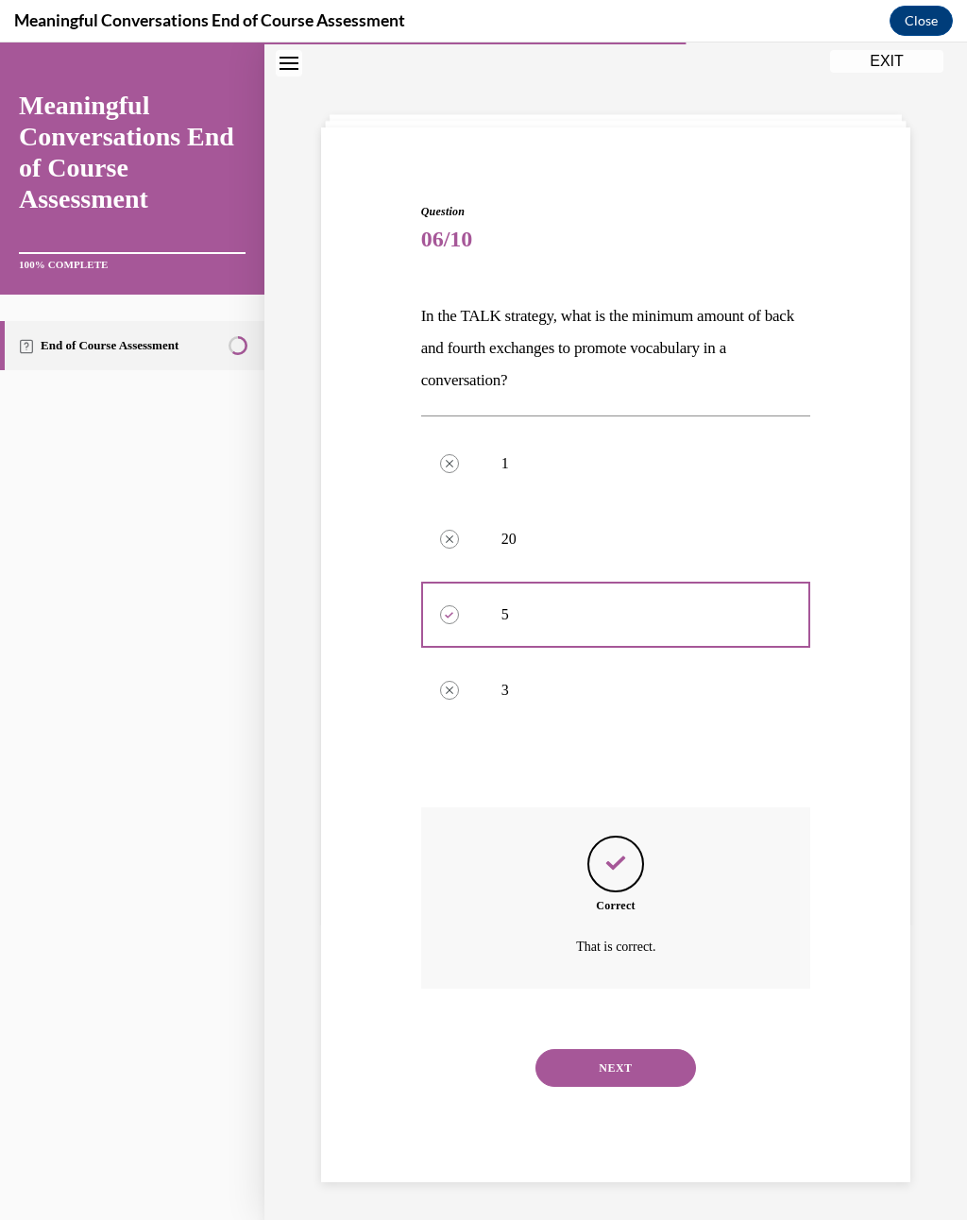
click at [653, 896] on div "NEXT" at bounding box center [616, 1068] width 390 height 76
click at [637, 896] on button "NEXT" at bounding box center [615, 1068] width 160 height 38
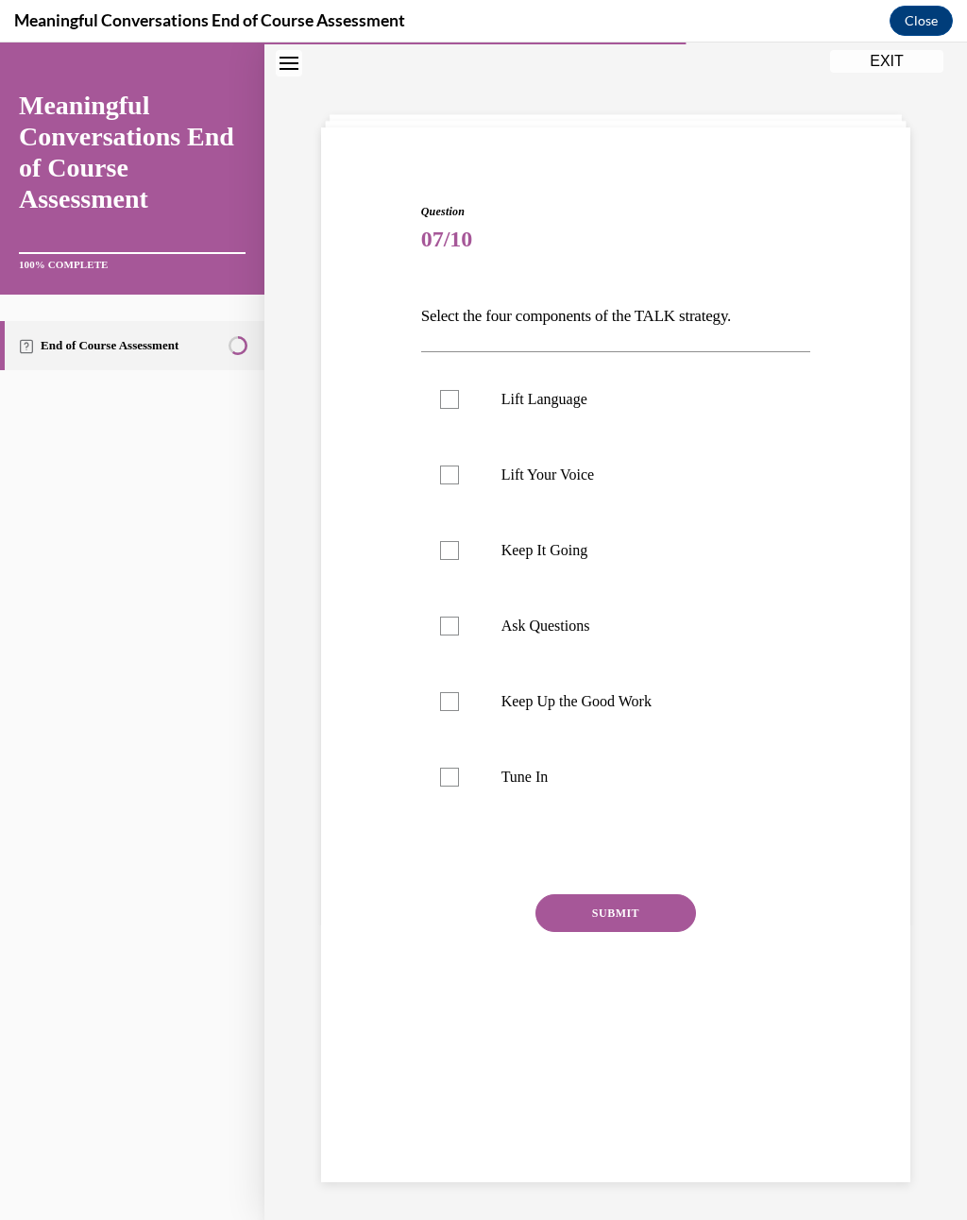
click at [566, 411] on label "Lift Language" at bounding box center [616, 400] width 390 height 76
click at [459, 409] on input "Lift Language" at bounding box center [449, 399] width 19 height 19
checkbox input "true"
click at [582, 549] on p "Keep It Going" at bounding box center [632, 550] width 262 height 19
click at [459, 549] on input "Keep It Going" at bounding box center [449, 550] width 19 height 19
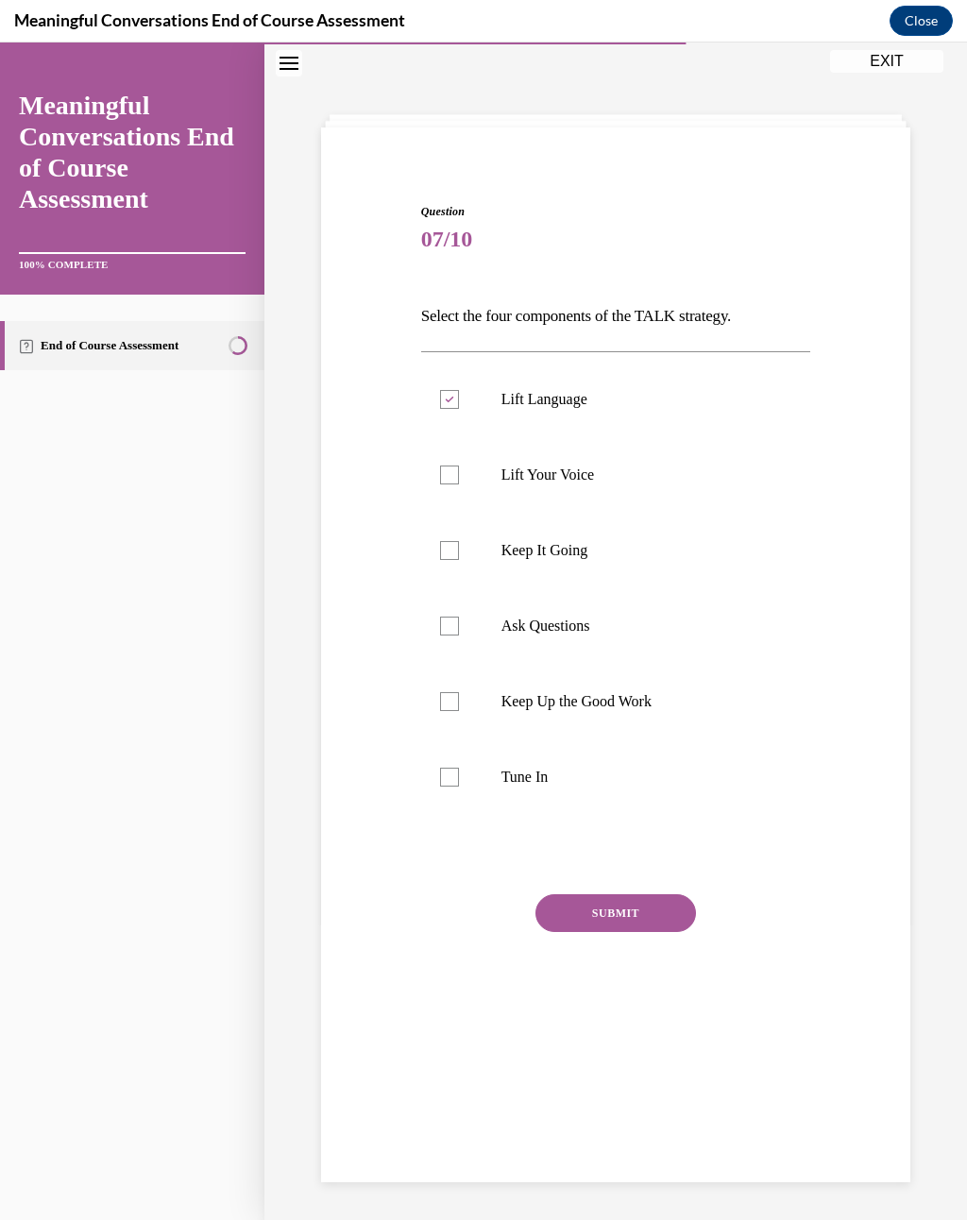
checkbox input "true"
click at [551, 609] on label "Ask Questions" at bounding box center [616, 626] width 390 height 76
click at [459, 617] on input "Ask Questions" at bounding box center [449, 626] width 19 height 19
checkbox input "true"
click at [578, 896] on button "SUBMIT" at bounding box center [615, 913] width 160 height 38
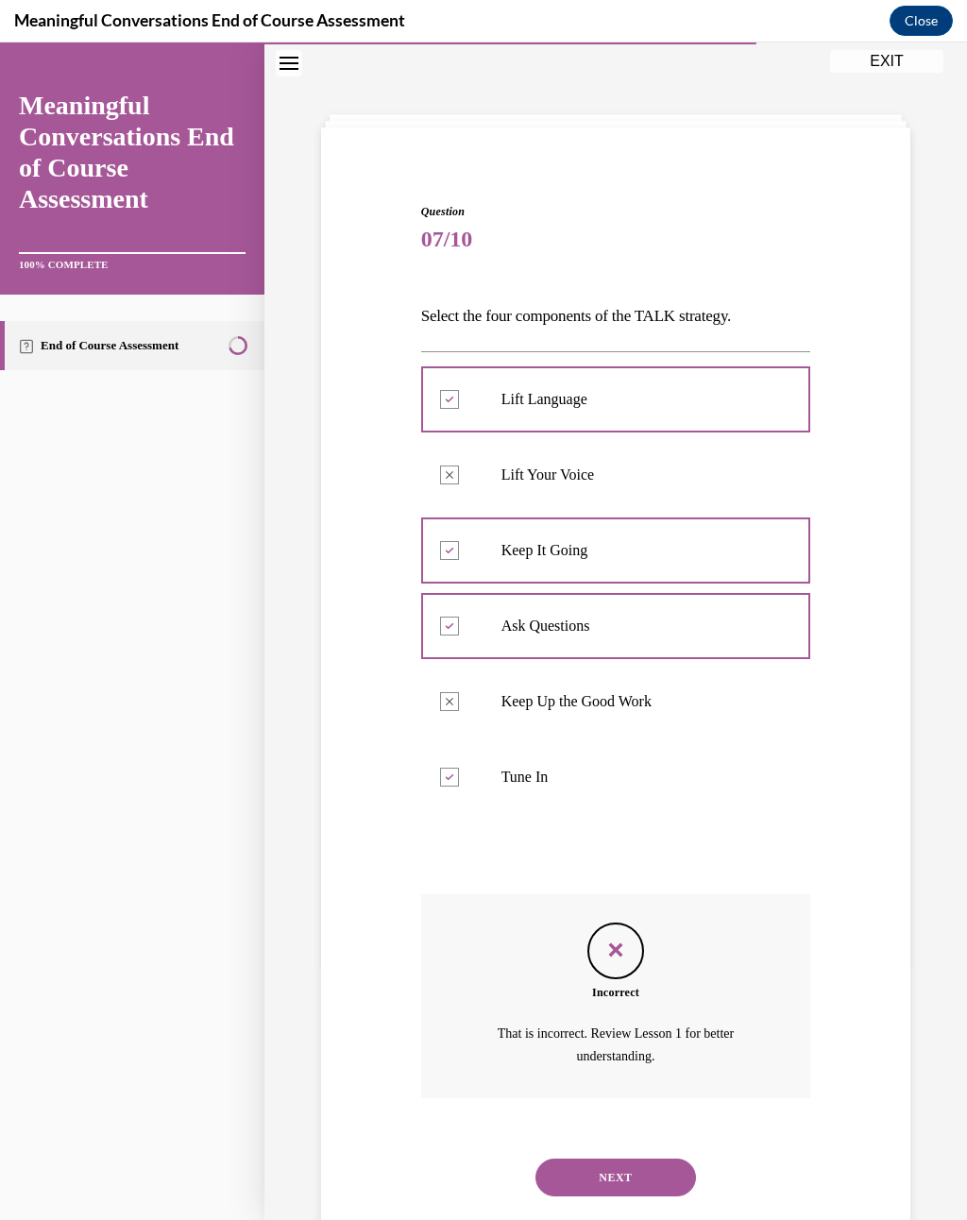
click at [684, 896] on button "NEXT" at bounding box center [615, 1177] width 160 height 38
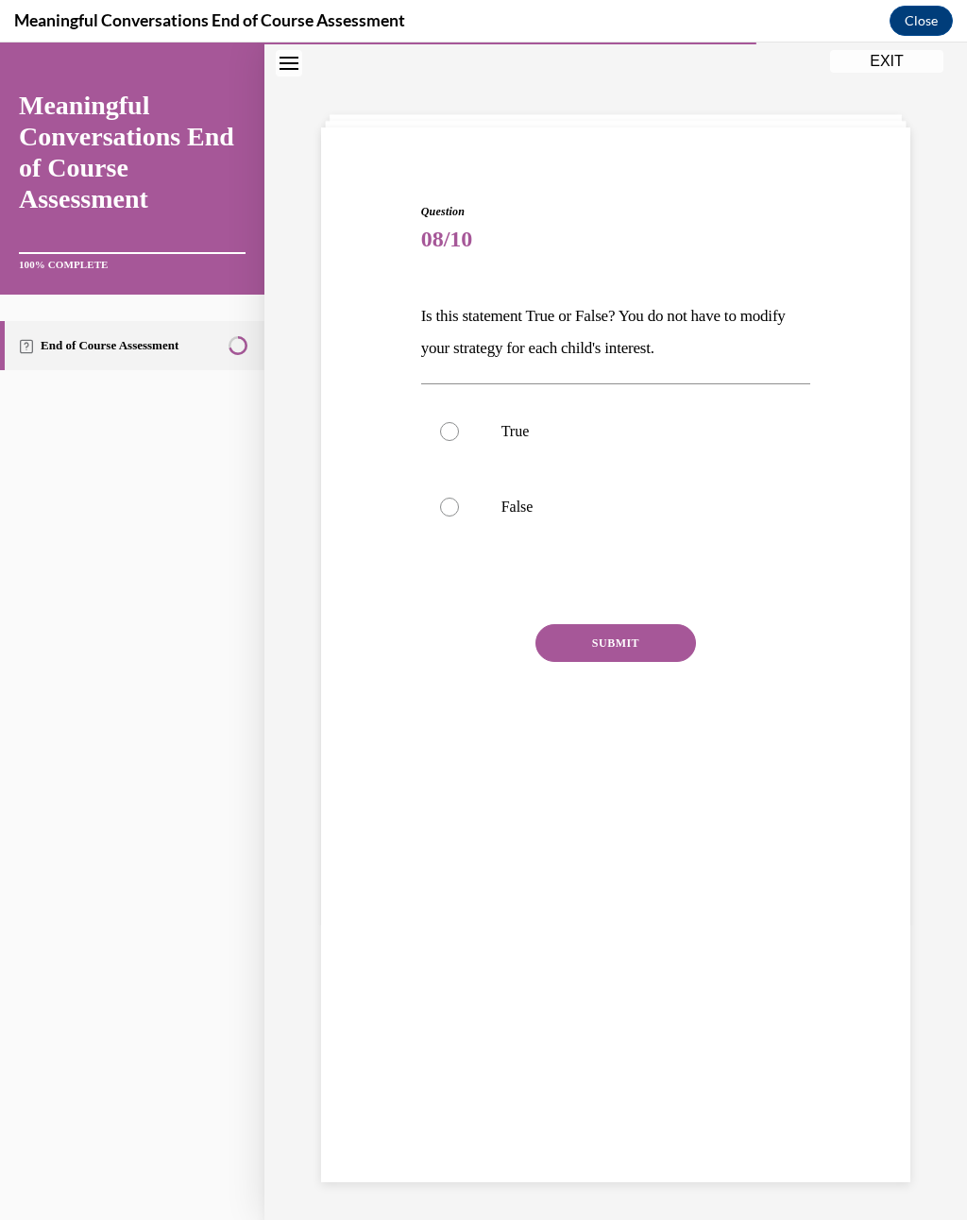
click at [533, 513] on p "False" at bounding box center [632, 507] width 262 height 19
click at [459, 513] on input "False" at bounding box center [449, 507] width 19 height 19
radio input "true"
click at [607, 637] on button "SUBMIT" at bounding box center [615, 643] width 160 height 38
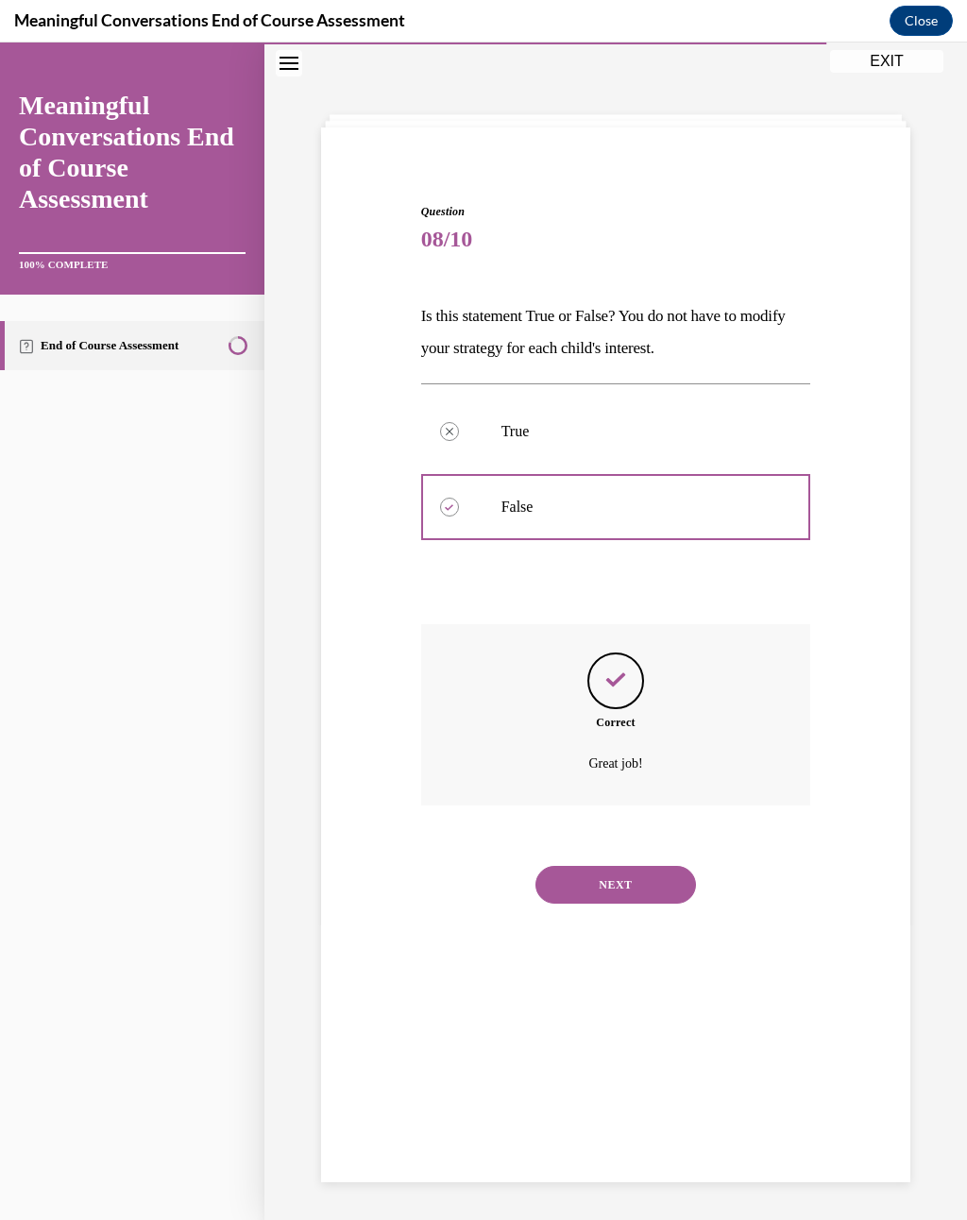
click at [649, 866] on button "NEXT" at bounding box center [615, 885] width 160 height 38
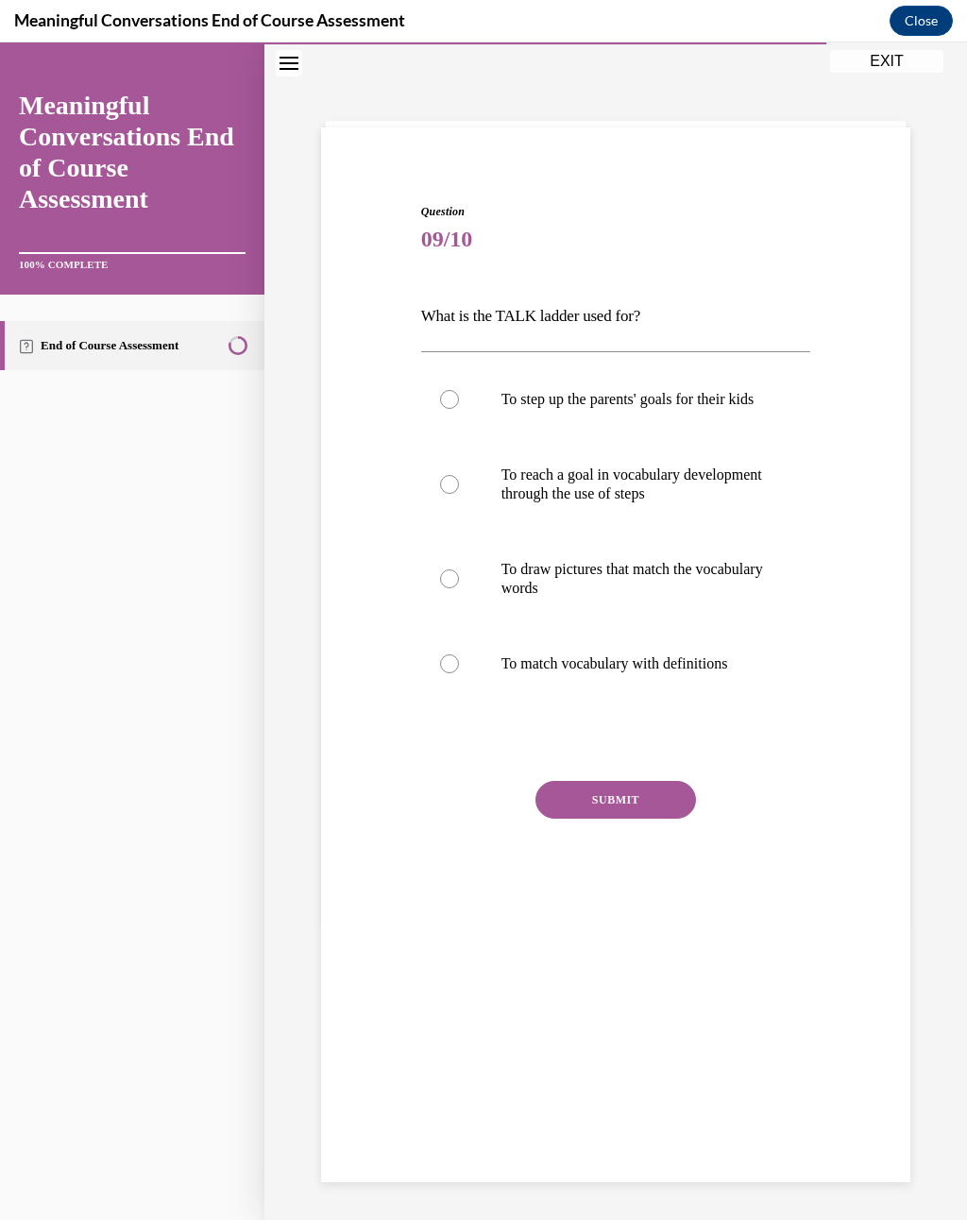
click at [702, 673] on p "To match vocabulary with definitions" at bounding box center [632, 663] width 262 height 19
click at [459, 673] on input "To match vocabulary with definitions" at bounding box center [449, 663] width 19 height 19
radio input "true"
click at [646, 812] on button "SUBMIT" at bounding box center [615, 800] width 160 height 38
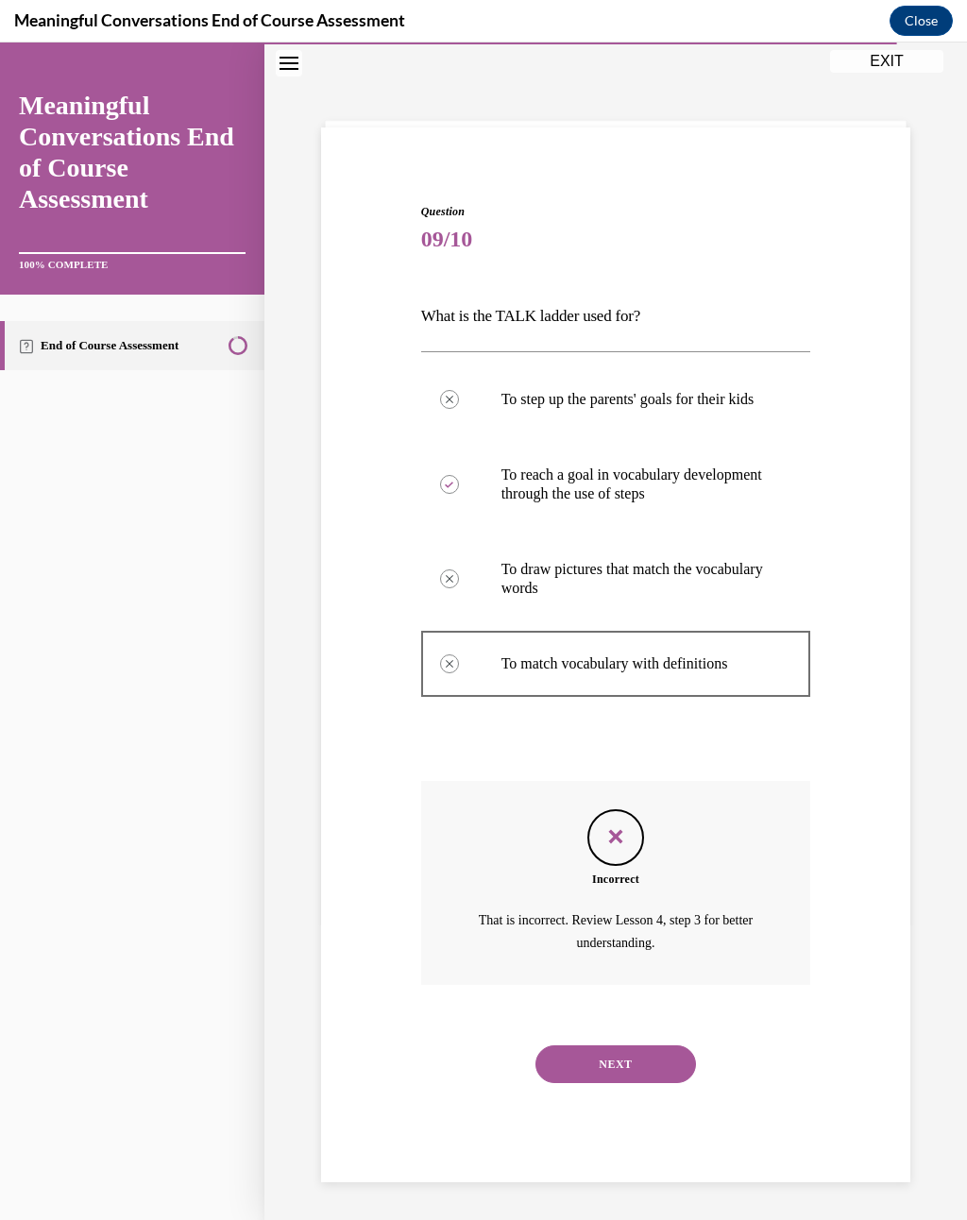
click at [649, 896] on button "NEXT" at bounding box center [615, 1064] width 160 height 38
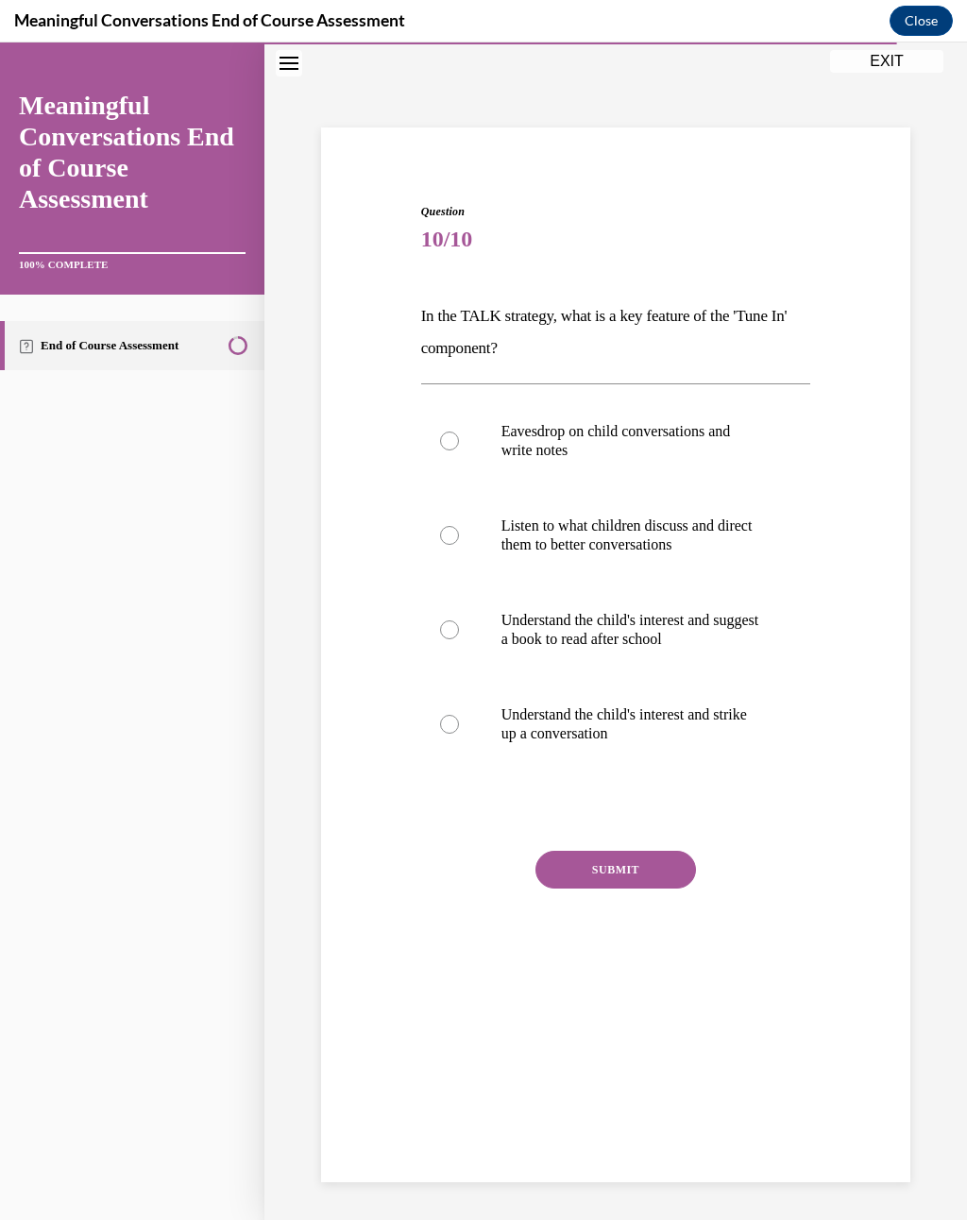
click at [637, 689] on label "Understand the child's interest and strike up a conversation" at bounding box center [616, 724] width 390 height 94
click at [459, 715] on input "Understand the child's interest and strike up a conversation" at bounding box center [449, 724] width 19 height 19
radio input "true"
click at [612, 880] on button "SUBMIT" at bounding box center [615, 870] width 160 height 38
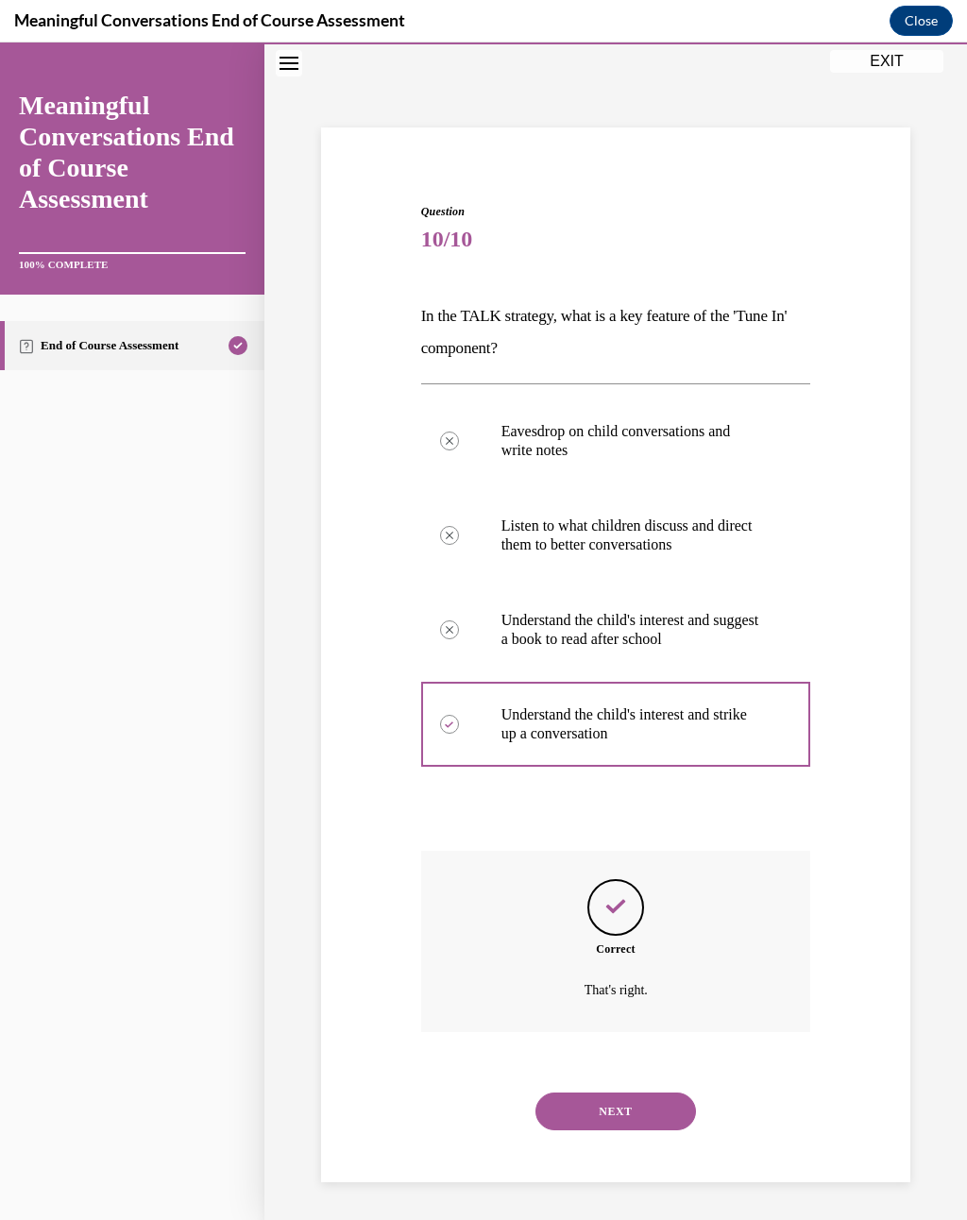
click at [619, 896] on button "NEXT" at bounding box center [615, 1111] width 160 height 38
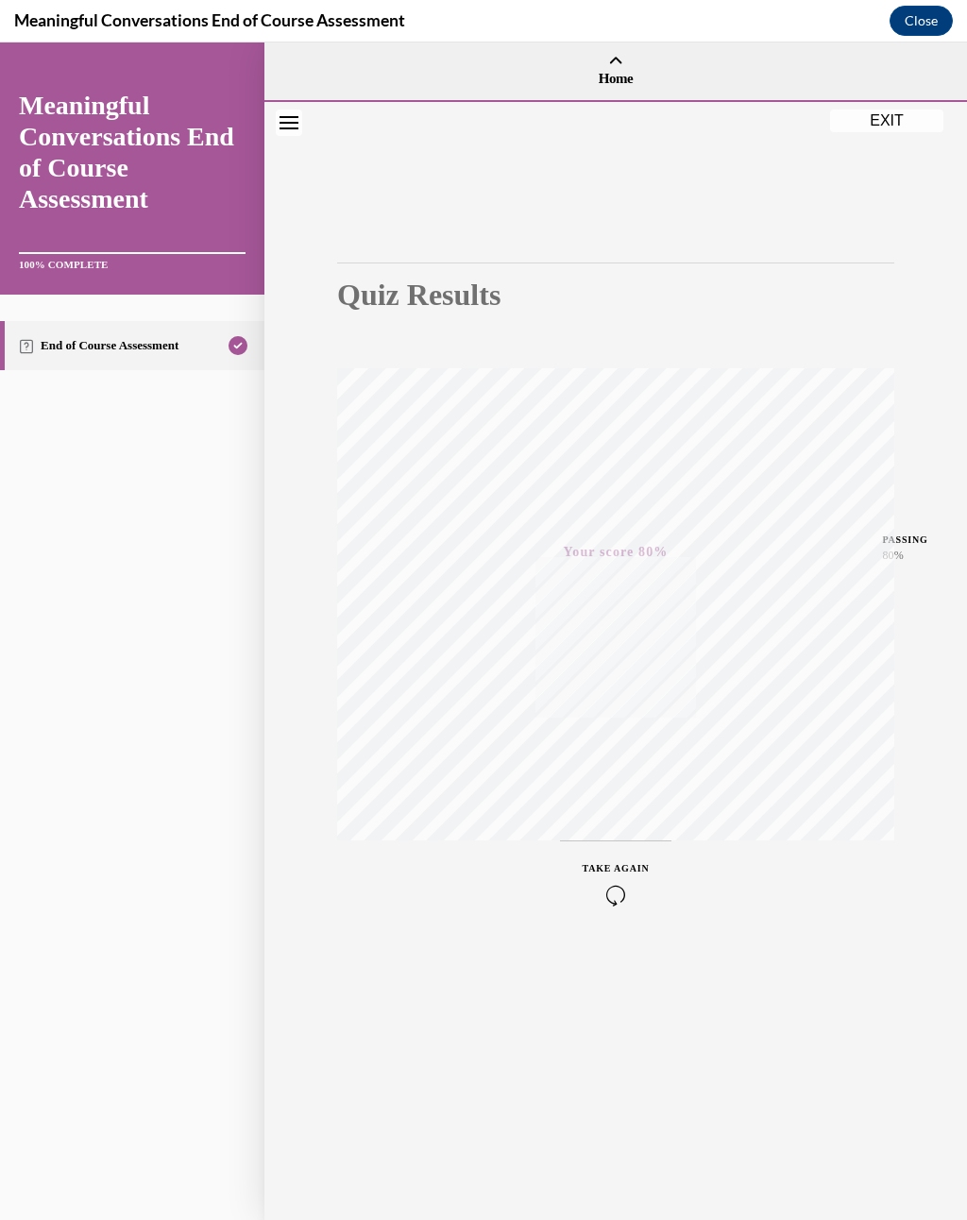
scroll to position [0, 0]
click at [879, 127] on button "EXIT" at bounding box center [886, 121] width 113 height 23
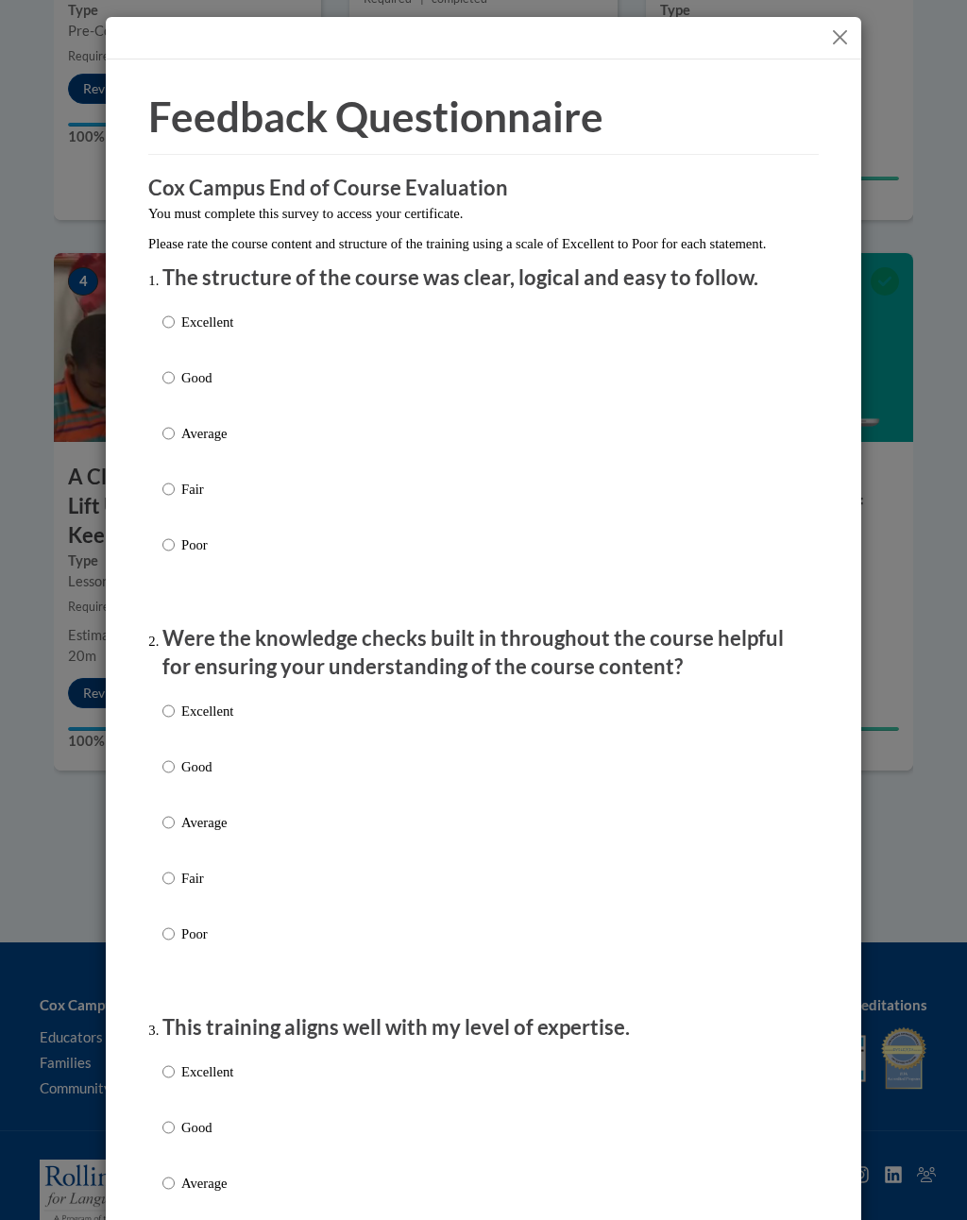
click at [175, 377] on input "Good" at bounding box center [168, 377] width 12 height 21
radio input "true"
click at [205, 820] on p "Average" at bounding box center [207, 822] width 52 height 21
click at [175, 820] on input "Average" at bounding box center [168, 822] width 12 height 21
radio input "true"
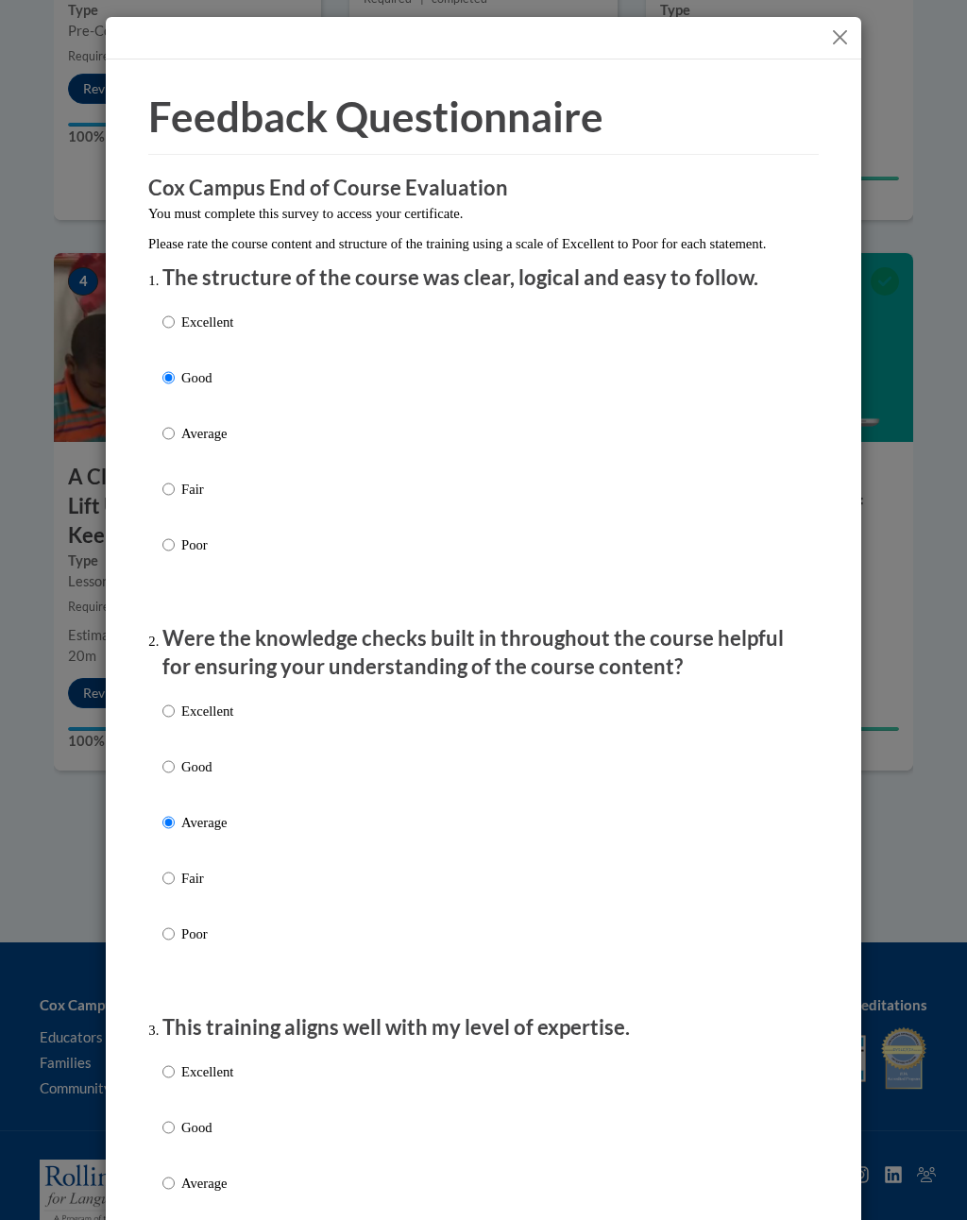
click at [206, 761] on p "Good" at bounding box center [207, 766] width 52 height 21
click at [175, 761] on input "Good" at bounding box center [168, 766] width 12 height 21
radio input "true"
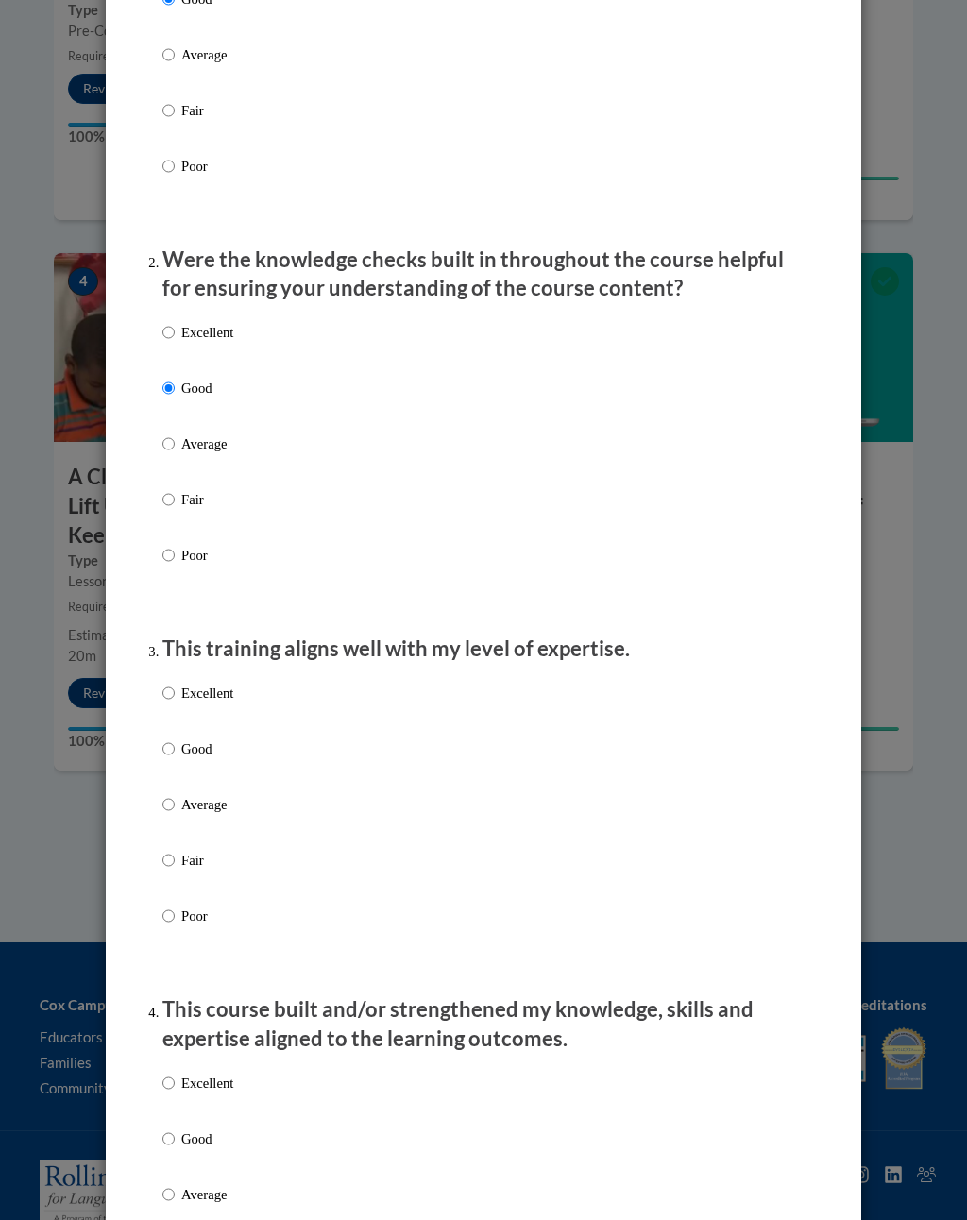
scroll to position [464, 0]
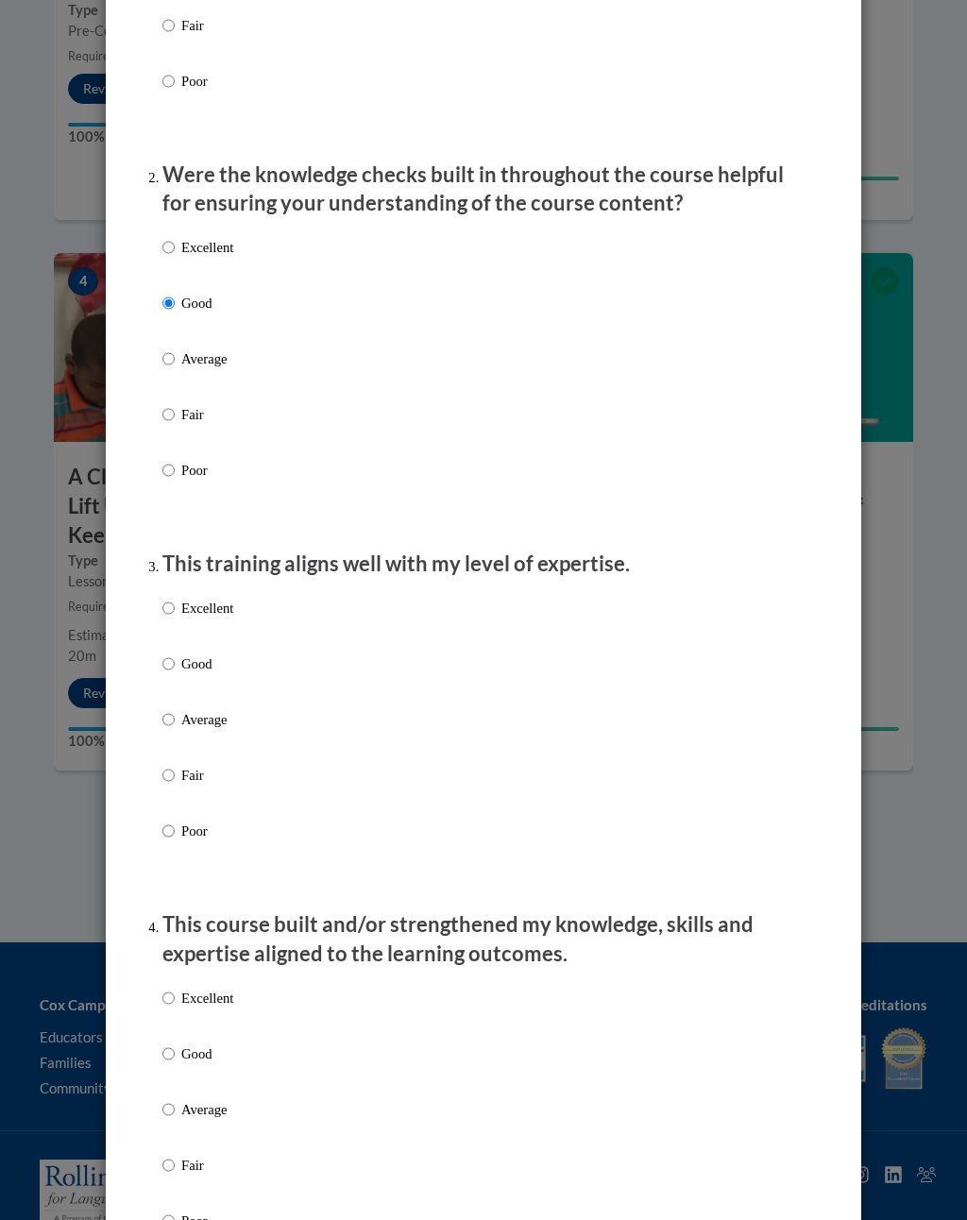
click at [192, 642] on label "Excellent" at bounding box center [197, 623] width 71 height 51
click at [175, 618] on input "Excellent" at bounding box center [168, 608] width 12 height 21
radio input "true"
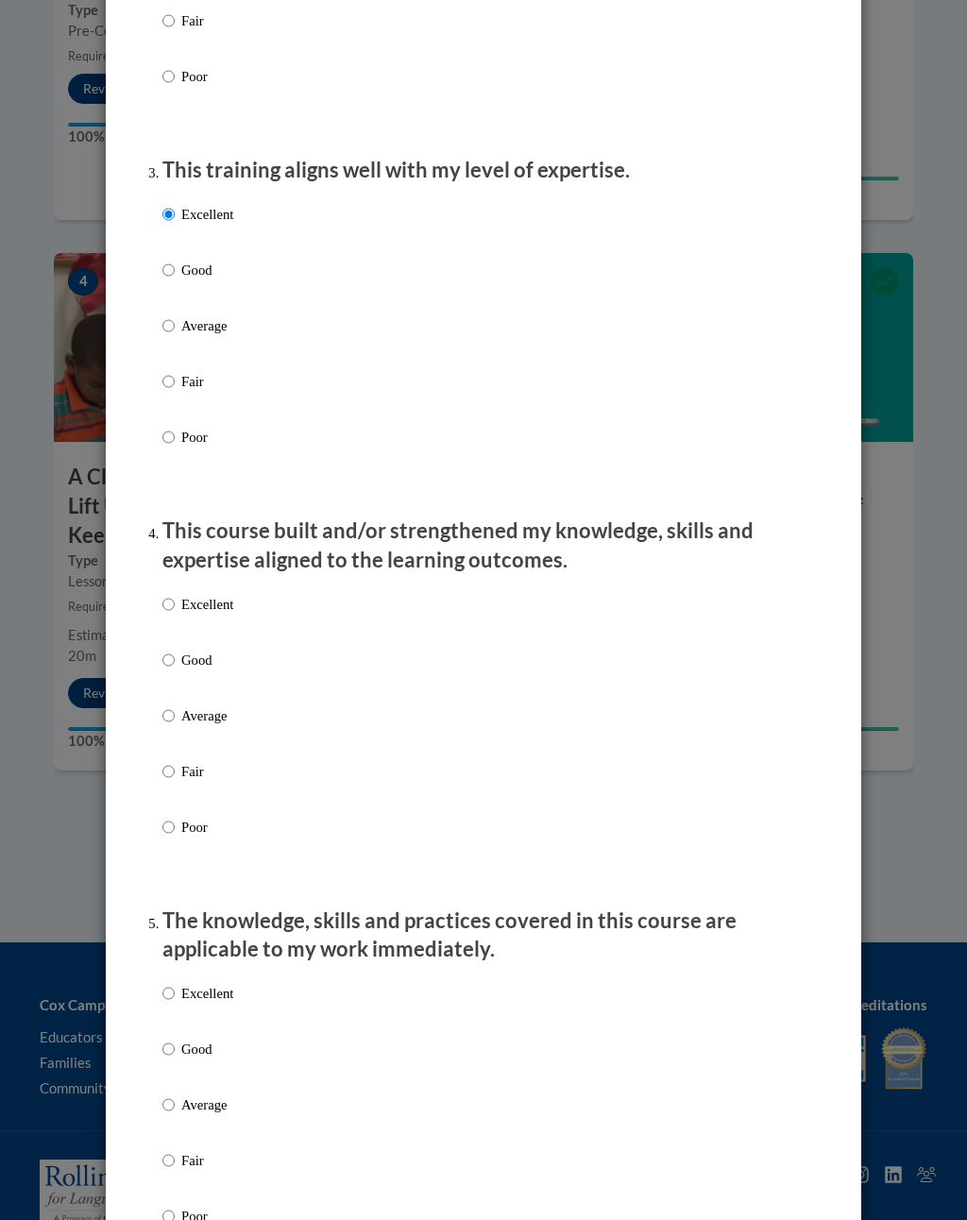
scroll to position [870, 0]
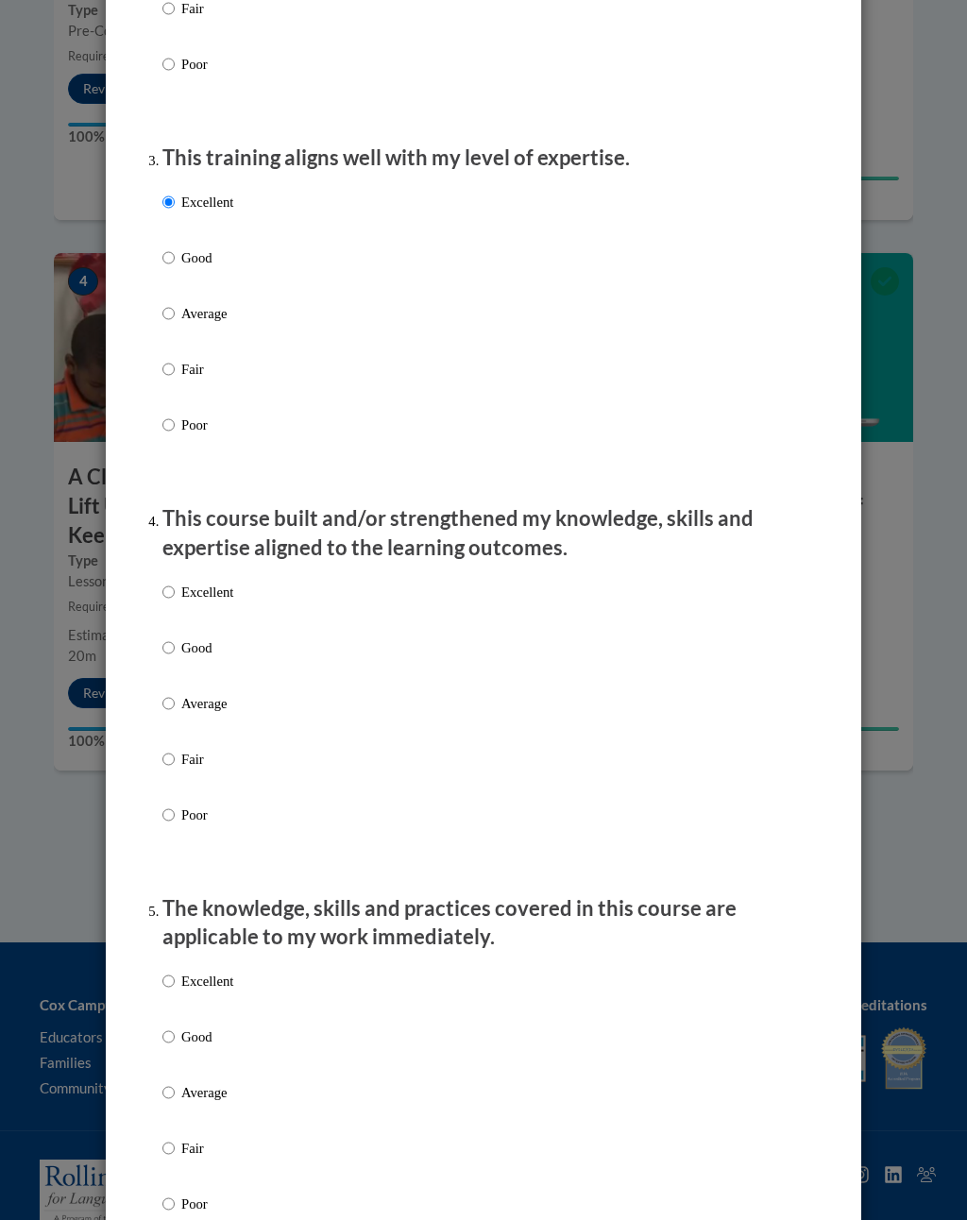
click at [198, 639] on p "Good" at bounding box center [207, 647] width 52 height 21
click at [175, 639] on input "Good" at bounding box center [168, 647] width 12 height 21
radio input "true"
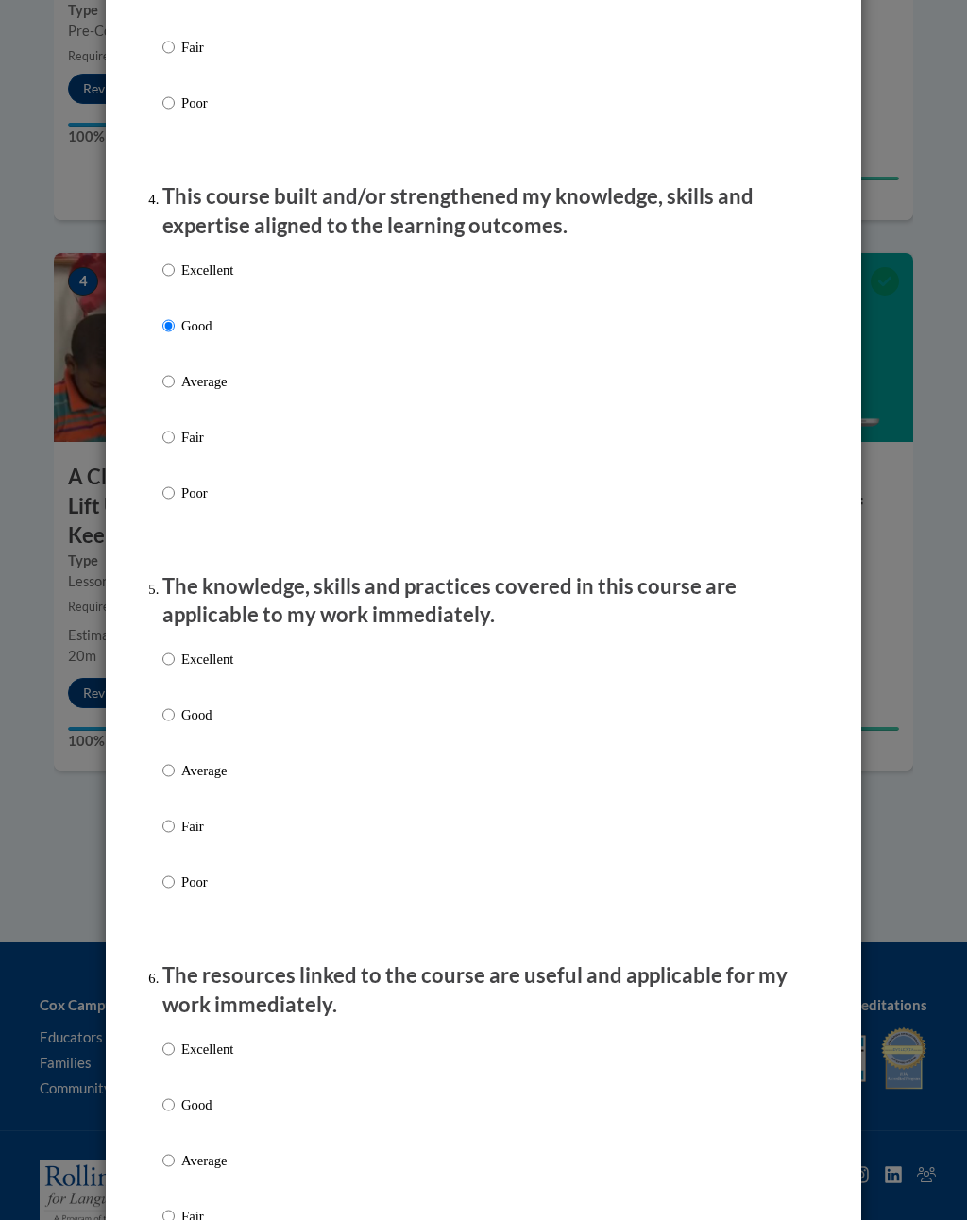
scroll to position [1192, 0]
click at [216, 703] on p "Good" at bounding box center [207, 713] width 52 height 21
click at [175, 703] on input "Good" at bounding box center [168, 713] width 12 height 21
radio input "true"
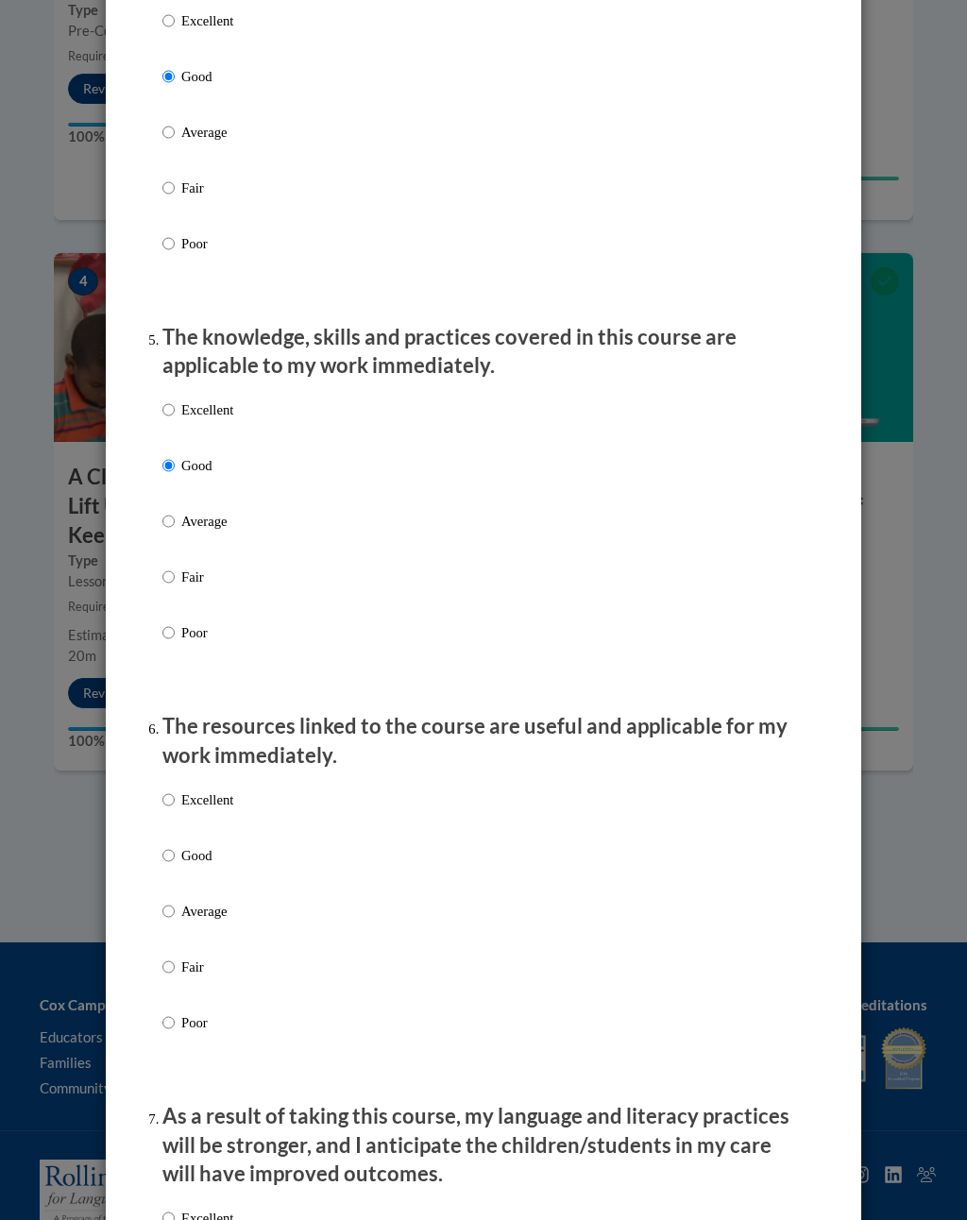
click at [201, 845] on p "Good" at bounding box center [207, 855] width 52 height 21
click at [175, 845] on input "Good" at bounding box center [168, 855] width 12 height 21
radio input "true"
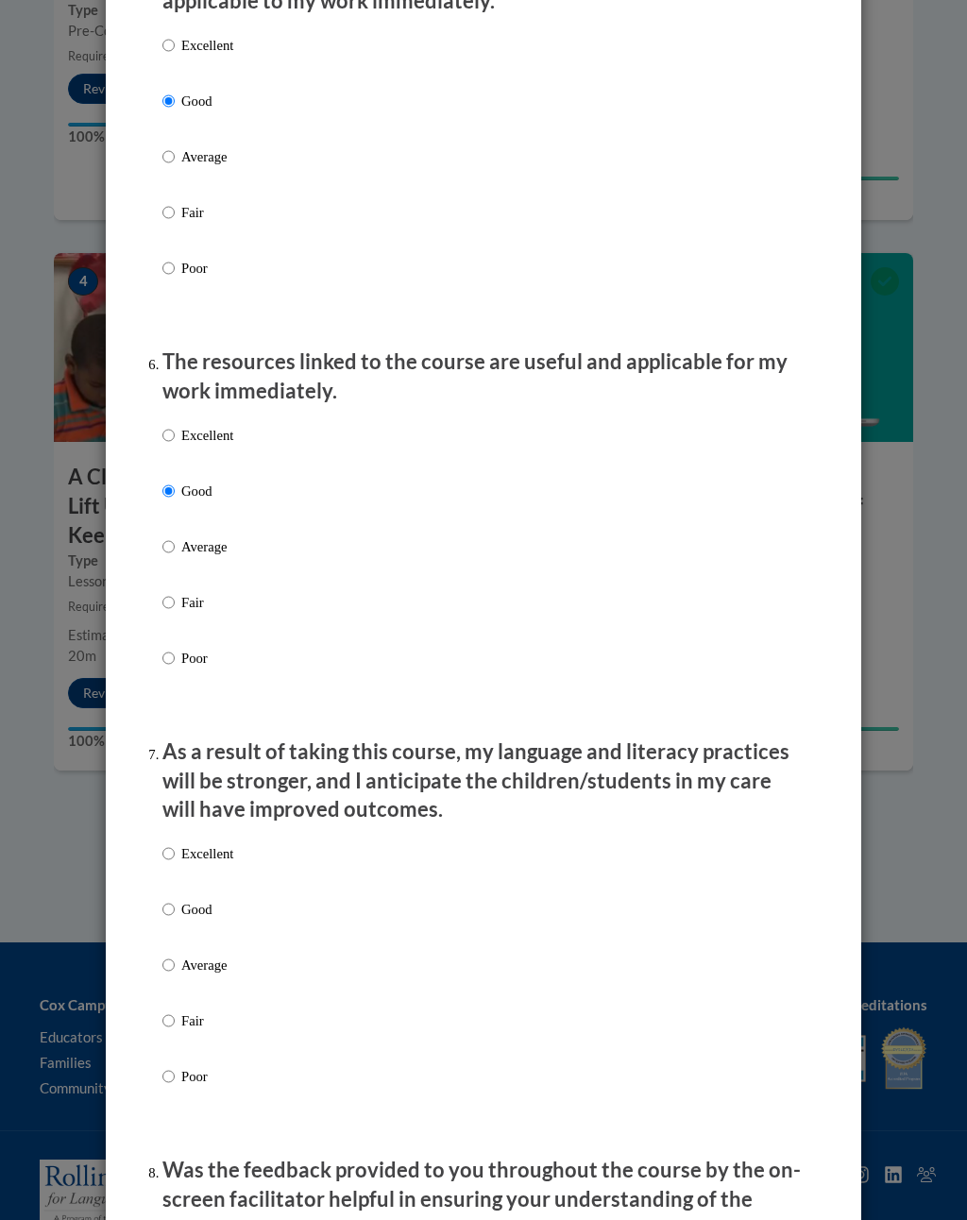
scroll to position [1826, 0]
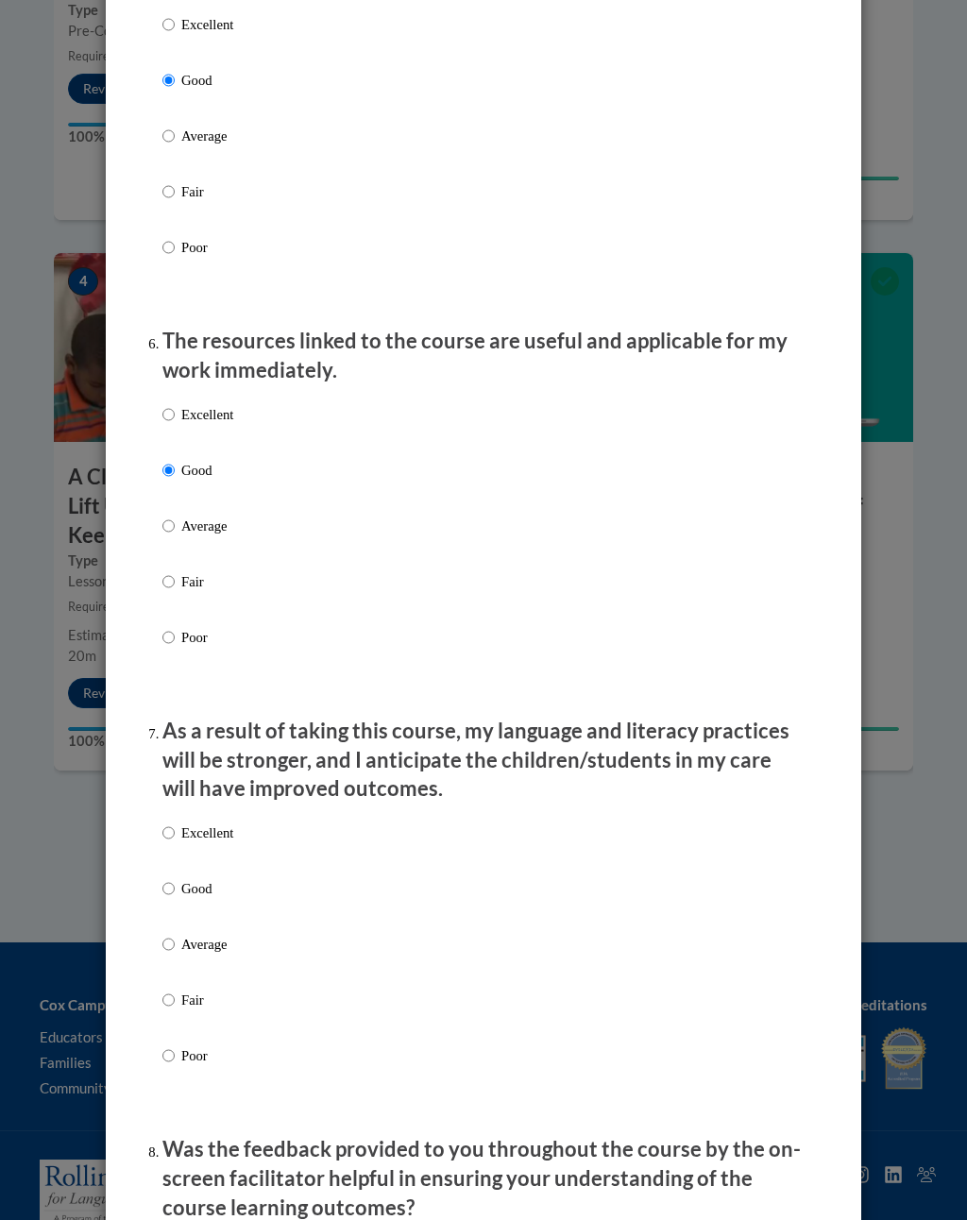
click at [201, 857] on label "Excellent" at bounding box center [197, 847] width 71 height 51
click at [175, 843] on input "Excellent" at bounding box center [168, 832] width 12 height 21
radio input "true"
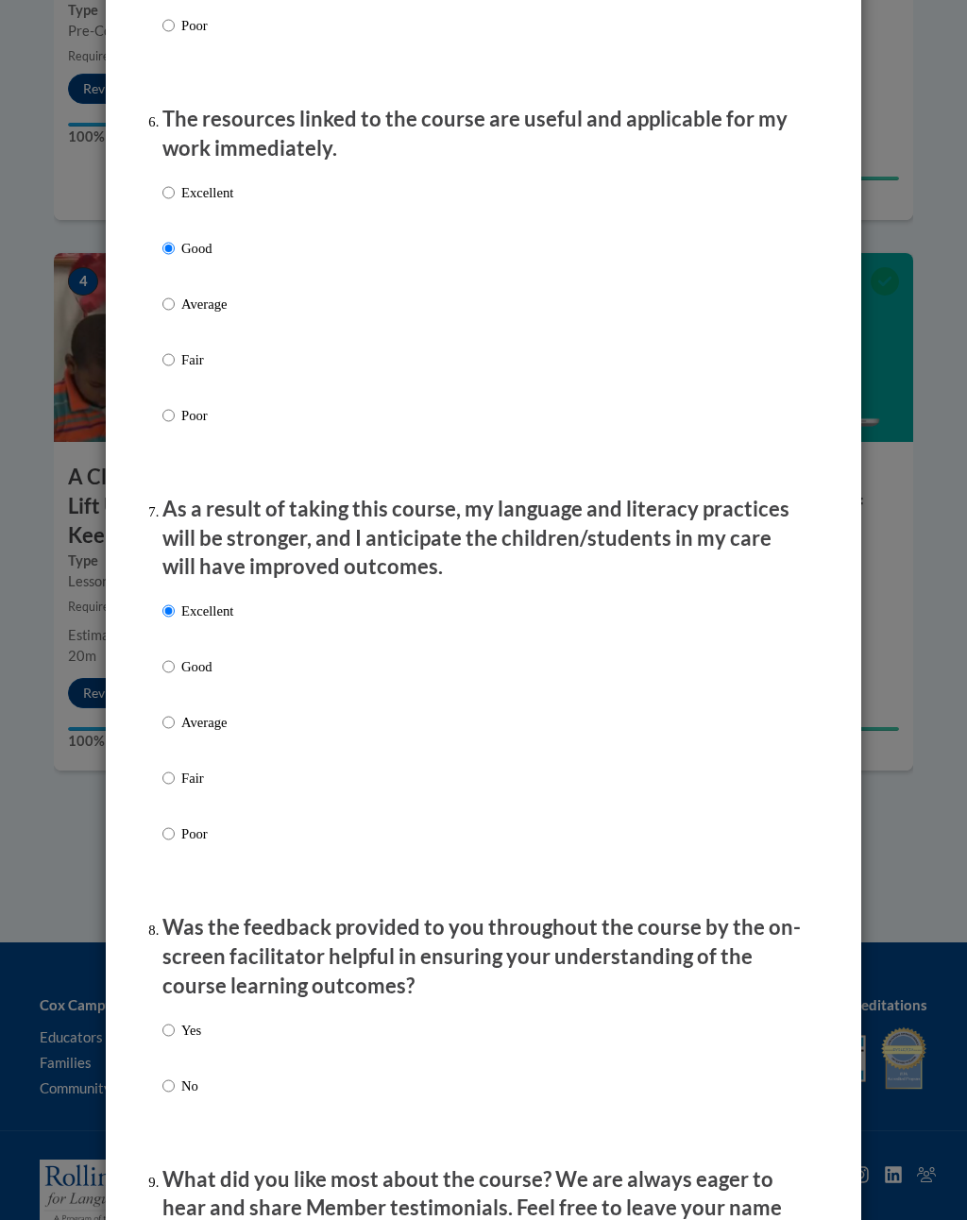
scroll to position [2073, 0]
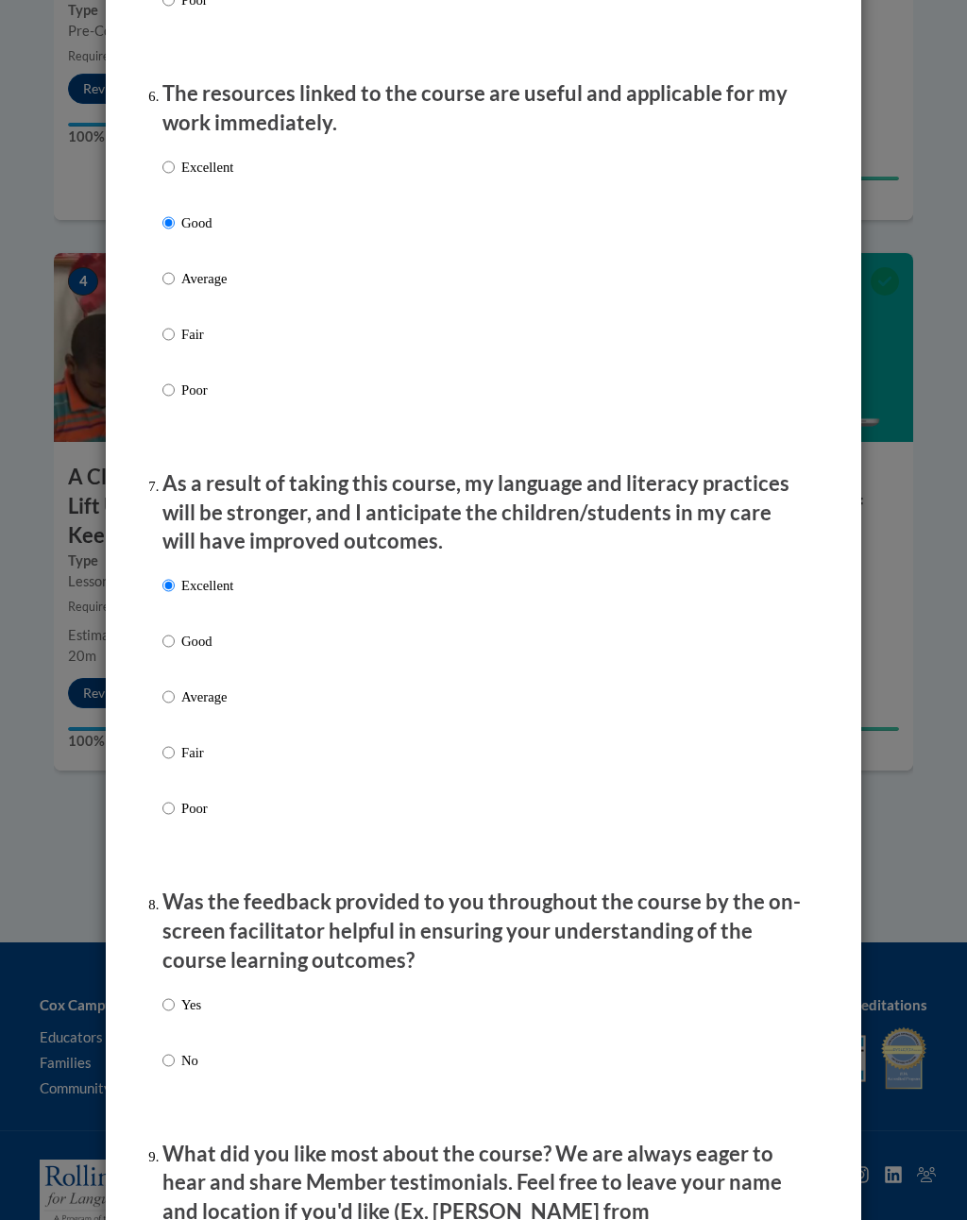
click at [241, 896] on div "Yes No" at bounding box center [483, 1055] width 642 height 141
click at [217, 896] on div "Yes No" at bounding box center [483, 1055] width 642 height 141
click at [162, 896] on li "Was the feedback provided to you throughout the course by the on-screen facilit…" at bounding box center [483, 1005] width 642 height 237
click at [174, 896] on input "Yes" at bounding box center [168, 1004] width 12 height 21
radio input "true"
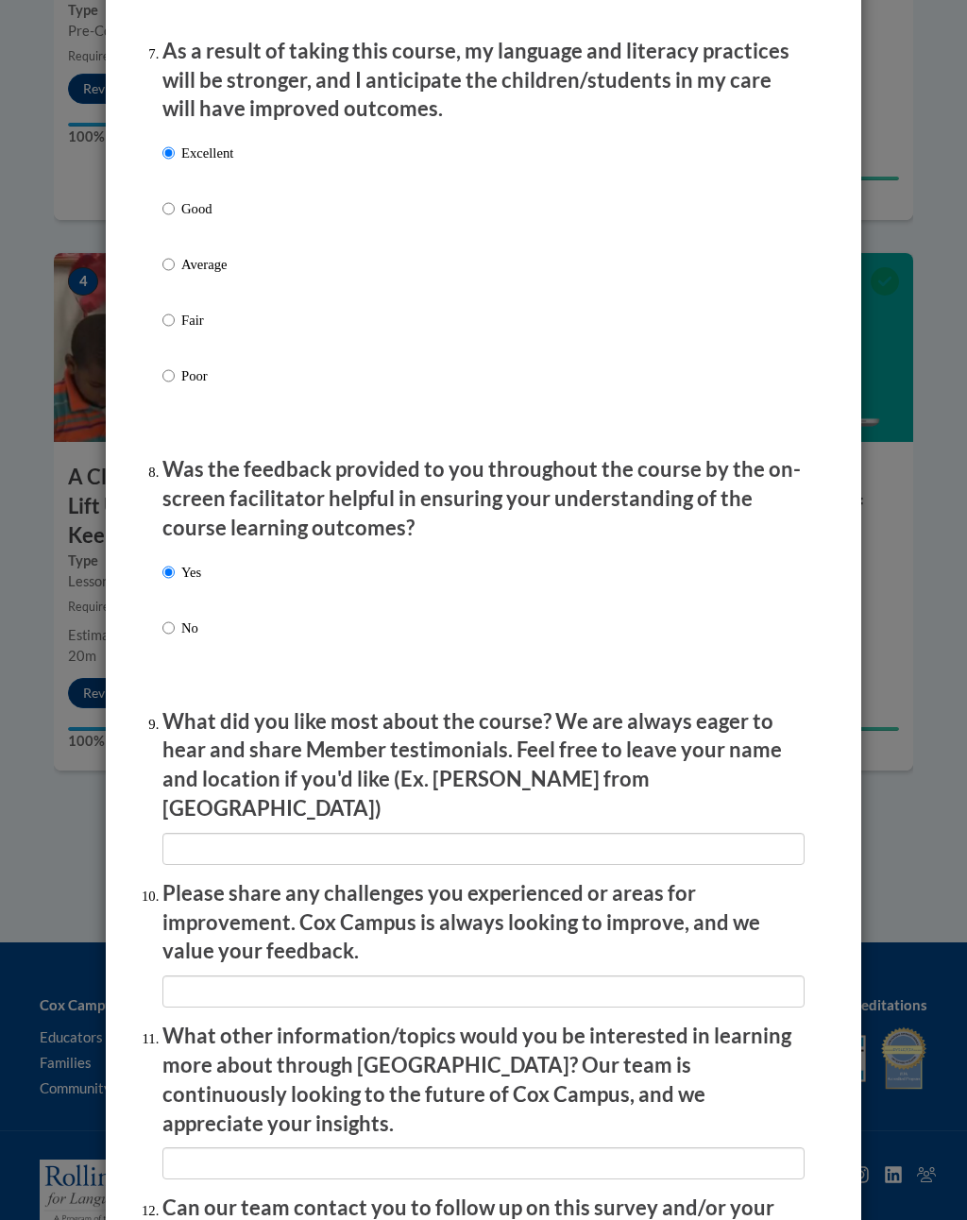
scroll to position [2507, 0]
click at [293, 832] on input "textbox" at bounding box center [483, 848] width 642 height 32
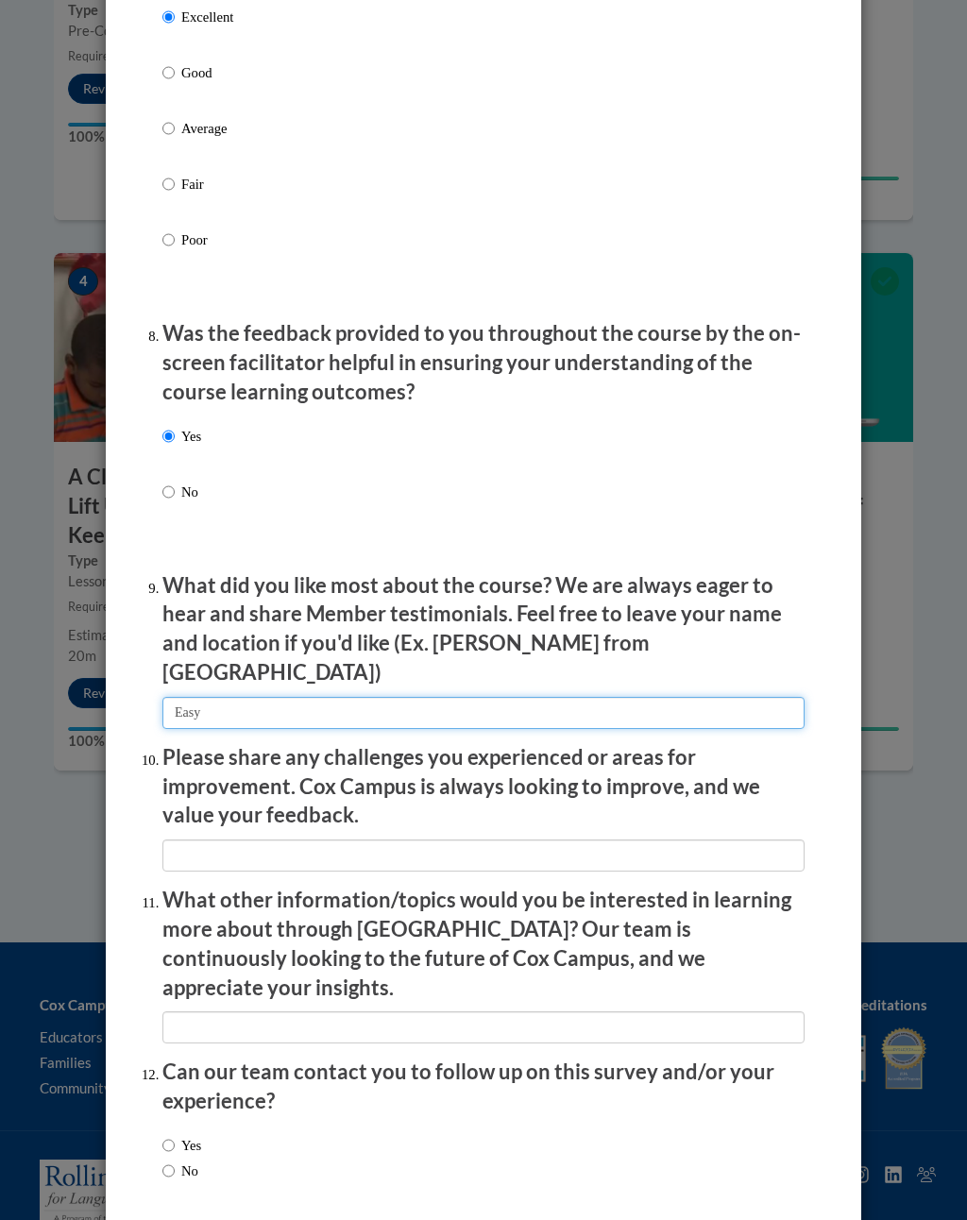
scroll to position [2641, 0]
type input "Easy"
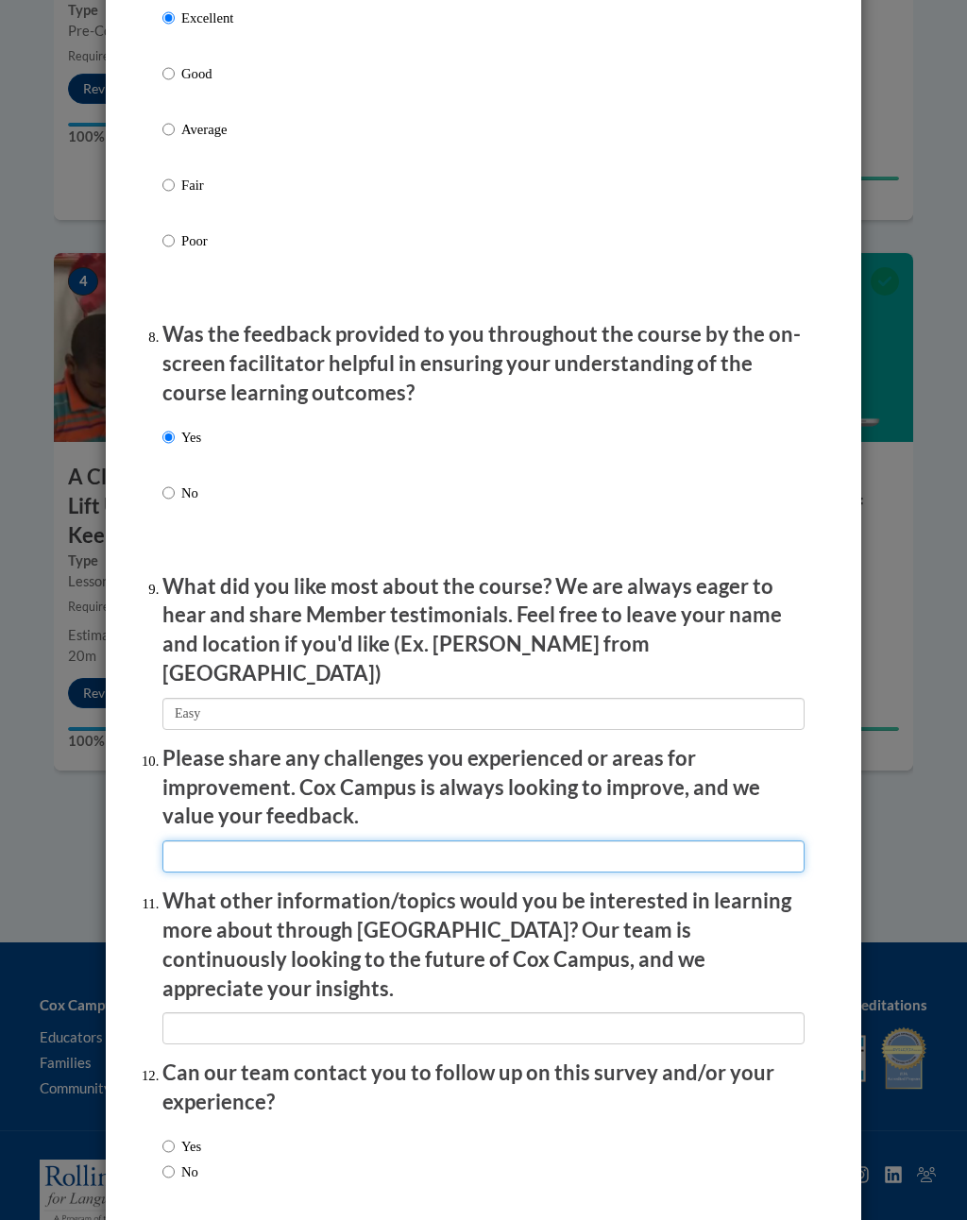
click at [445, 840] on input "textbox" at bounding box center [483, 856] width 642 height 32
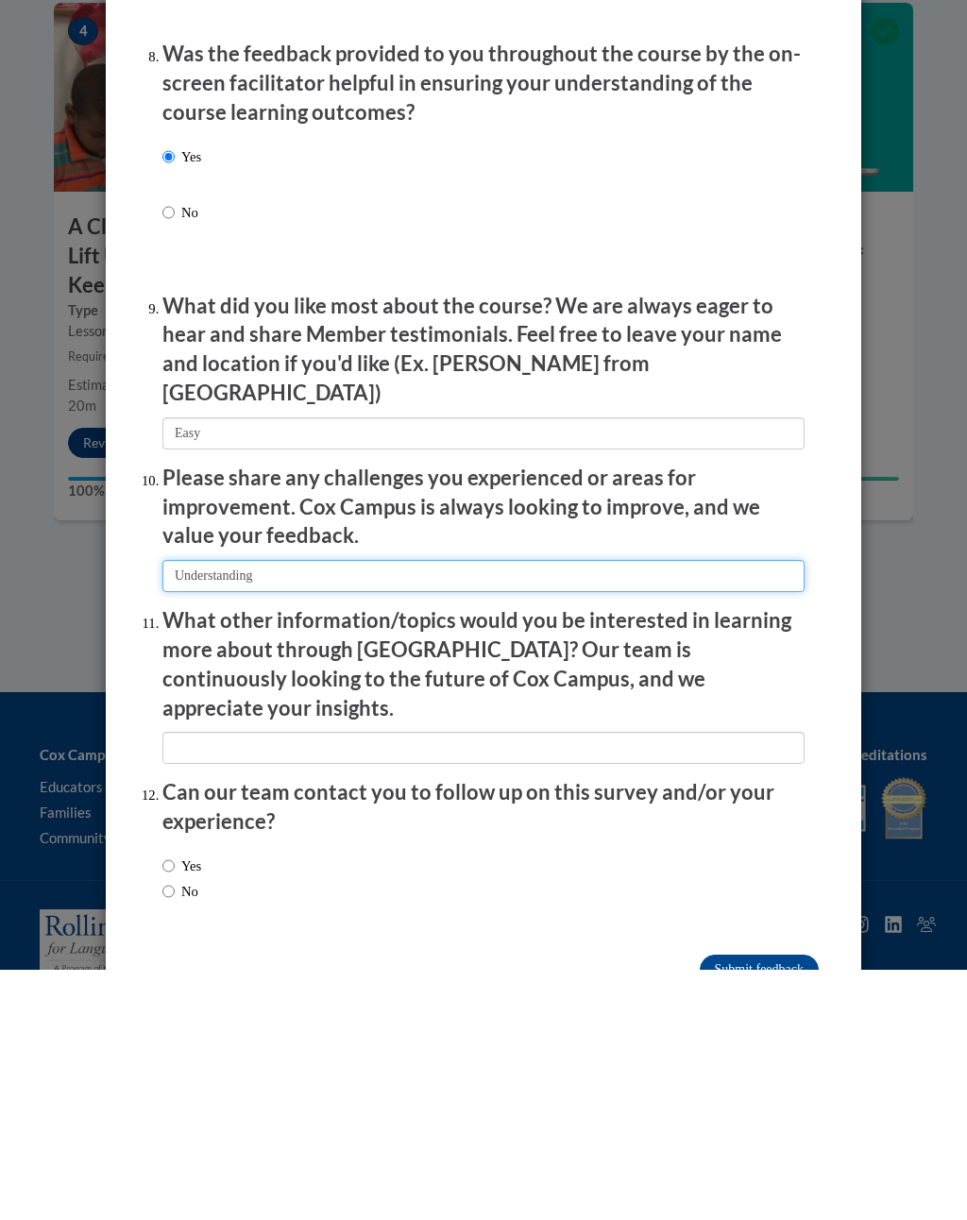
scroll to position [2670, 0]
type input "Understanding"
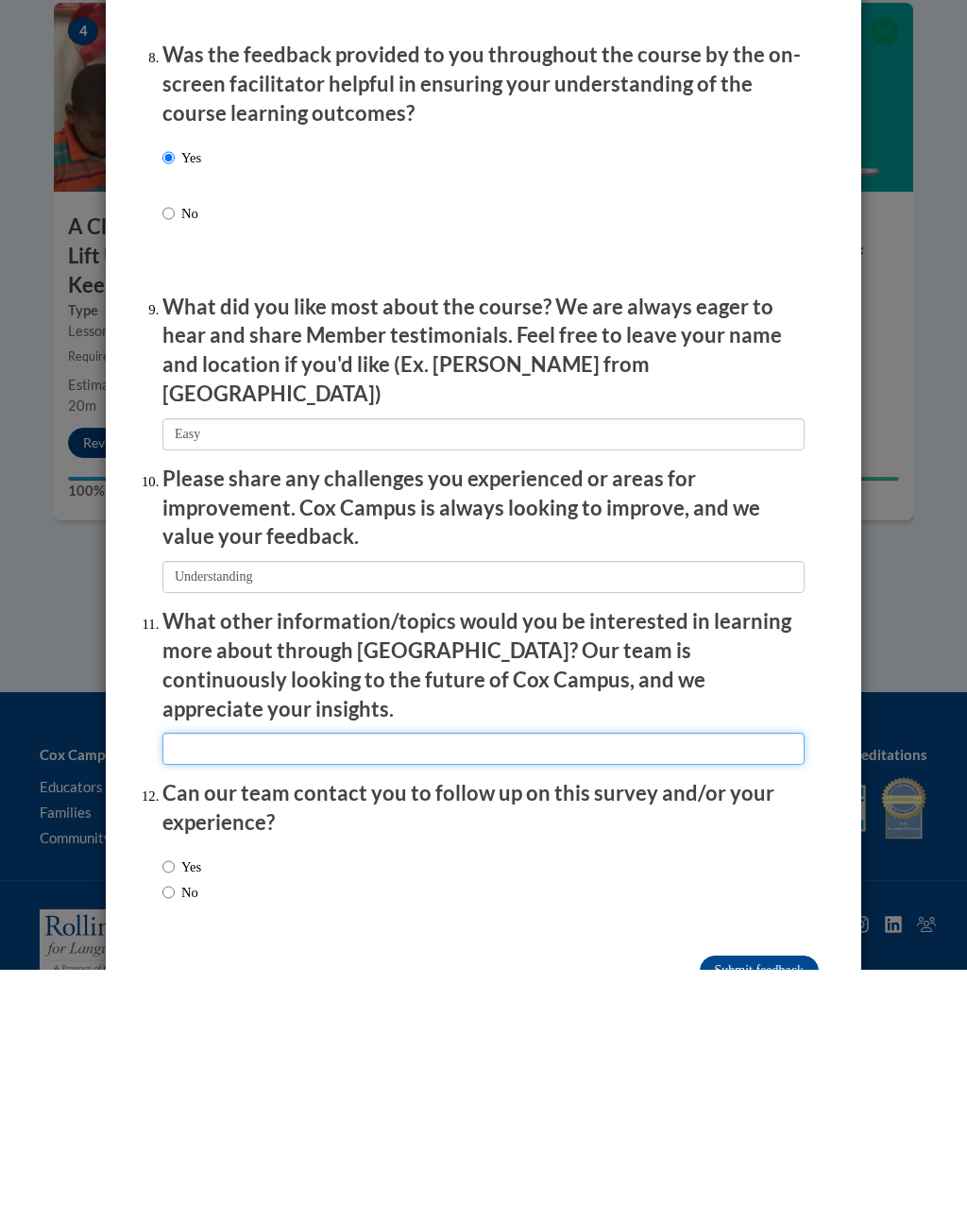
click at [375, 896] on input "textbox" at bounding box center [483, 999] width 642 height 32
click at [168, 896] on input "Yes" at bounding box center [168, 1116] width 12 height 21
radio input "true"
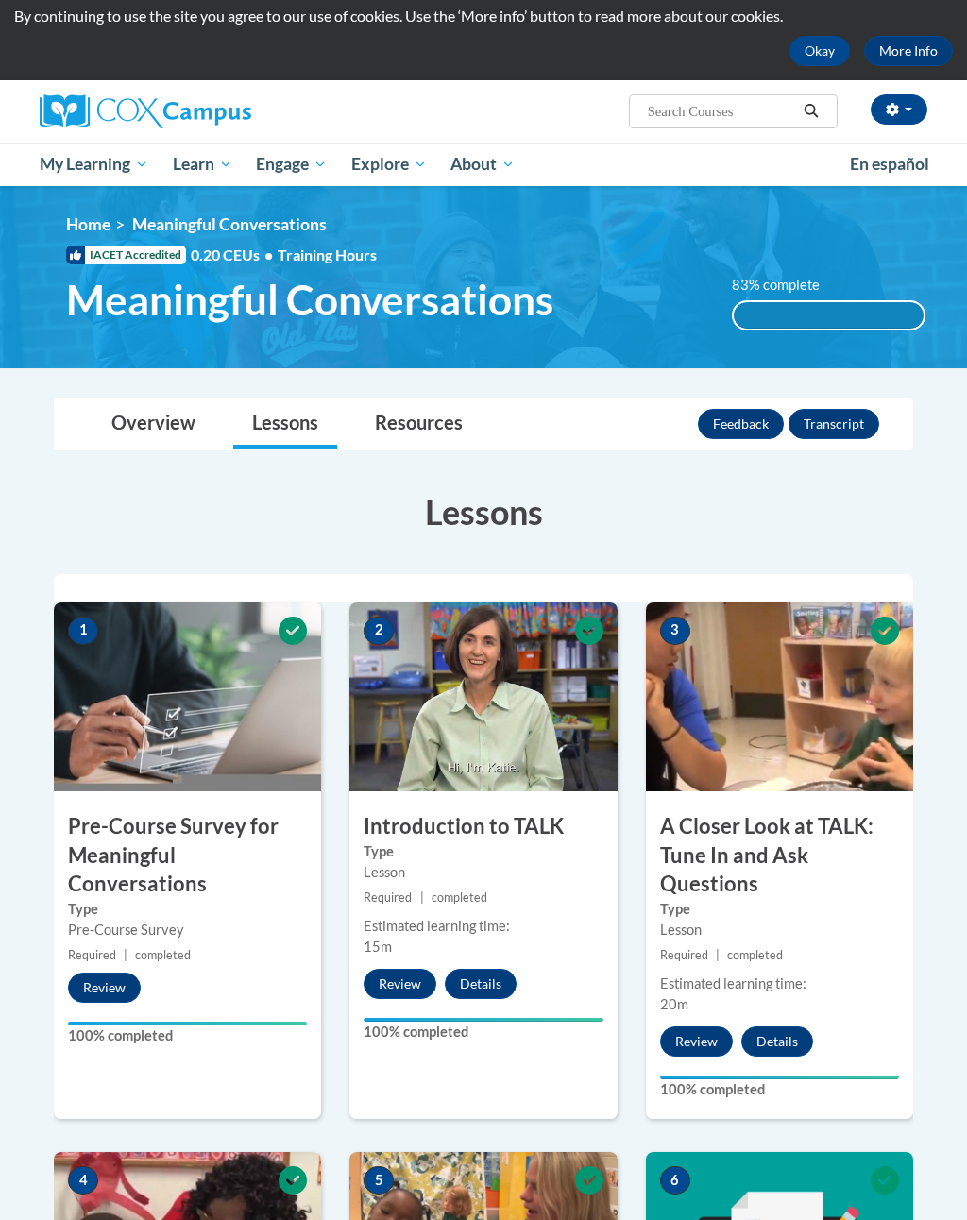
scroll to position [0, 0]
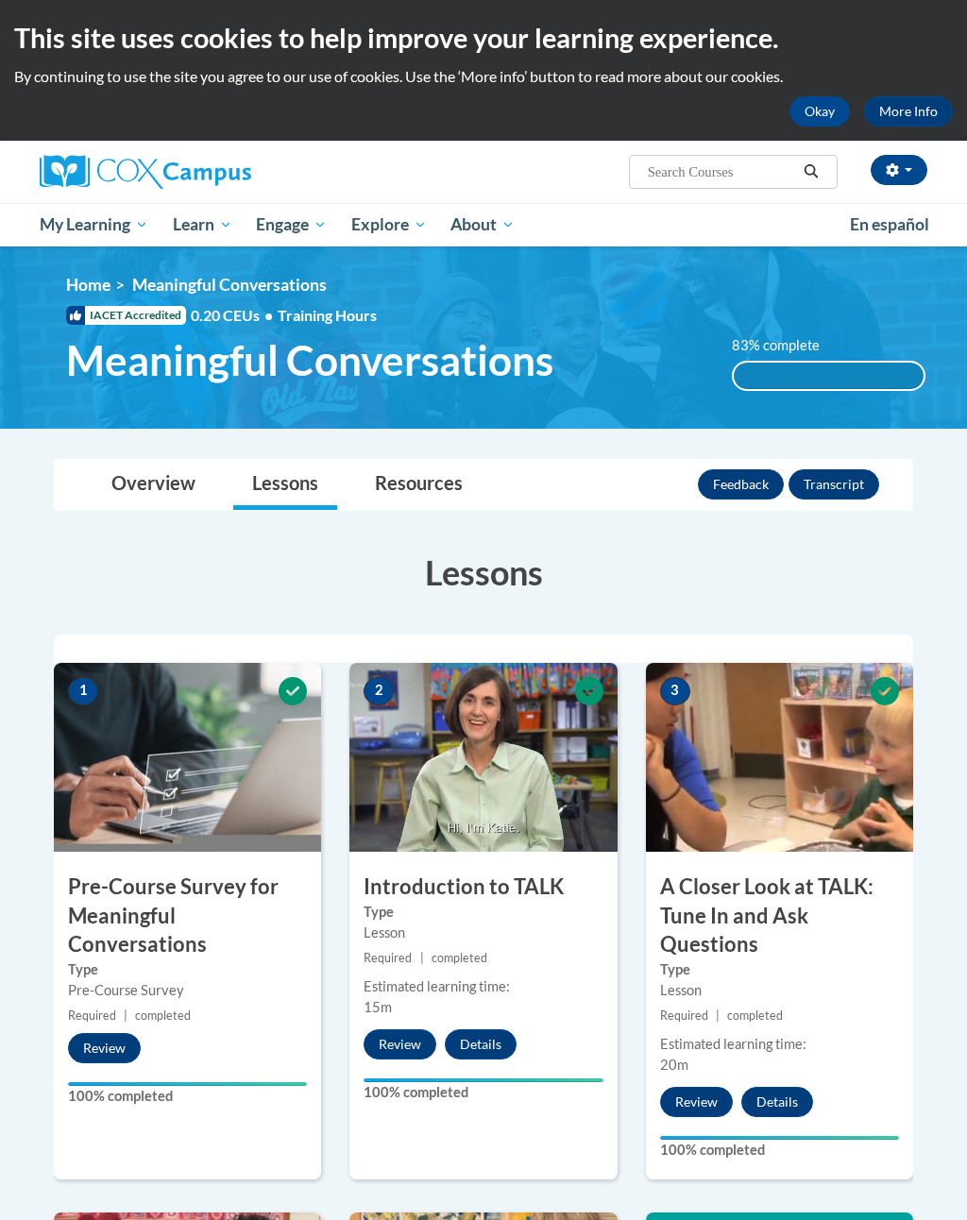
click at [0, 0] on span "Certificates" at bounding box center [0, 0] width 0 height 0
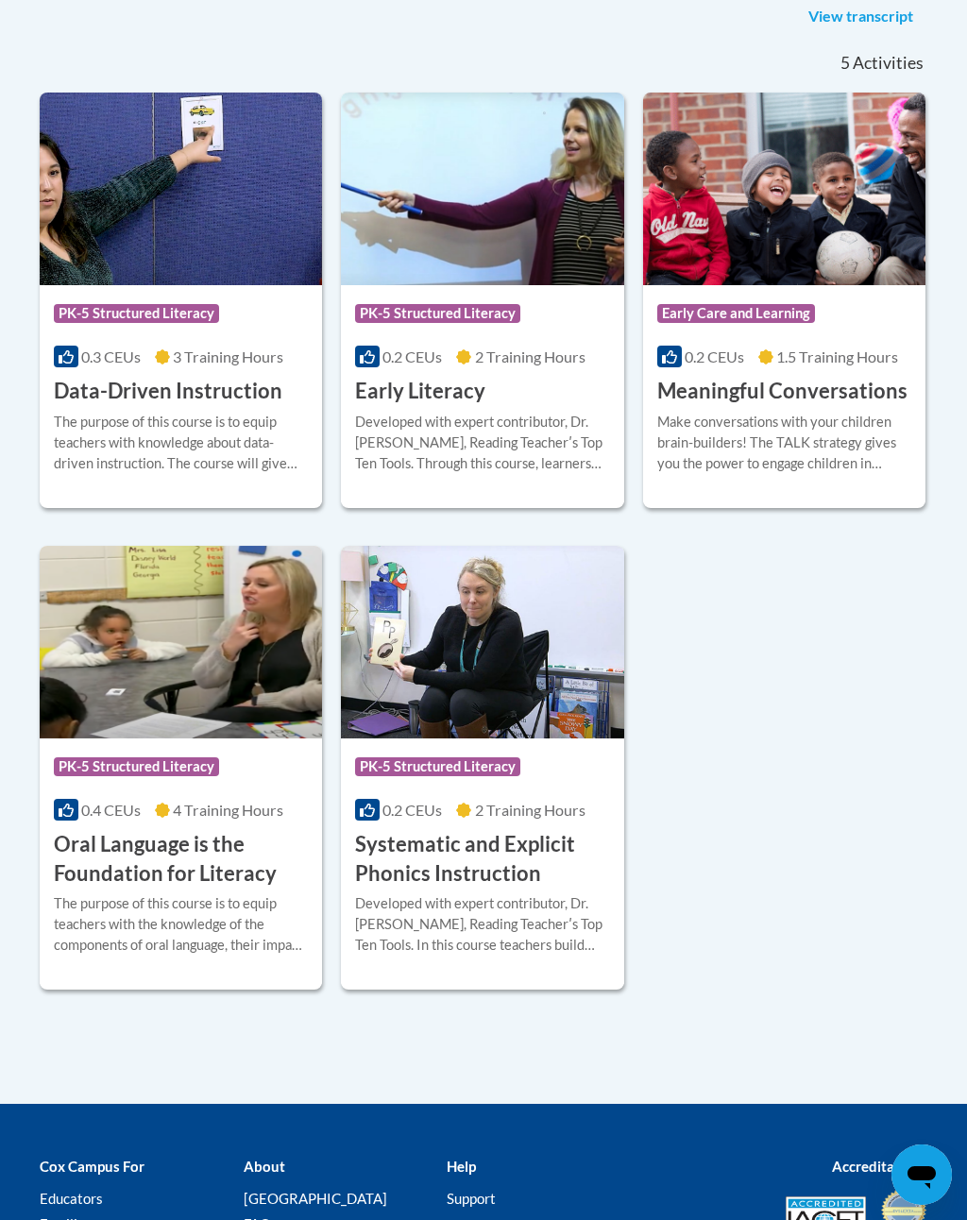
scroll to position [522, 0]
click at [826, 399] on h3 "Meaningful Conversations" at bounding box center [782, 392] width 250 height 29
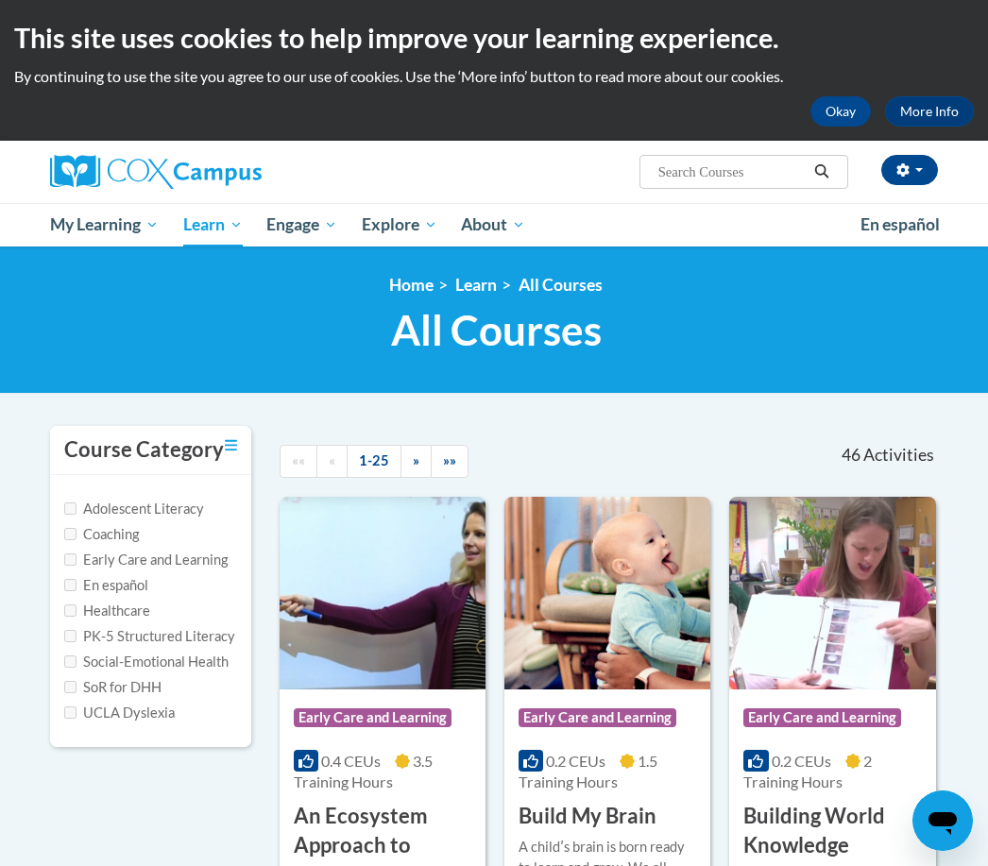
click at [0, 0] on span "Certificates" at bounding box center [0, 0] width 0 height 0
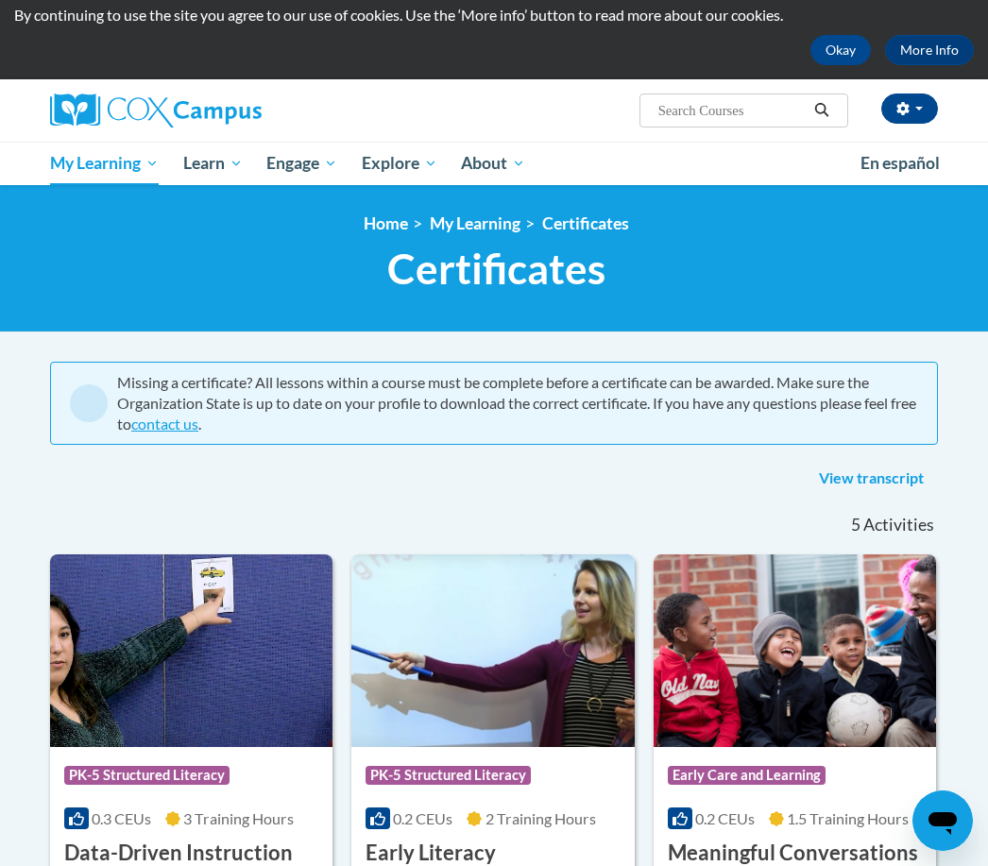
scroll to position [60, 0]
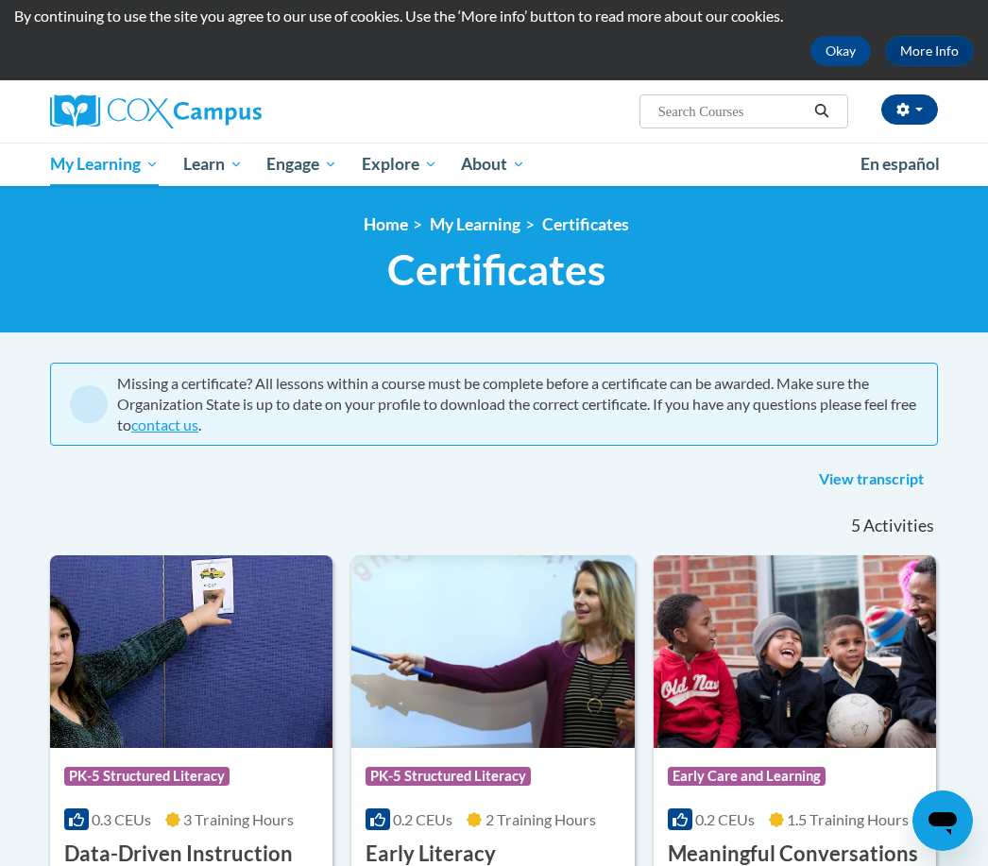
click at [0, 0] on span "PK-5 Structured Literacy Program" at bounding box center [0, 0] width 0 height 0
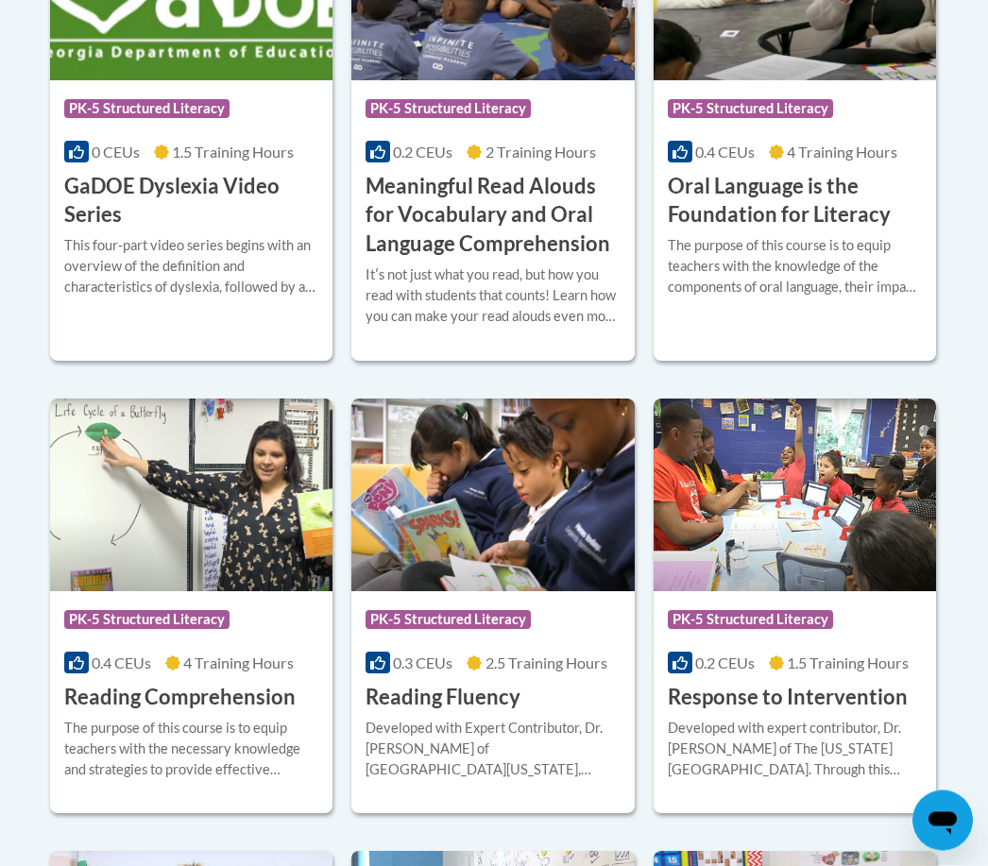
scroll to position [1456, 0]
click at [227, 701] on h3 "Reading Comprehension" at bounding box center [179, 697] width 231 height 29
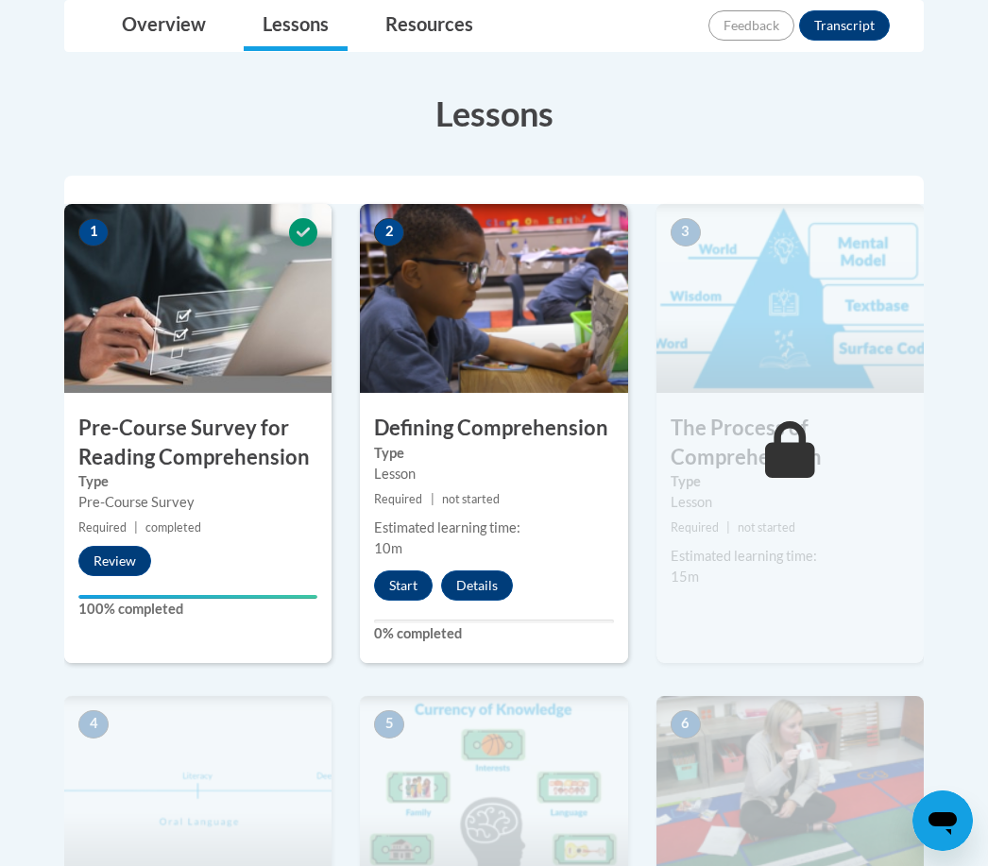
scroll to position [476, 0]
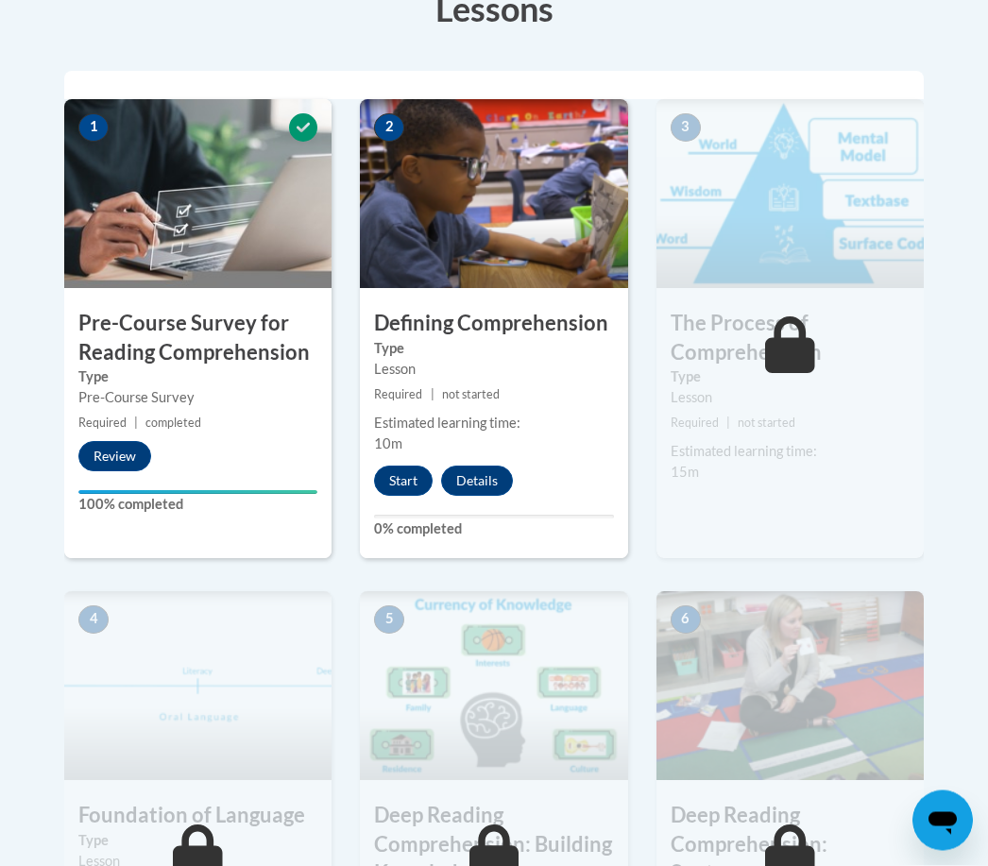
click at [110, 463] on button "Review" at bounding box center [114, 457] width 73 height 30
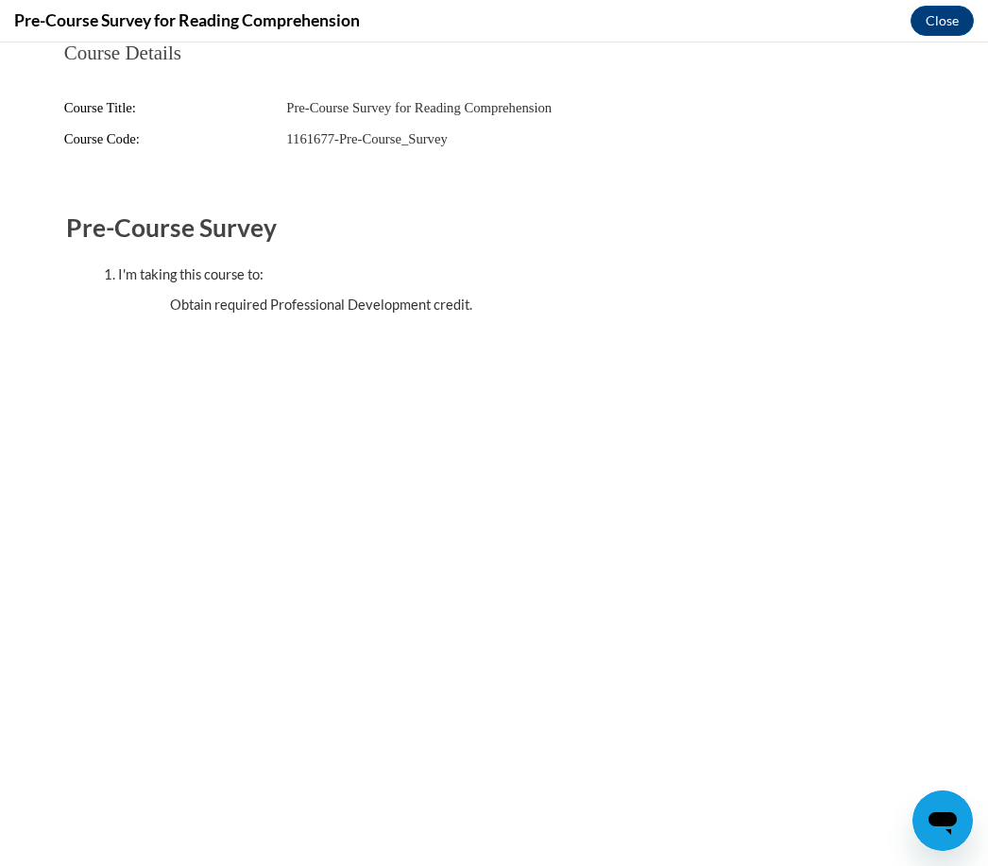
scroll to position [0, 0]
click at [946, 13] on button "Close" at bounding box center [941, 21] width 63 height 30
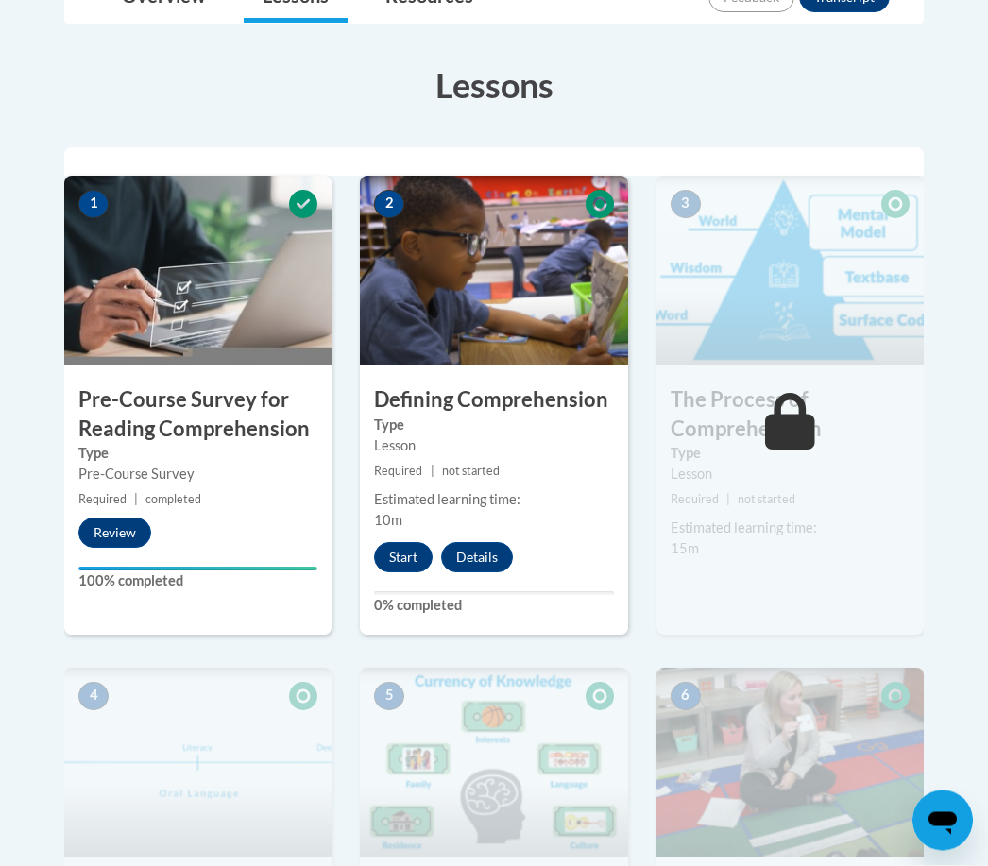
scroll to position [487, 0]
click at [409, 552] on button "Start" at bounding box center [403, 557] width 59 height 30
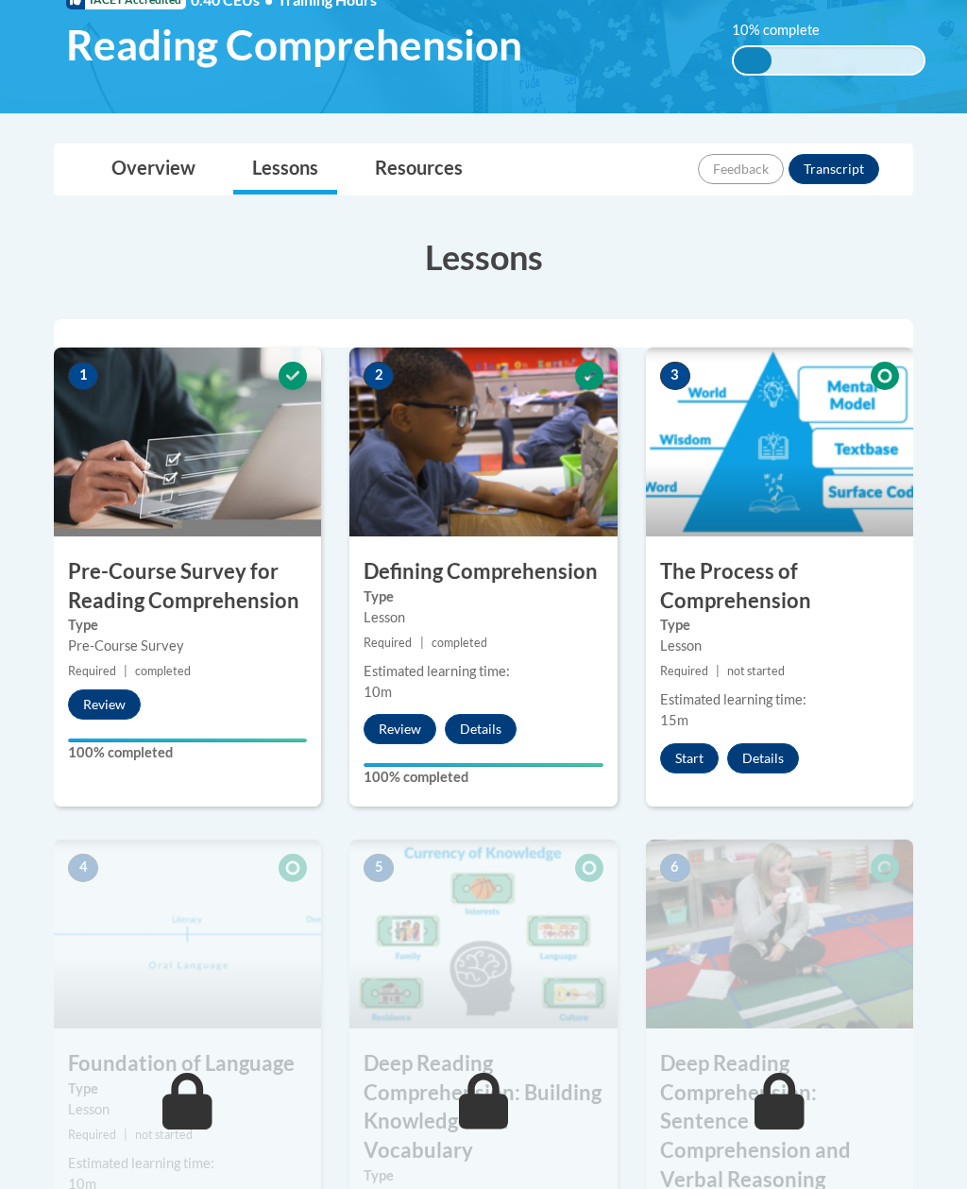
scroll to position [315, 0]
click at [693, 757] on button "Start" at bounding box center [689, 758] width 59 height 30
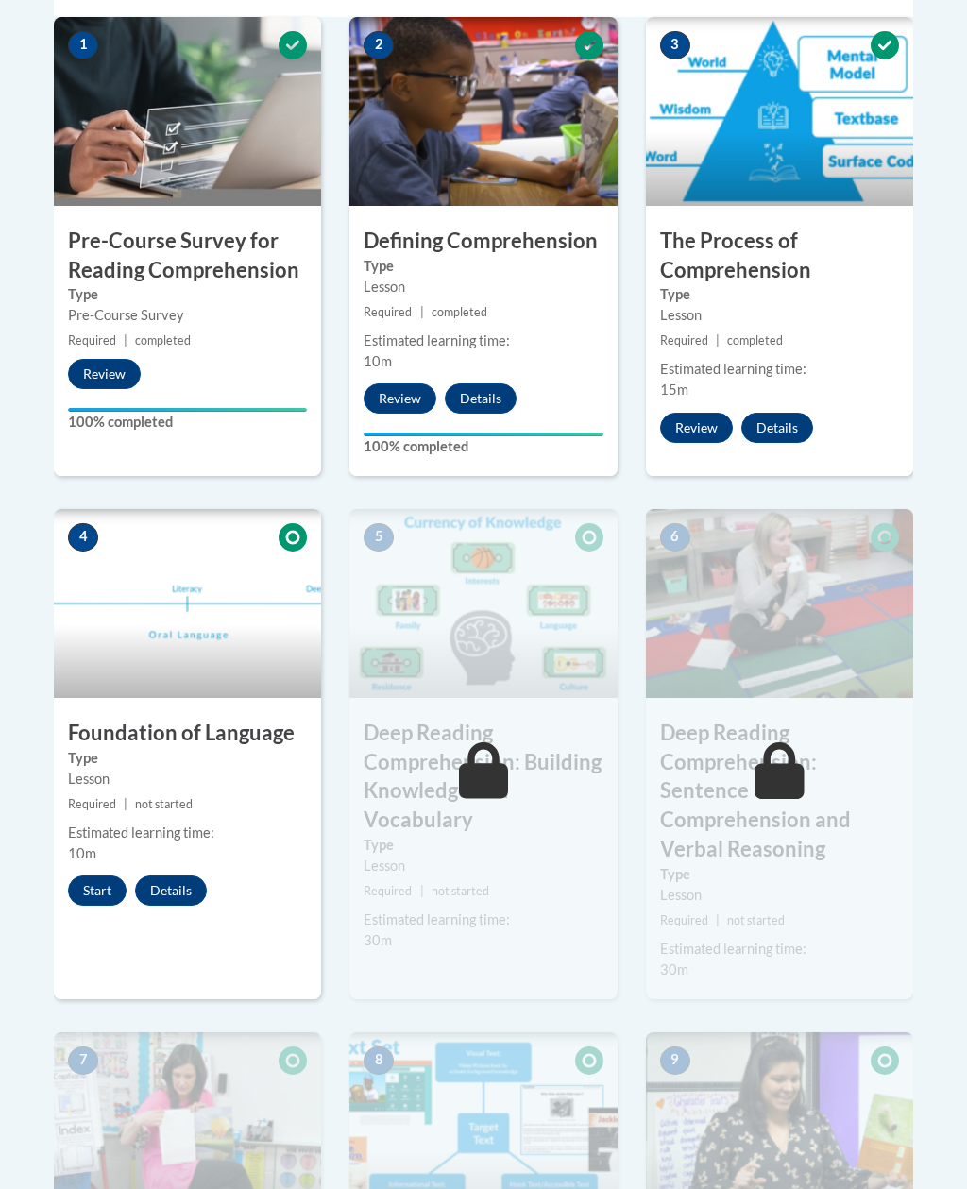
scroll to position [667, 0]
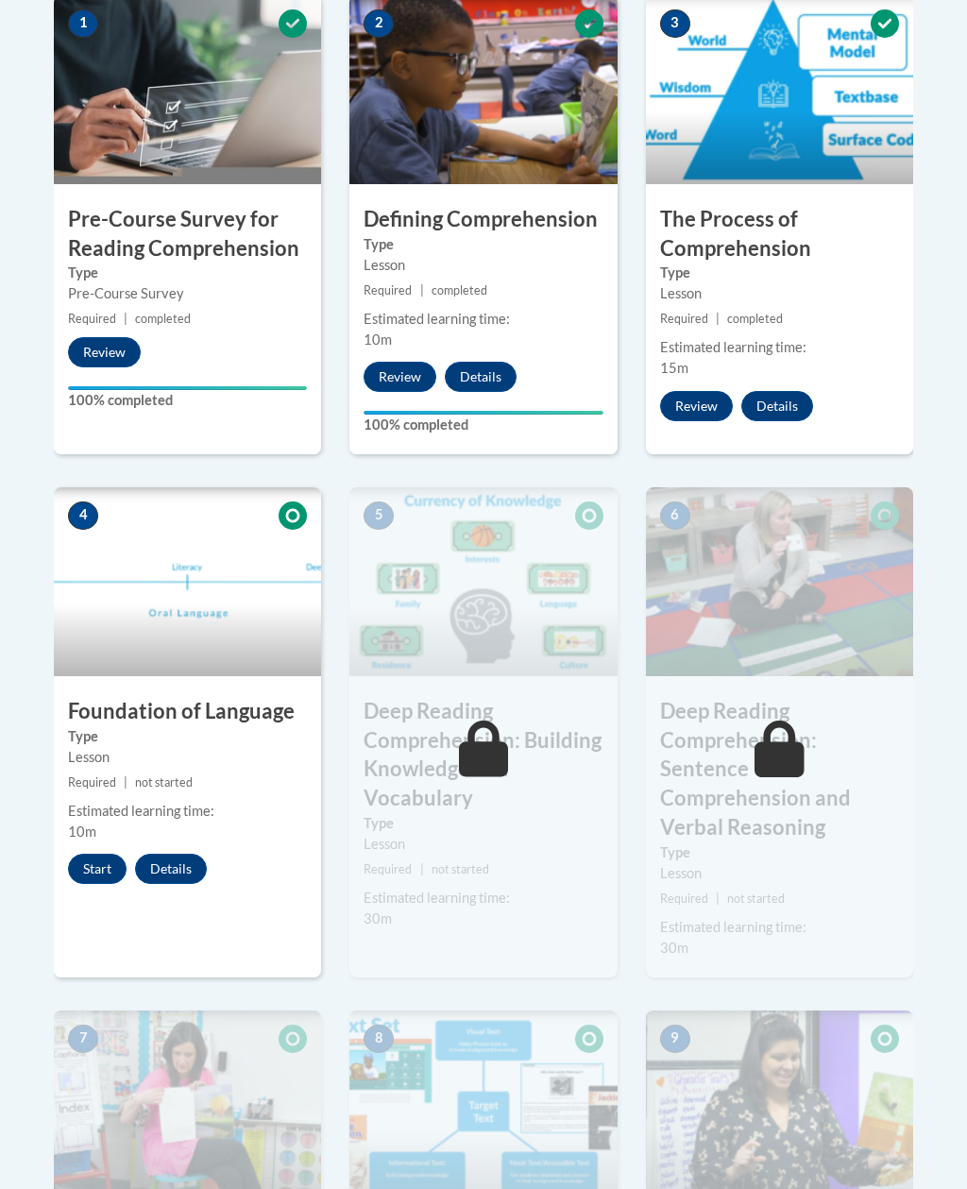
click at [114, 856] on button "Start" at bounding box center [97, 868] width 59 height 30
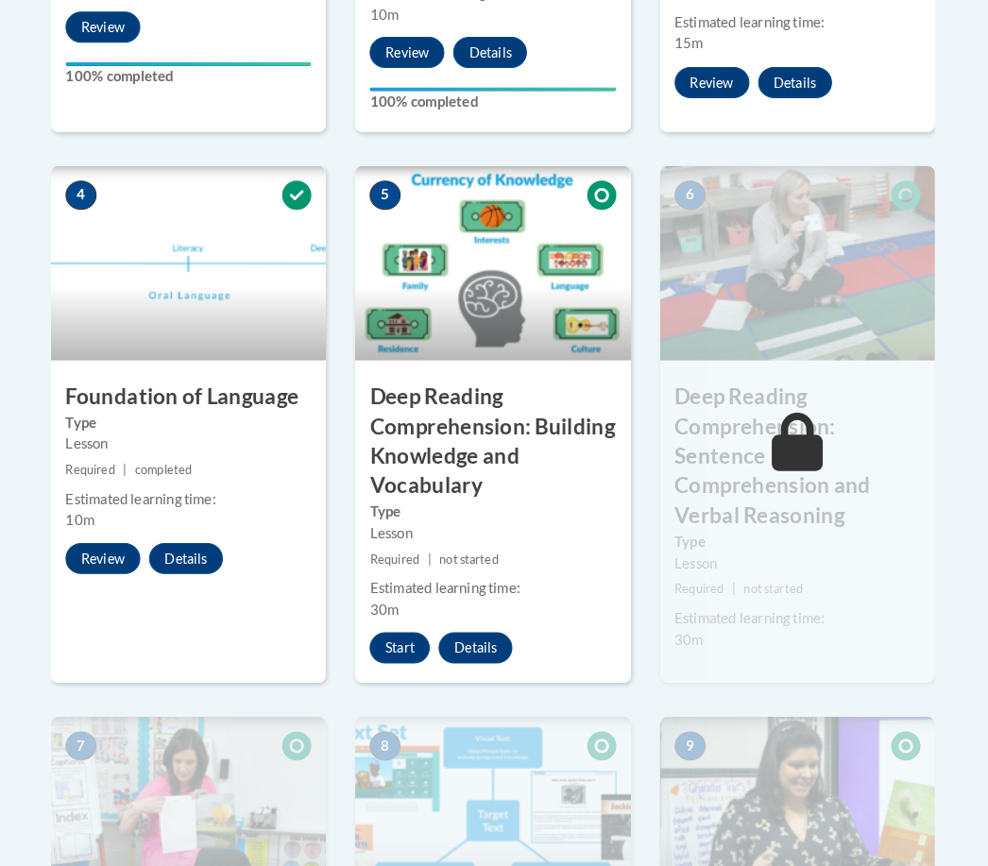
scroll to position [1011, 0]
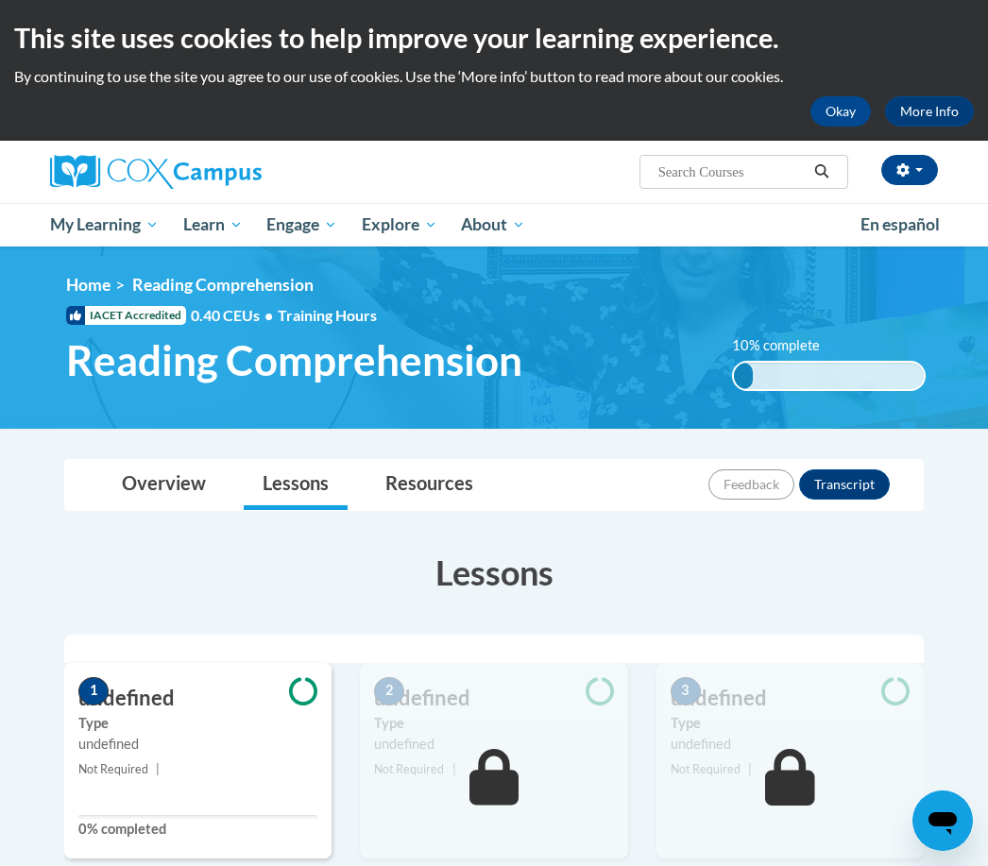
click at [585, 373] on h1 "Reading Comprehension" at bounding box center [385, 360] width 666 height 50
click at [0, 0] on span "My Course Progress" at bounding box center [0, 0] width 0 height 0
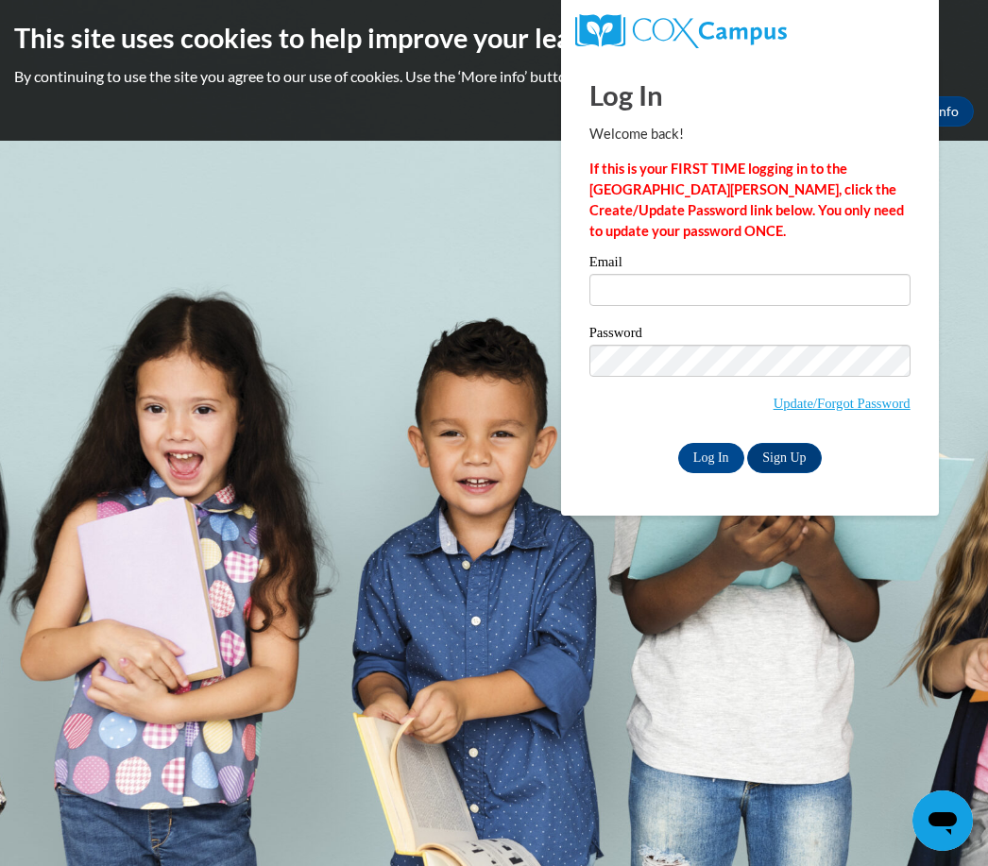
click at [663, 296] on input "Email" at bounding box center [749, 290] width 321 height 32
click at [760, 299] on input "Email" at bounding box center [749, 290] width 321 height 32
type input "[EMAIL_ADDRESS][DOMAIN_NAME]"
click at [710, 456] on input "Log In" at bounding box center [711, 458] width 66 height 30
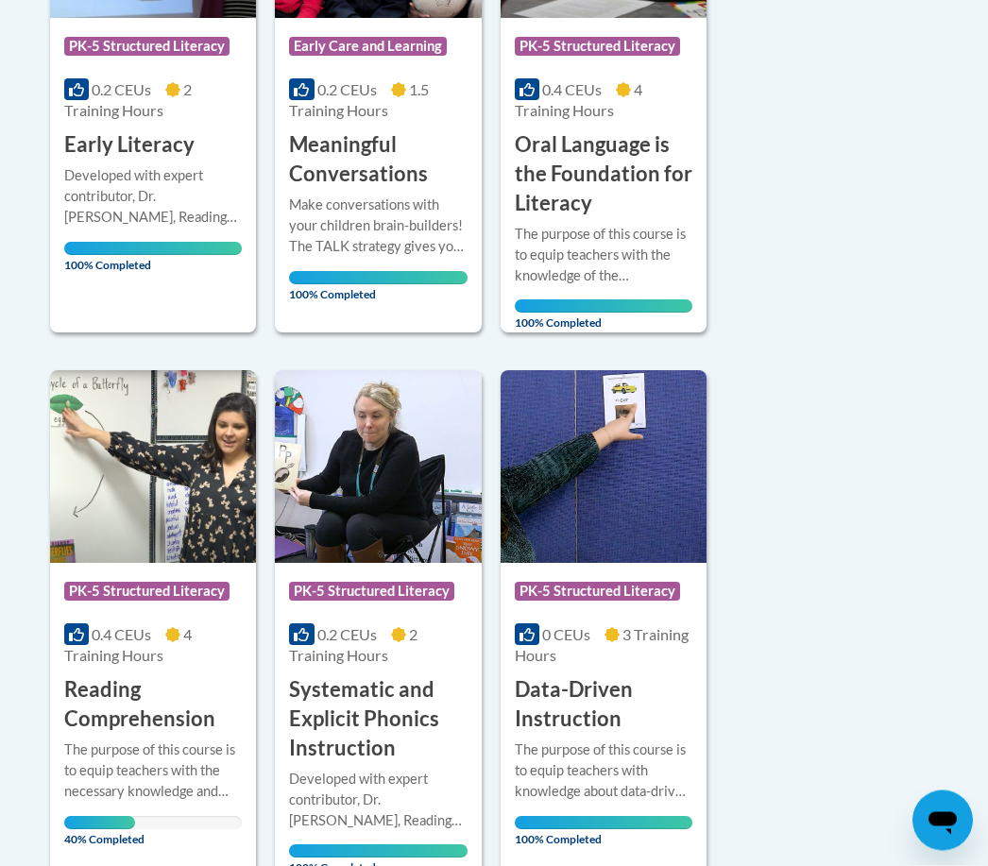
scroll to position [661, 0]
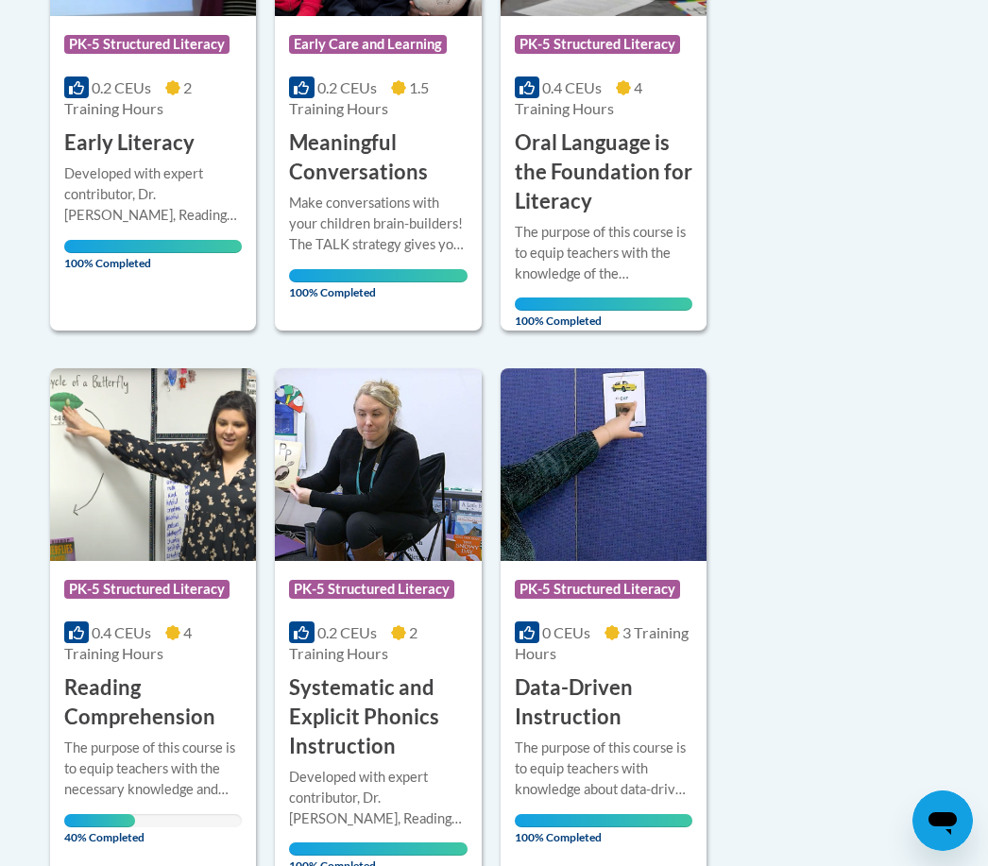
click at [883, 645] on div "Sort Date Enrolled Title (A-Z) «« « 1-6 » »» 6 Activities CEUs Course Category:…" at bounding box center [494, 320] width 916 height 1112
click at [180, 711] on h3 "Reading Comprehension" at bounding box center [152, 702] width 177 height 59
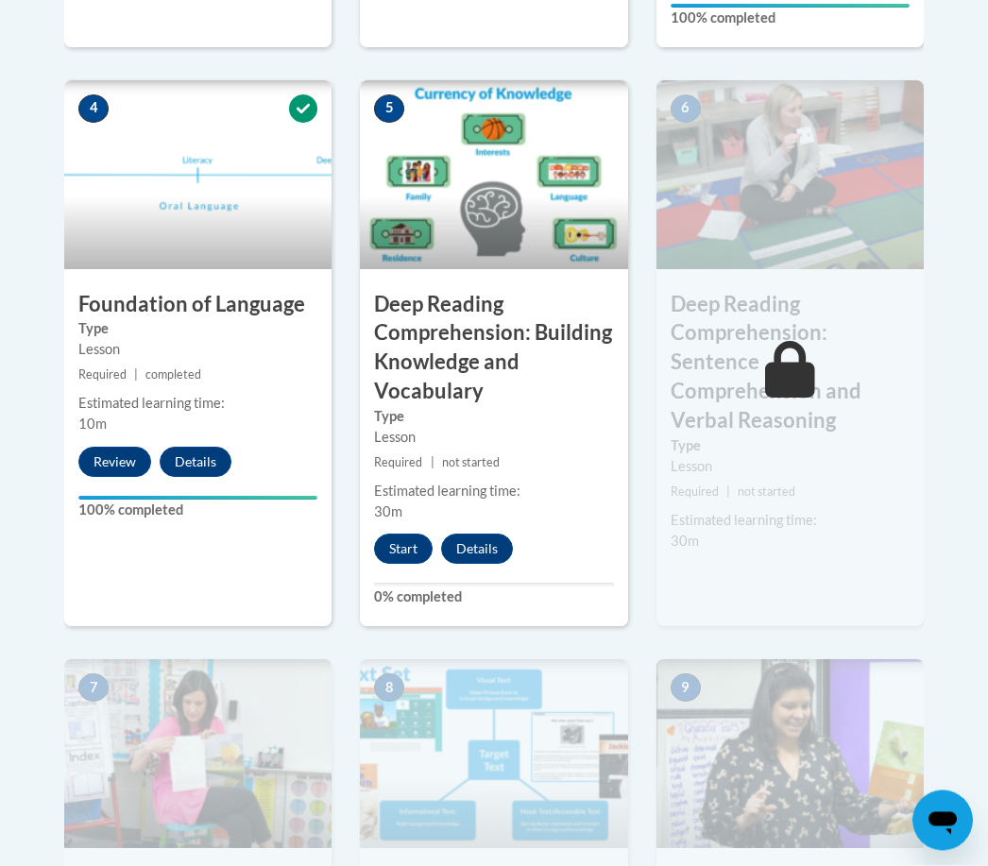
click at [415, 537] on button "Start" at bounding box center [403, 549] width 59 height 30
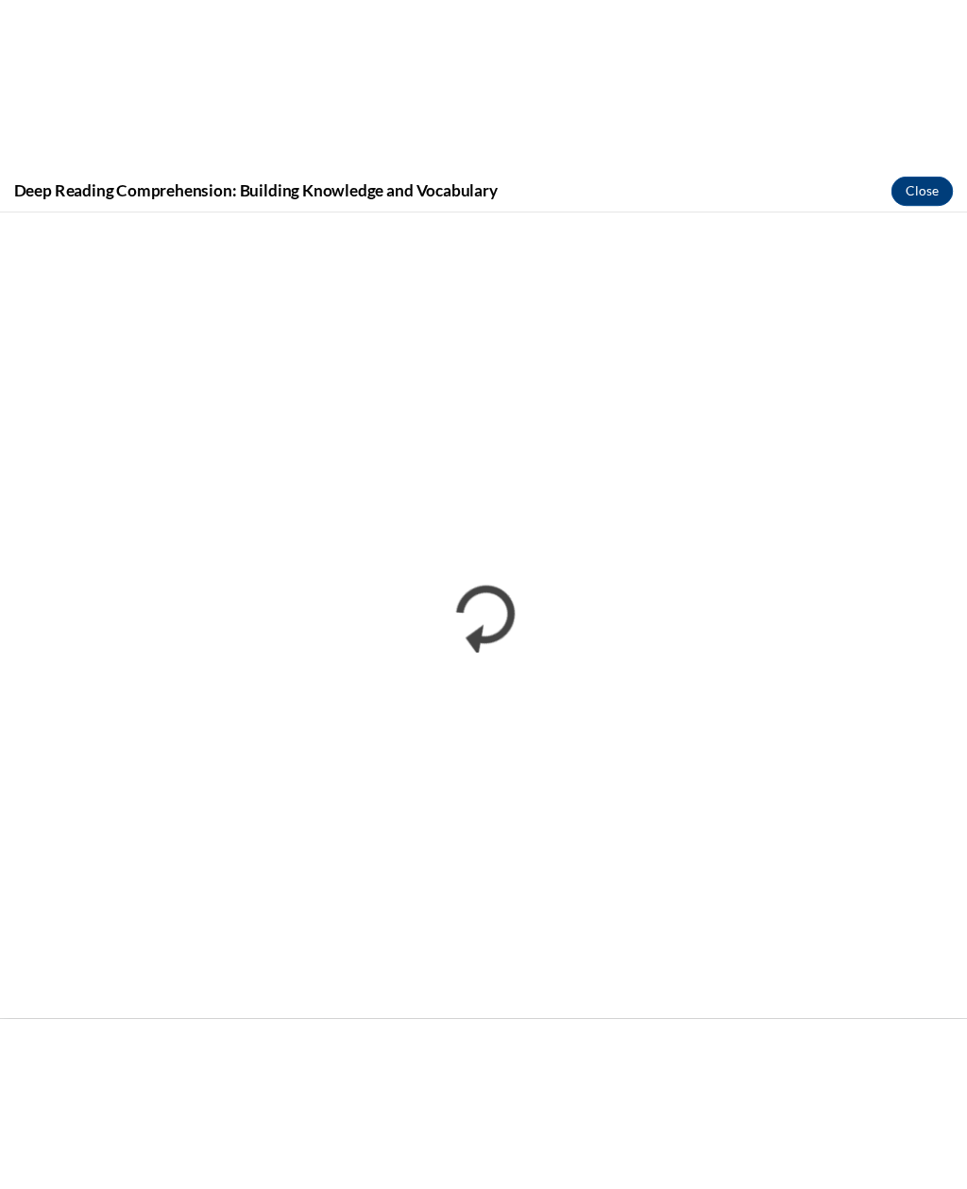
scroll to position [941, 0]
